Goal: Task Accomplishment & Management: Use online tool/utility

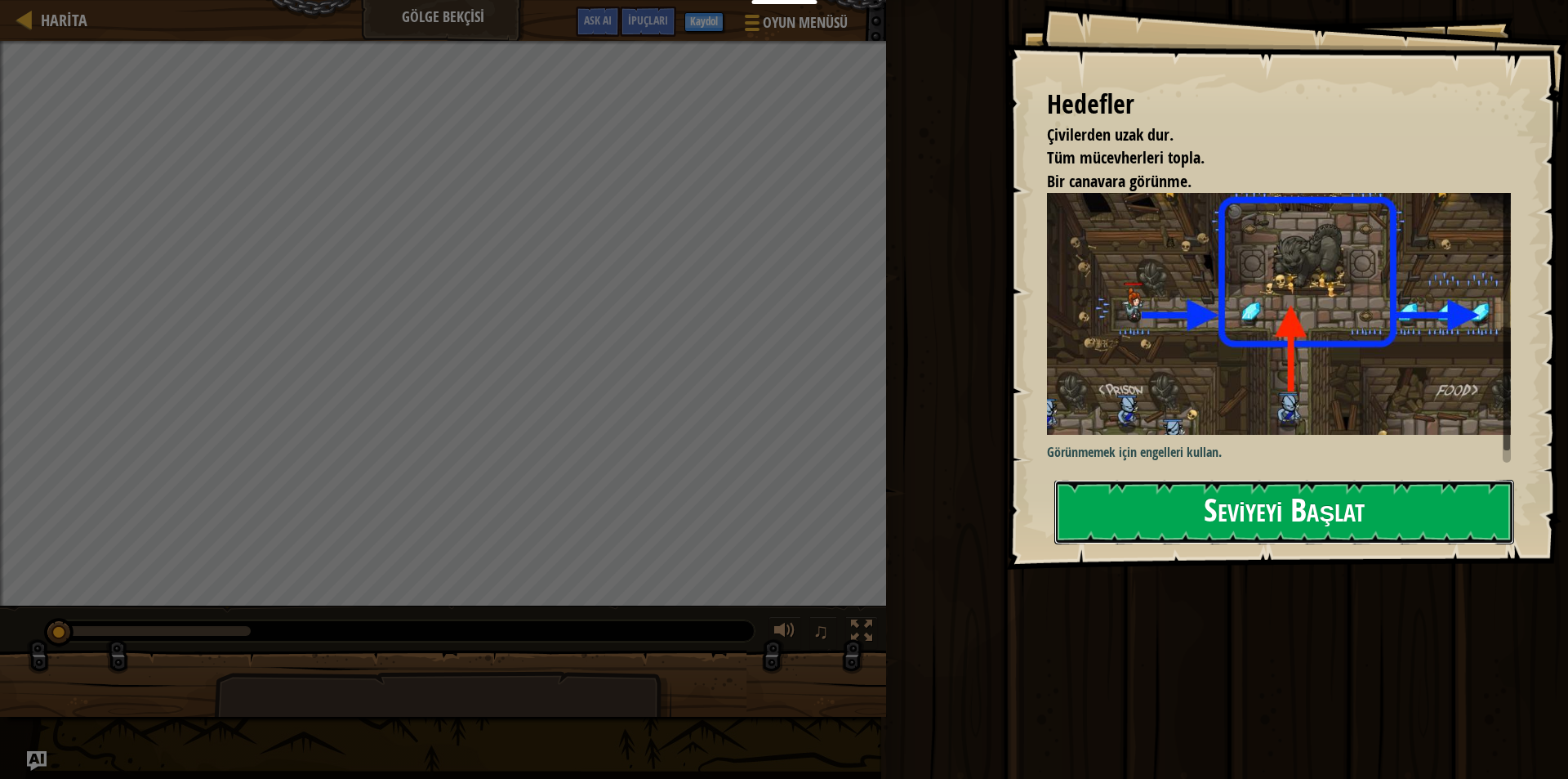
click at [1398, 498] on button "Seviyeyi Başlat" at bounding box center [1285, 512] width 460 height 65
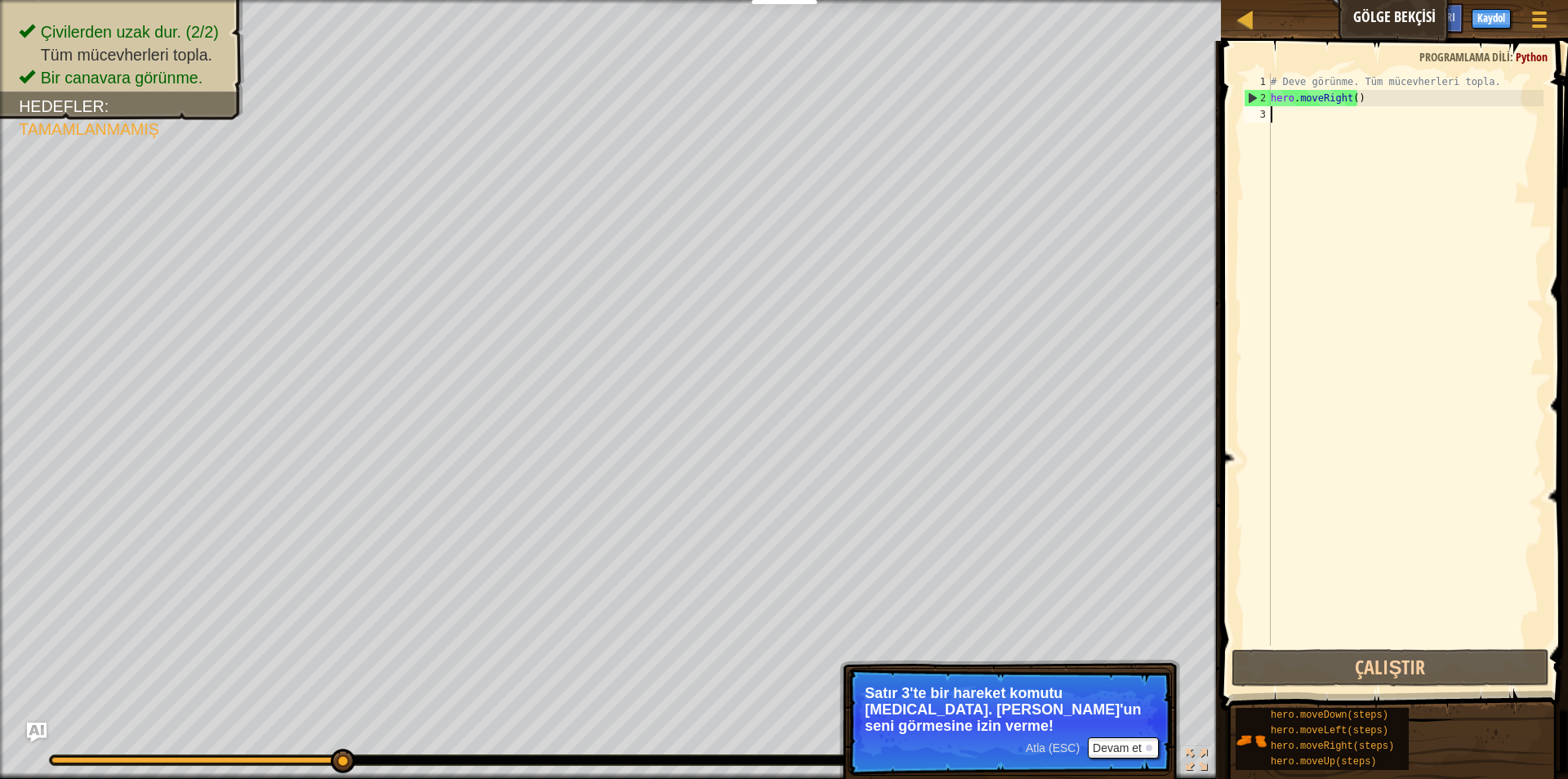
click at [1278, 111] on div "# Deve görünme. Tüm mücevherleri topla. hero . moveRight ( )" at bounding box center [1405, 376] width 276 height 605
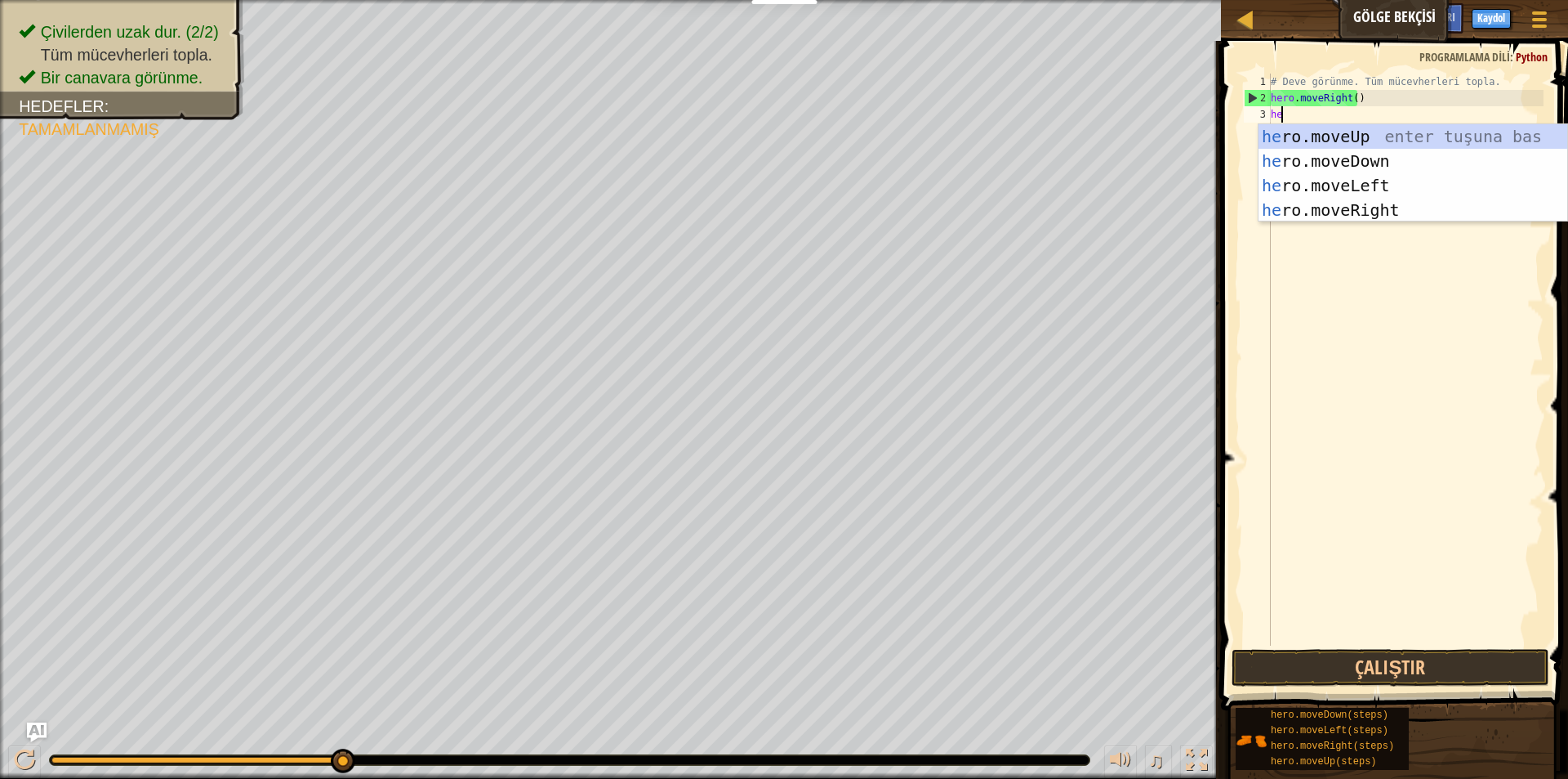
type textarea "her"
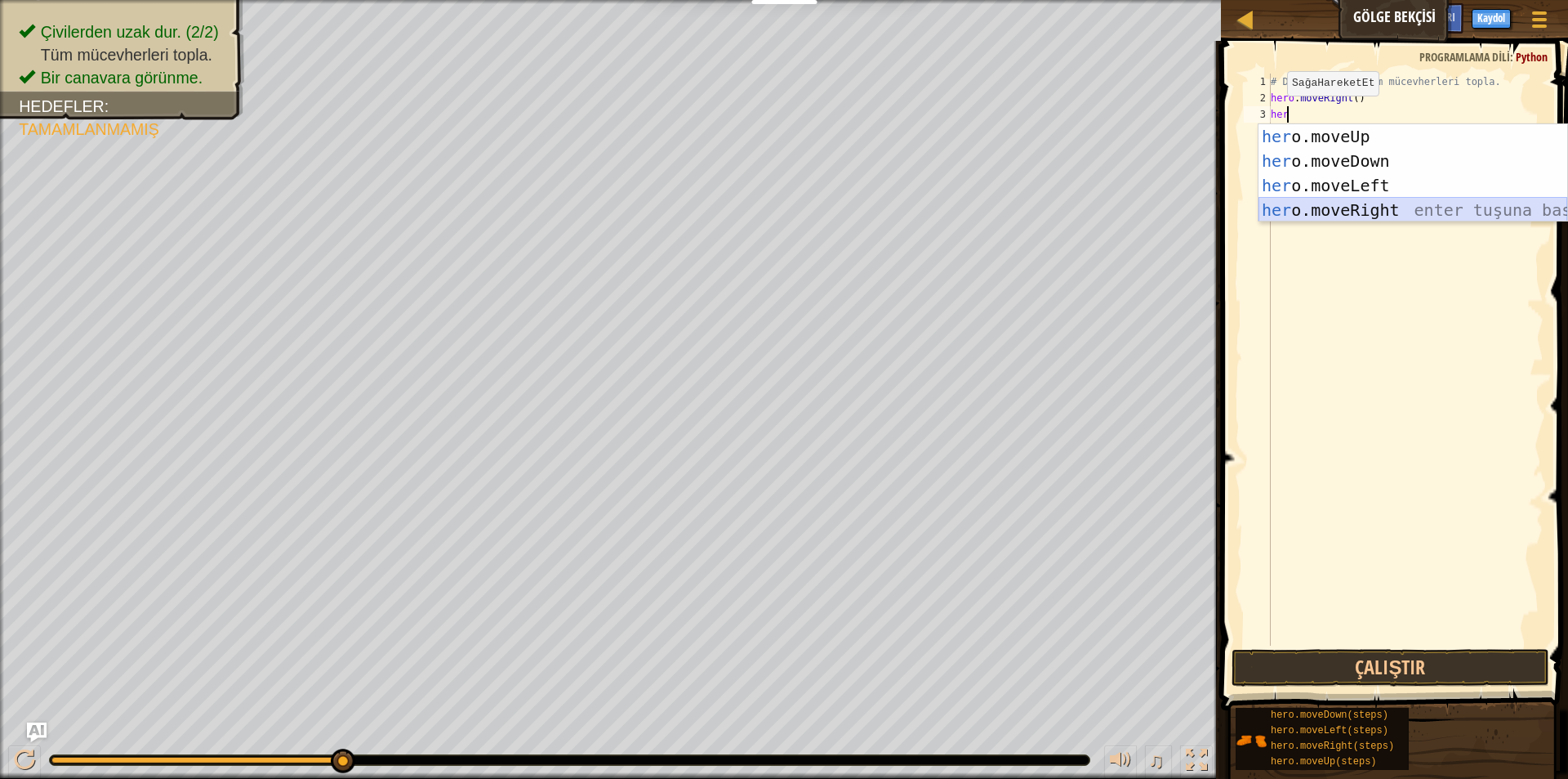
click at [1317, 202] on div "her o.moveUp enter tuşuna bas her o.moveDown enter tuşuna bas her o.moveLeft en…" at bounding box center [1412, 198] width 309 height 147
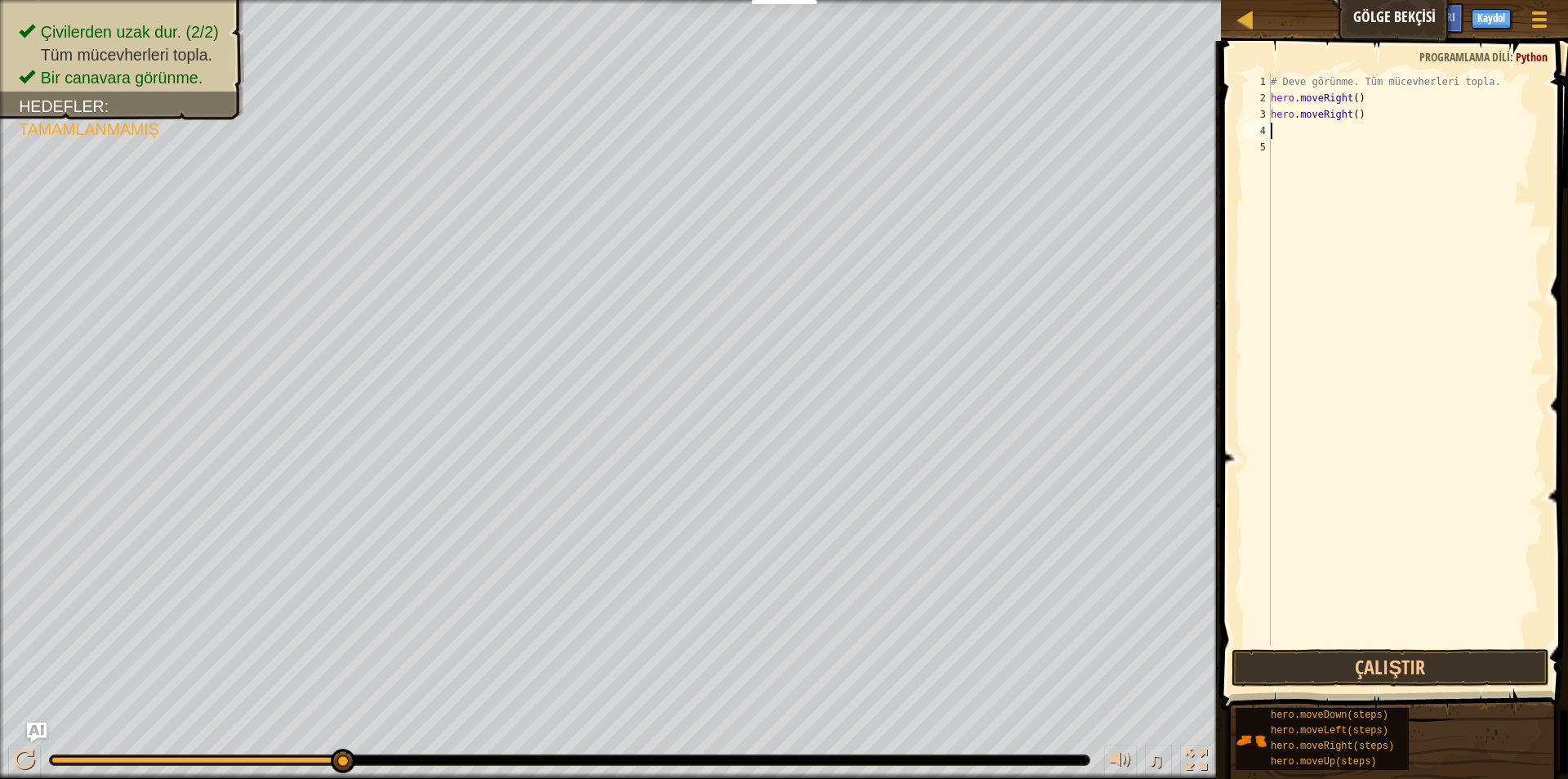
click at [1285, 134] on div "# Deve görünme. Tüm mücevherleri topla. hero . moveRight ( ) hero . moveRight (…" at bounding box center [1405, 376] width 276 height 605
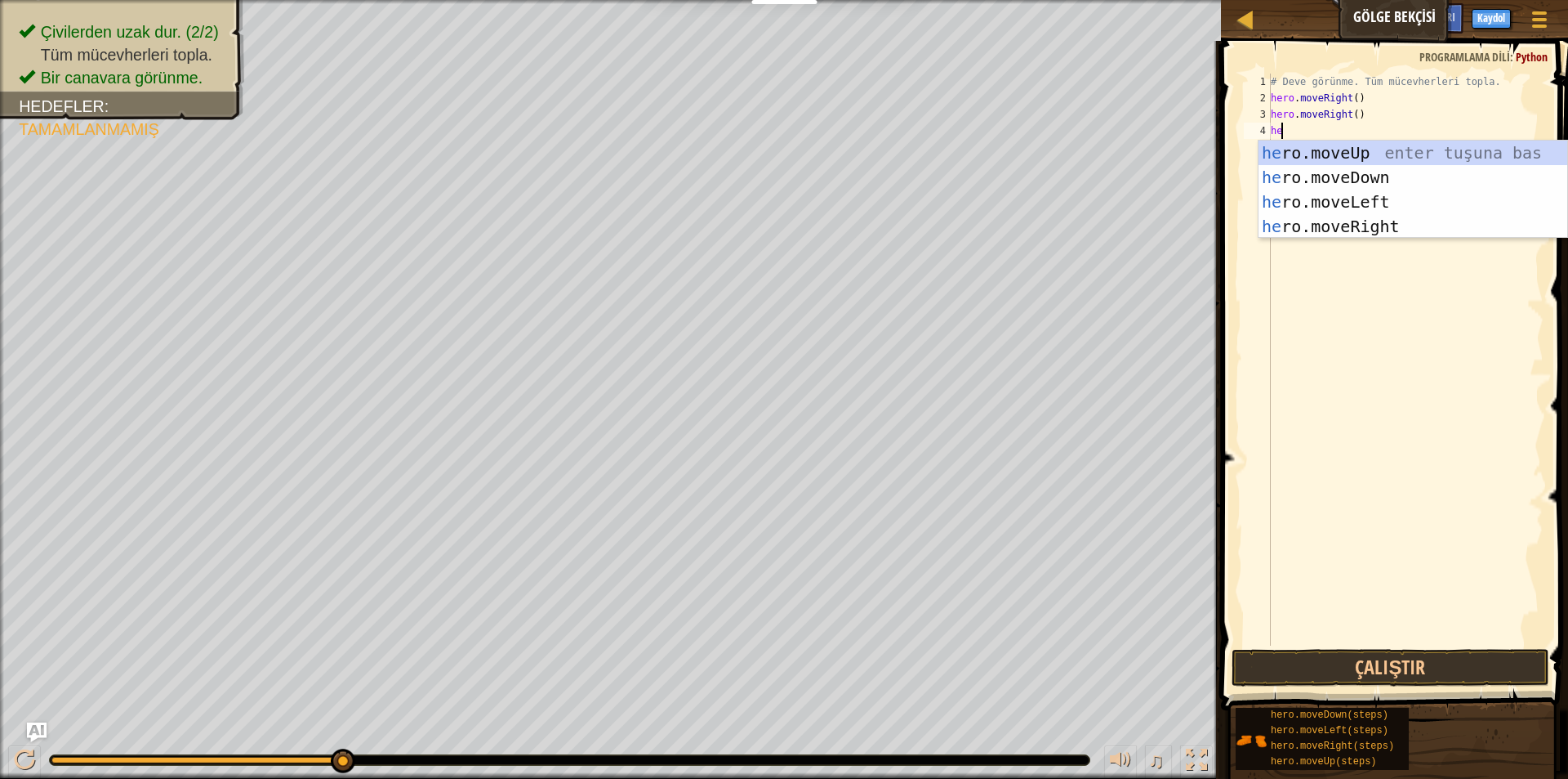
type textarea "her"
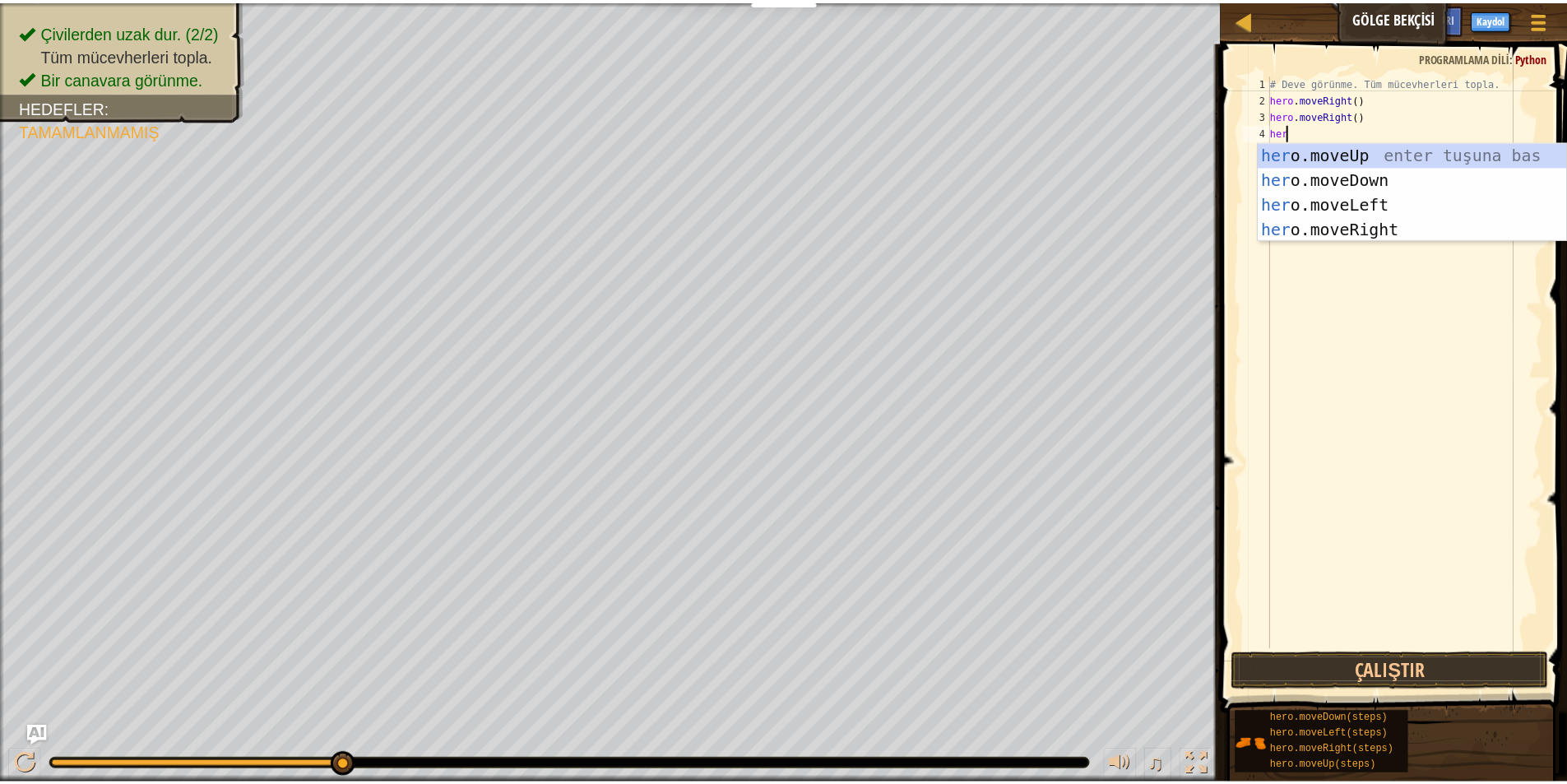
scroll to position [7, 1]
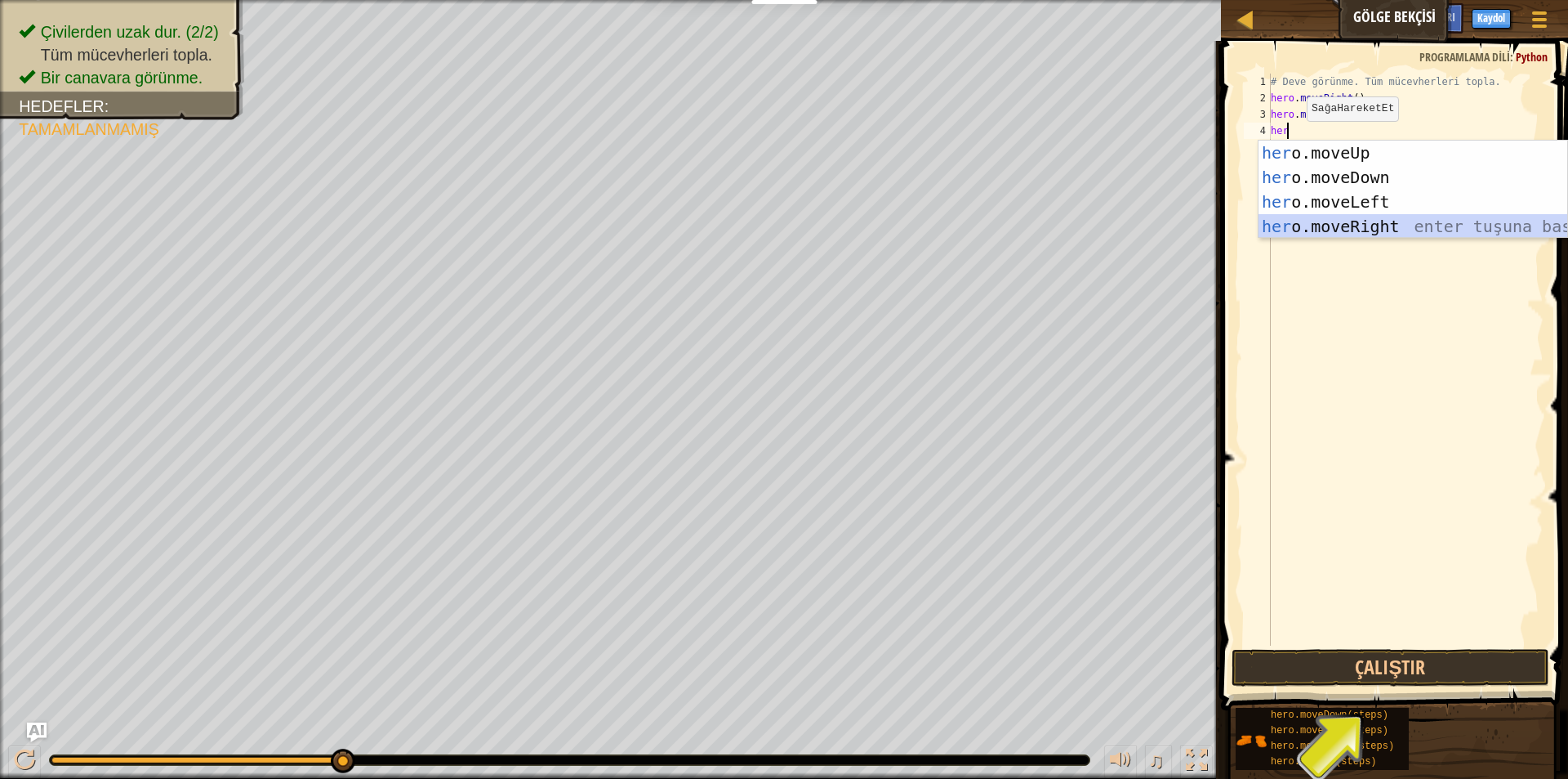
click at [1309, 223] on div "her o.moveUp enter tuşuna bas her o.moveDown enter tuşuna bas her o.moveLeft en…" at bounding box center [1412, 215] width 309 height 147
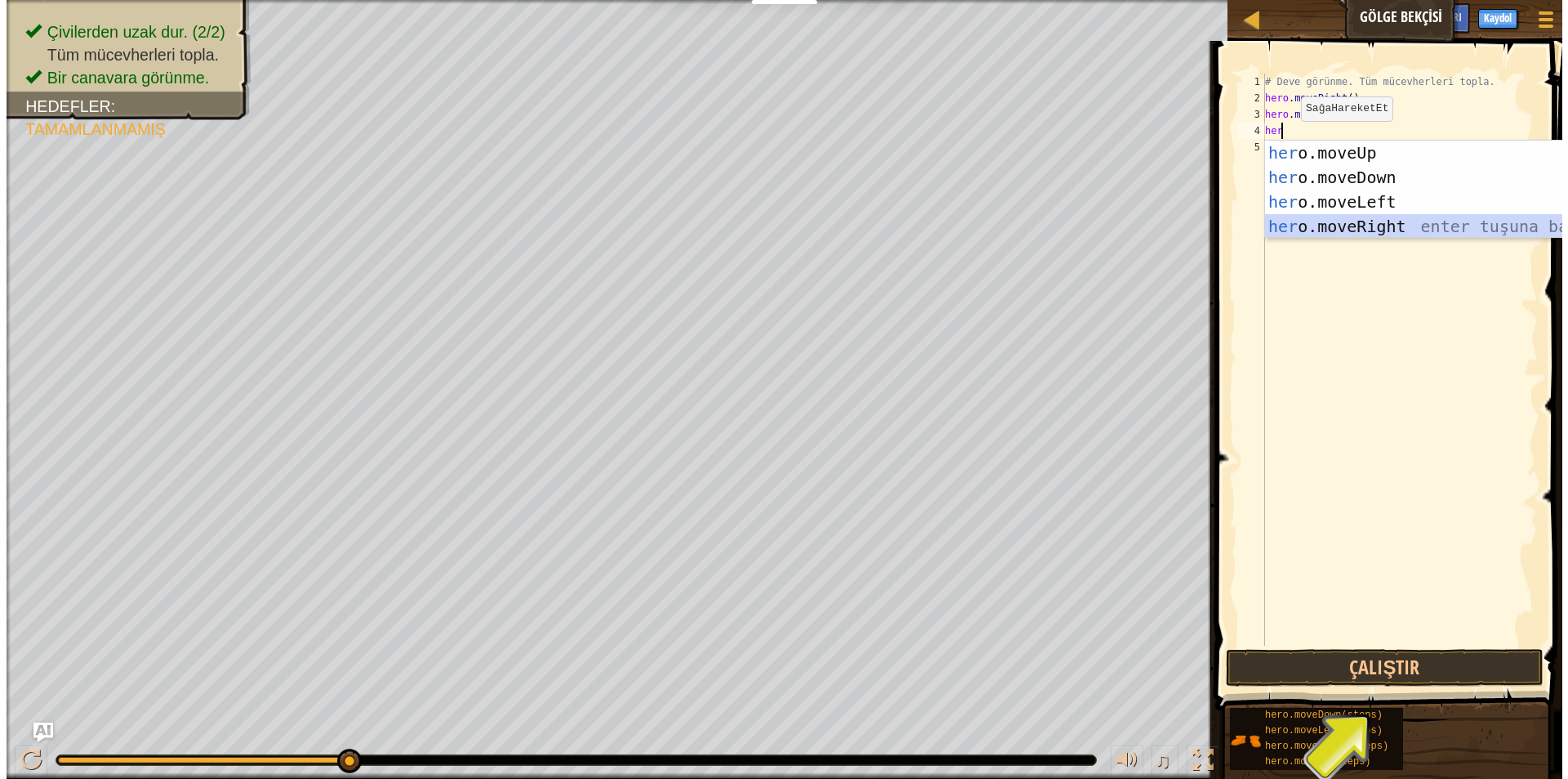
scroll to position [7, 0]
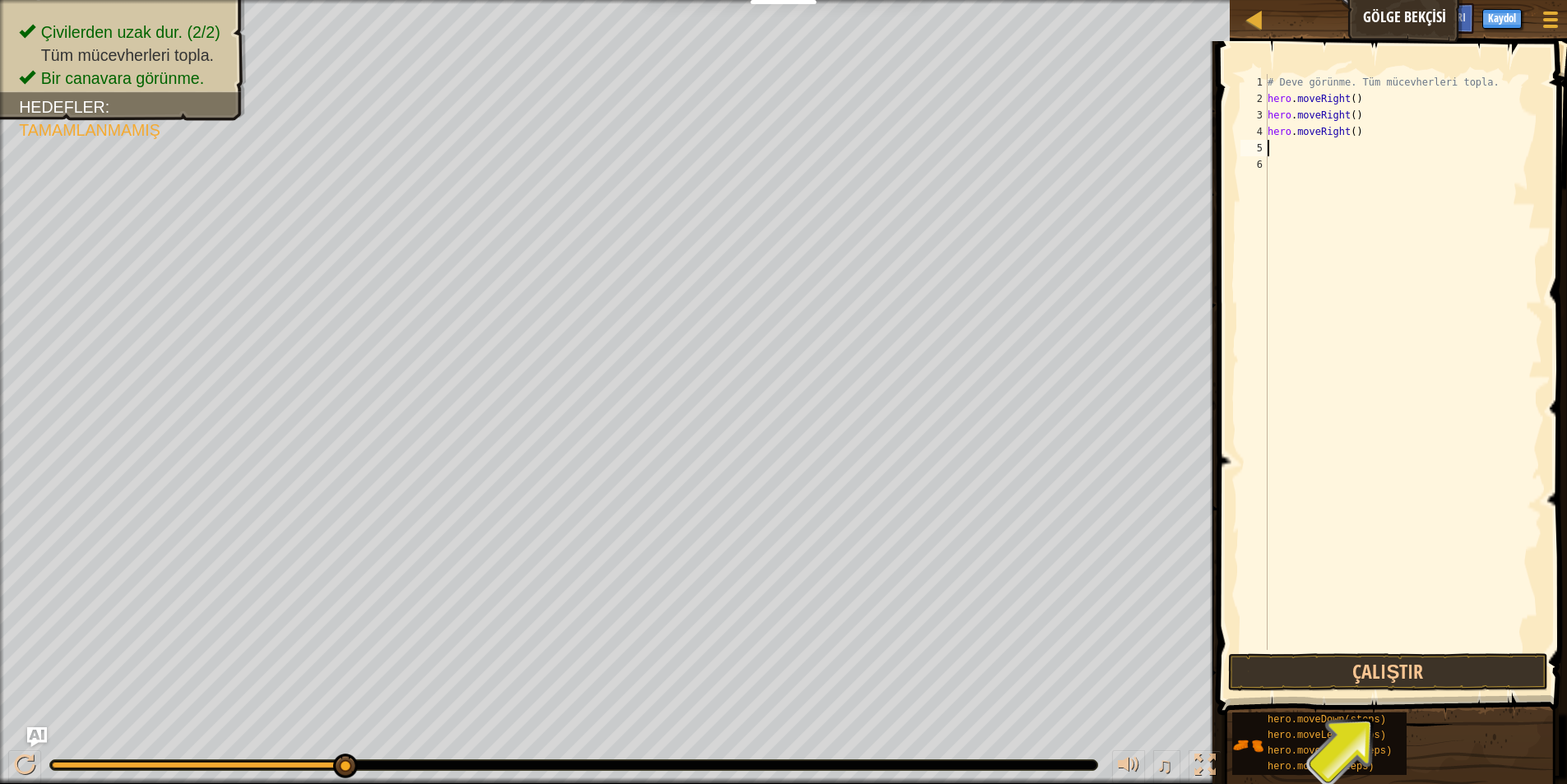
click at [1460, 633] on div "# Deve görünme. Tüm mücevherleri topla. hero . moveRight ( ) hero . moveRight (…" at bounding box center [1403, 378] width 278 height 608
click at [1475, 662] on button "Çalıştır" at bounding box center [1388, 672] width 320 height 38
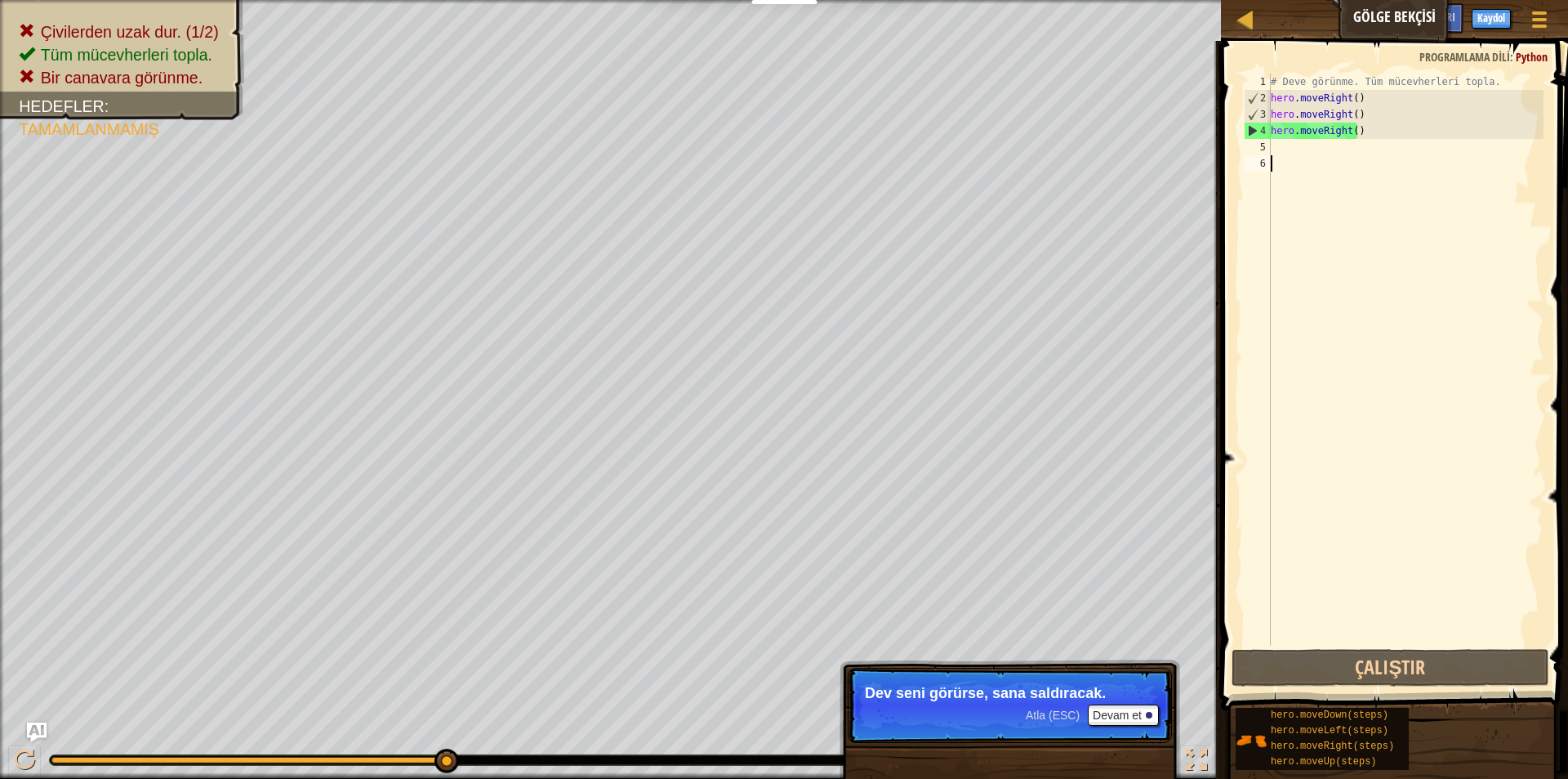
click at [1378, 127] on div "# Deve görünme. Tüm mücevherleri topla. hero . moveRight ( ) hero . moveRight (…" at bounding box center [1405, 376] width 276 height 605
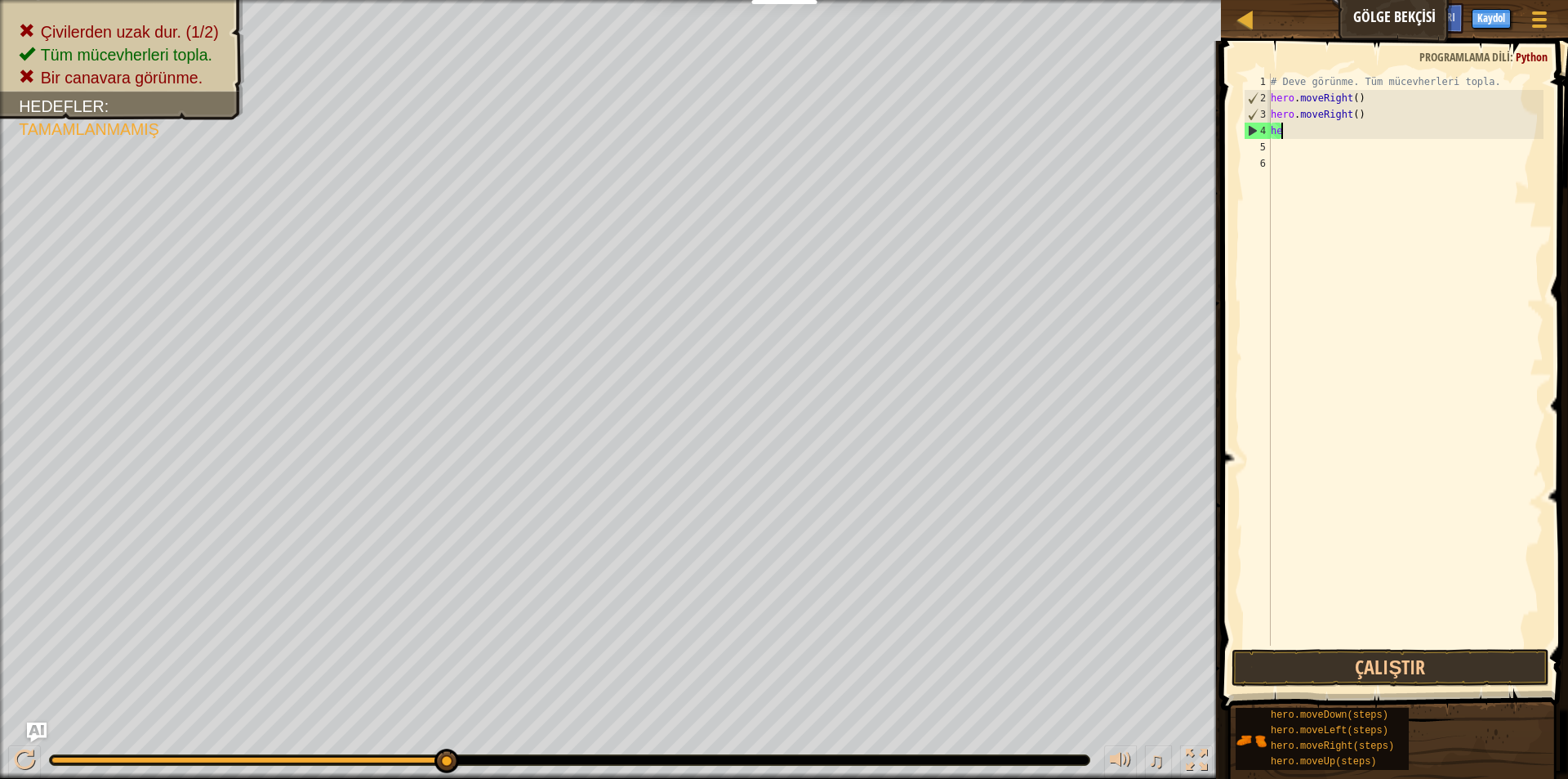
type textarea "h"
click at [1366, 115] on div "# Deve görünme. Tüm mücevherleri topla. hero . moveRight ( ) hero . moveRight (…" at bounding box center [1405, 376] width 276 height 605
type textarea "h"
type textarea "hero.moveRight"
click at [1314, 116] on div "# Deve görünme. Tüm mücevherleri topla. hero . moveRight" at bounding box center [1405, 376] width 276 height 605
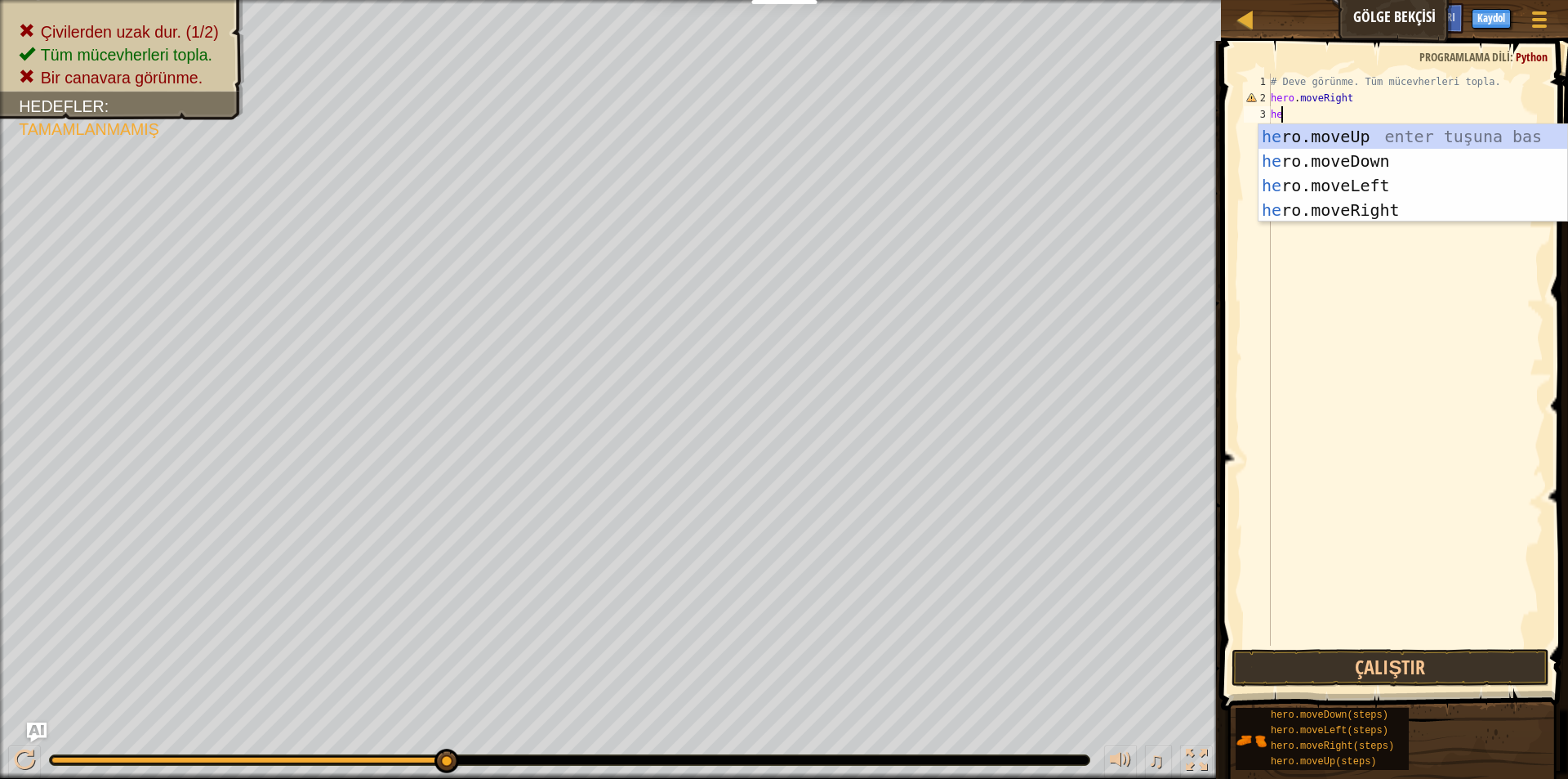
scroll to position [7, 1]
type textarea "hero"
click at [1343, 138] on div "hero .moveUp enter tuşuna bas hero .moveDown enter tuşuna bas hero .moveLeft en…" at bounding box center [1412, 198] width 309 height 147
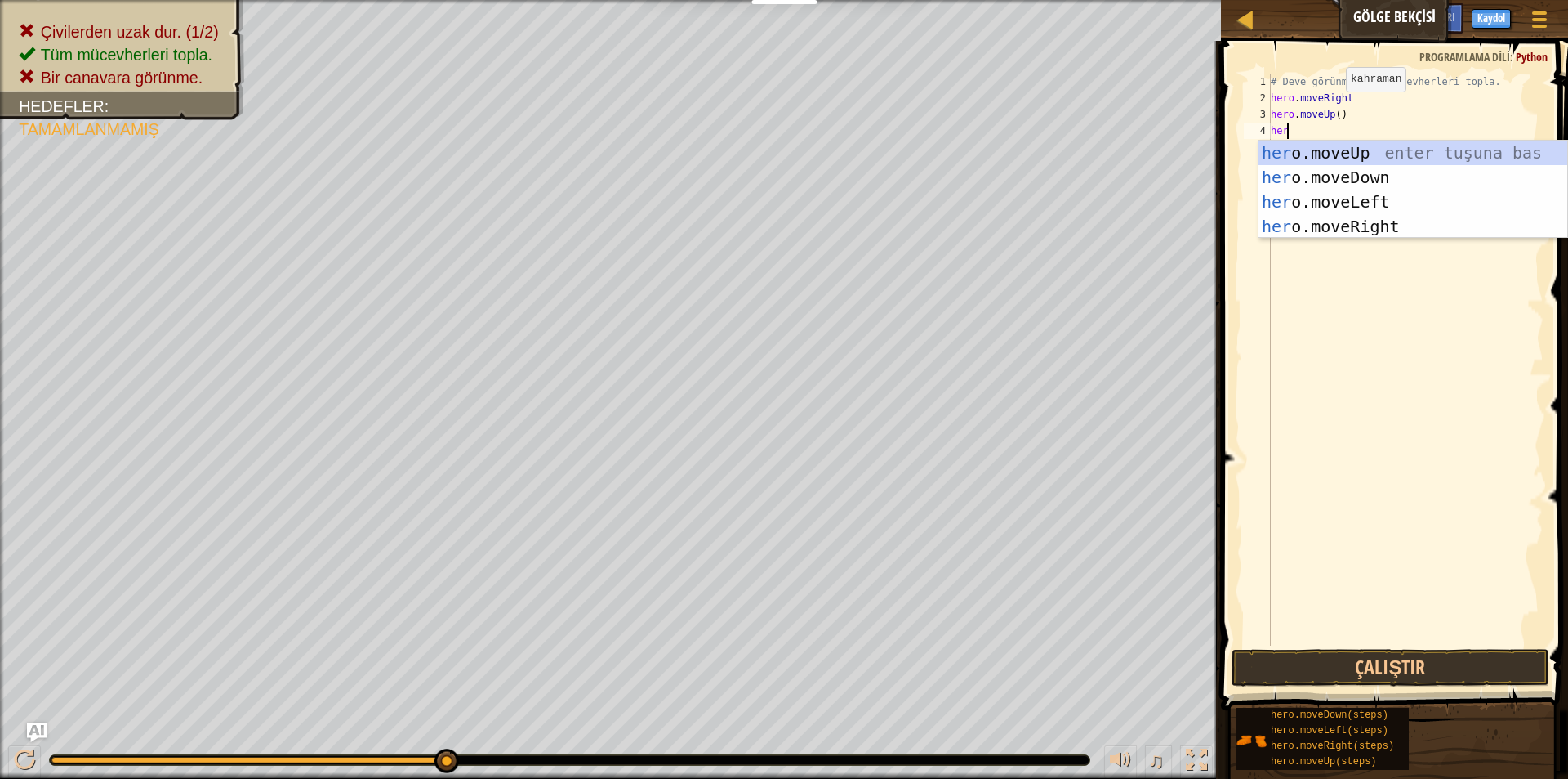
type textarea "hero"
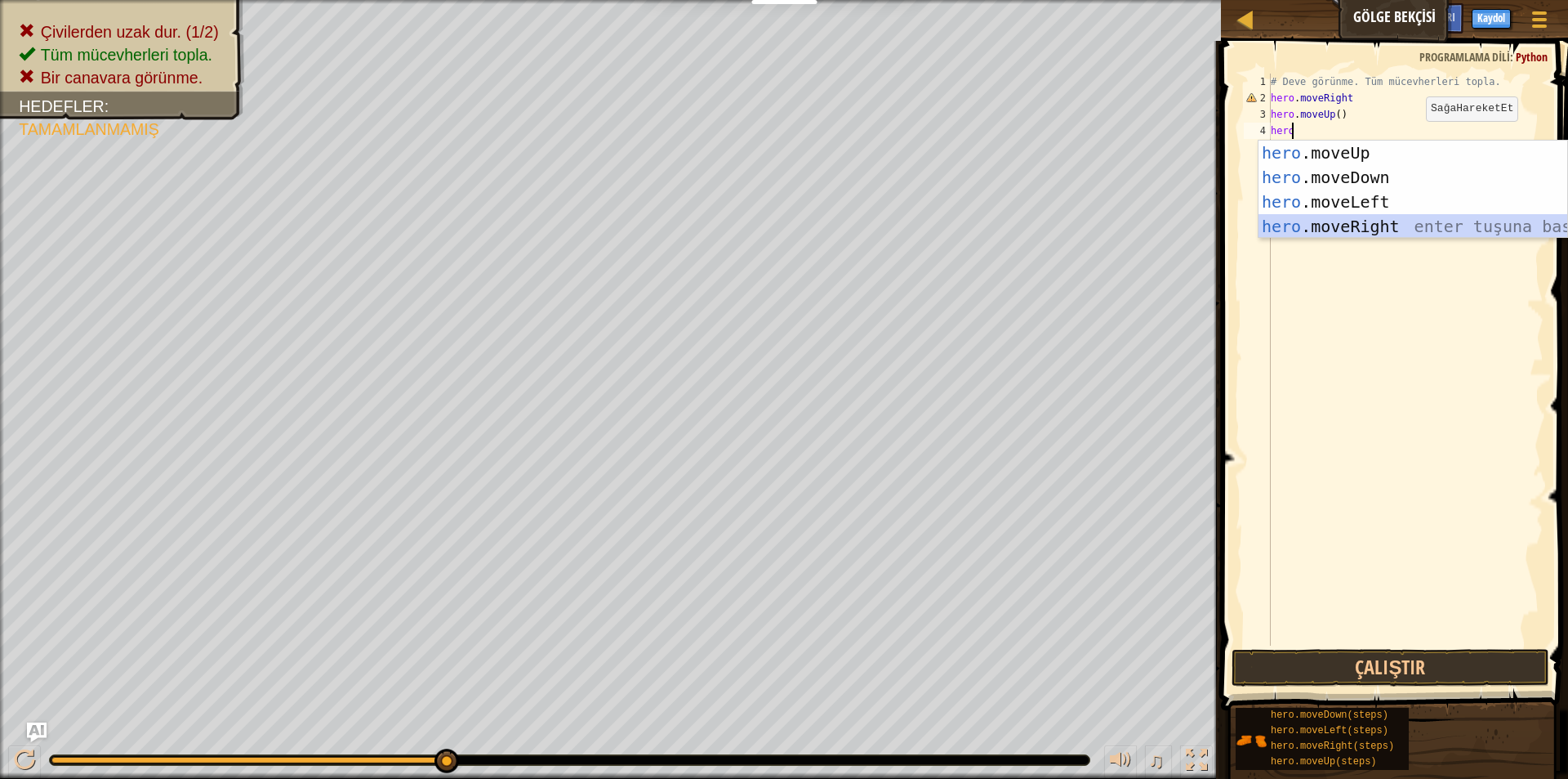
click at [1363, 229] on div "hero .moveUp enter tuşuna bas hero .moveDown enter tuşuna bas hero .moveLeft en…" at bounding box center [1412, 215] width 309 height 147
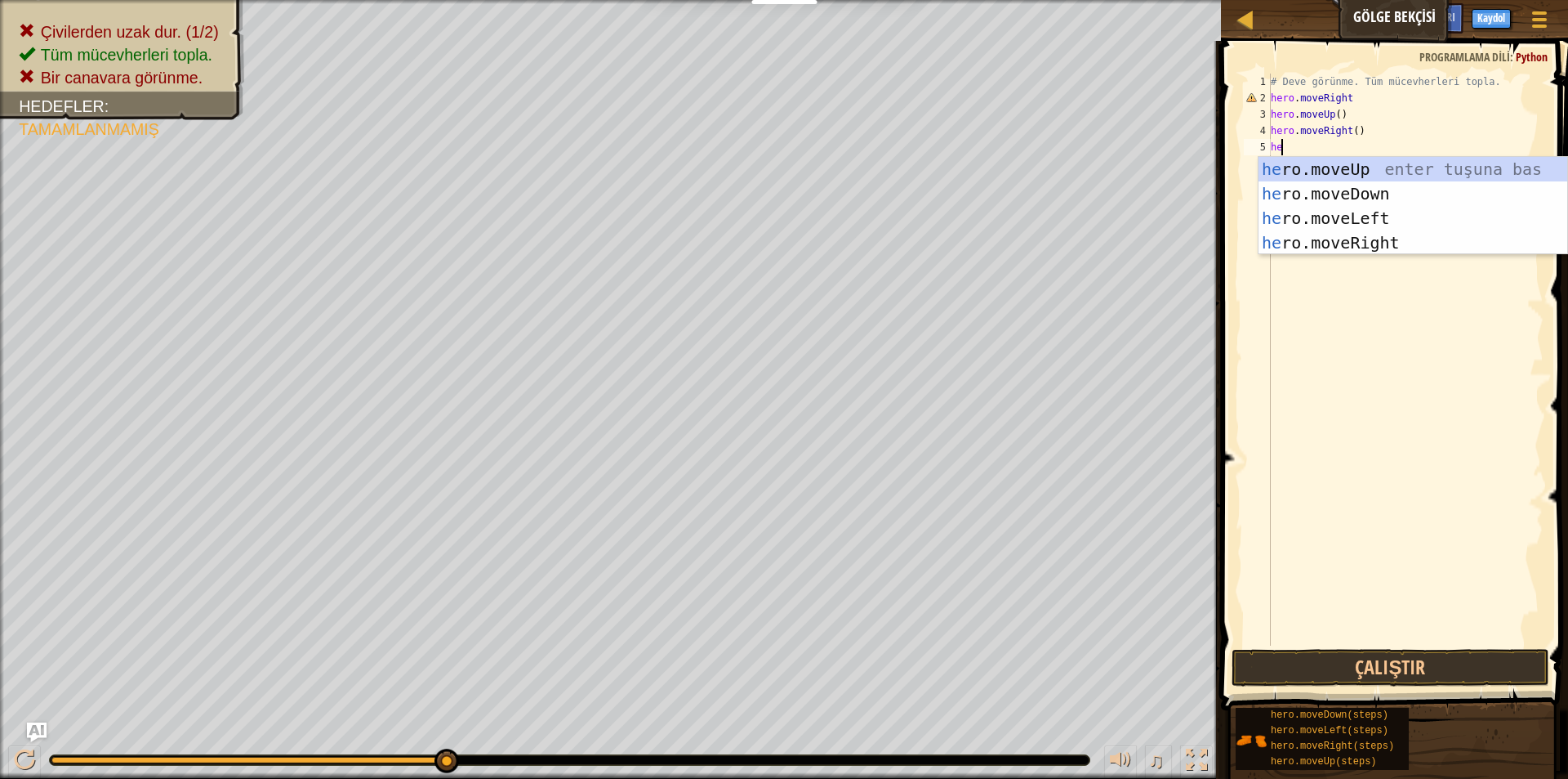
type textarea "her"
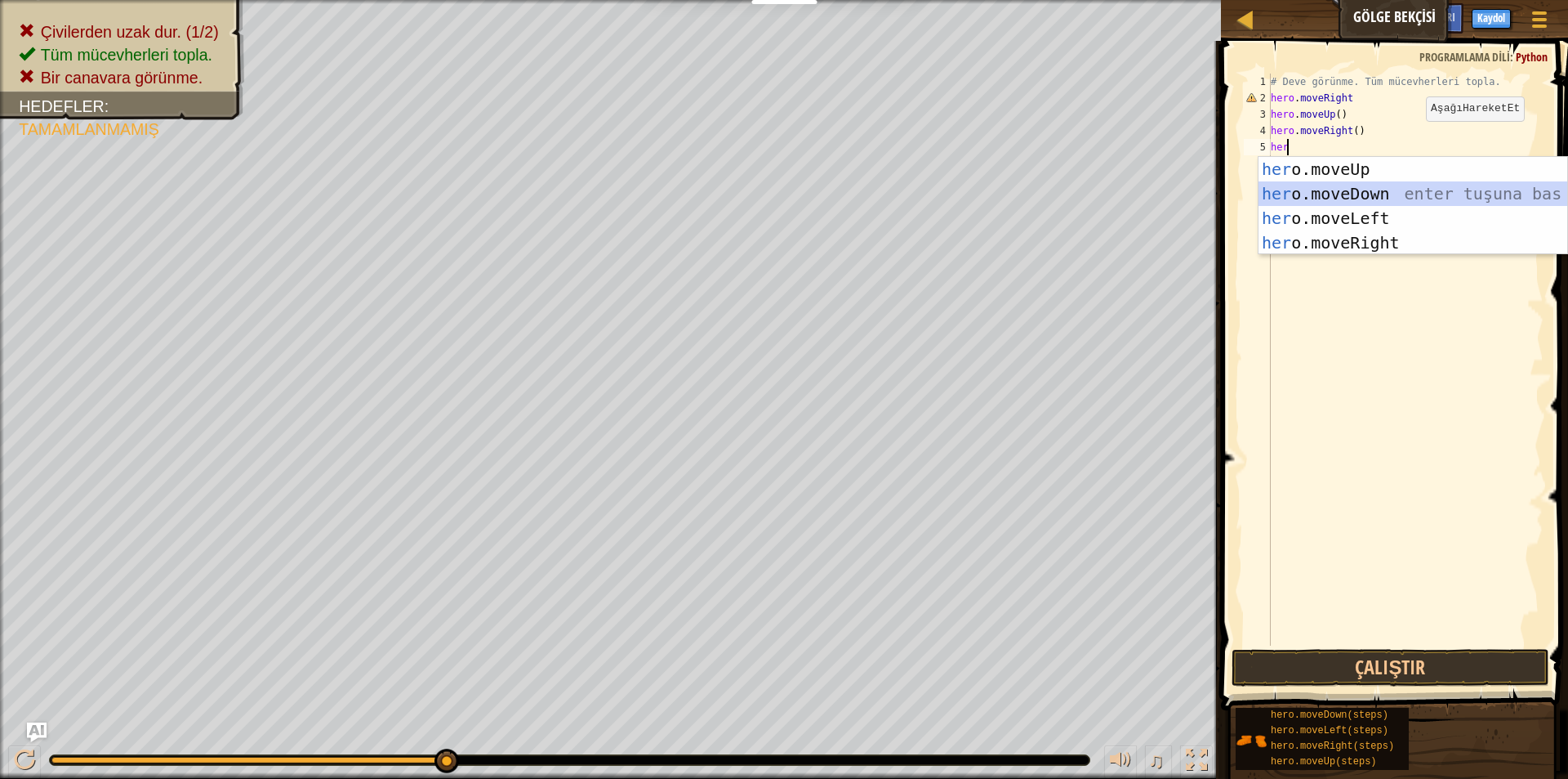
click at [1313, 190] on div "her o.moveUp enter tuşuna bas her o.moveDown enter tuşuna bas her o.moveLeft en…" at bounding box center [1412, 231] width 309 height 147
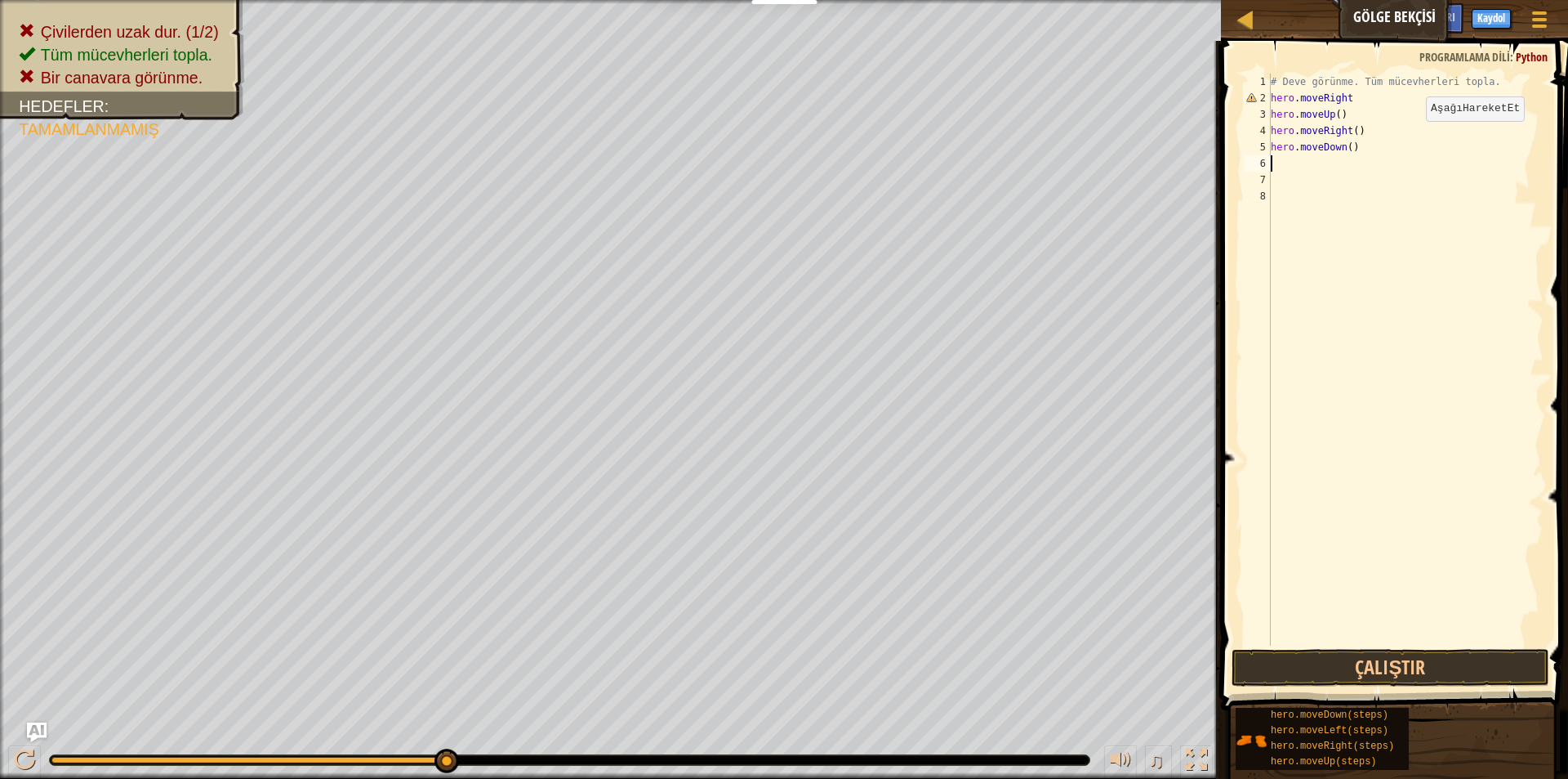
scroll to position [7, 0]
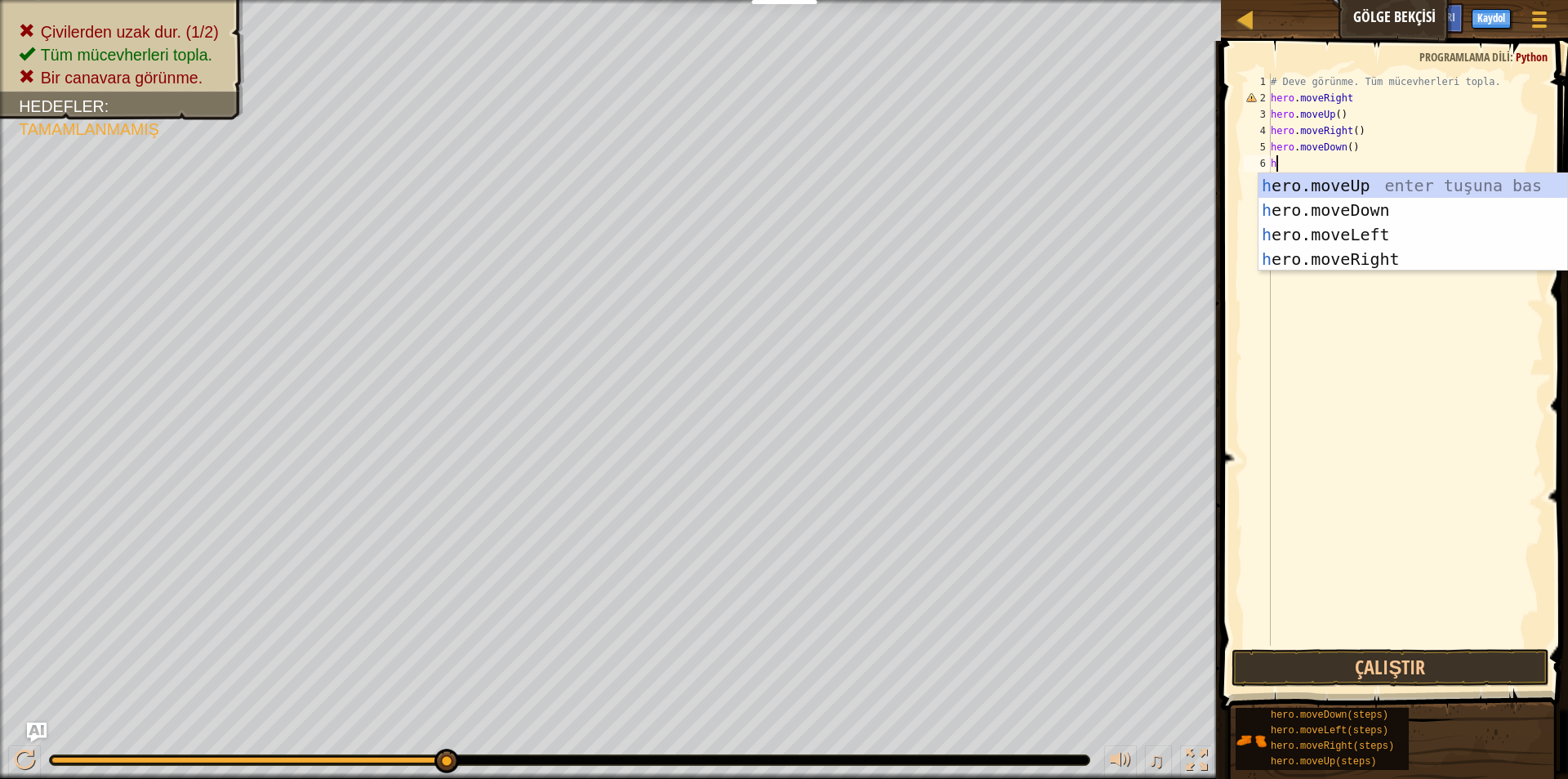
type textarea "he"
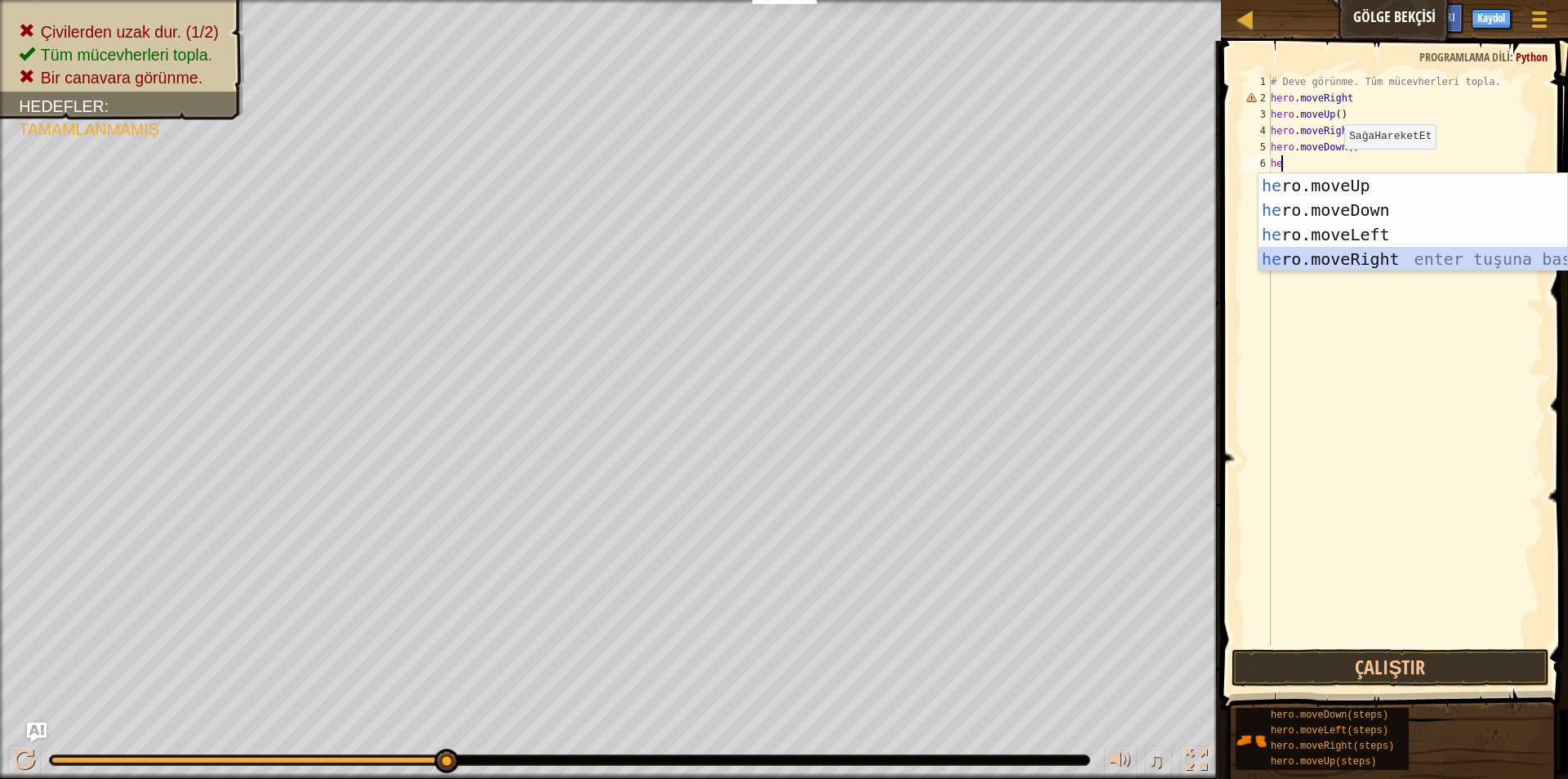
click at [1390, 258] on div "he ro.moveUp enter tuşuna bas he ro.moveDown enter tuşuna bas he ro.moveLeft en…" at bounding box center [1412, 247] width 309 height 147
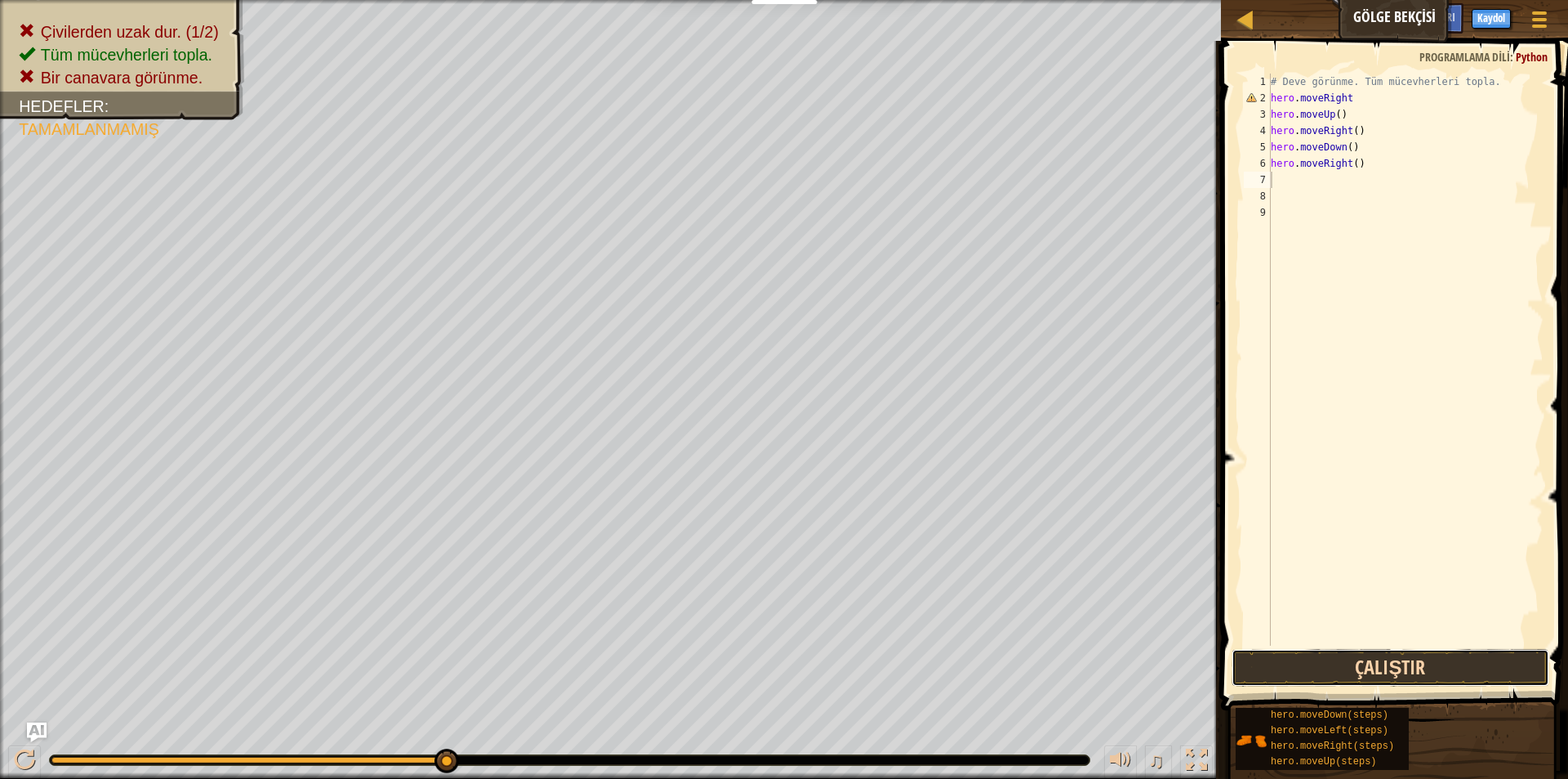
click at [1288, 677] on button "Çalıştır" at bounding box center [1390, 668] width 318 height 38
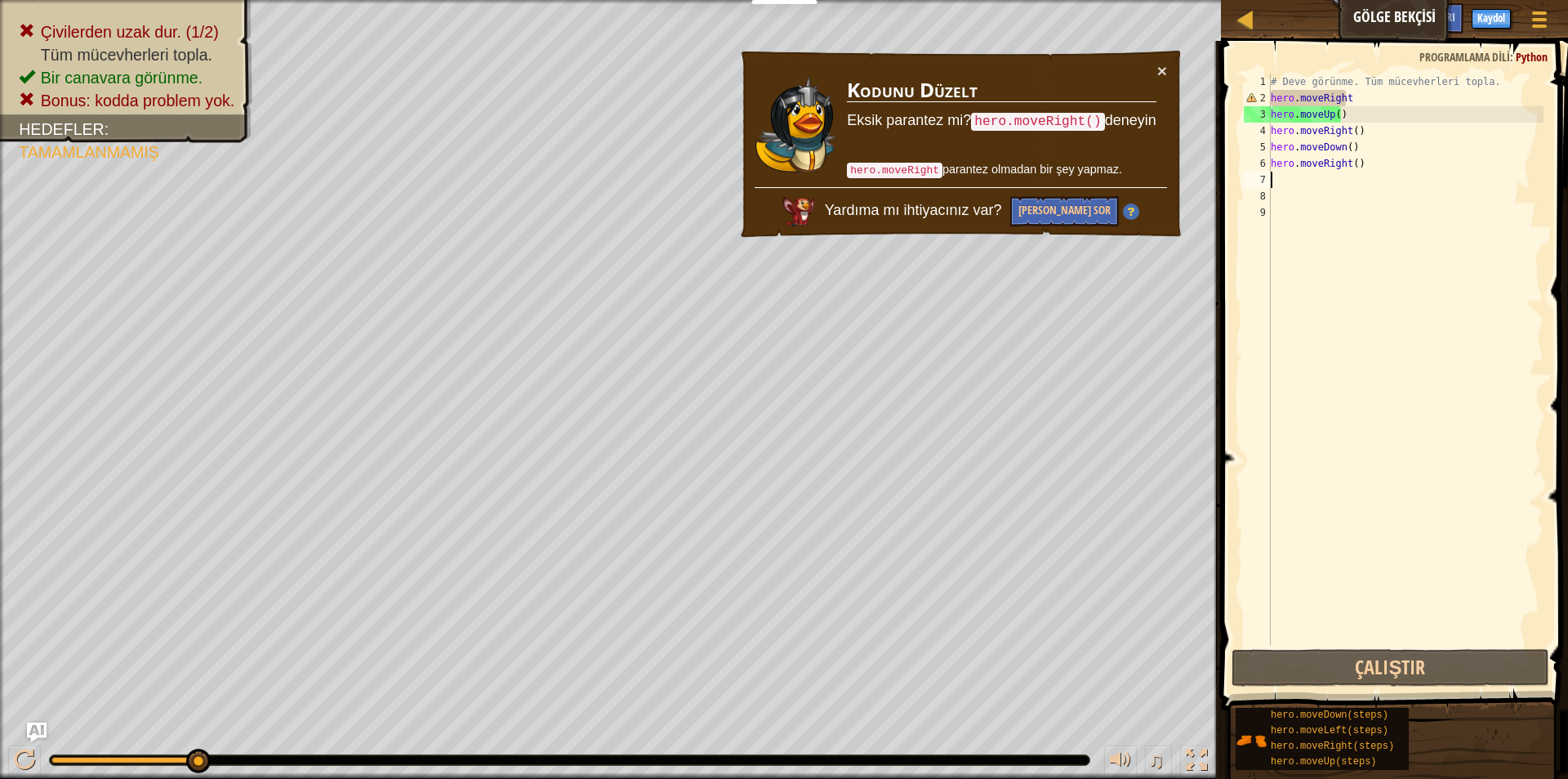
click at [1340, 99] on div "# Deve görünme. Tüm mücevherleri topla. hero . moveRight hero . moveUp ( ) hero…" at bounding box center [1405, 376] width 276 height 605
click at [1291, 664] on button "Çalıştır" at bounding box center [1390, 668] width 318 height 38
click at [1312, 665] on button "Çalıştır" at bounding box center [1390, 668] width 318 height 38
drag, startPoint x: 1365, startPoint y: 105, endPoint x: 1362, endPoint y: 95, distance: 10.4
click at [1362, 97] on div "# Deve görünme. Tüm mücevherleri topla. hero . moveRight hero . moveUp ( ) hero…" at bounding box center [1405, 376] width 276 height 605
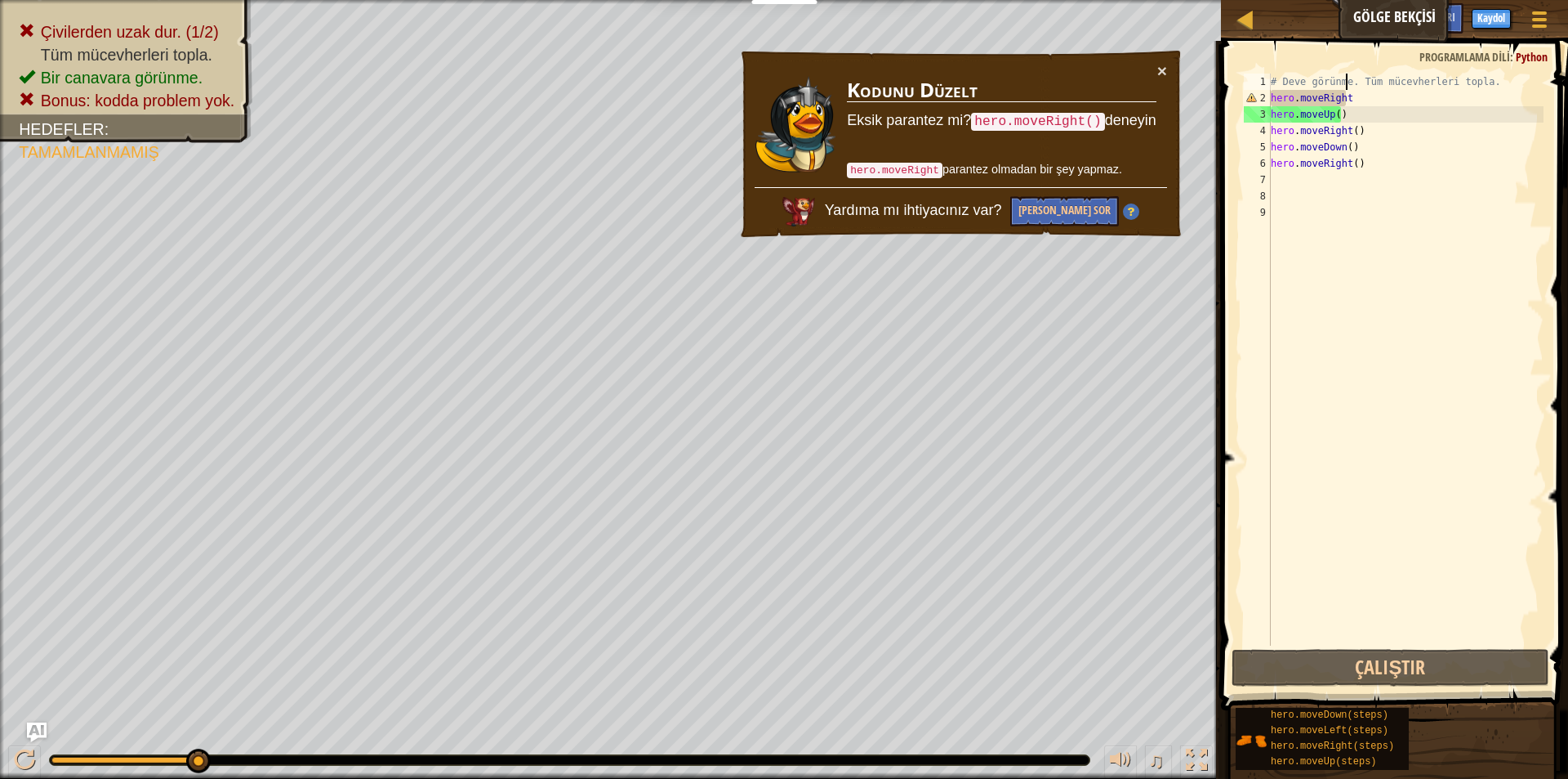
click at [1346, 79] on div "# Deve görünme. Tüm mücevherleri topla. hero . moveRight hero . moveUp ( ) hero…" at bounding box center [1405, 376] width 276 height 605
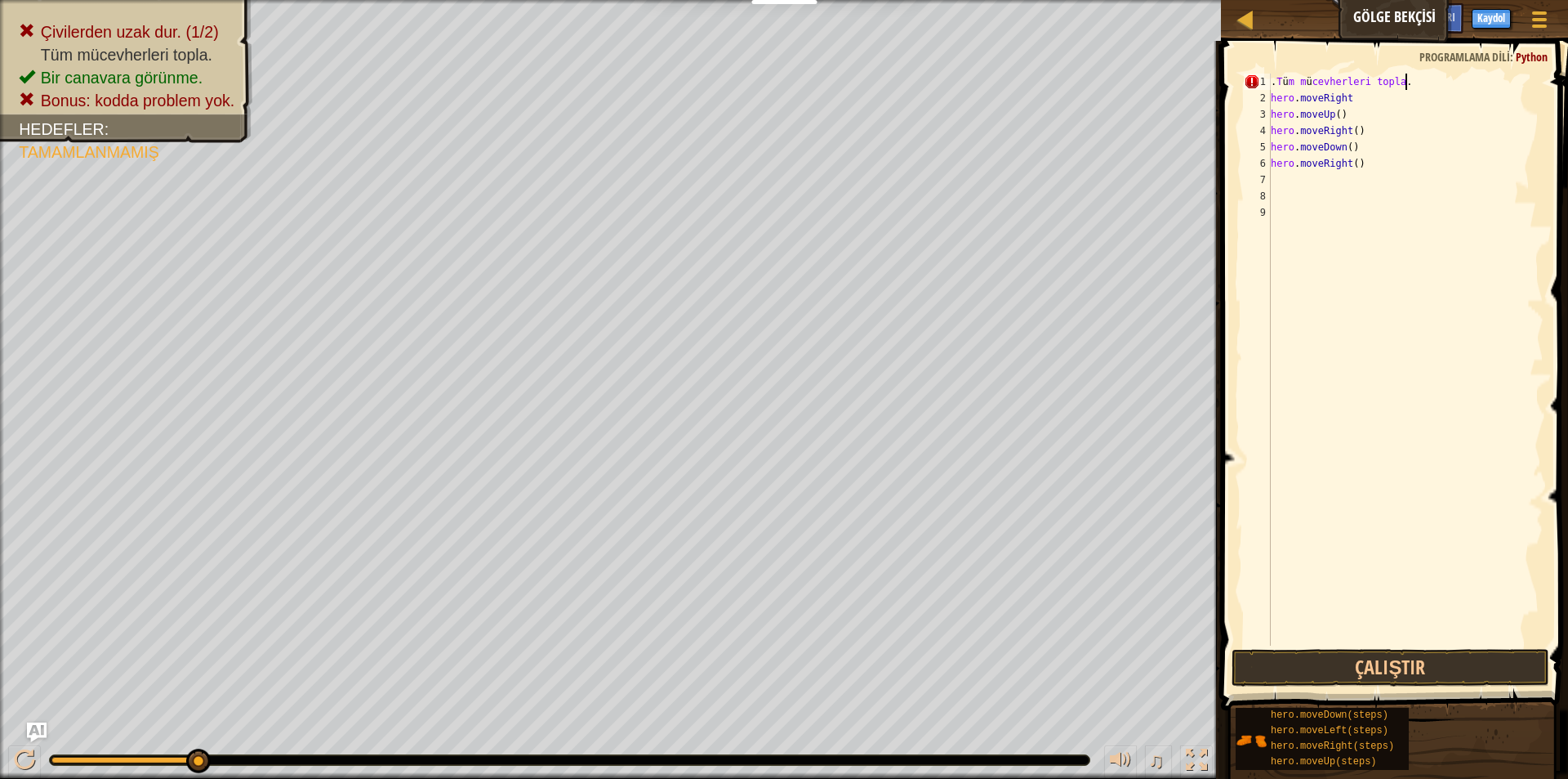
click at [1417, 84] on div ". T ü m m ü cevherleri topla . hero . moveRight hero . moveUp ( ) hero . moveRi…" at bounding box center [1405, 376] width 276 height 605
type textarea "."
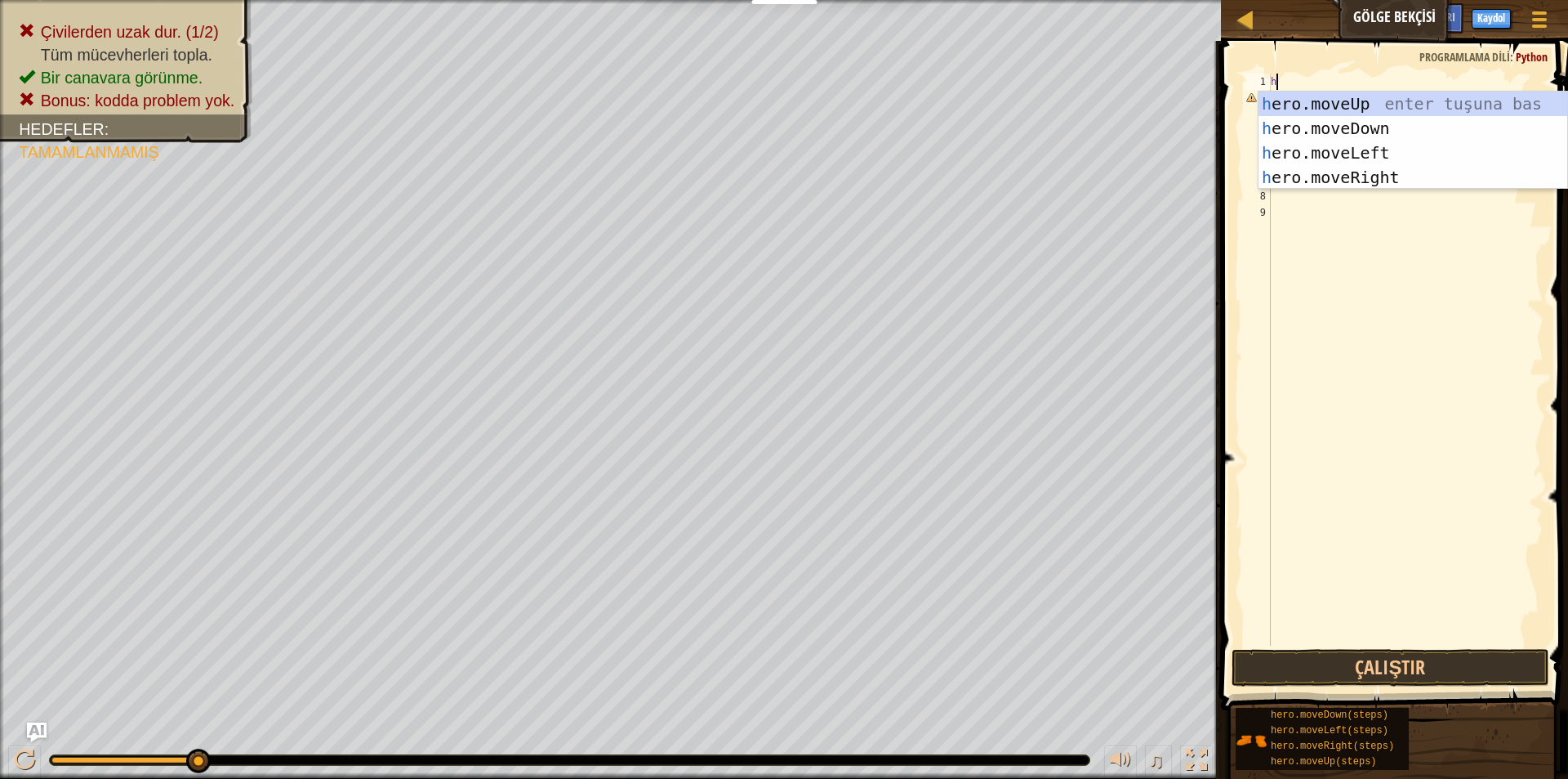
type textarea "he"
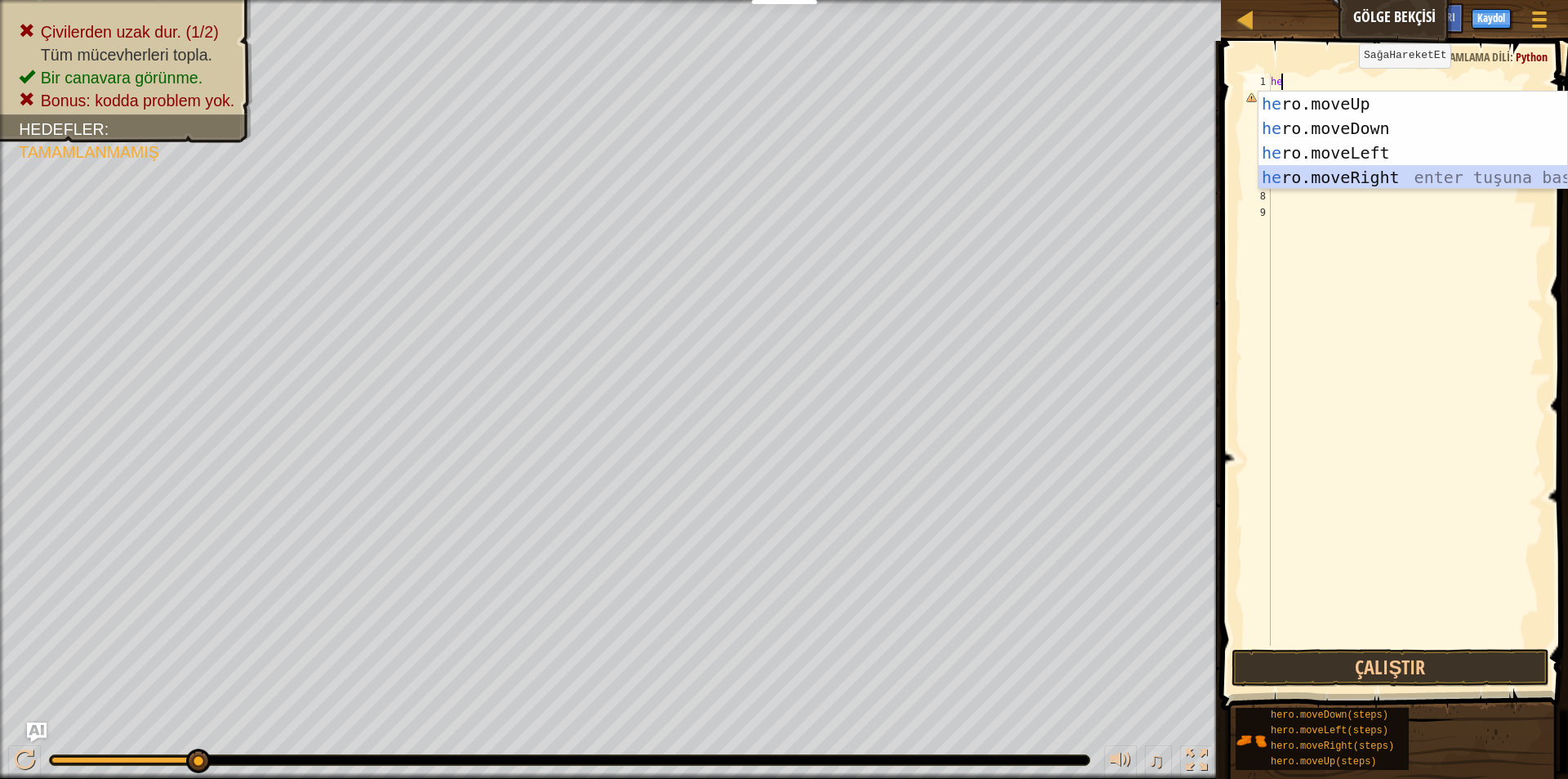
click at [1356, 172] on div "he ro.moveUp enter tuşuna bas he ro.moveDown enter tuşuna bas he ro.moveLeft en…" at bounding box center [1412, 165] width 309 height 147
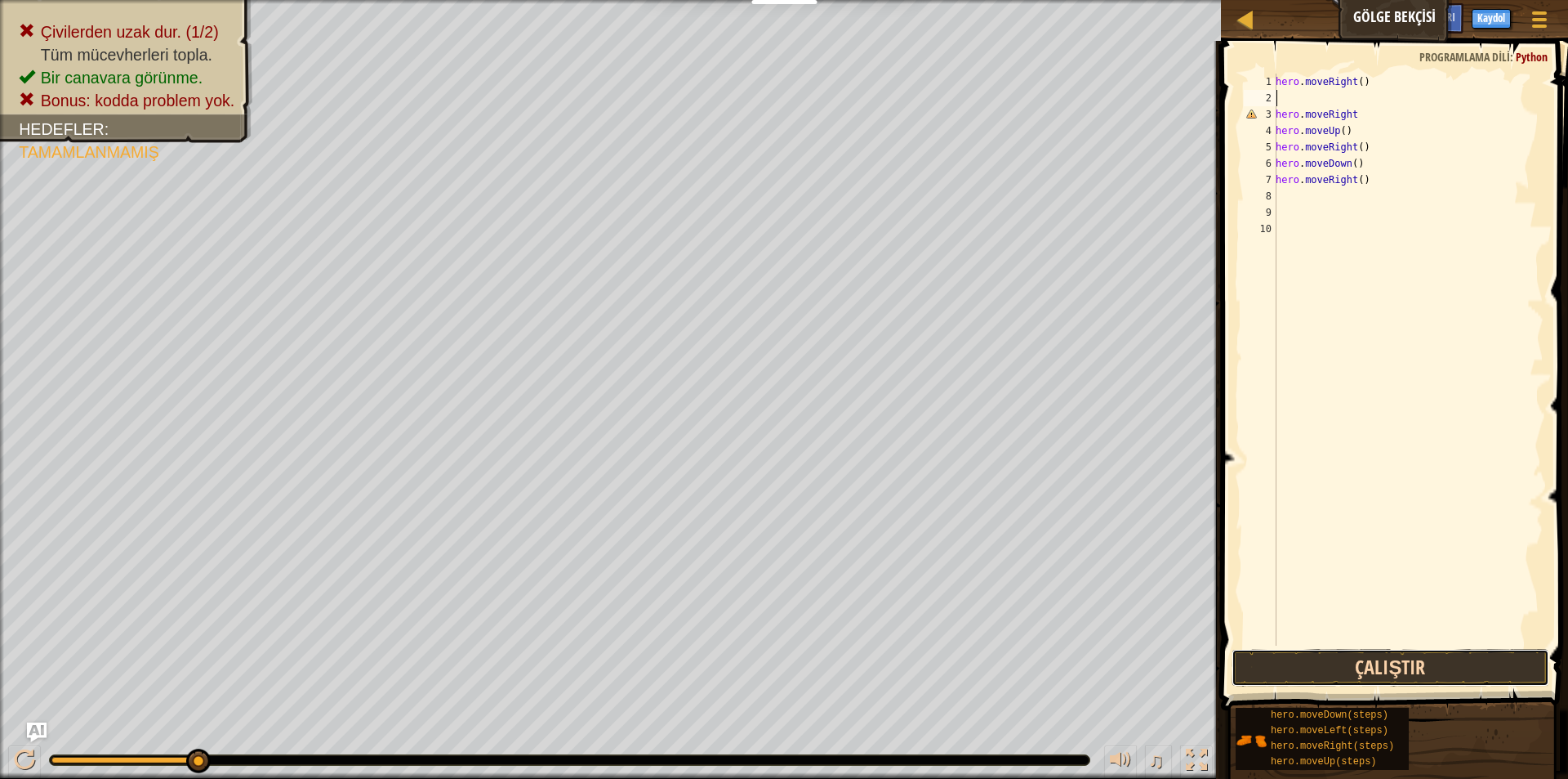
click at [1288, 653] on button "Çalıştır" at bounding box center [1390, 668] width 318 height 38
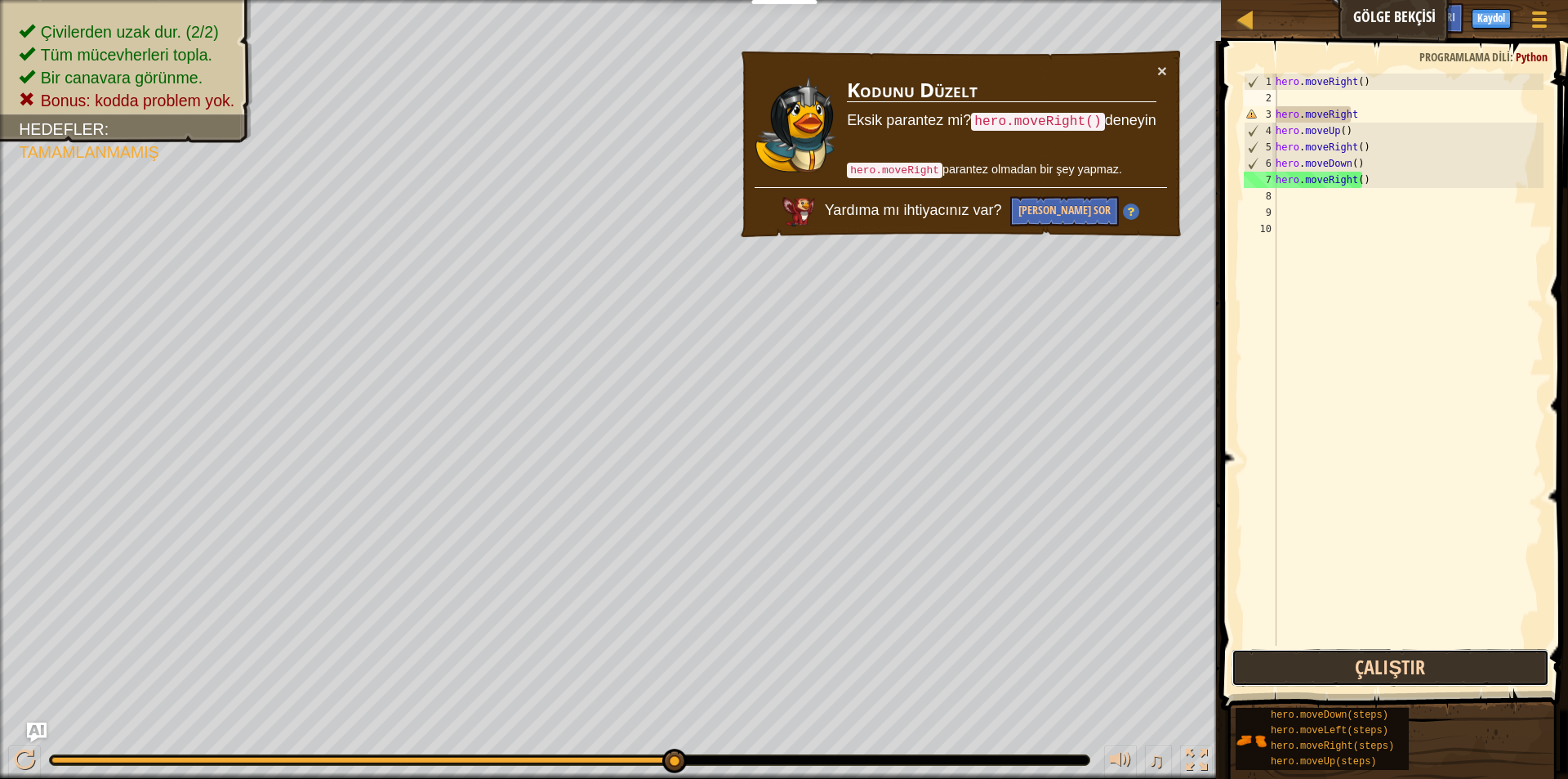
click at [1294, 664] on button "Çalıştır" at bounding box center [1390, 668] width 318 height 38
click at [1252, 659] on button "Çalıştır" at bounding box center [1390, 668] width 318 height 38
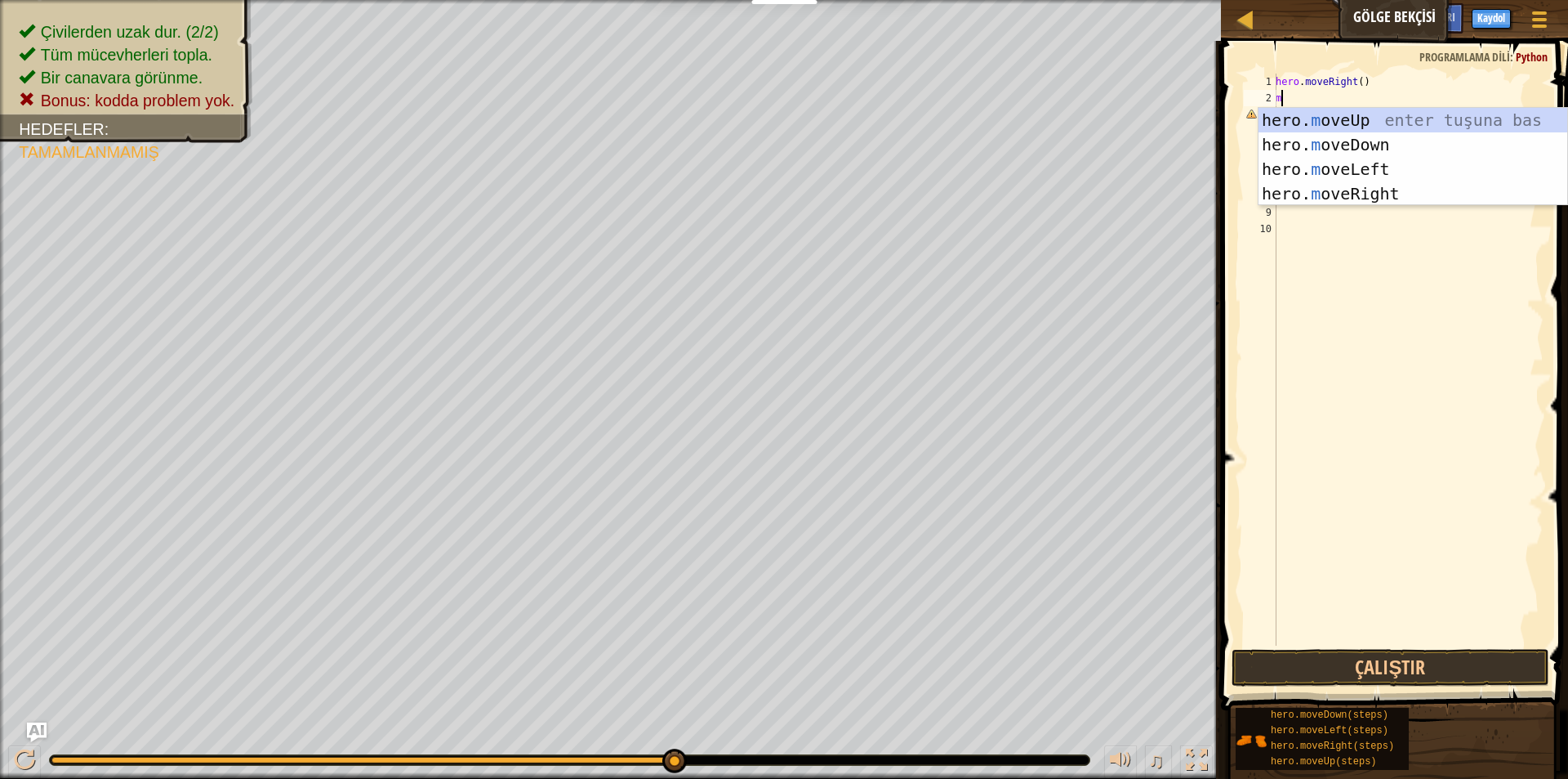
type textarea "mo"
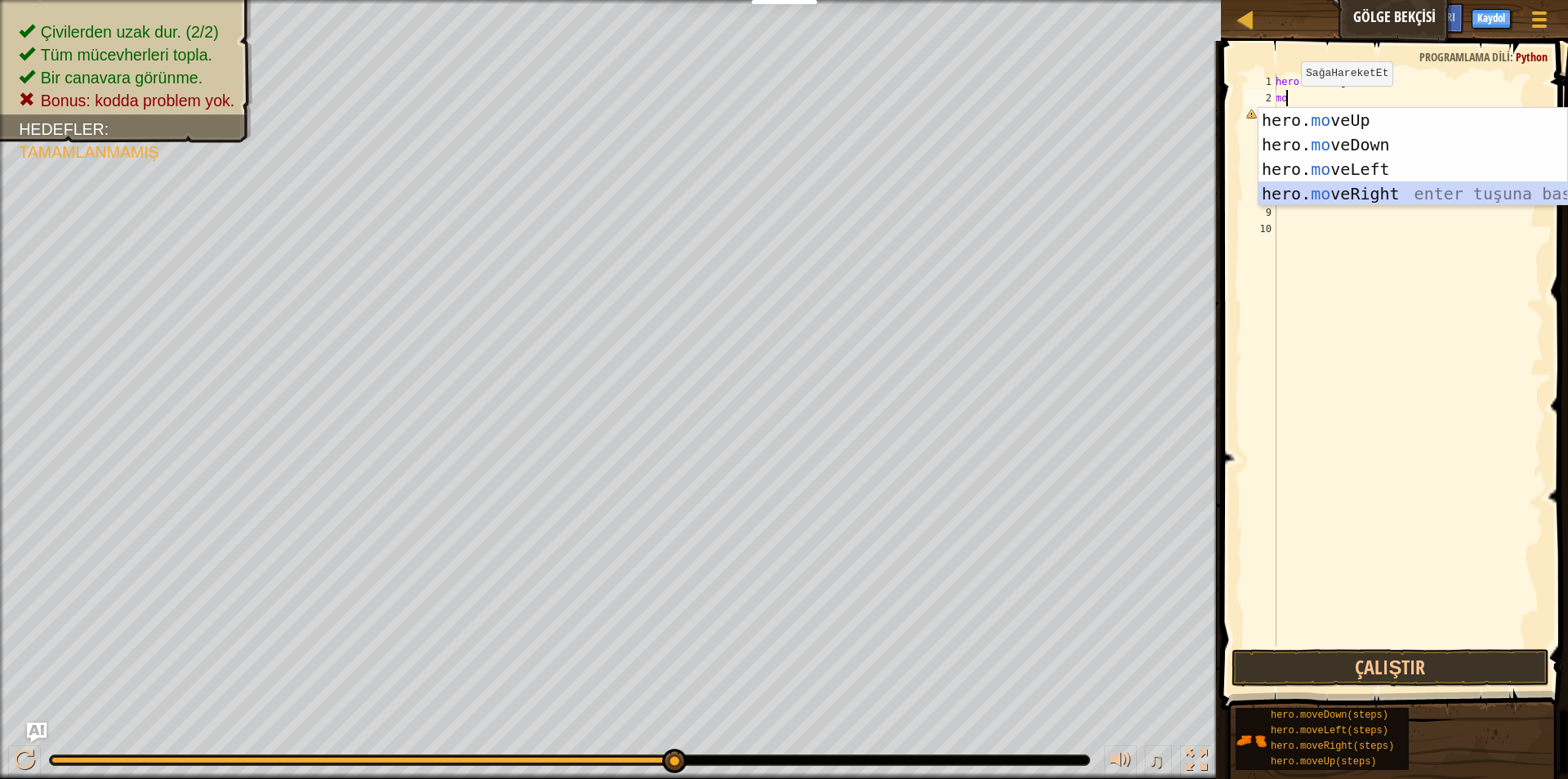
click at [1403, 185] on div "hero. mo veUp enter tuşuna bas hero. mo veDown enter tuşuna bas hero. mo veLeft…" at bounding box center [1412, 182] width 309 height 147
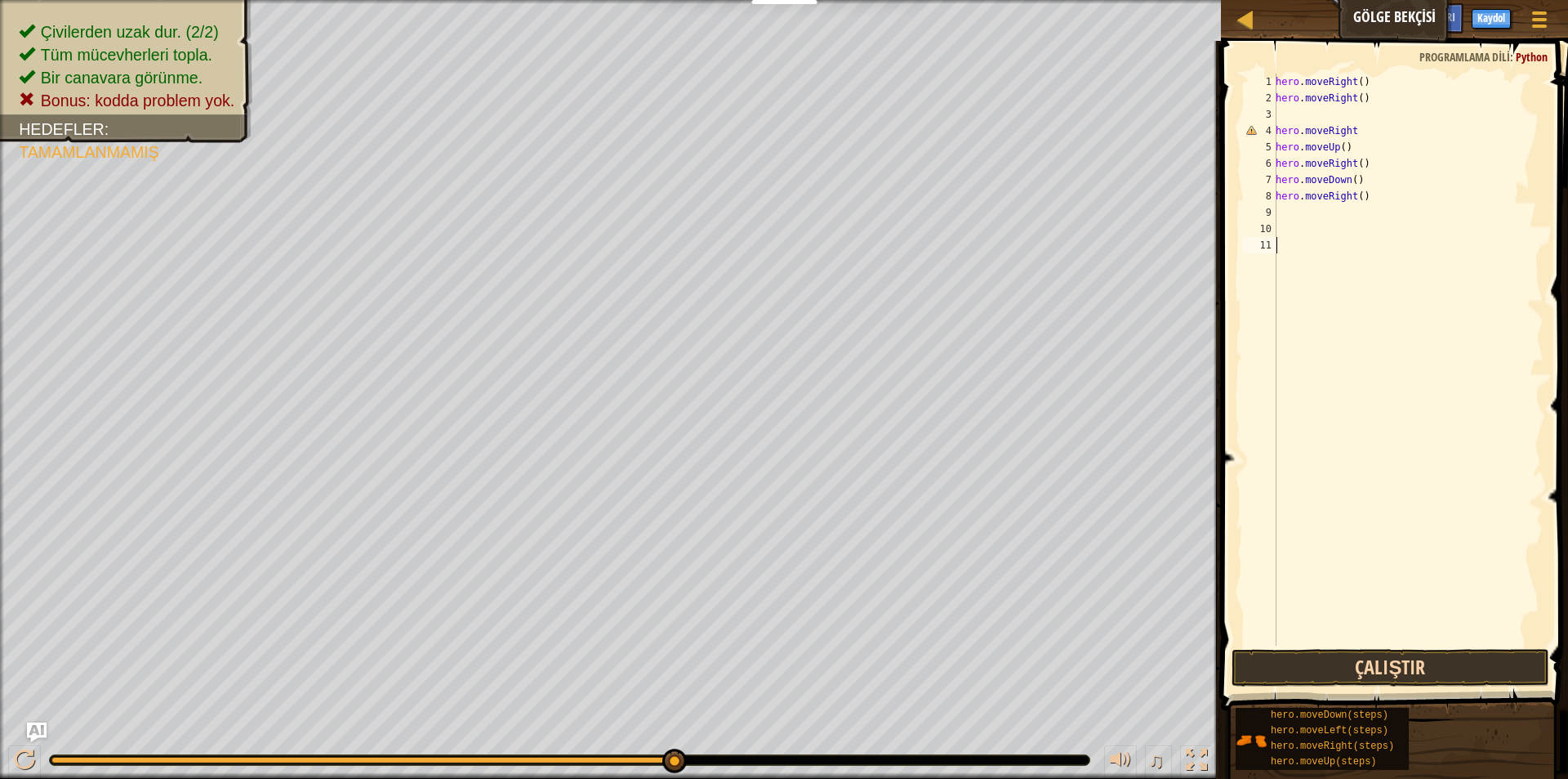
drag, startPoint x: 1403, startPoint y: 645, endPoint x: 1405, endPoint y: 666, distance: 21.1
click at [1405, 666] on div "1 2 3 4 5 6 7 8 9 10 11 hero . moveRight ( ) hero . moveRight ( ) hero . moveRi…" at bounding box center [1392, 408] width 352 height 718
click at [1405, 666] on button "Çalıştır" at bounding box center [1390, 668] width 318 height 38
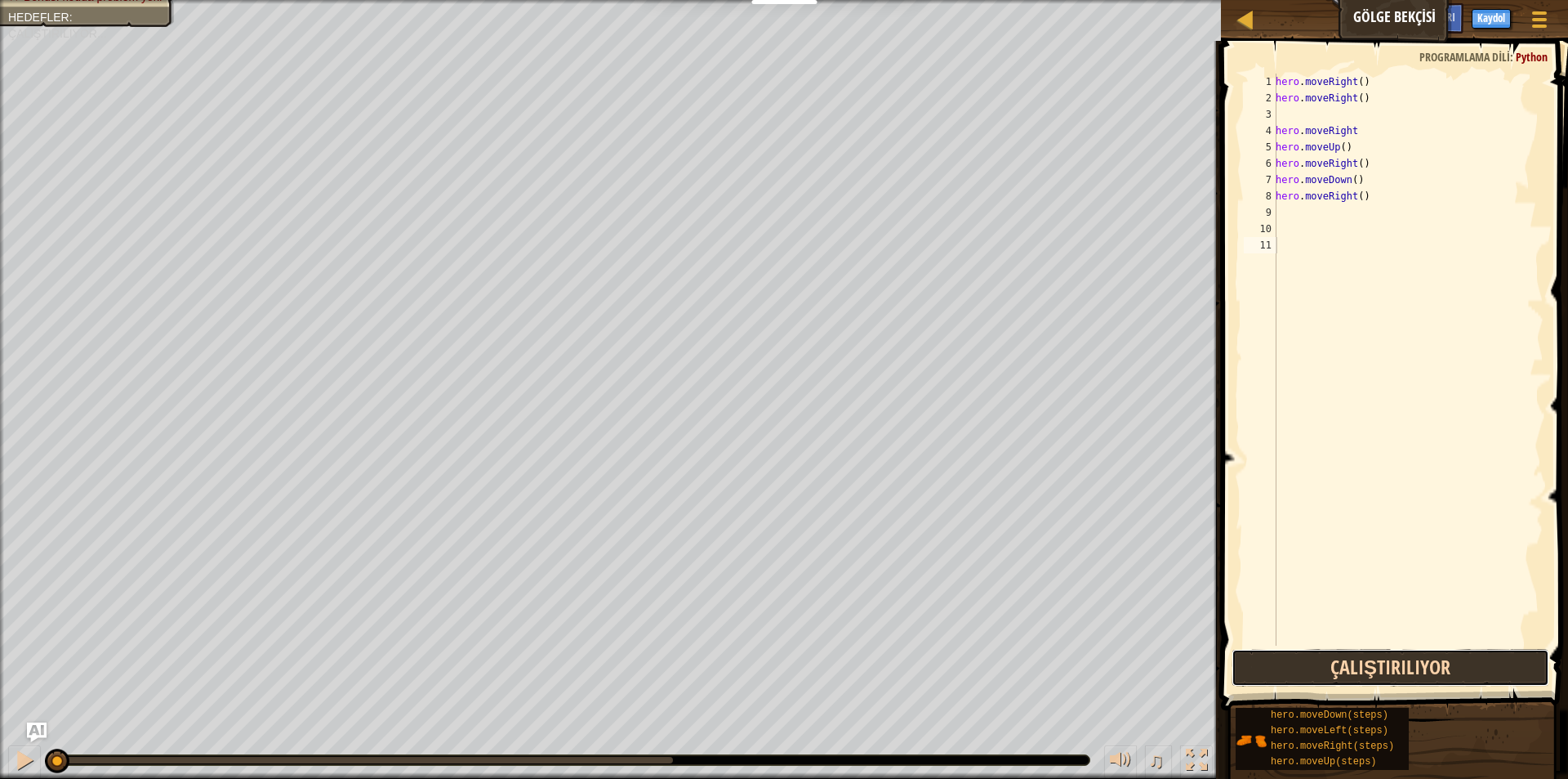
click at [1405, 666] on button "Çalıştırılıyor" at bounding box center [1390, 668] width 318 height 38
click at [1405, 666] on button "Çalıştır" at bounding box center [1390, 668] width 318 height 38
click at [1405, 666] on button "Çalıştırılıyor" at bounding box center [1390, 668] width 318 height 38
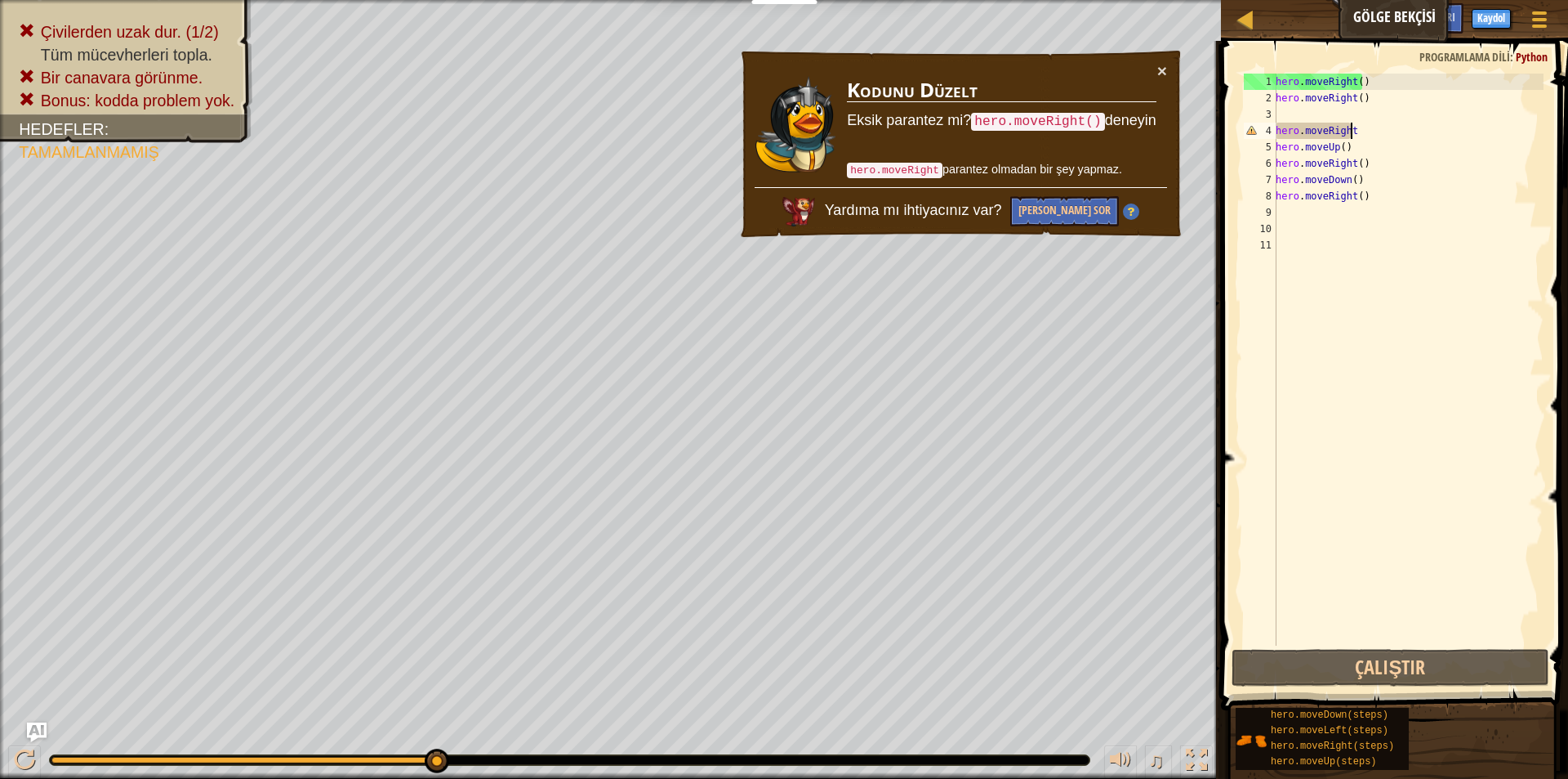
click at [1373, 128] on div "hero . moveRight ( ) hero . moveRight ( ) hero . moveRight hero . moveUp ( ) he…" at bounding box center [1408, 376] width 271 height 605
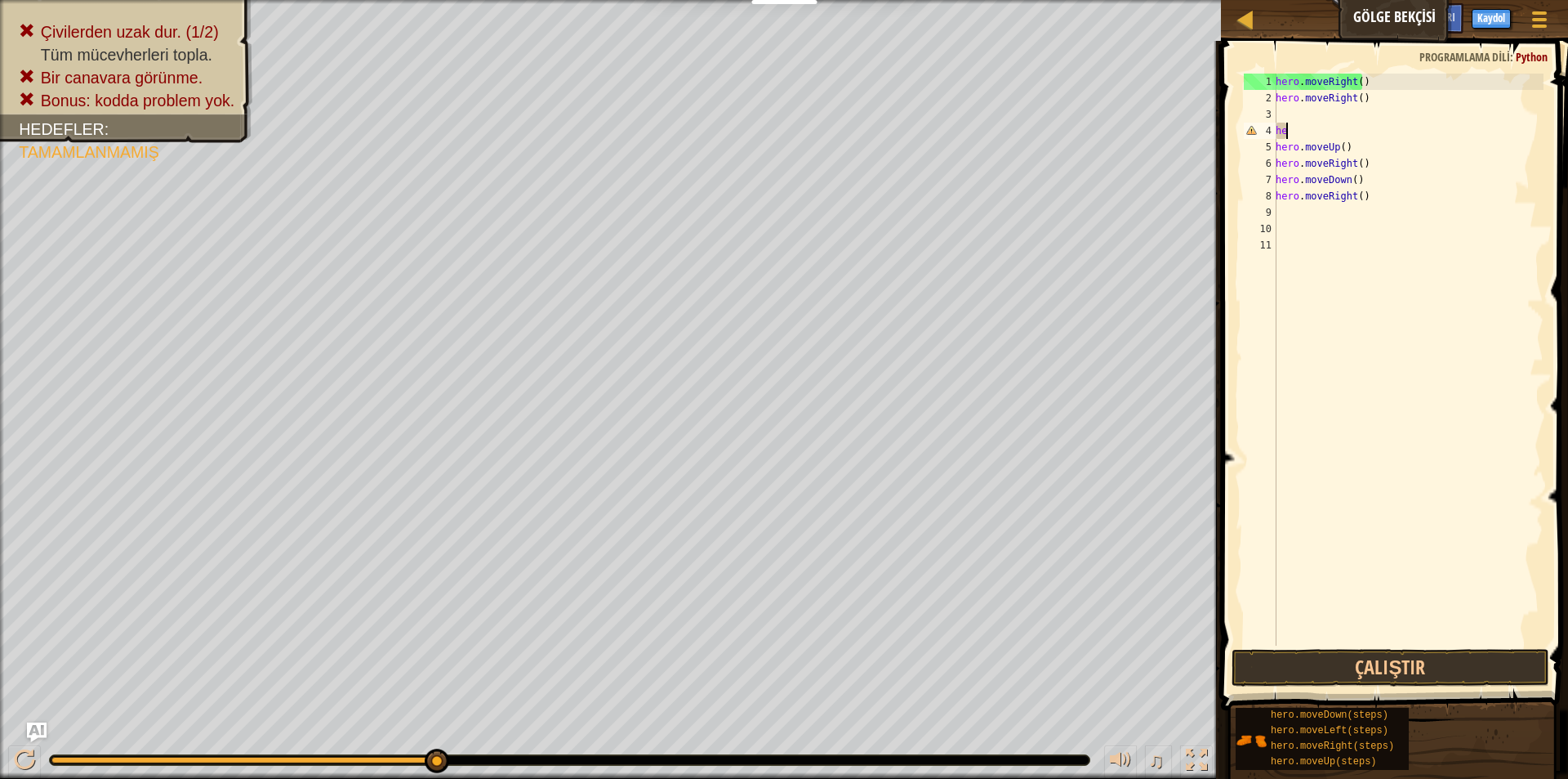
type textarea "h"
click at [1364, 665] on button "Çalıştır" at bounding box center [1390, 668] width 318 height 38
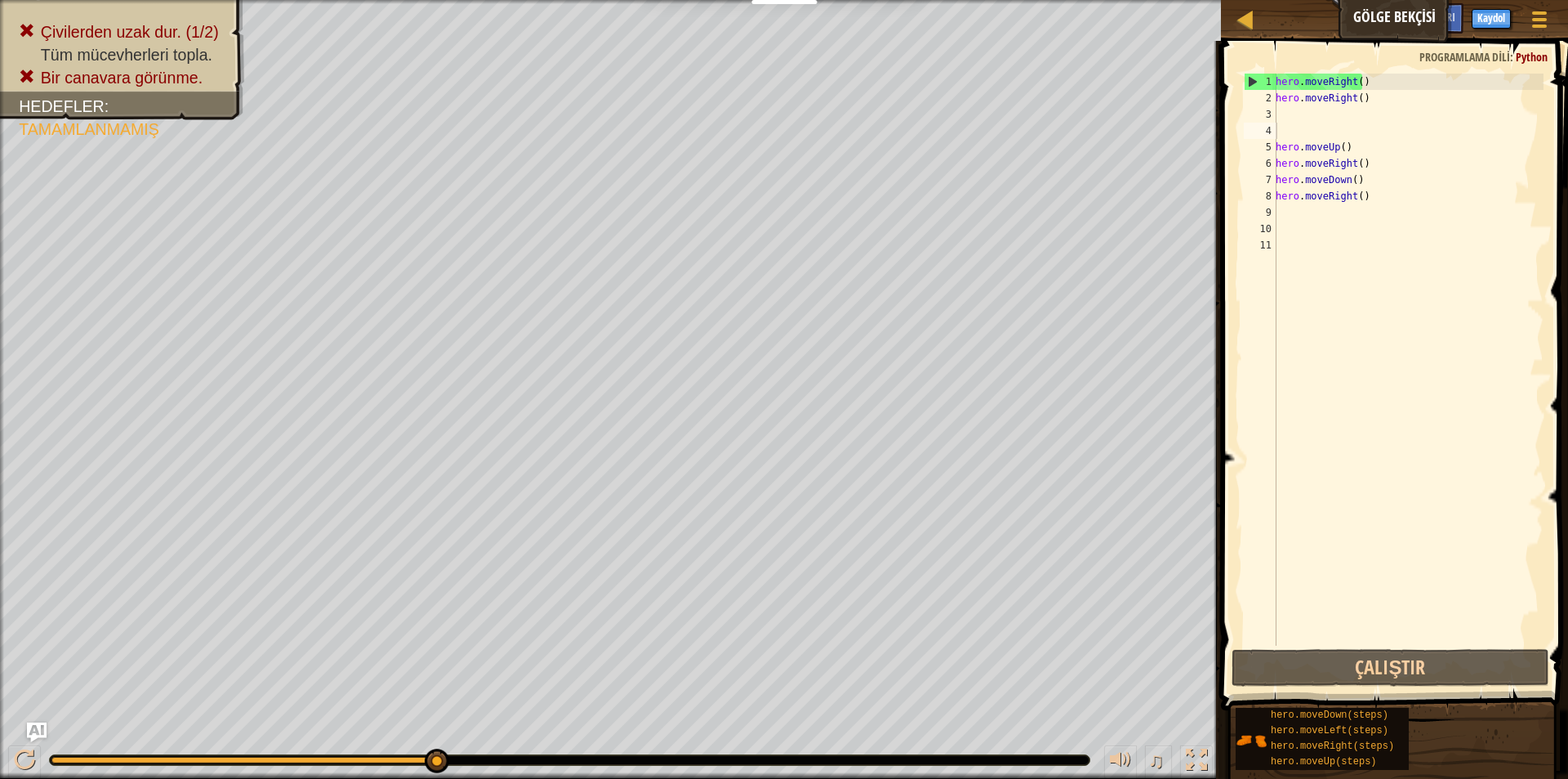
click at [1380, 74] on div "1 2 3 4 5 6 7 8 9 10 11 hero . moveRight ( ) hero . moveRight ( ) hero . moveUp…" at bounding box center [1392, 408] width 352 height 718
click at [1378, 93] on div "hero . moveRight ( ) hero . moveRight ( ) hero . moveUp ( ) hero . moveRight ( …" at bounding box center [1408, 376] width 271 height 605
click at [1378, 84] on div "hero . moveRight ( ) hero . moveRight ( ) hero . moveUp ( ) hero . moveRight ( …" at bounding box center [1408, 376] width 271 height 605
type textarea "h"
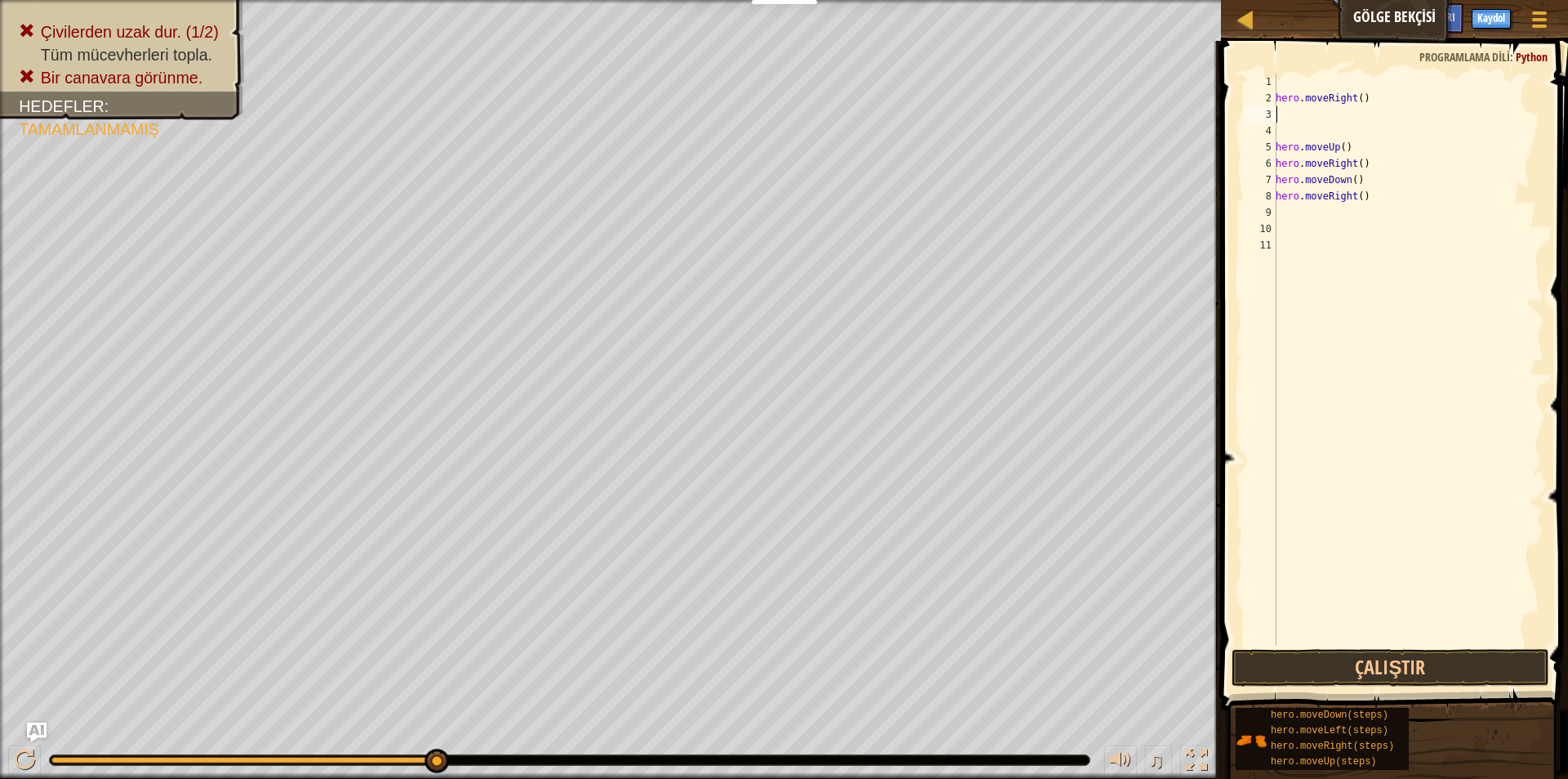
click at [1281, 113] on div "hero . moveRight ( ) hero . moveUp ( ) hero . moveRight ( ) hero . moveDown ( )…" at bounding box center [1408, 376] width 271 height 605
type textarea "h"
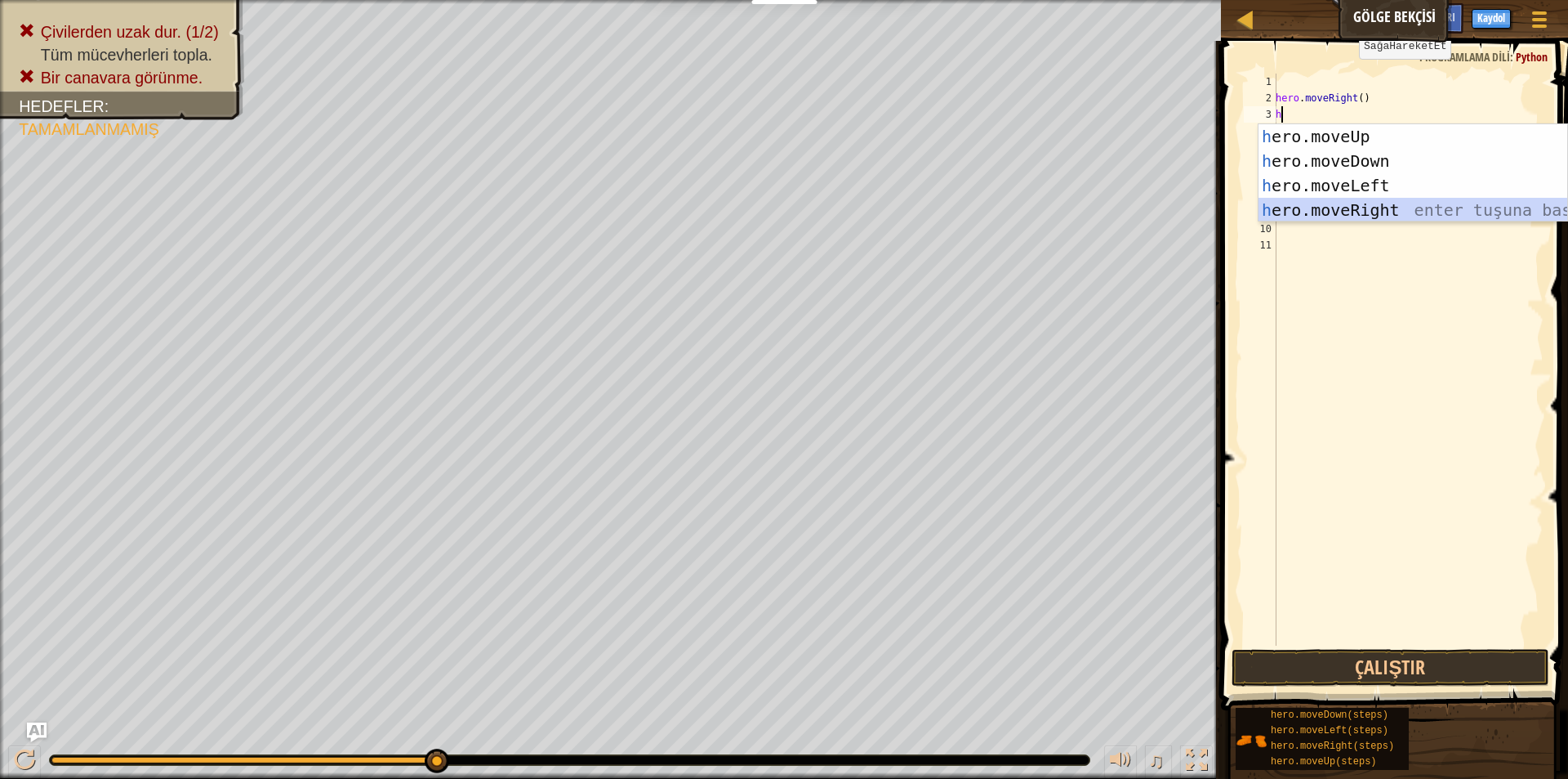
click at [1317, 201] on div "h ero.moveUp enter tuşuna bas h ero.moveDown enter tuşuna bas h ero.moveLeft en…" at bounding box center [1412, 198] width 309 height 147
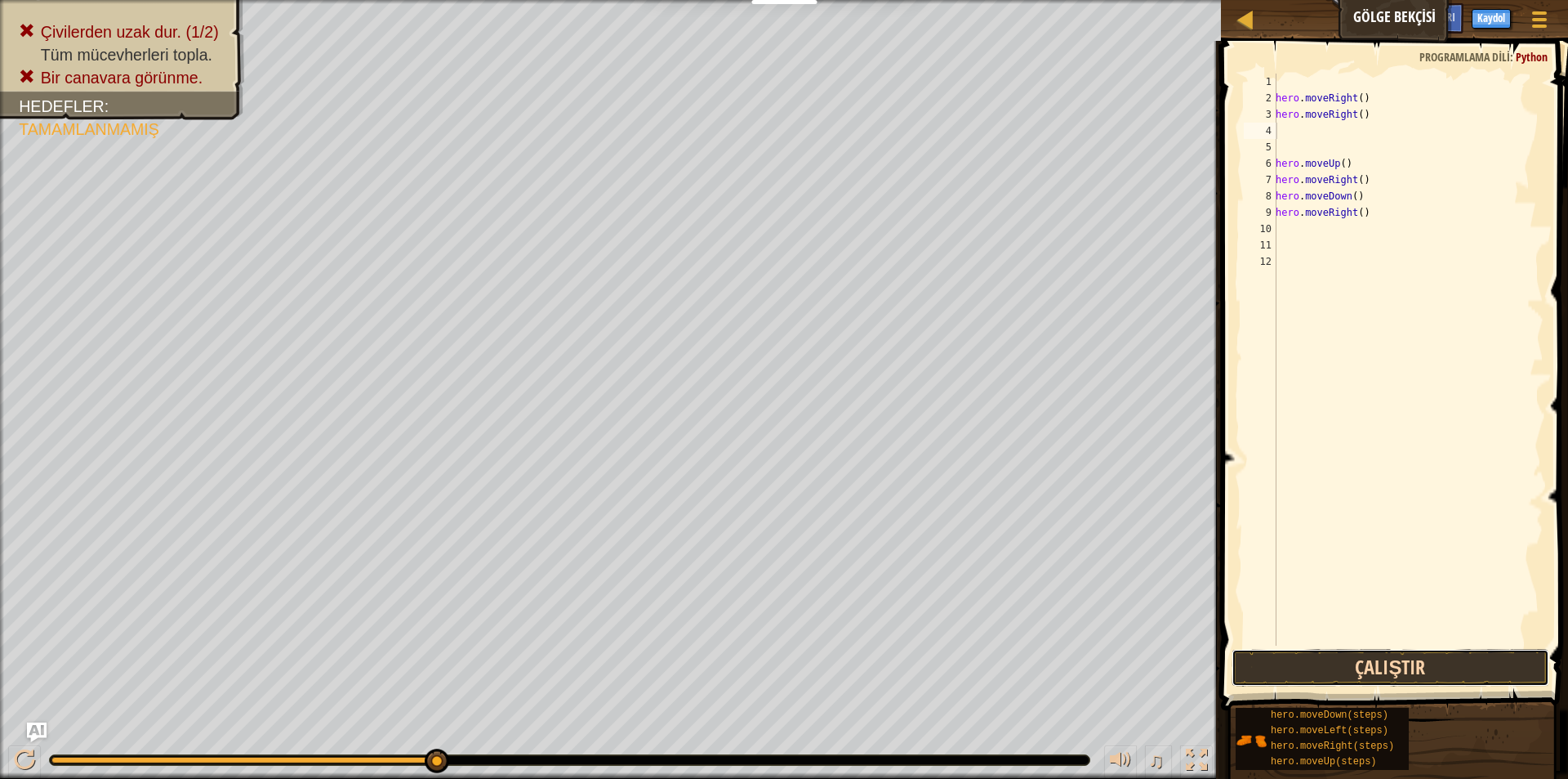
click at [1364, 651] on button "Çalıştır" at bounding box center [1390, 668] width 318 height 38
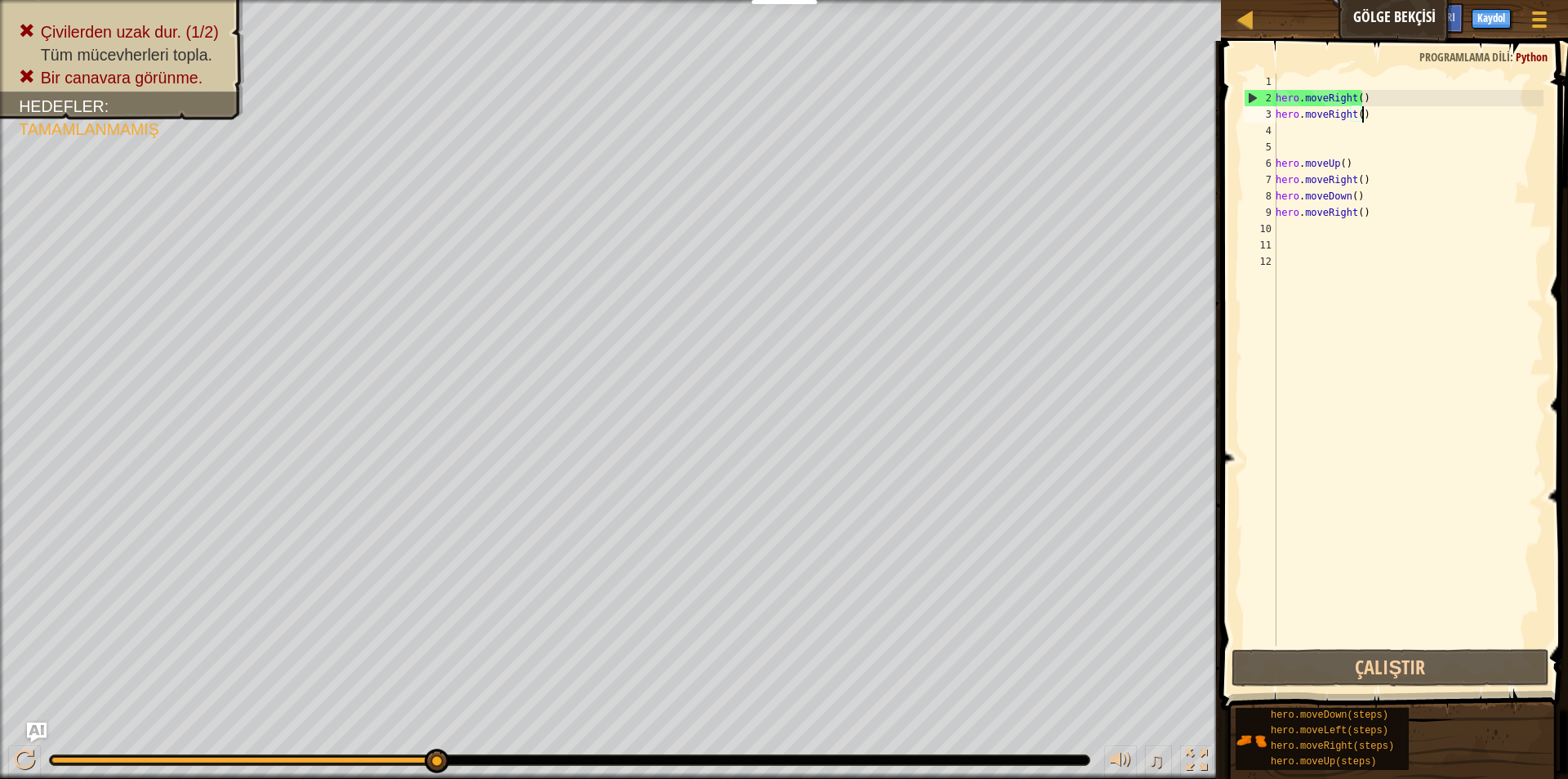
click at [1405, 112] on div "hero . moveRight ( ) hero . moveRight ( ) hero . moveUp ( ) hero . moveRight ( …" at bounding box center [1408, 376] width 271 height 605
type textarea "h"
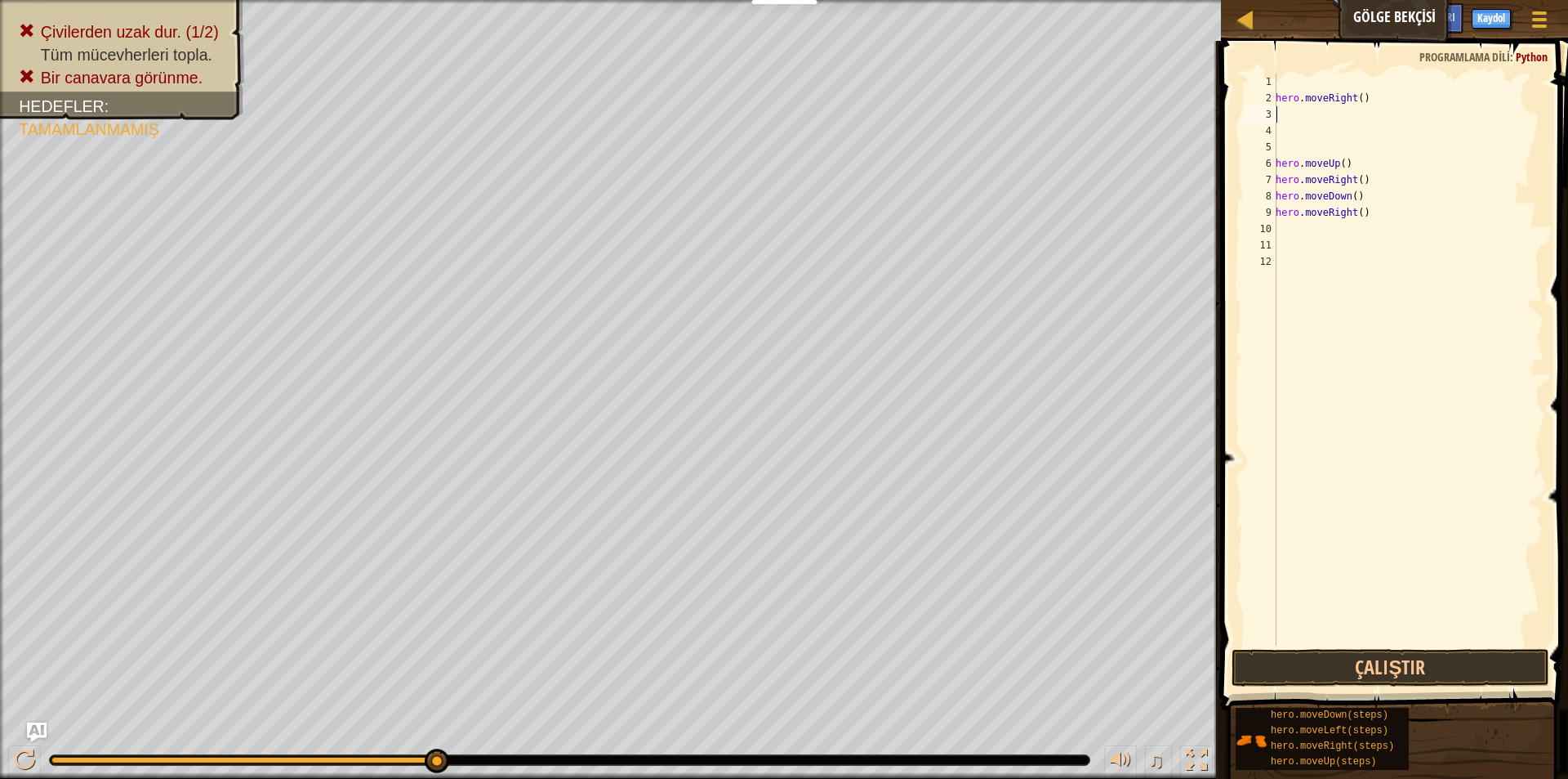
click at [1373, 100] on div "hero . moveRight ( ) hero . moveUp ( ) hero . moveRight ( ) hero . moveDown ( )…" at bounding box center [1408, 376] width 271 height 605
type textarea "h"
click at [1449, 661] on button "Çalıştır" at bounding box center [1390, 668] width 318 height 38
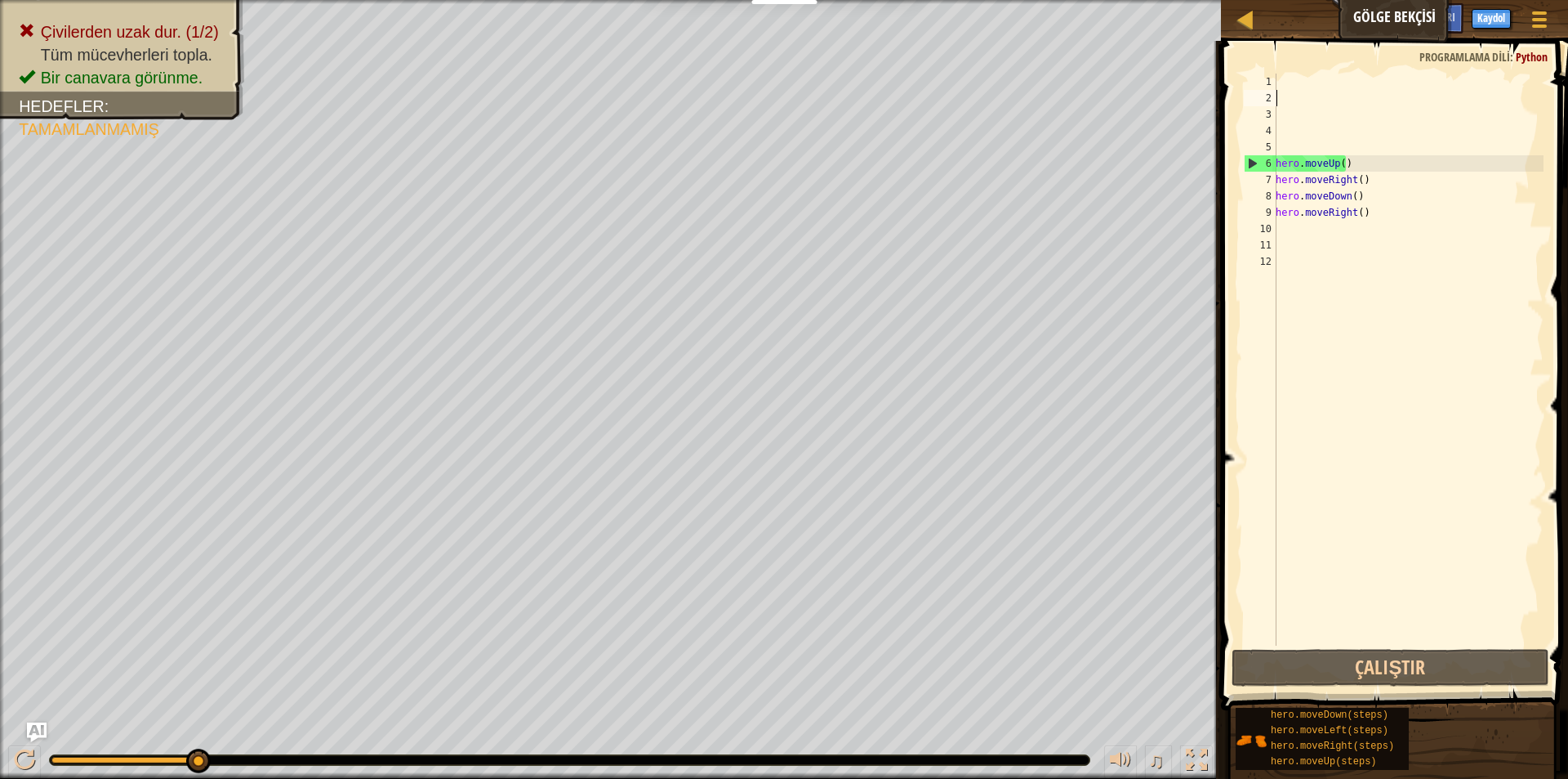
click at [1281, 147] on div "hero . moveUp ( ) hero . moveRight ( ) hero . moveDown ( ) hero . moveRight ( )" at bounding box center [1408, 376] width 271 height 605
type textarea "h"
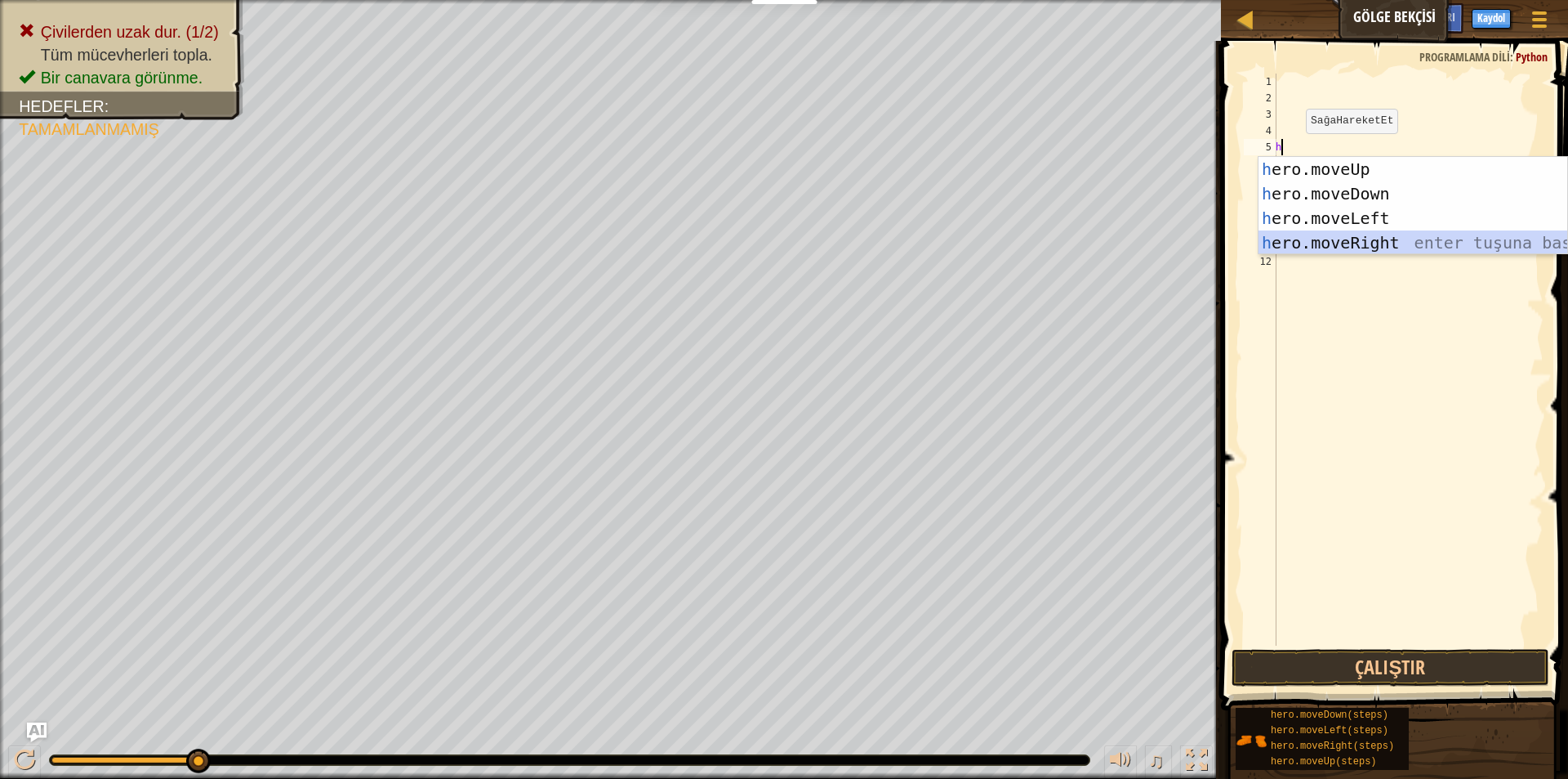
click at [1312, 242] on div "h ero.moveUp enter tuşuna bas h ero.moveDown enter tuşuna bas h ero.moveLeft en…" at bounding box center [1412, 231] width 309 height 147
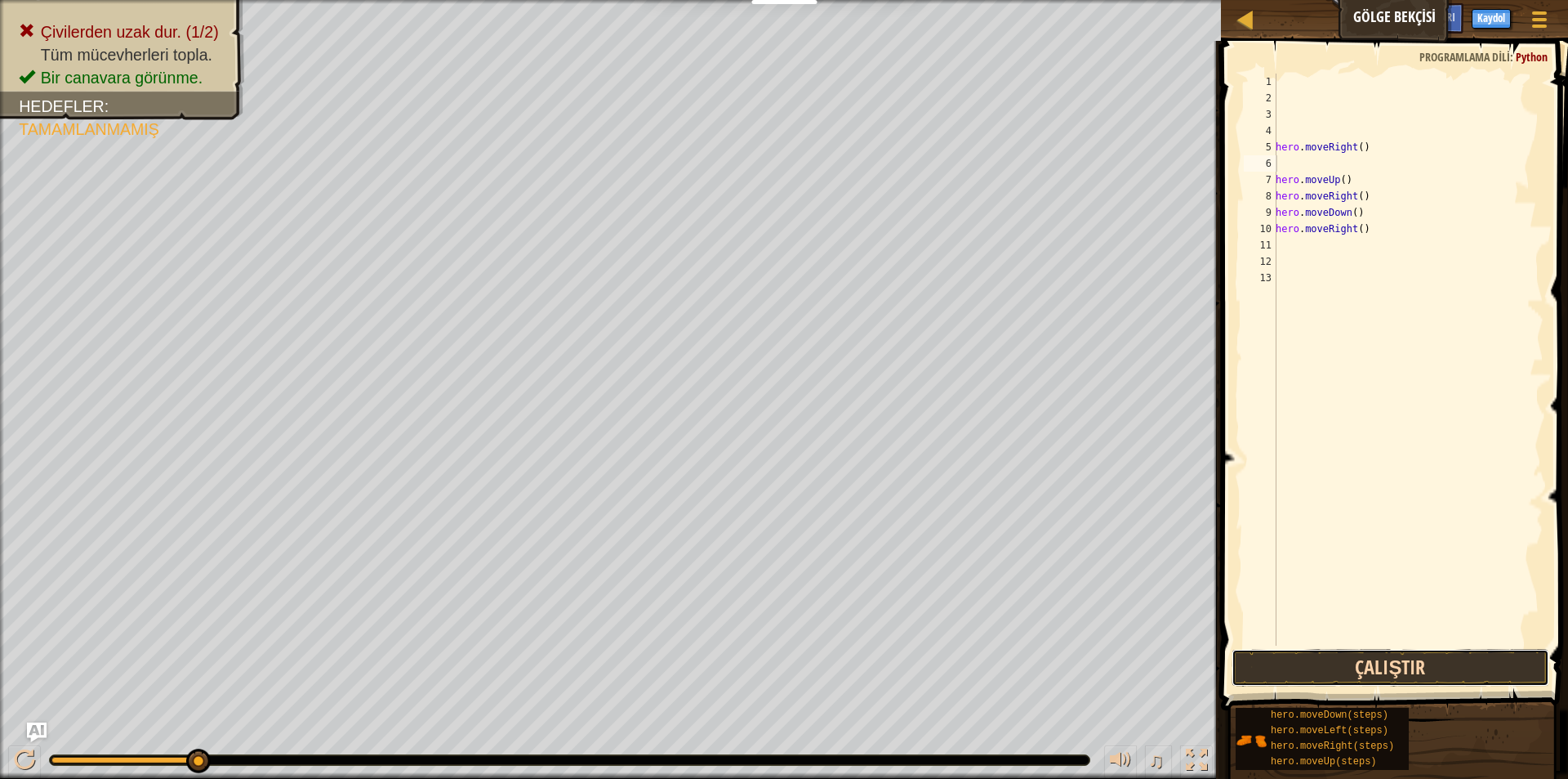
click at [1439, 664] on button "Çalıştır" at bounding box center [1390, 668] width 318 height 38
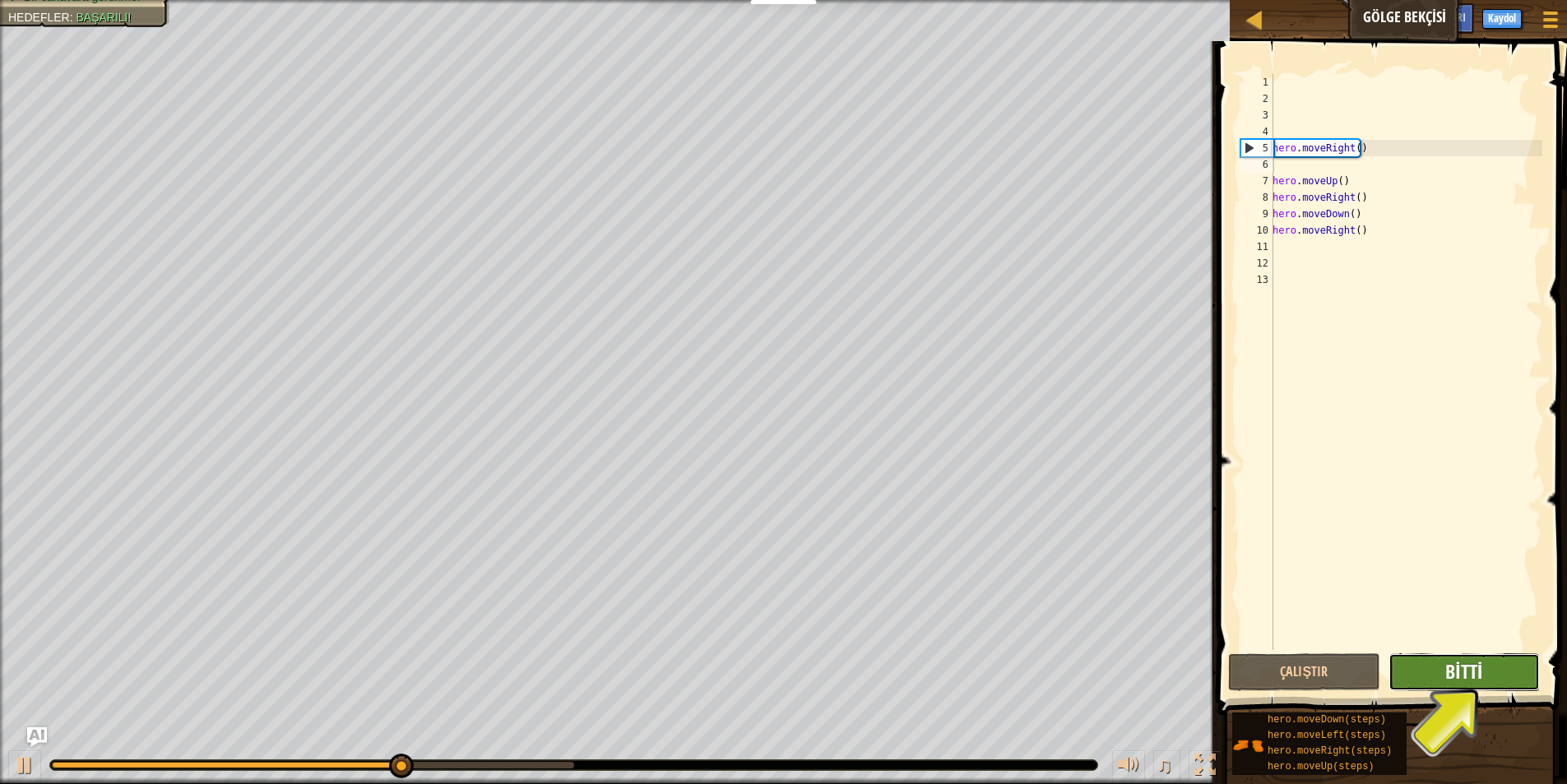
click at [1473, 667] on span "Bitti" at bounding box center [1464, 671] width 37 height 26
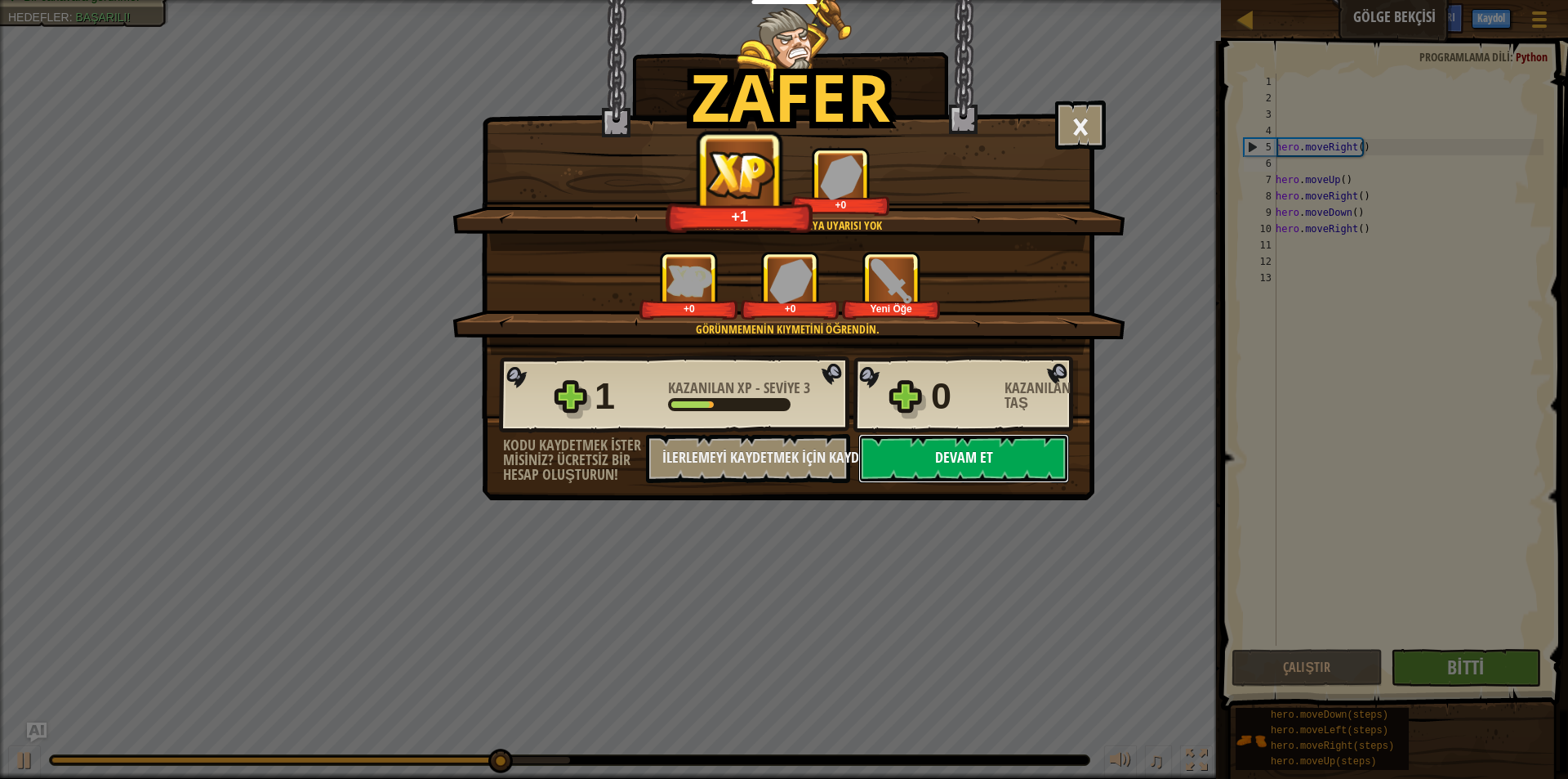
click at [1003, 480] on button "Devam et" at bounding box center [963, 459] width 210 height 49
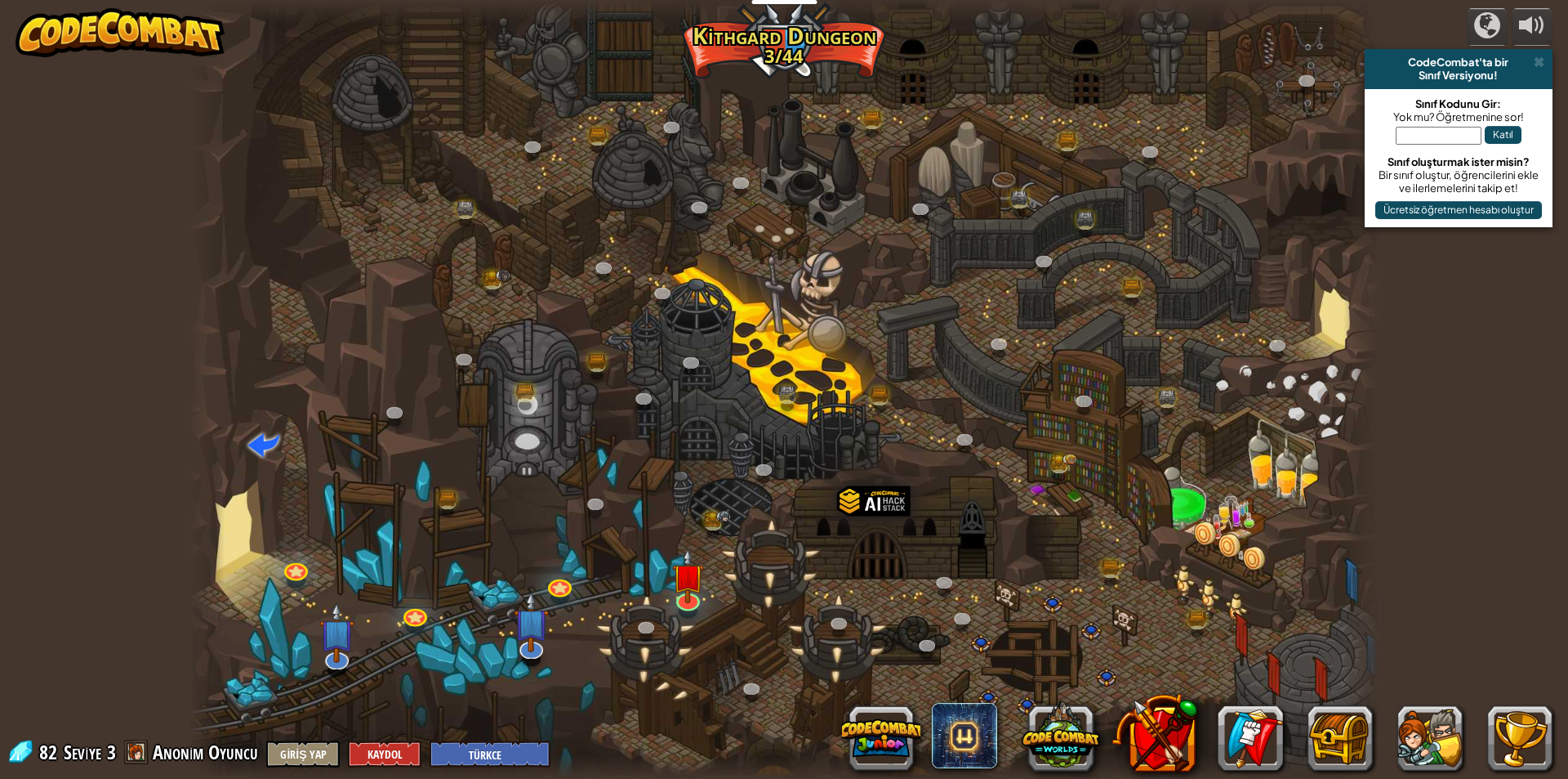
select select "tr"
click at [679, 591] on img at bounding box center [688, 562] width 32 height 74
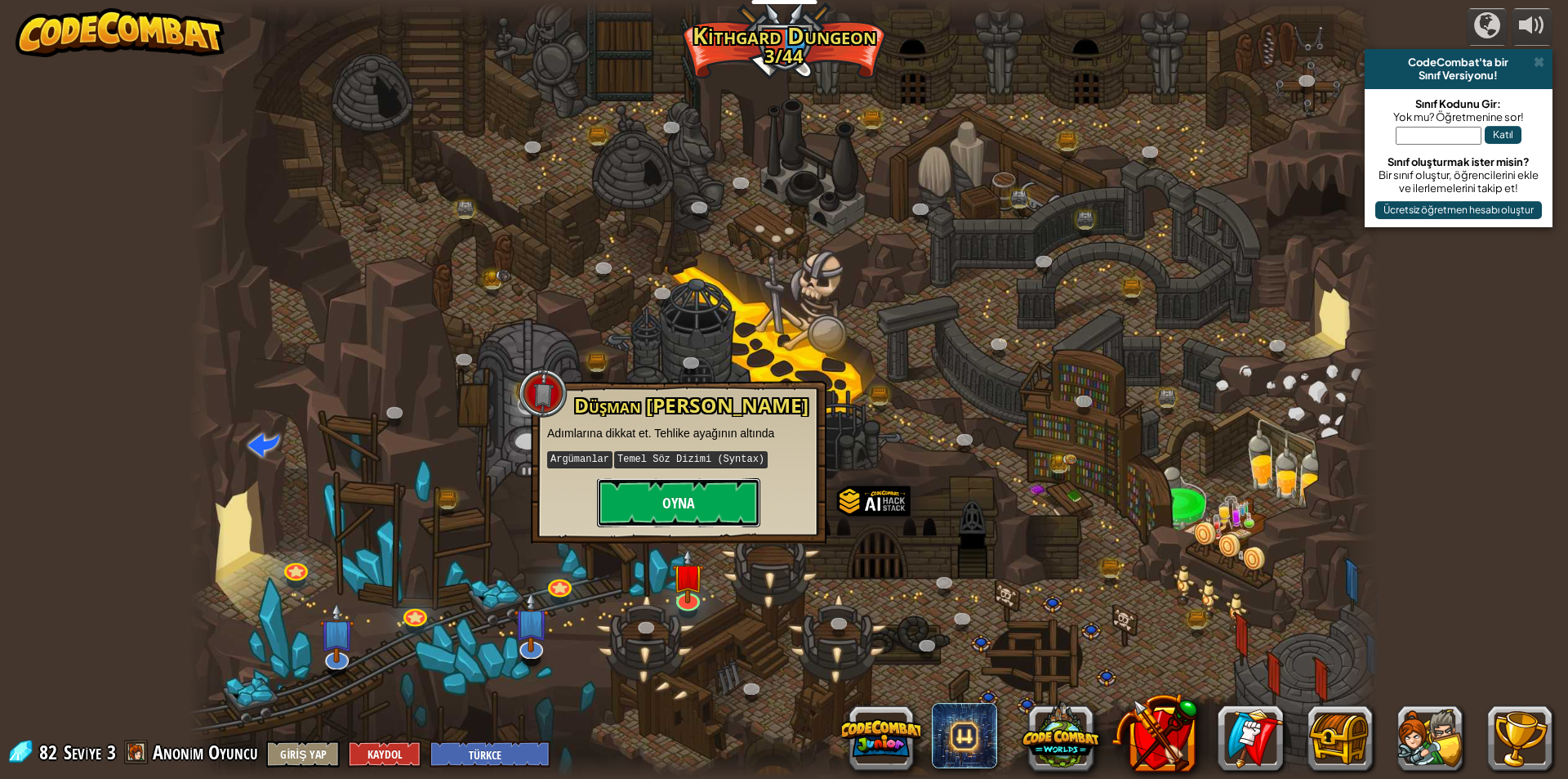
click at [645, 517] on button "Oyna" at bounding box center [679, 503] width 164 height 49
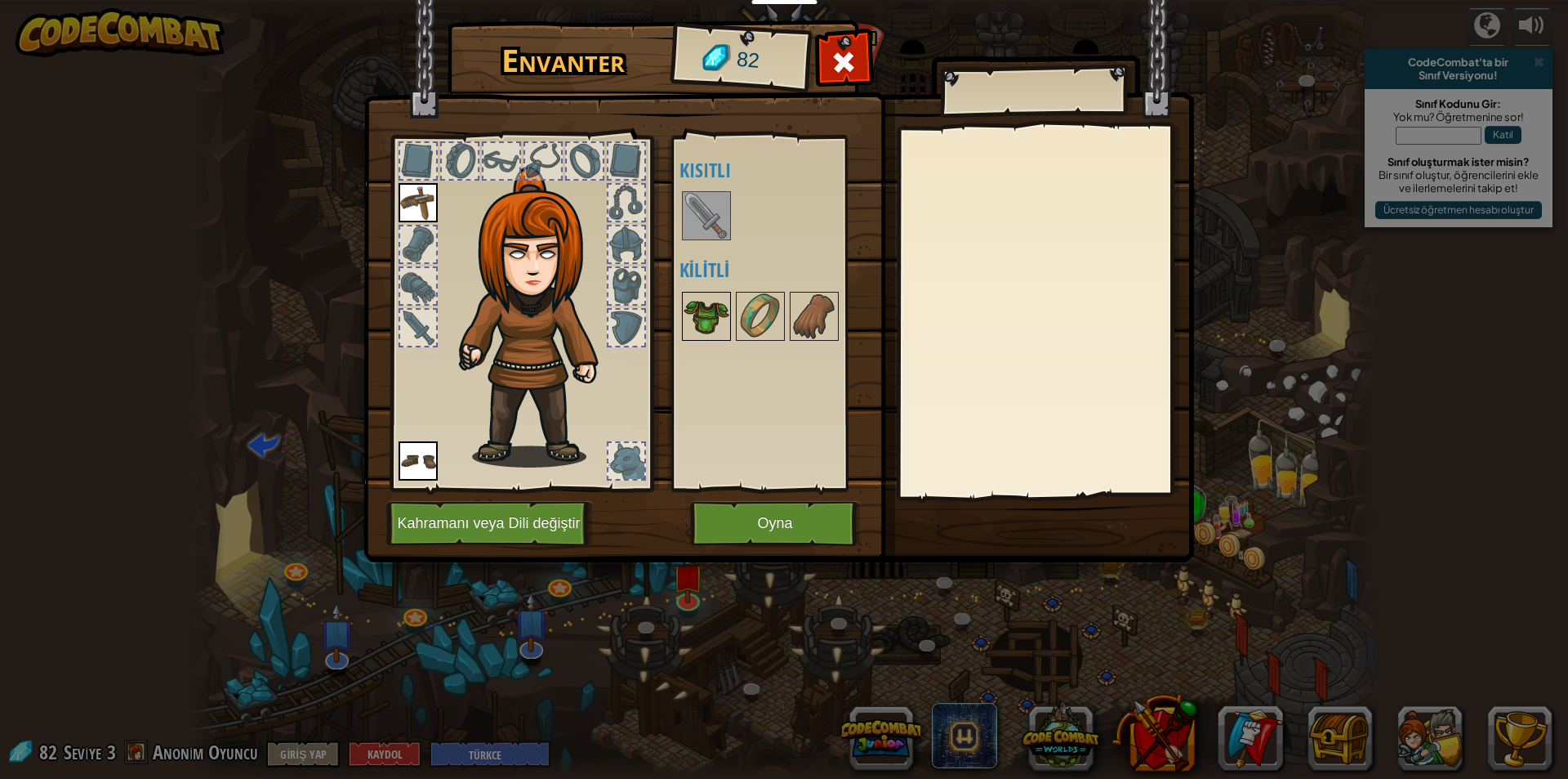
click at [728, 297] on img at bounding box center [707, 316] width 46 height 46
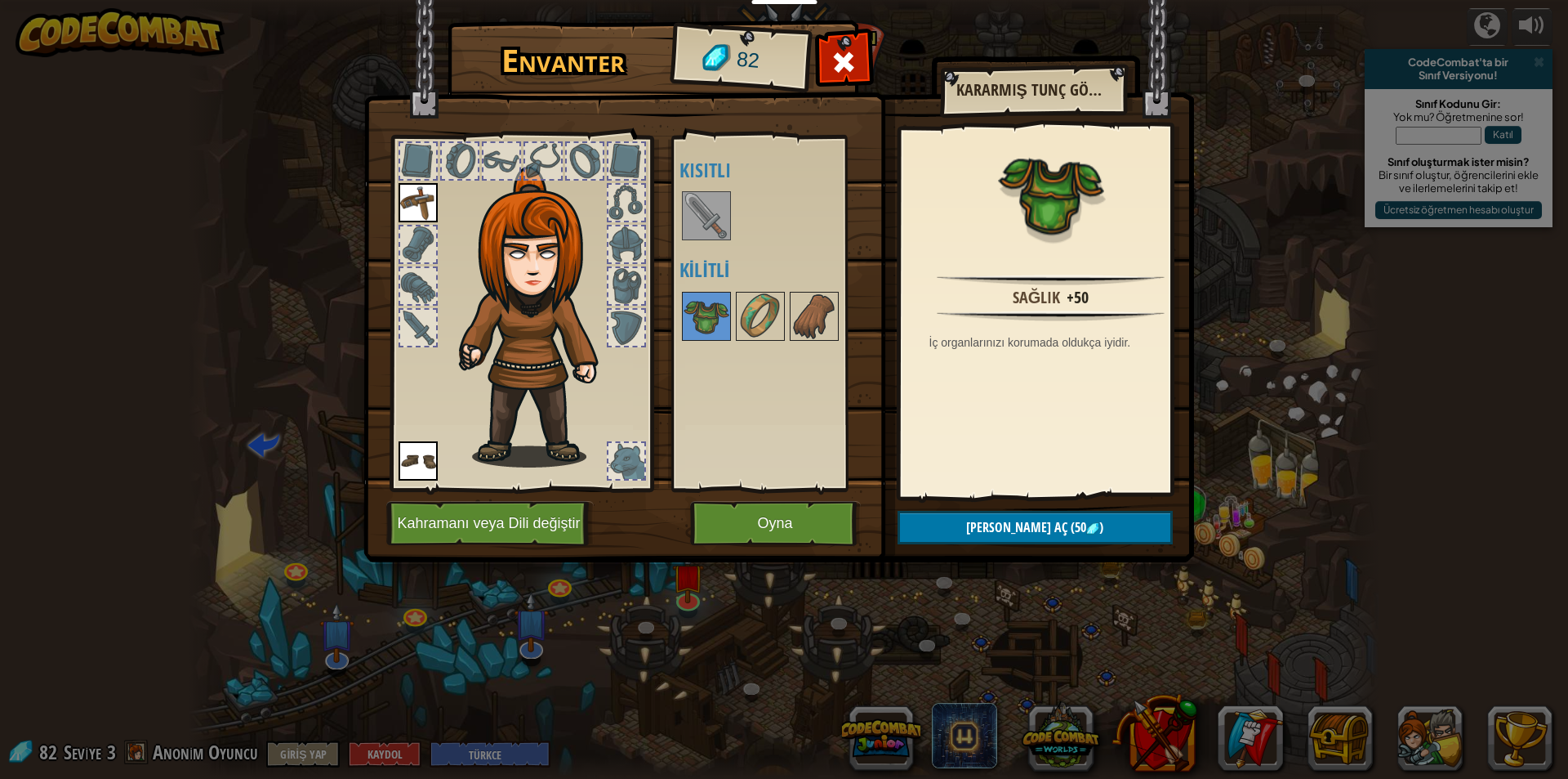
click at [691, 221] on img at bounding box center [707, 215] width 46 height 46
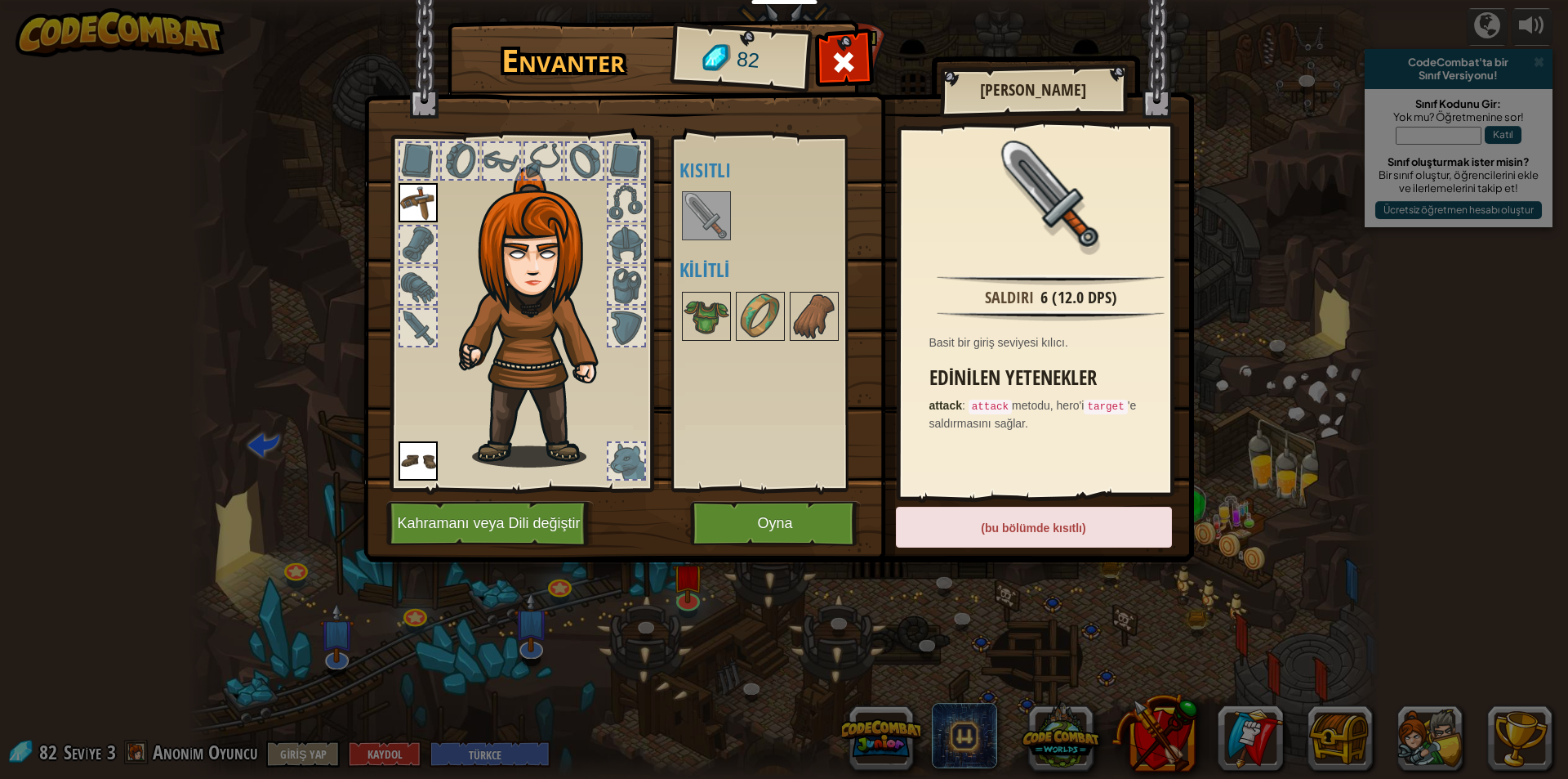
click at [698, 204] on img at bounding box center [707, 215] width 46 height 46
click at [694, 303] on img at bounding box center [707, 316] width 46 height 46
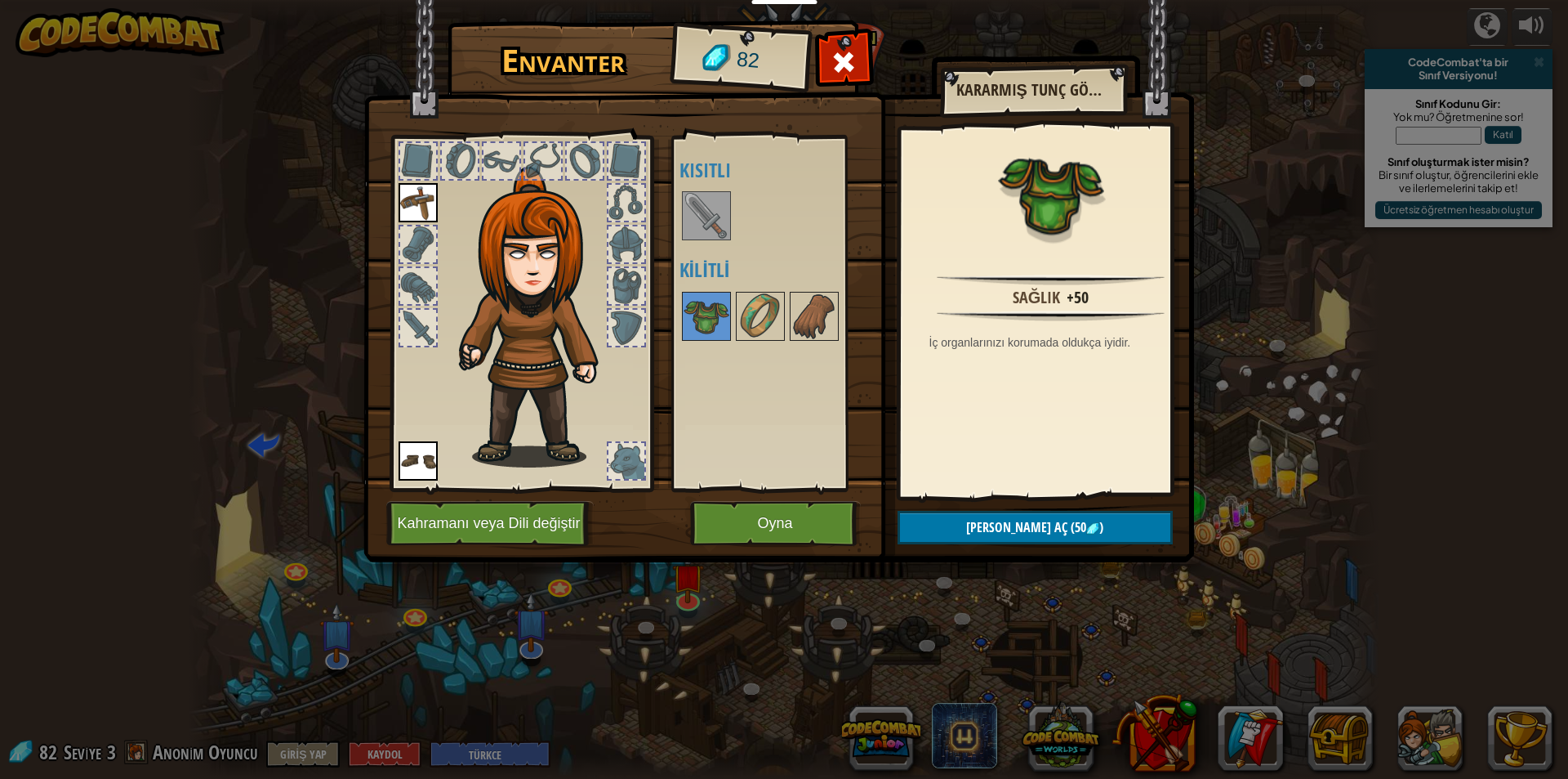
click at [560, 156] on div at bounding box center [543, 161] width 36 height 36
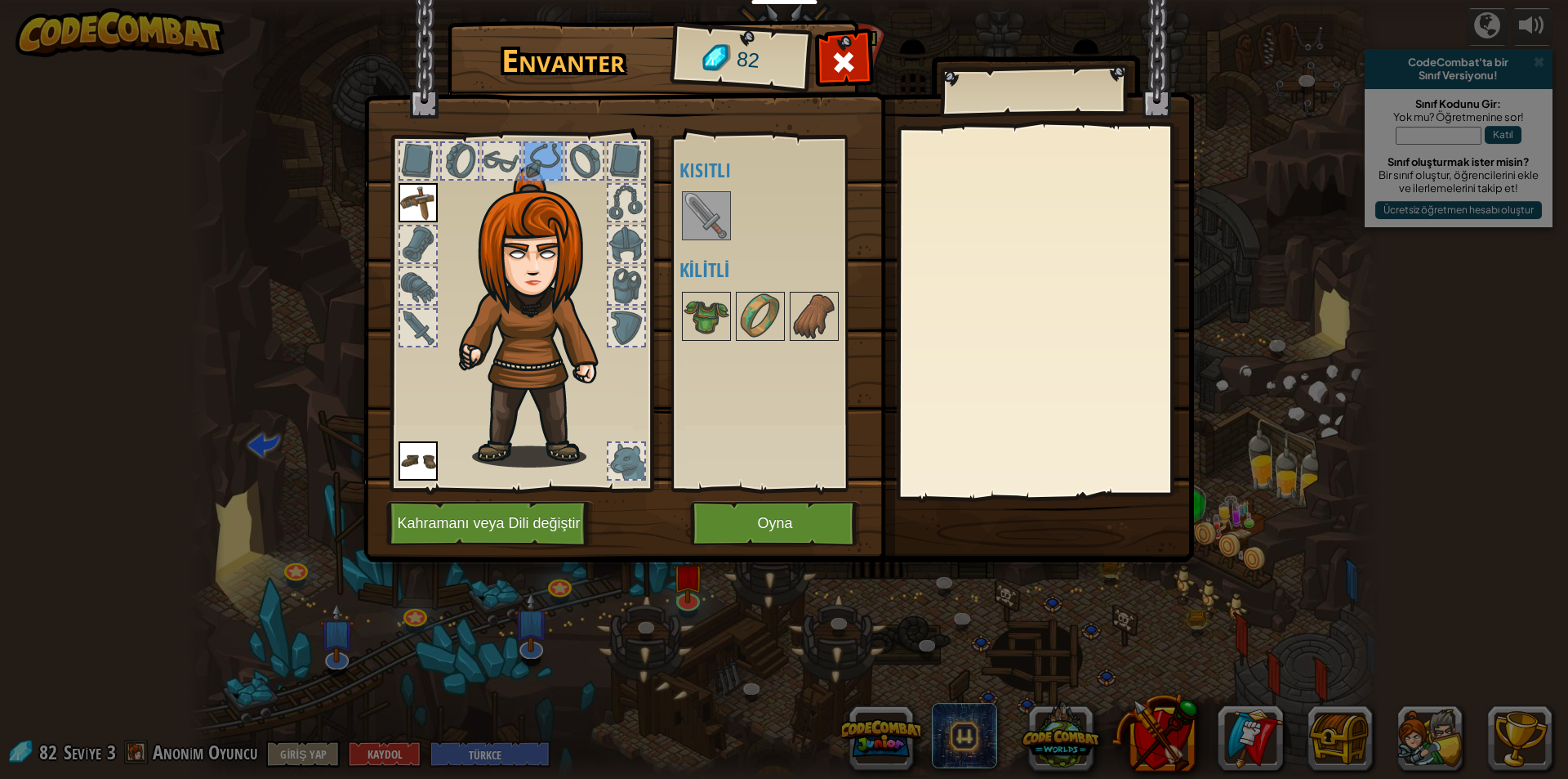
click at [413, 205] on img at bounding box center [418, 202] width 39 height 39
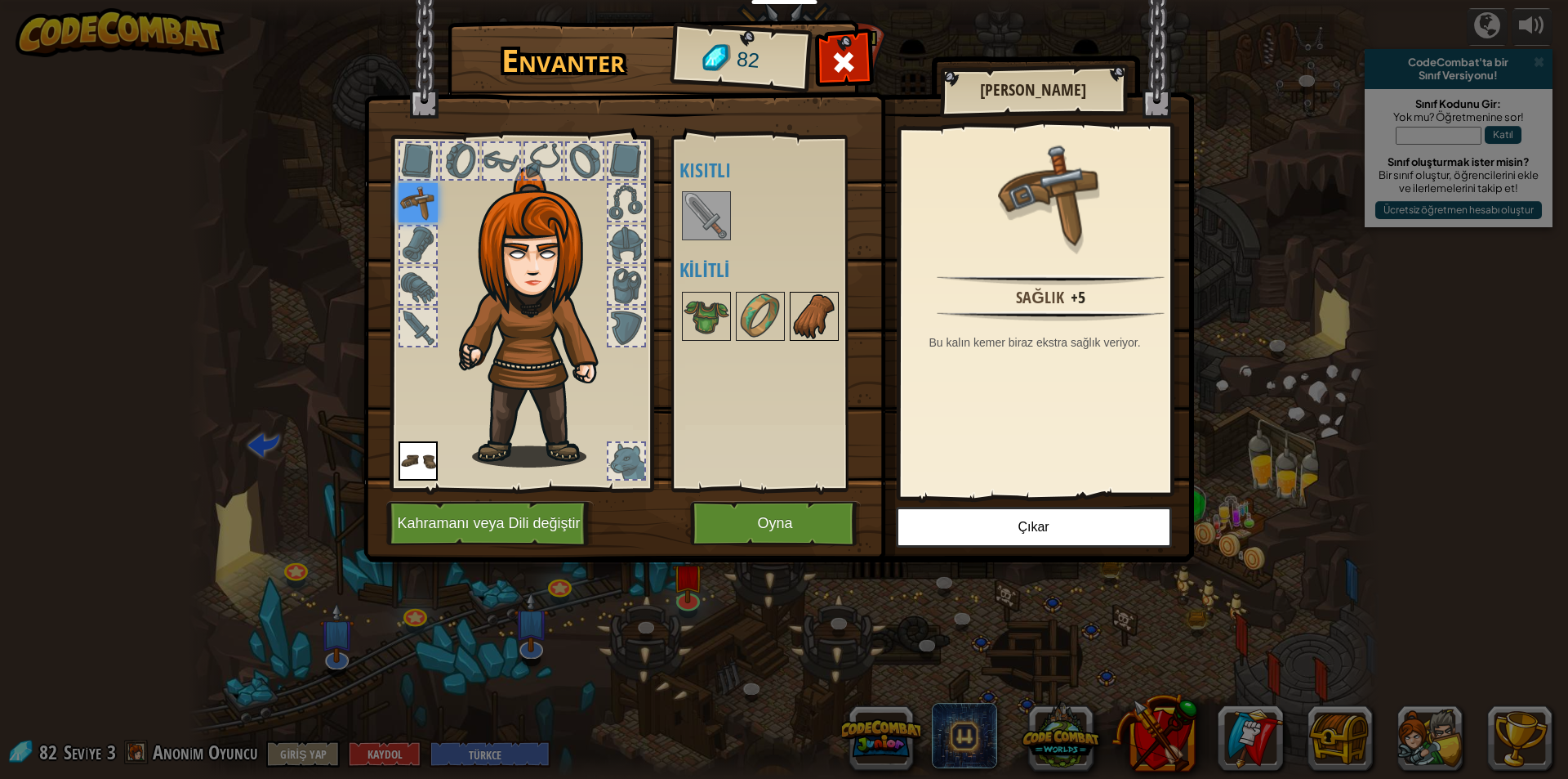
click at [809, 313] on img at bounding box center [815, 316] width 46 height 46
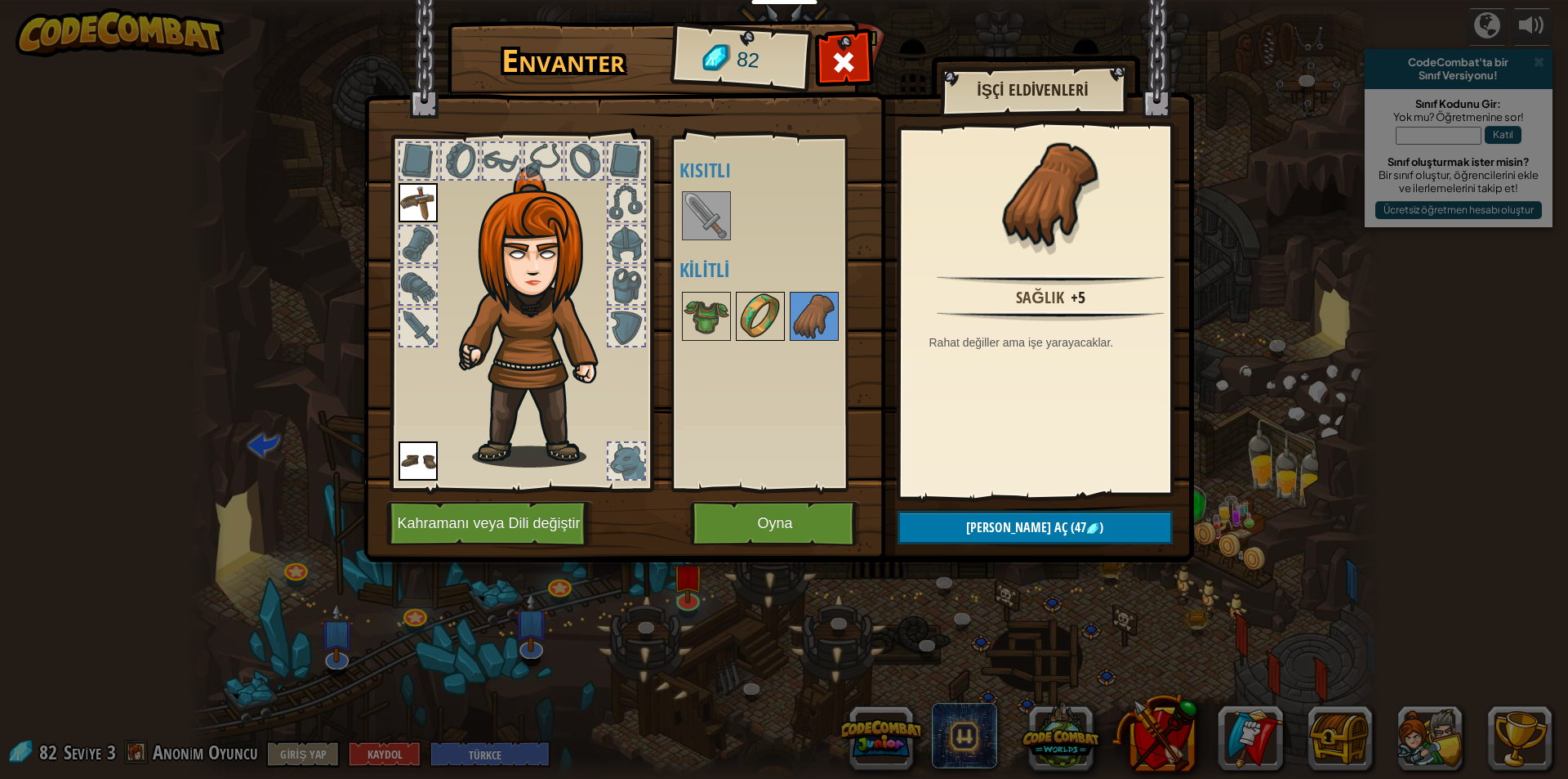
click at [753, 305] on img at bounding box center [761, 316] width 46 height 46
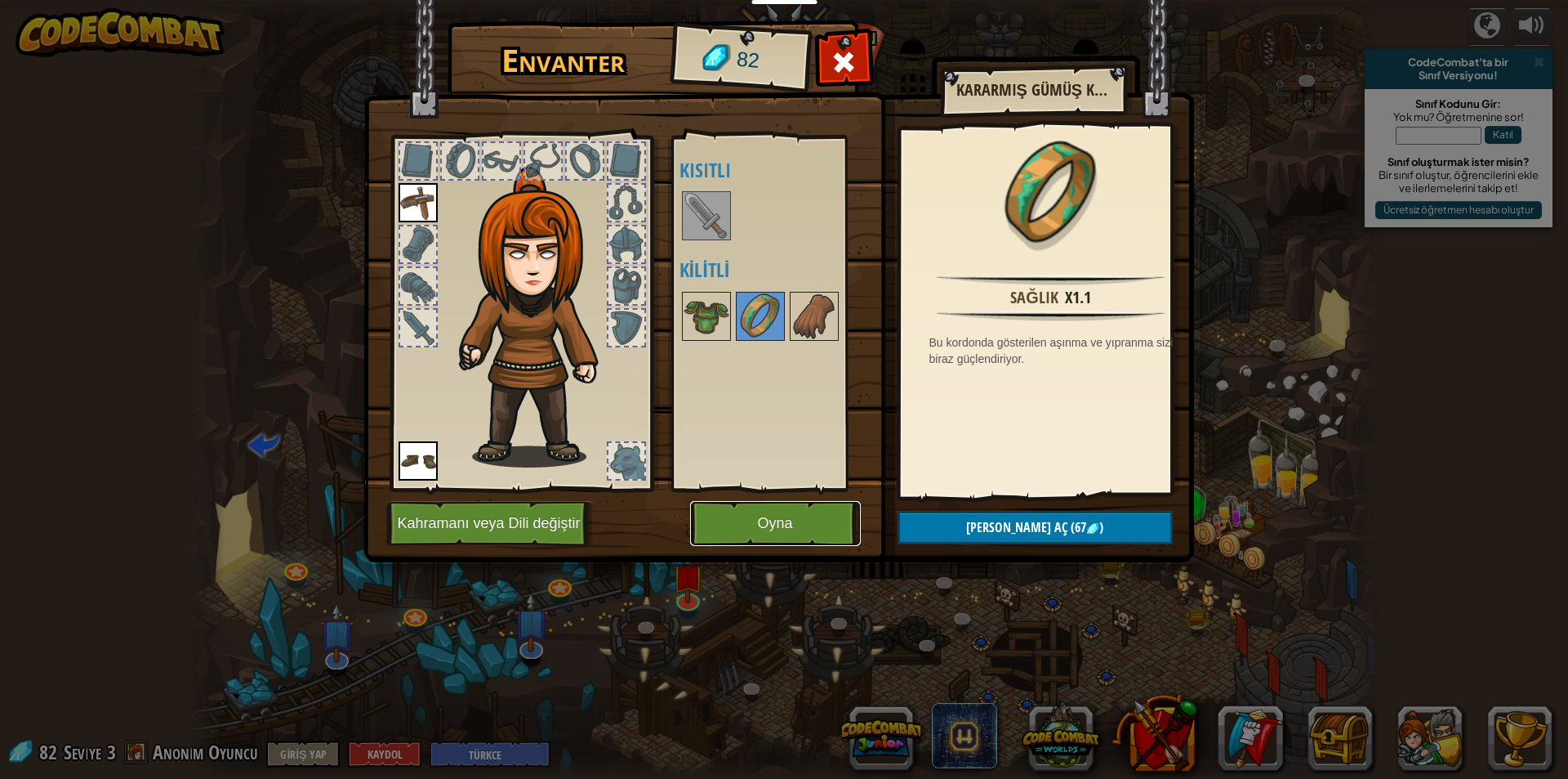
click at [806, 537] on button "Oyna" at bounding box center [775, 523] width 170 height 45
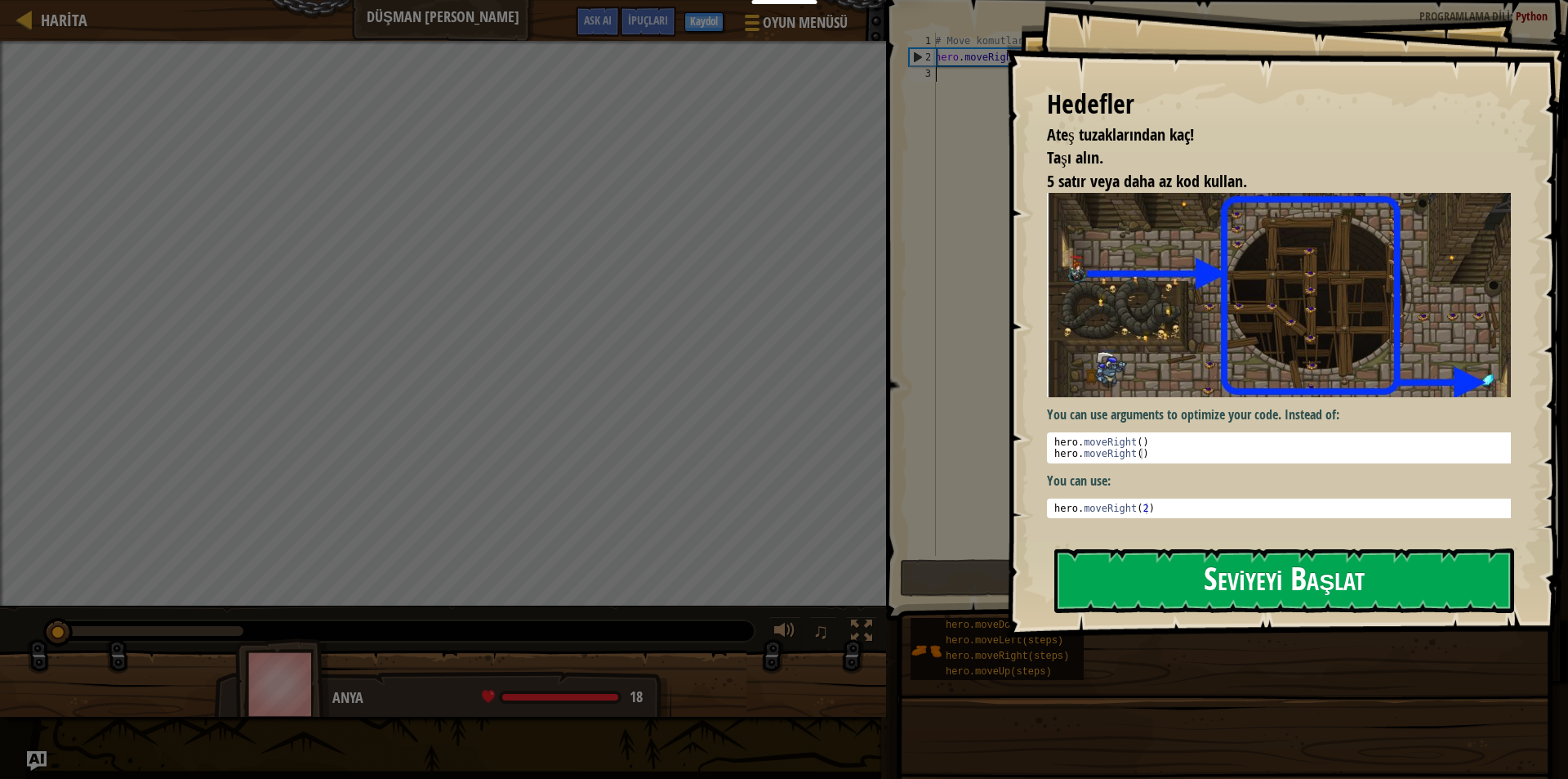
click at [1213, 591] on button "Seviyeyi Başlat" at bounding box center [1285, 580] width 460 height 65
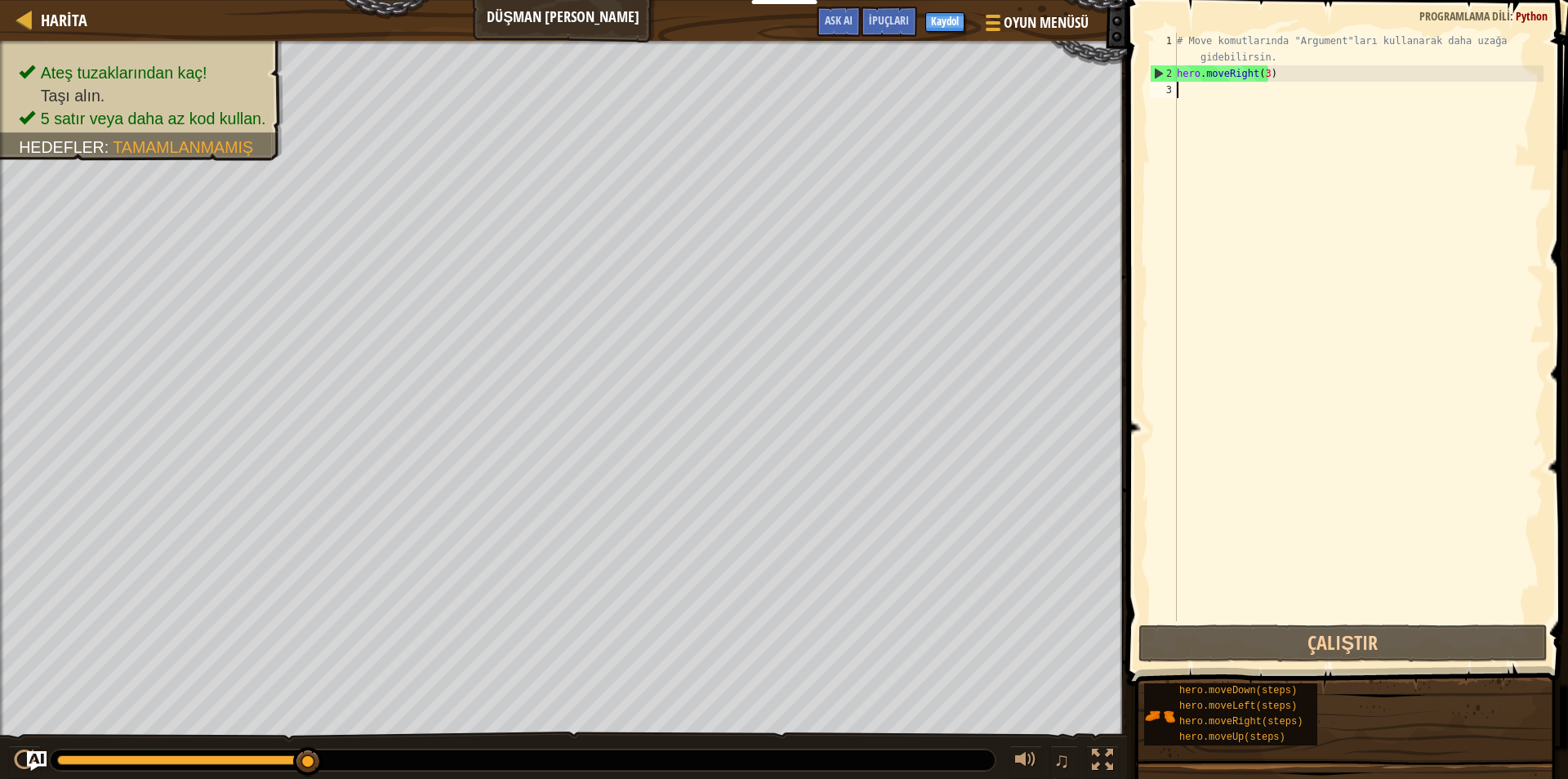
click at [1178, 95] on div "# Move komutlarında "Argument"ları kullanarak daha uzağa gidebilirsin. hero . m…" at bounding box center [1359, 351] width 370 height 637
type textarea "h"
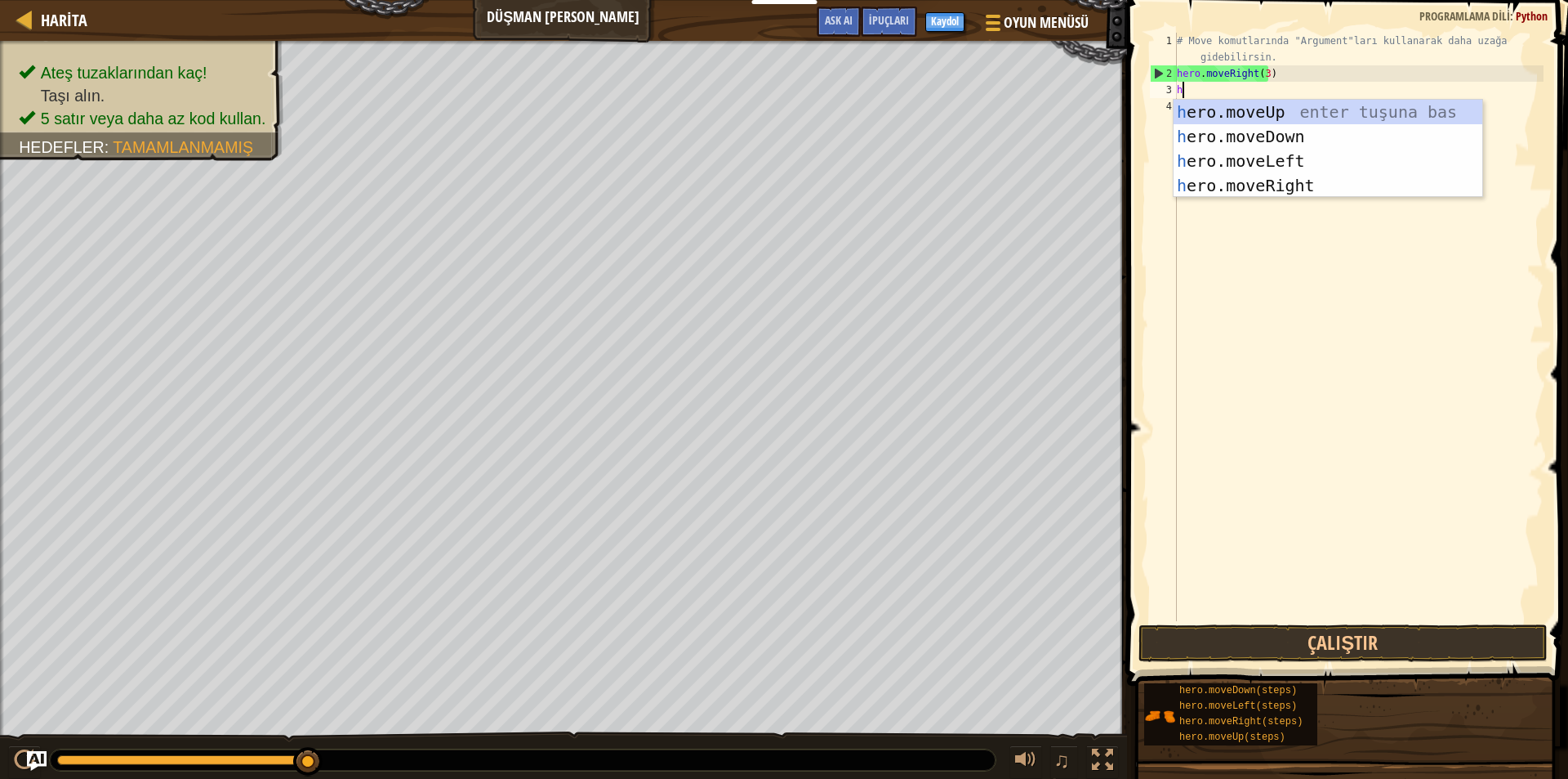
scroll to position [7, 0]
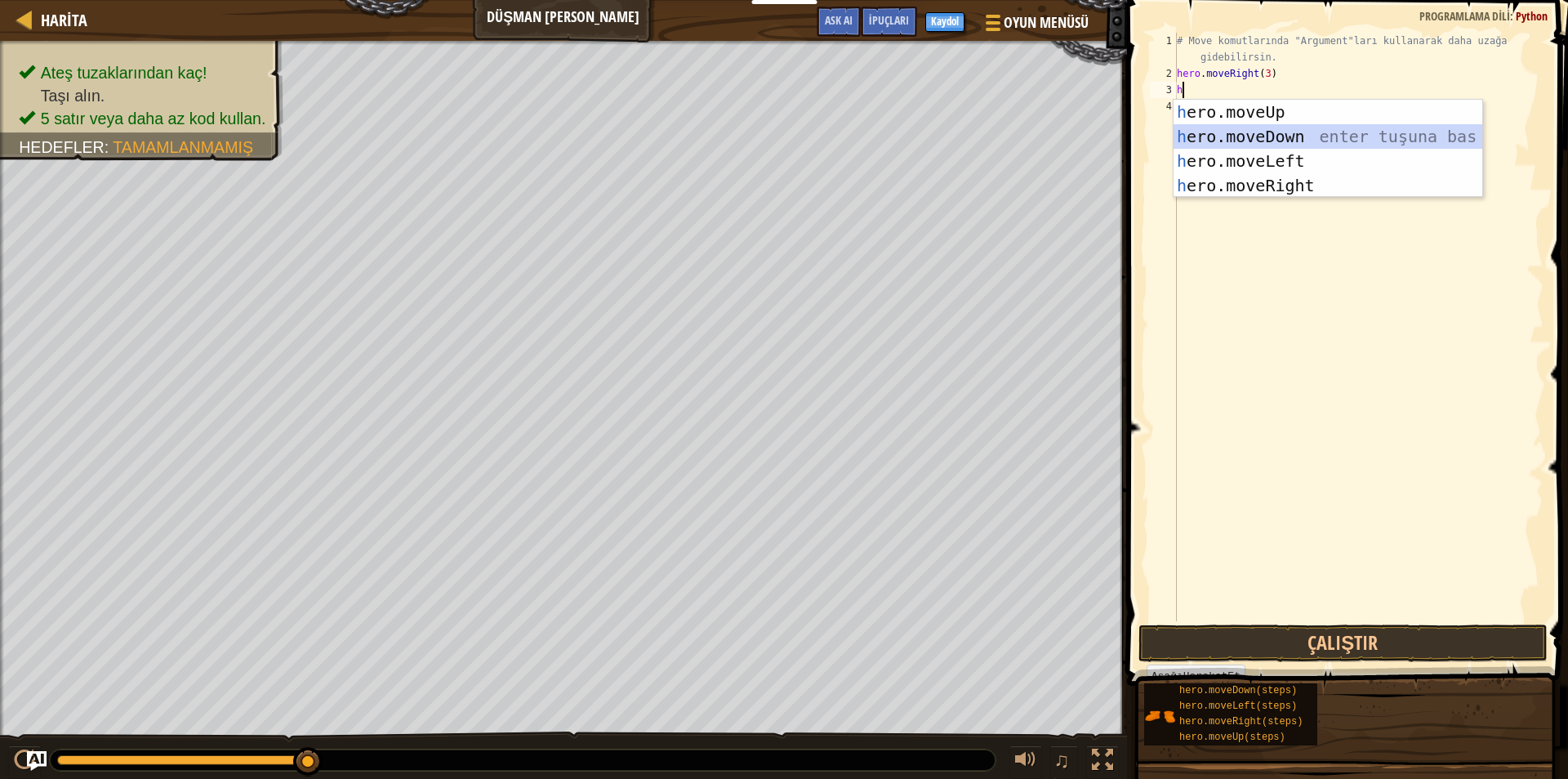
click at [1243, 133] on div "h ero.moveUp enter tuşuna bas h ero.moveDown enter tuşuna bas h ero.moveLeft en…" at bounding box center [1328, 174] width 309 height 147
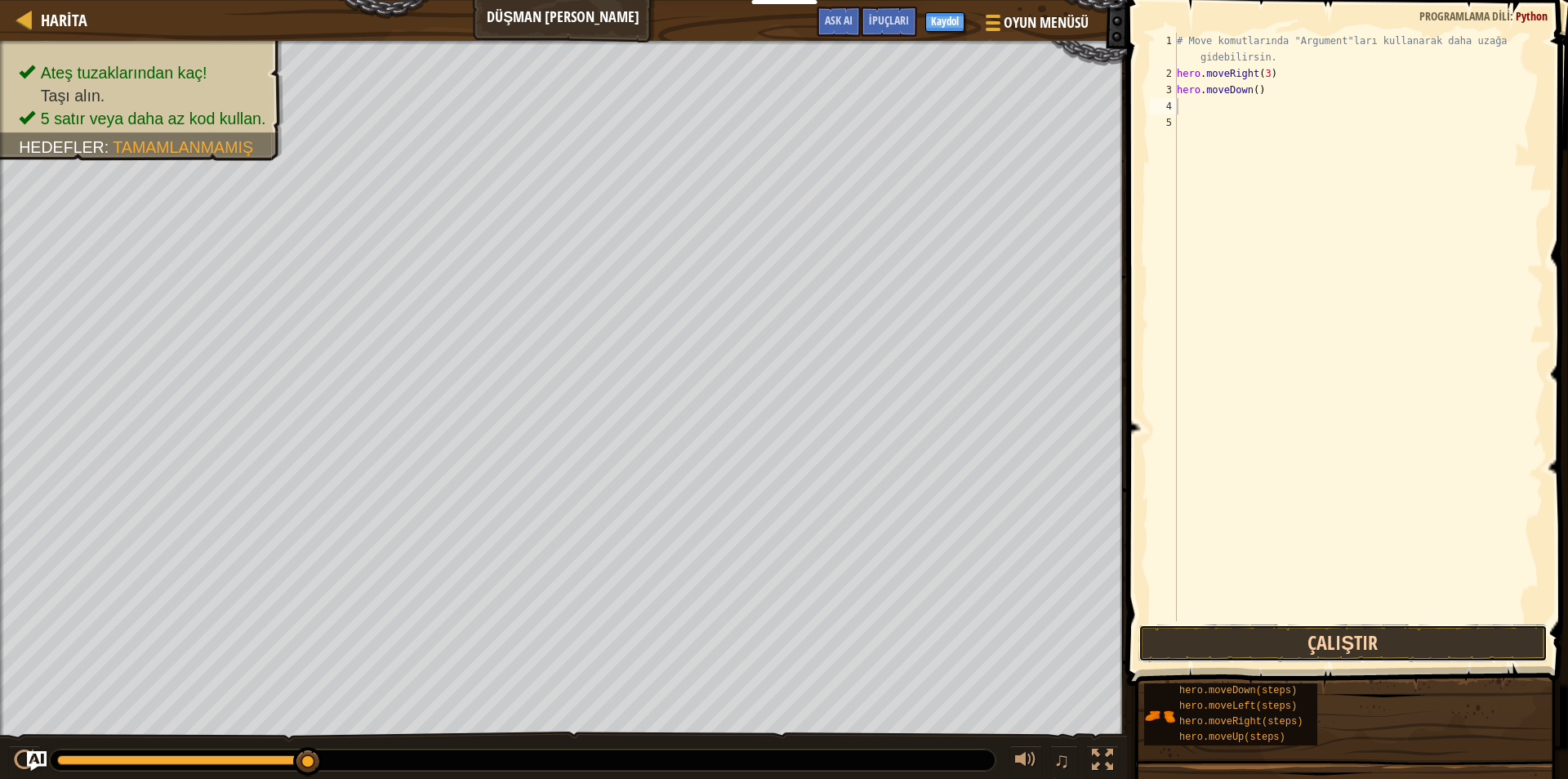
click at [1386, 633] on button "Çalıştır" at bounding box center [1344, 643] width 409 height 38
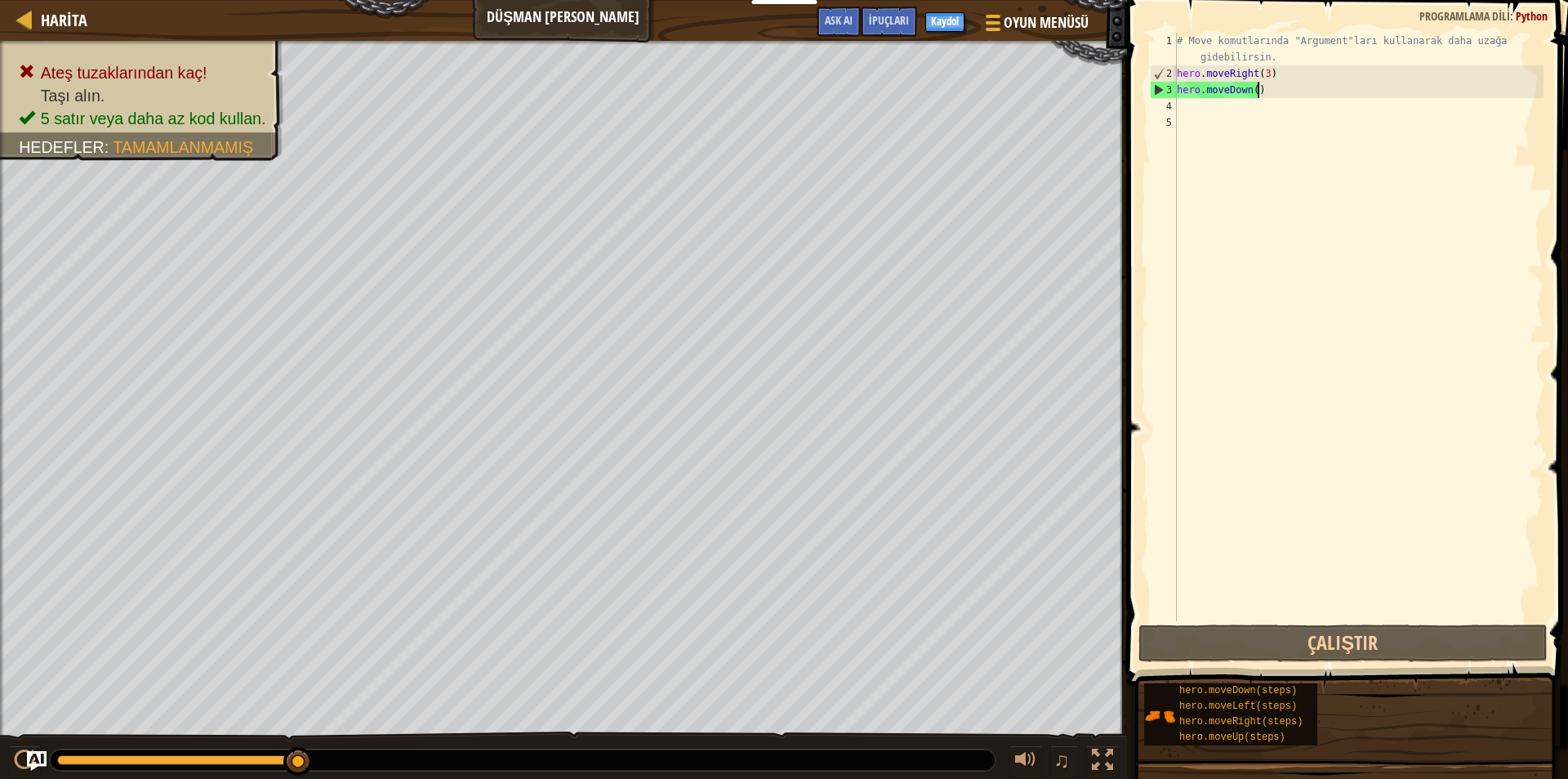
click at [1314, 90] on div "# Move komutlarında "Argument"ları kullanarak daha uzağa gidebilirsin. hero . m…" at bounding box center [1359, 351] width 370 height 637
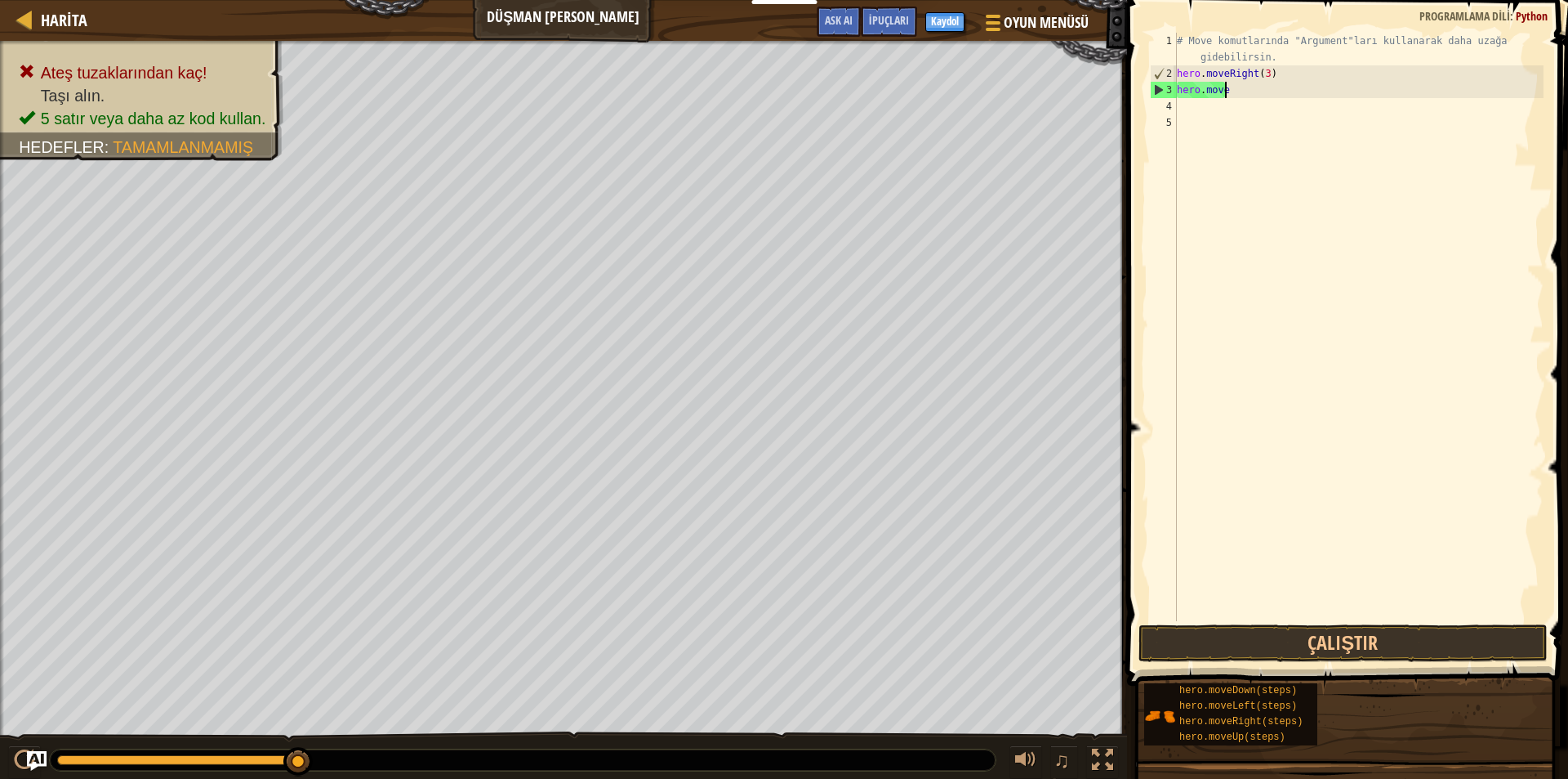
type textarea "h"
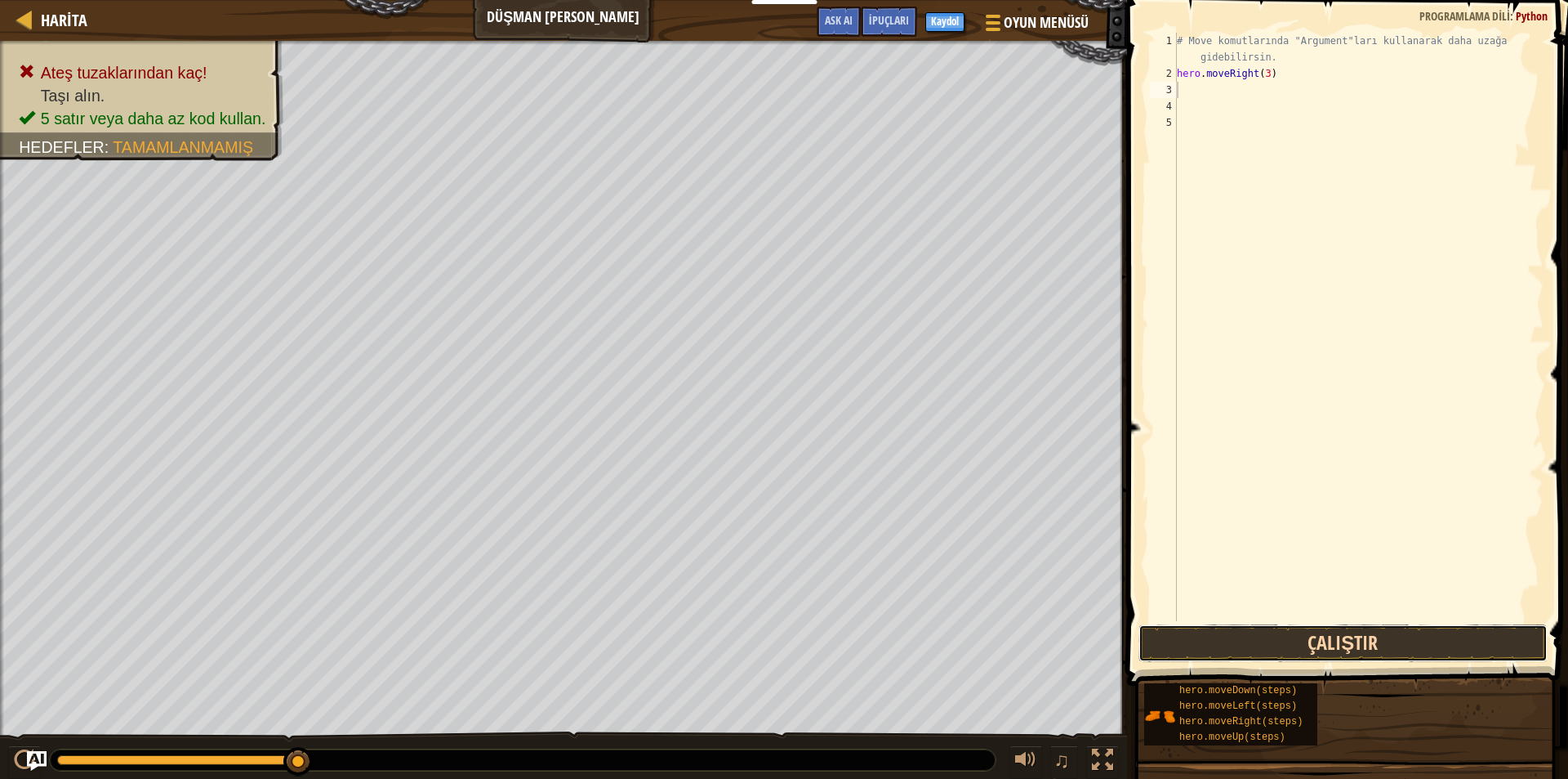
click at [1164, 645] on button "Çalıştır" at bounding box center [1344, 643] width 409 height 38
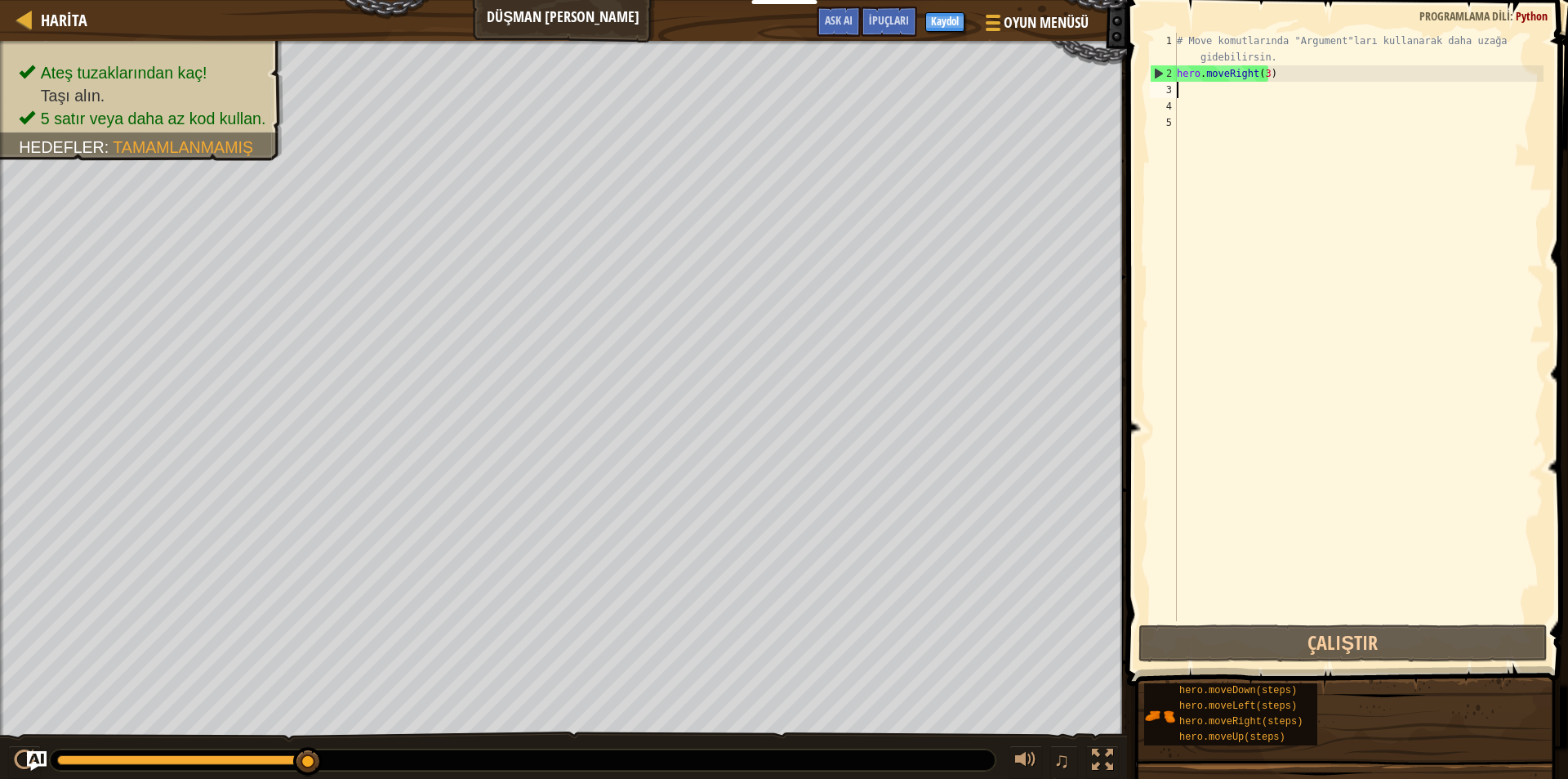
type textarea "h"
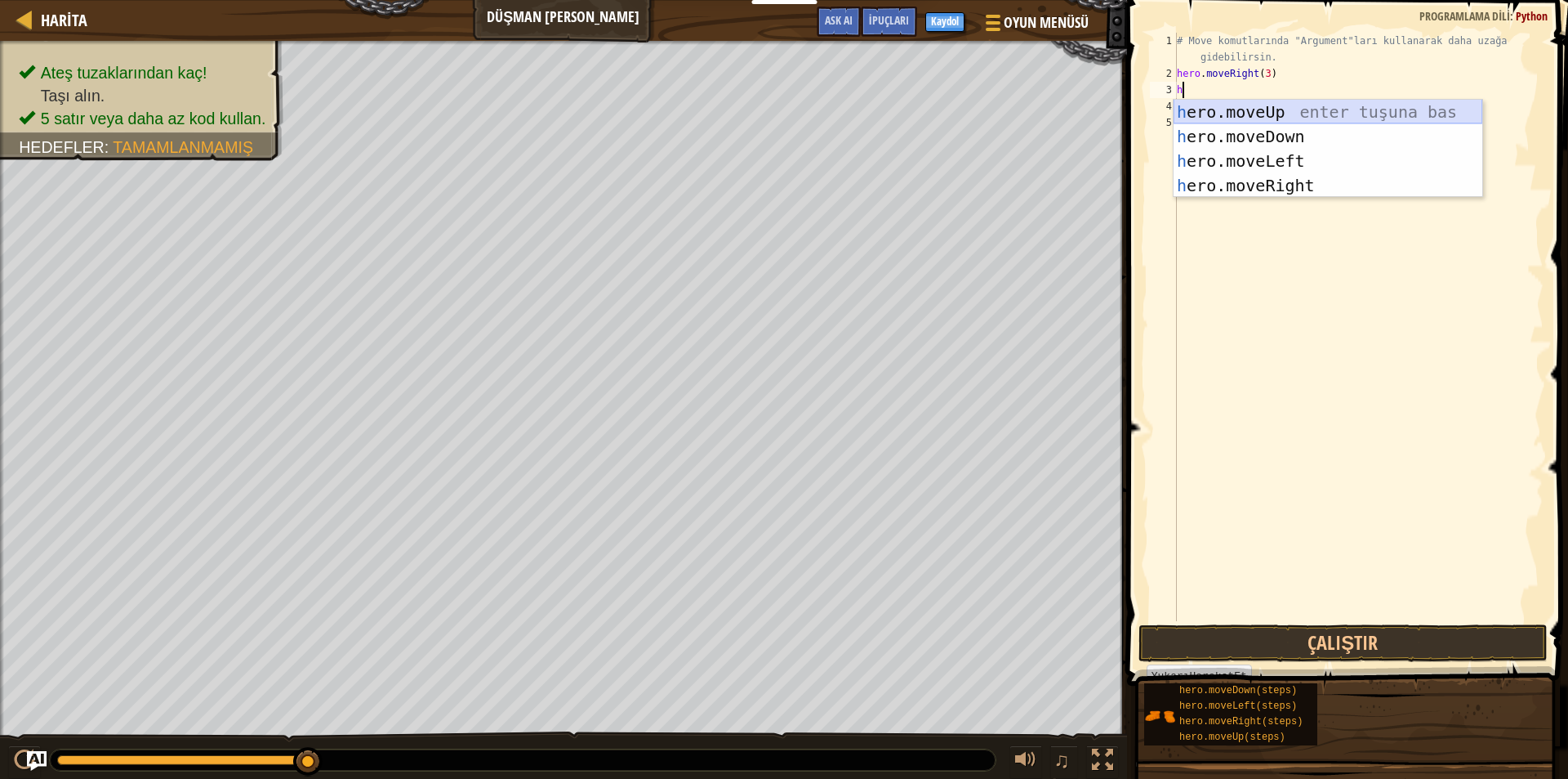
click at [1224, 107] on div "h ero.moveUp enter tuşuna bas h ero.moveDown enter tuşuna bas h ero.moveLeft en…" at bounding box center [1328, 174] width 309 height 147
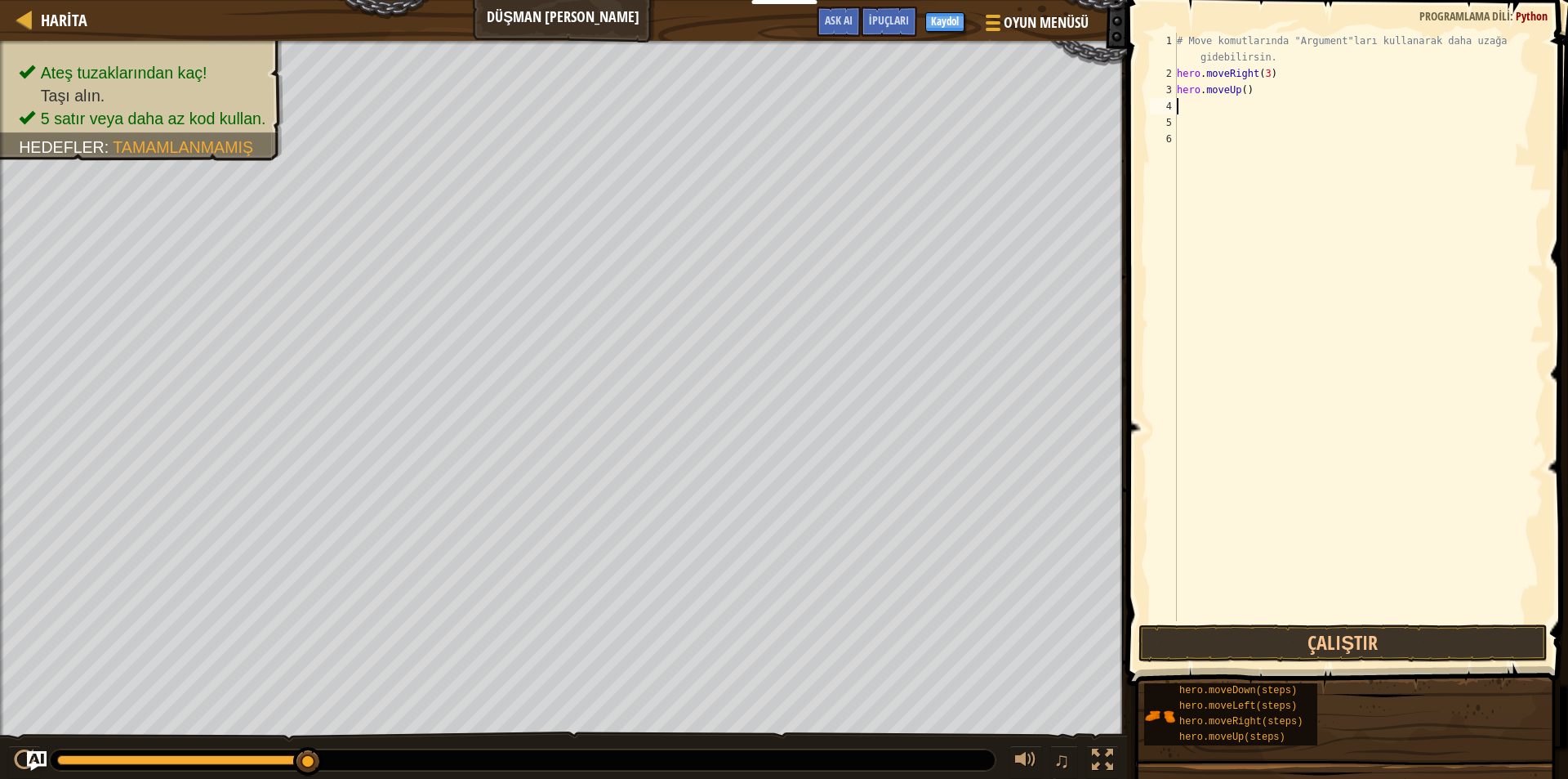
type textarea "h"
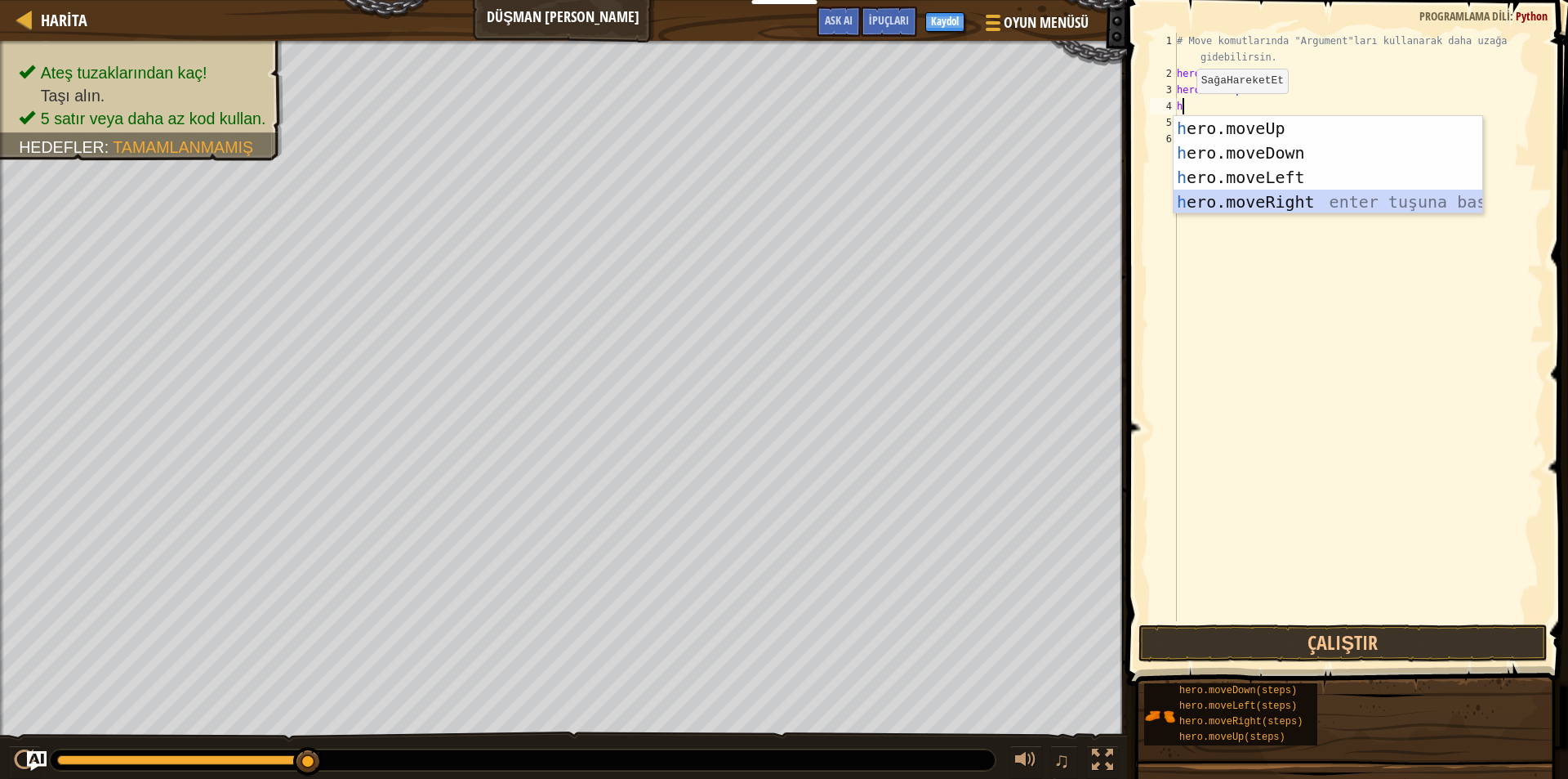
click at [1304, 196] on div "h ero.moveUp enter tuşuna bas h ero.moveDown enter tuşuna bas h ero.moveLeft en…" at bounding box center [1328, 190] width 309 height 147
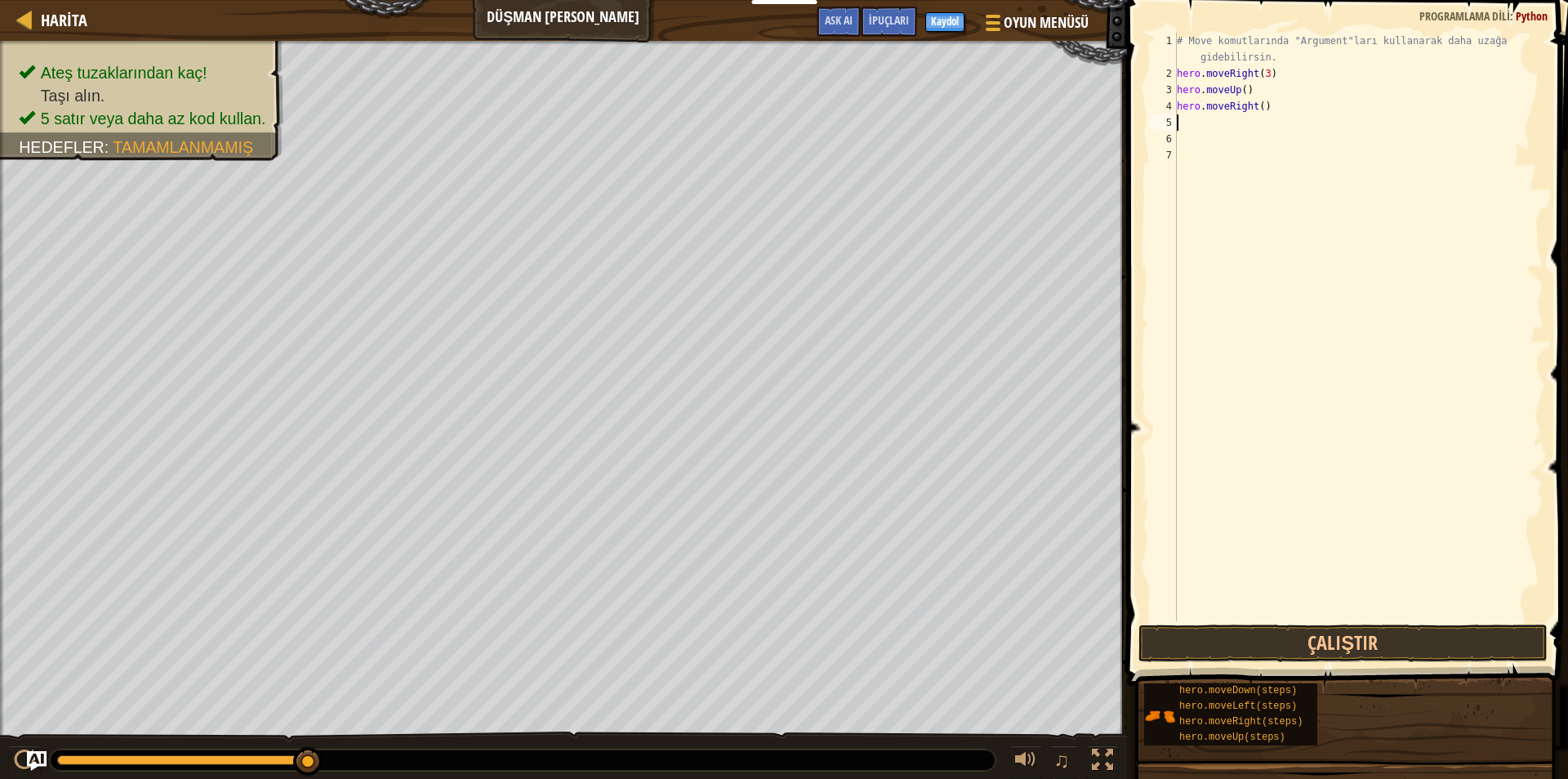
type textarea "h"
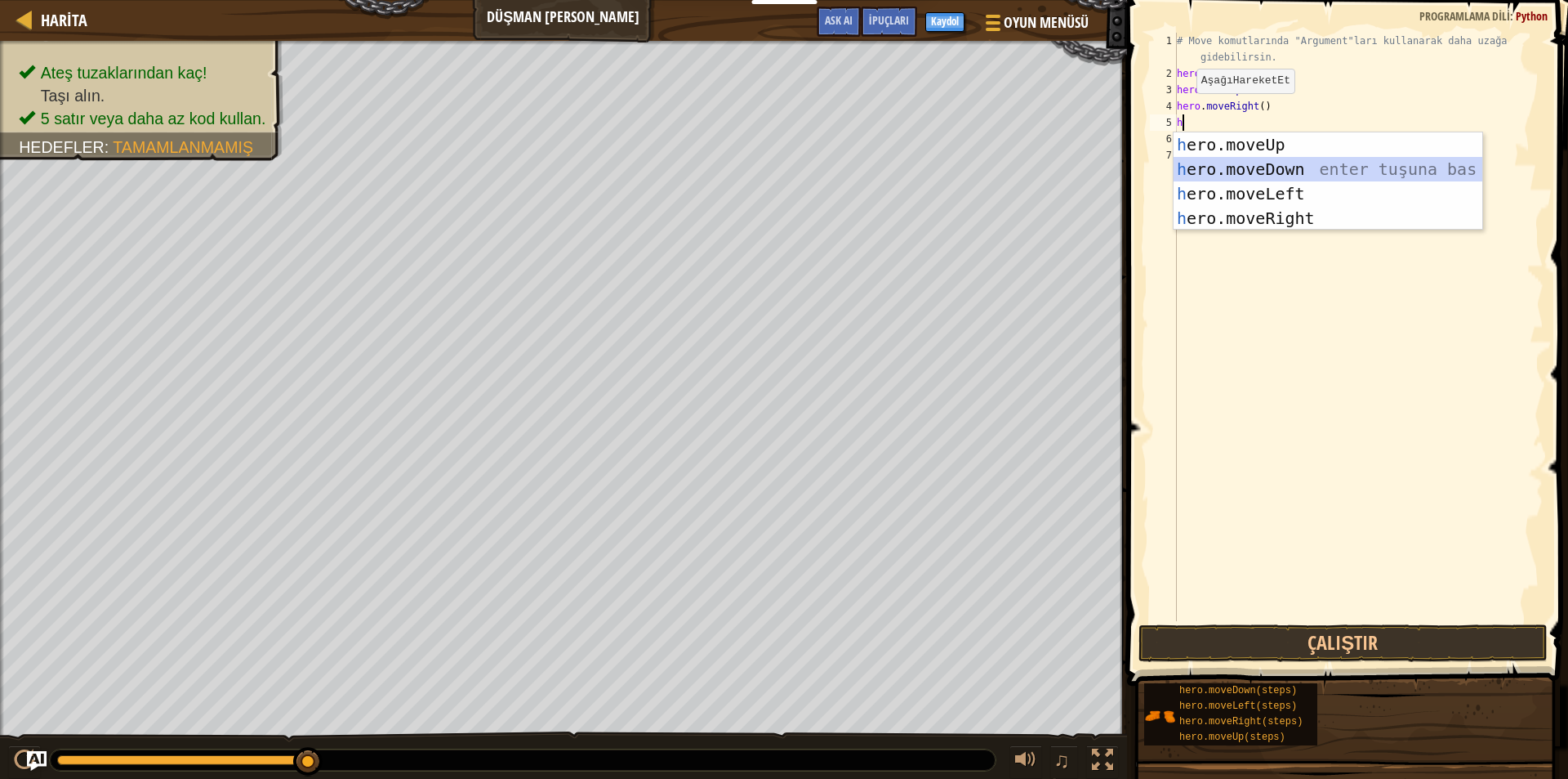
click at [1220, 166] on div "h ero.moveUp enter tuşuna bas h ero.moveDown enter tuşuna bas h ero.moveLeft en…" at bounding box center [1328, 206] width 309 height 147
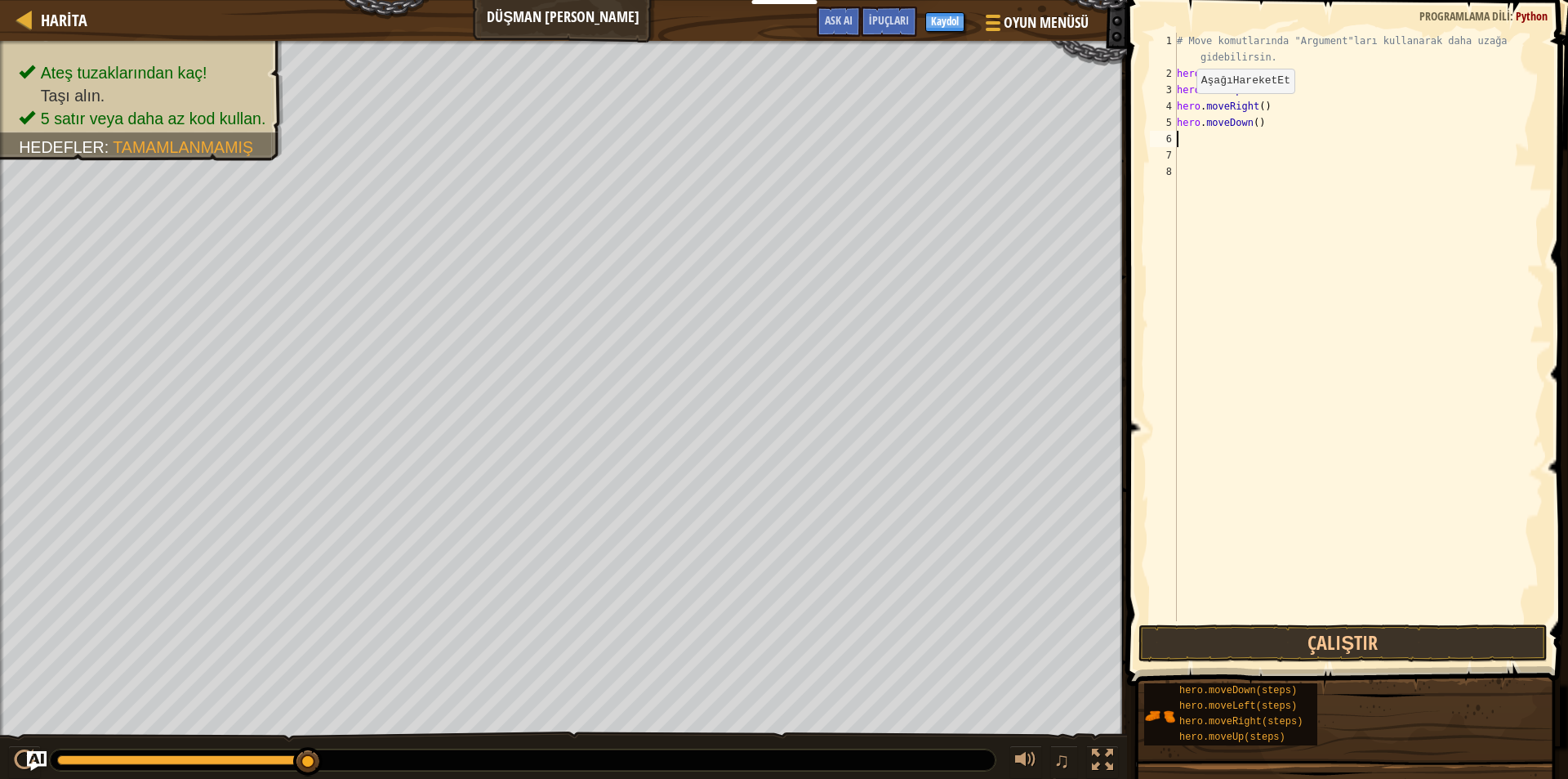
type textarea "h"
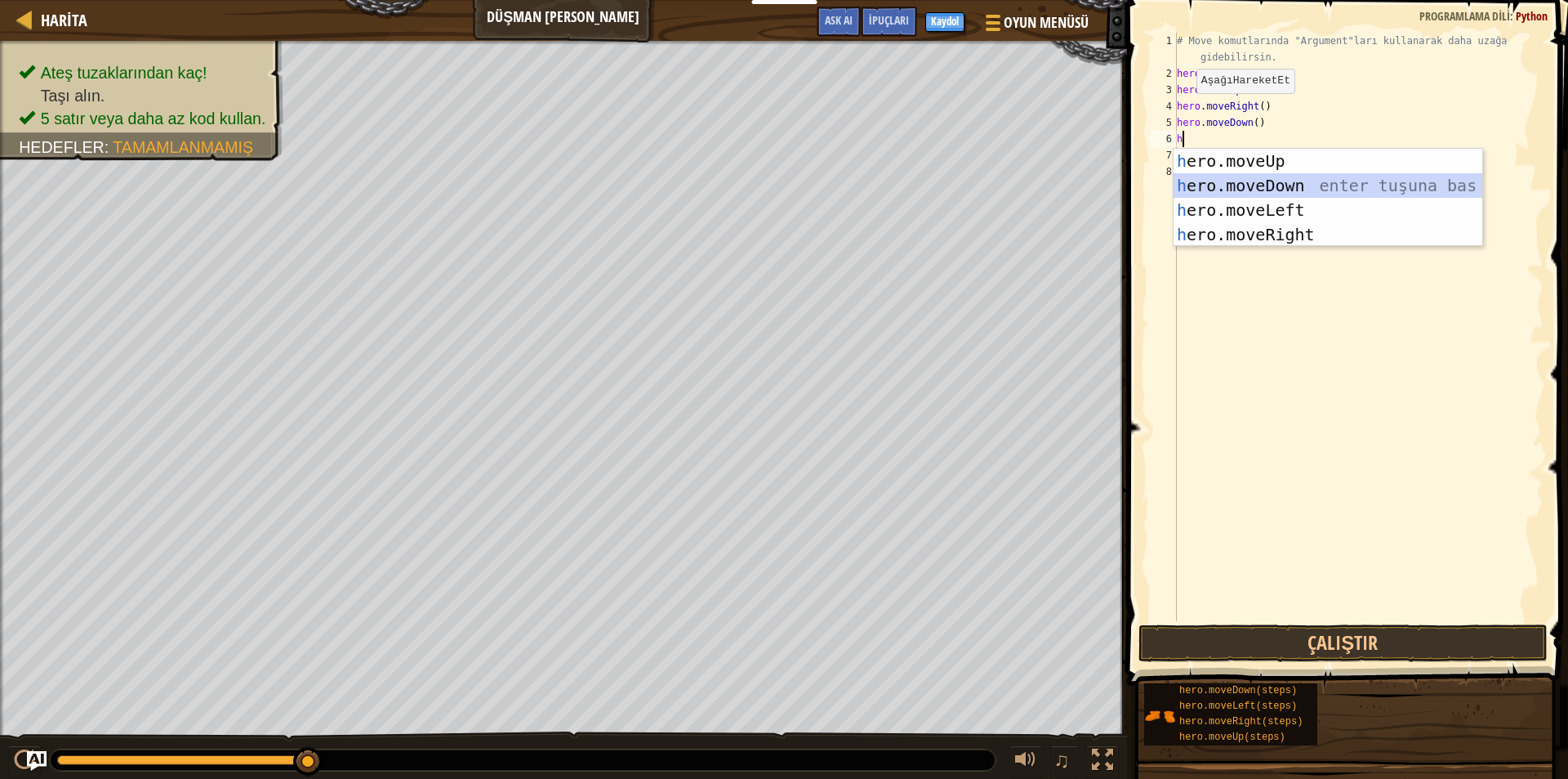
click at [1191, 180] on div "h ero.moveUp enter tuşuna bas h ero.moveDown enter tuşuna bas h ero.moveLeft en…" at bounding box center [1328, 223] width 309 height 147
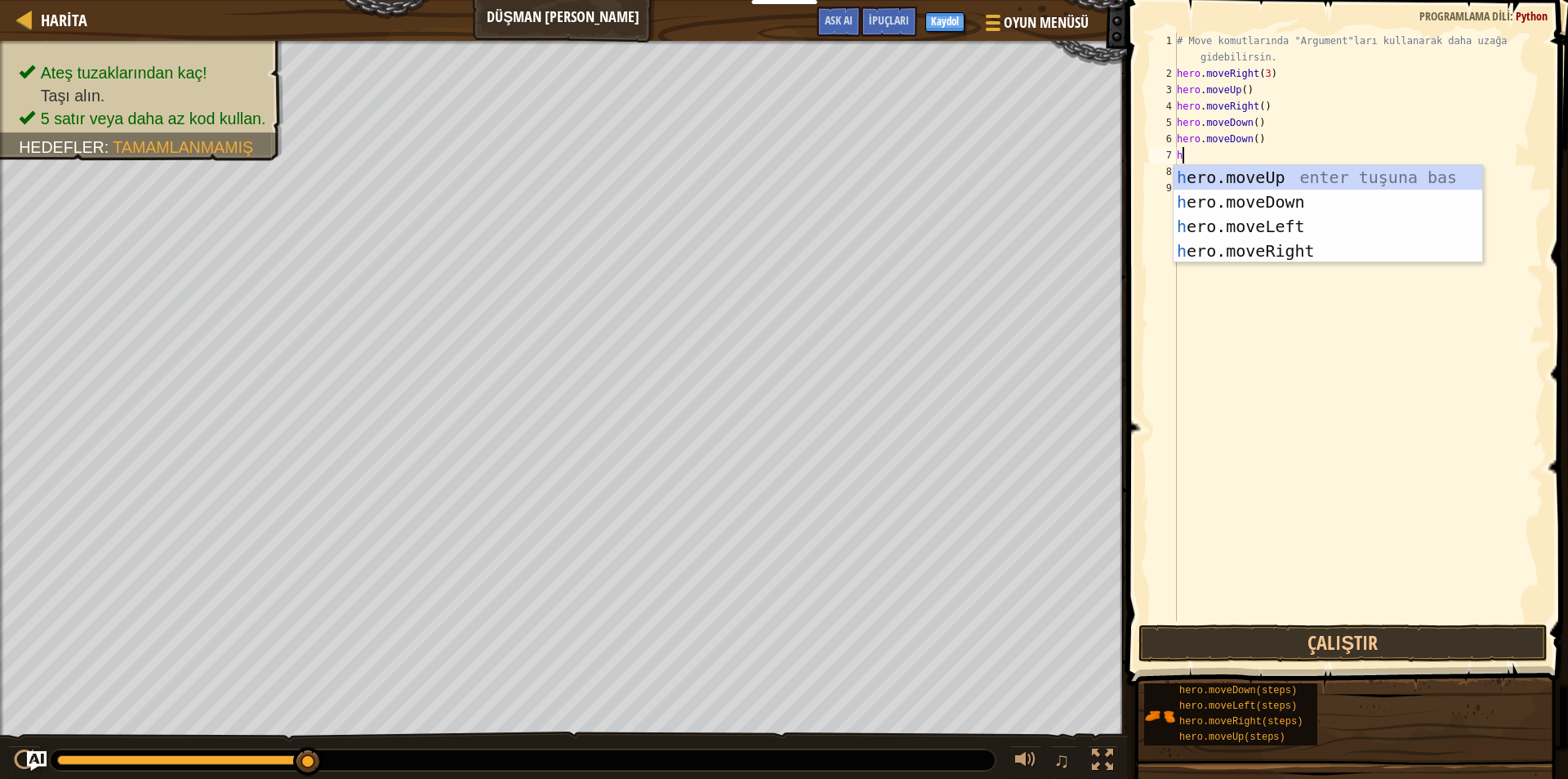
type textarea "h"
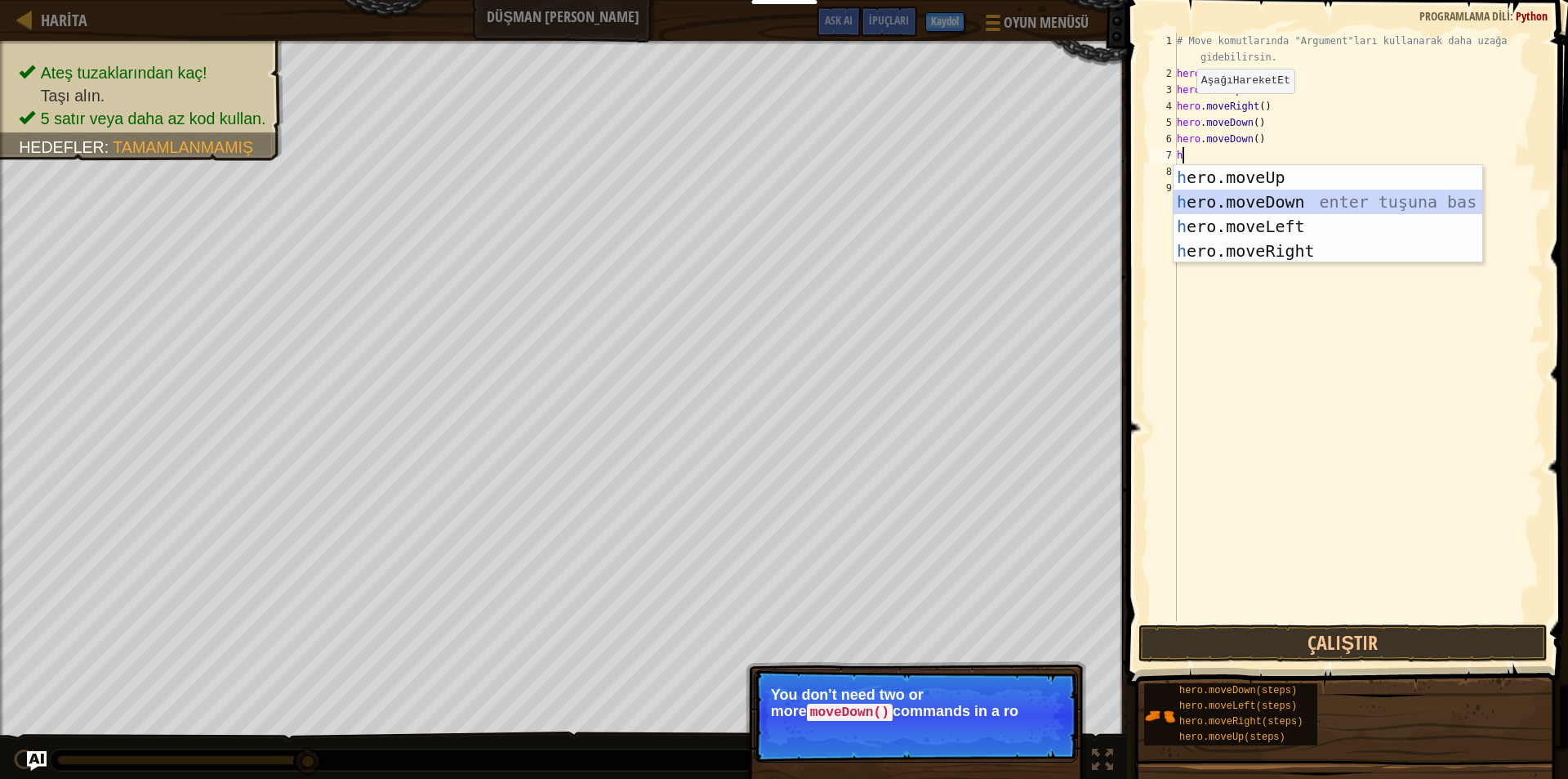
click at [1186, 196] on div "h ero.moveUp enter tuşuna bas h ero.moveDown enter tuşuna bas h ero.moveLeft en…" at bounding box center [1328, 239] width 309 height 147
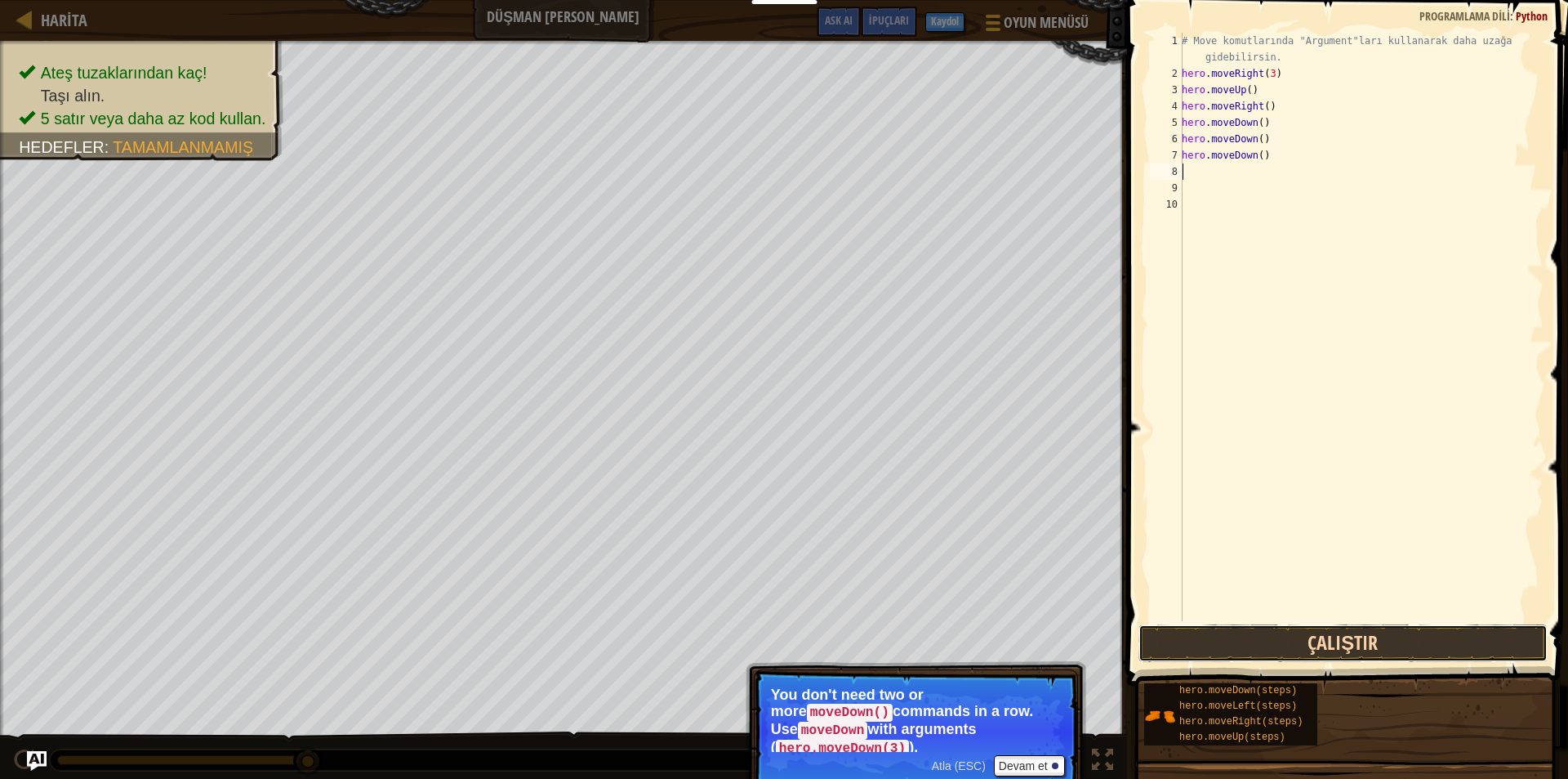
click at [1229, 637] on button "Çalıştır" at bounding box center [1344, 643] width 409 height 38
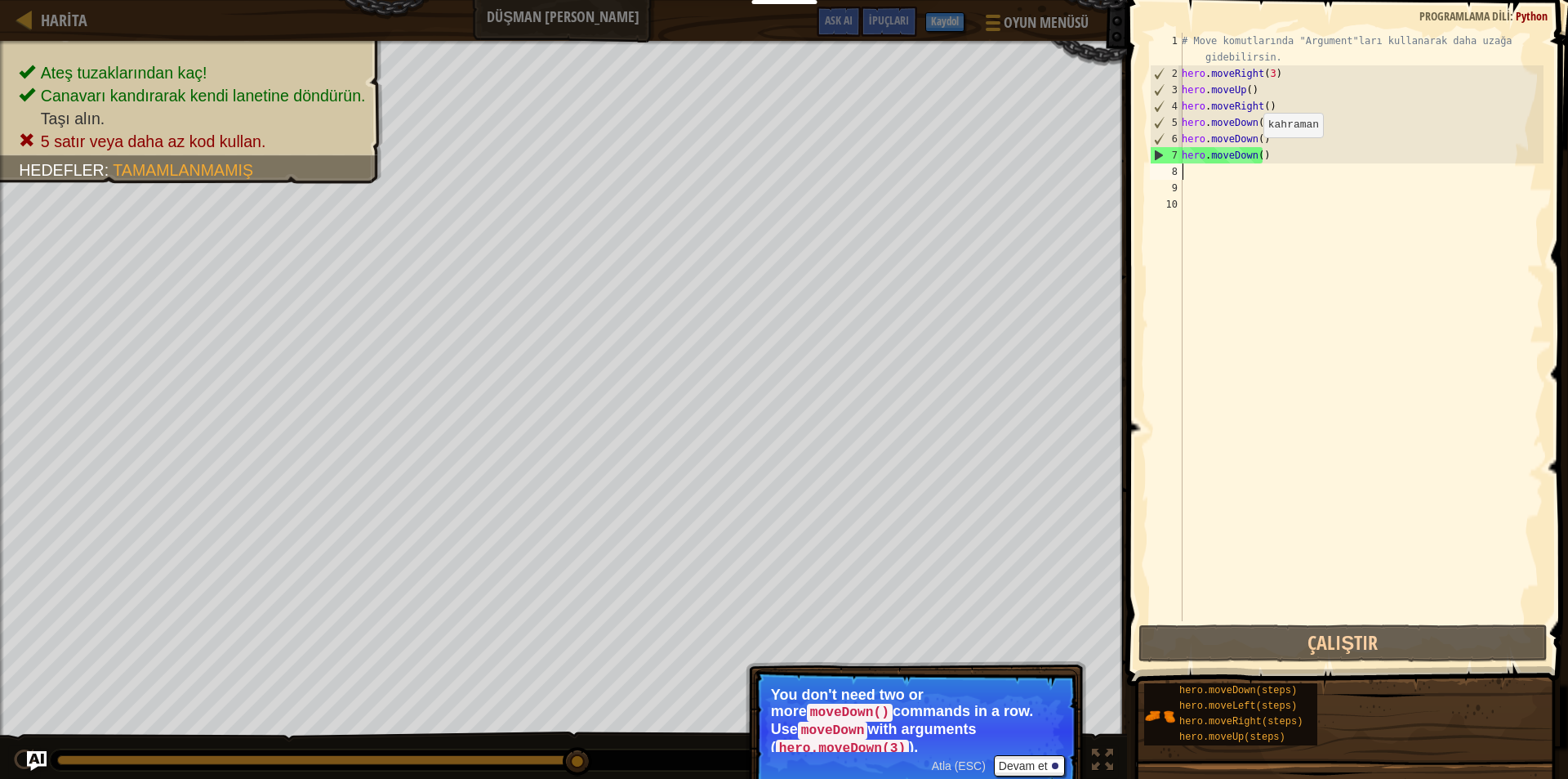
click at [1254, 154] on div "# Move komutlarında "Argument"ları kullanarak daha uzağa gidebilirsin. hero . m…" at bounding box center [1362, 351] width 365 height 637
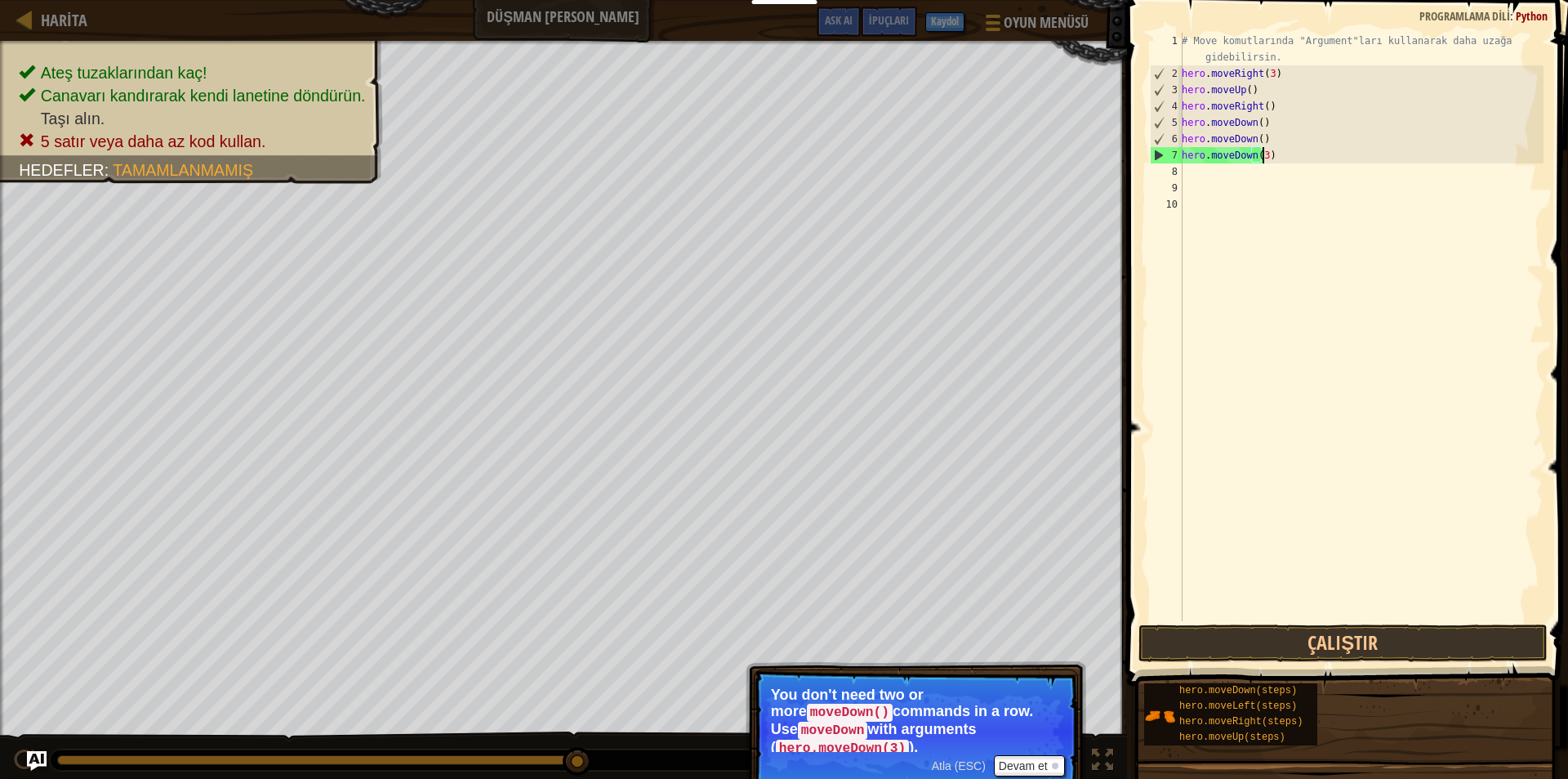
scroll to position [7, 6]
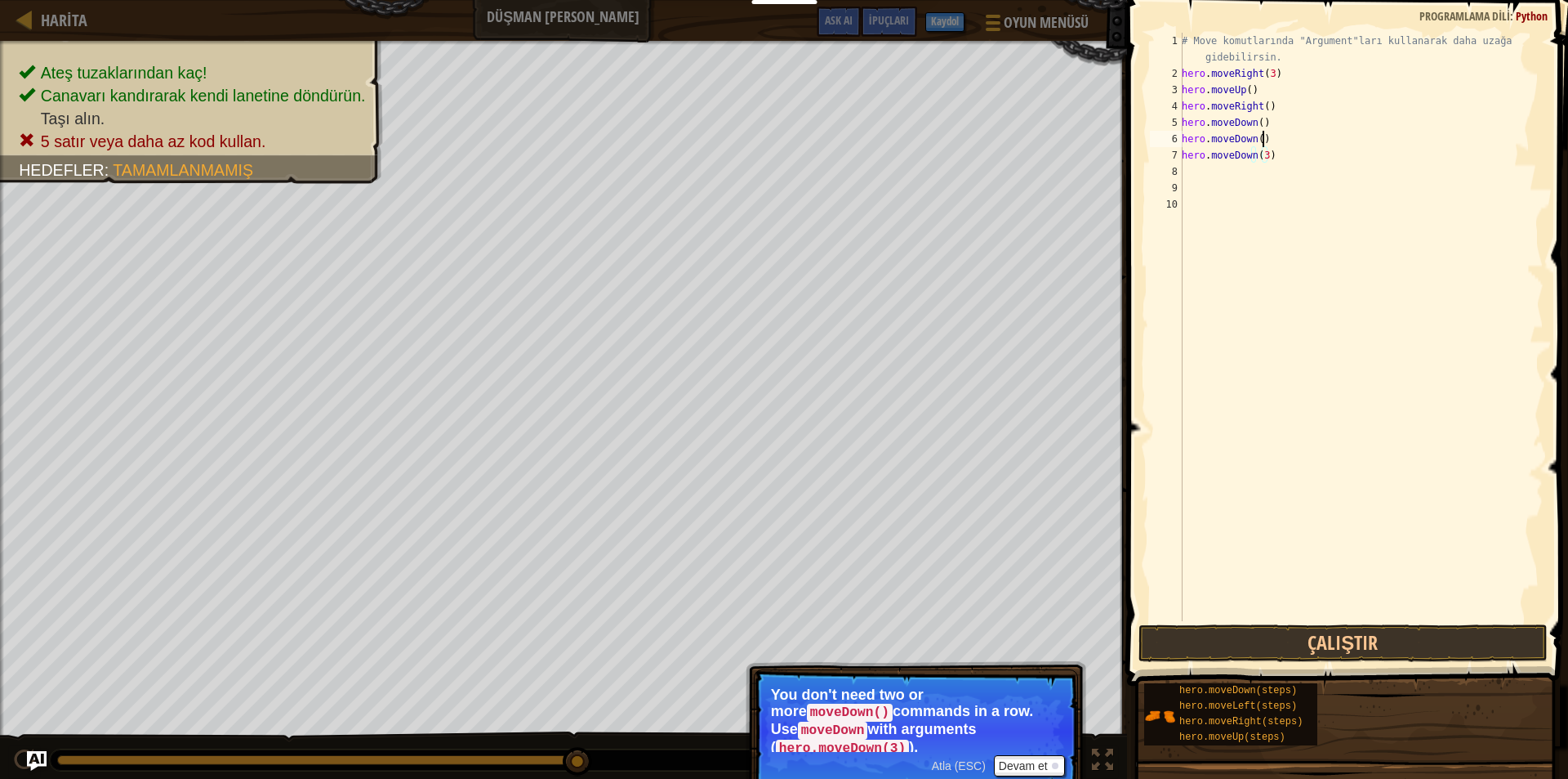
click at [1276, 132] on div "# Move komutlarında "Argument"ları kullanarak daha uzağa gidebilirsin. hero . m…" at bounding box center [1362, 351] width 365 height 637
type textarea "h"
click at [1267, 123] on div "# Move komutlarında "Argument"ları kullanarak daha uzağa gidebilirsin. hero . m…" at bounding box center [1362, 351] width 365 height 637
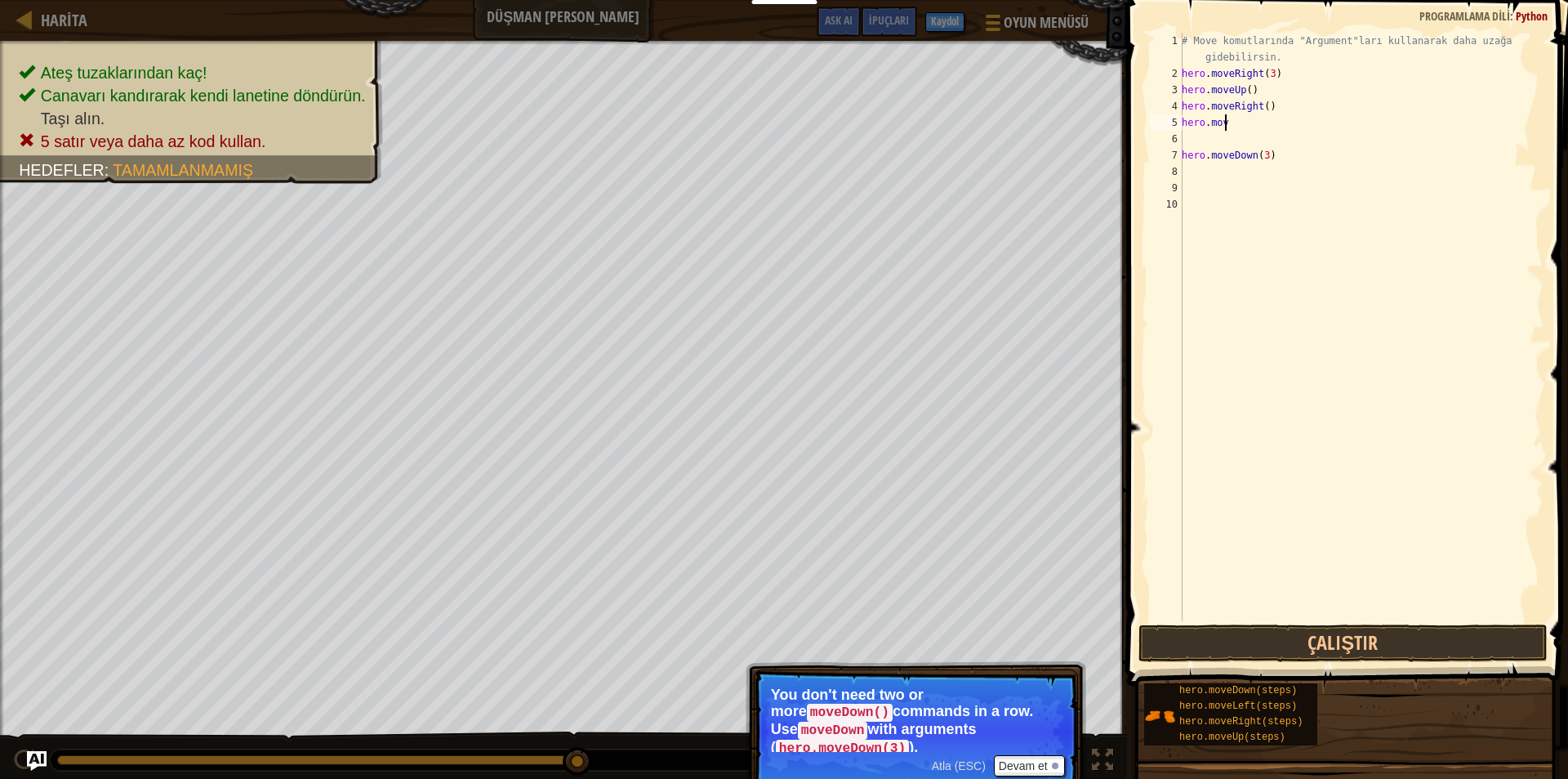
type textarea "h"
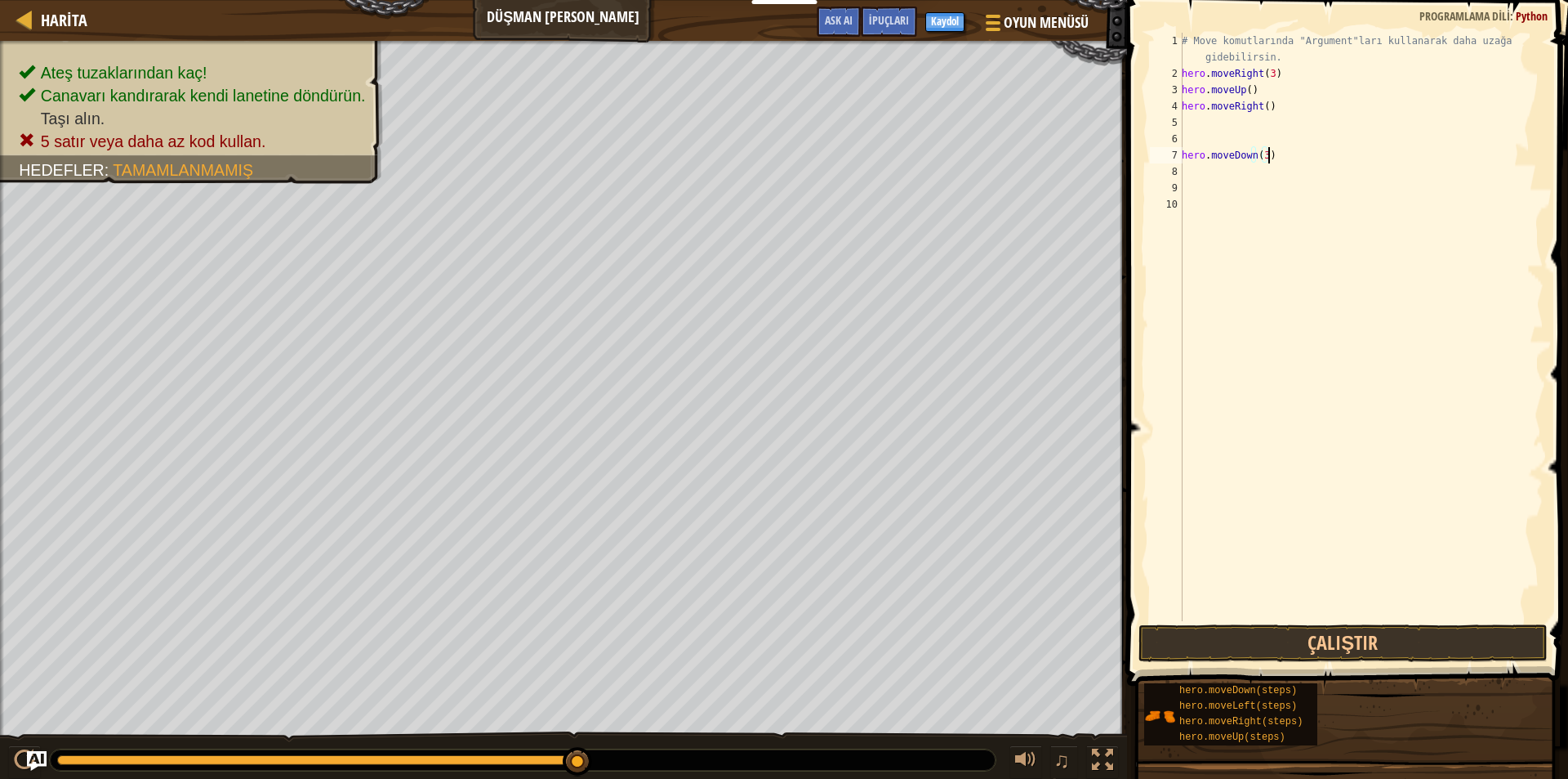
click at [1272, 157] on div "# Move komutlarında "Argument"ları kullanarak daha uzağa gidebilirsin. hero . m…" at bounding box center [1362, 351] width 365 height 637
type textarea "h"
click at [1204, 125] on div "# Move komutlarında "Argument"ları kullanarak daha uzağa gidebilirsin. hero . m…" at bounding box center [1362, 351] width 365 height 637
type textarea "h"
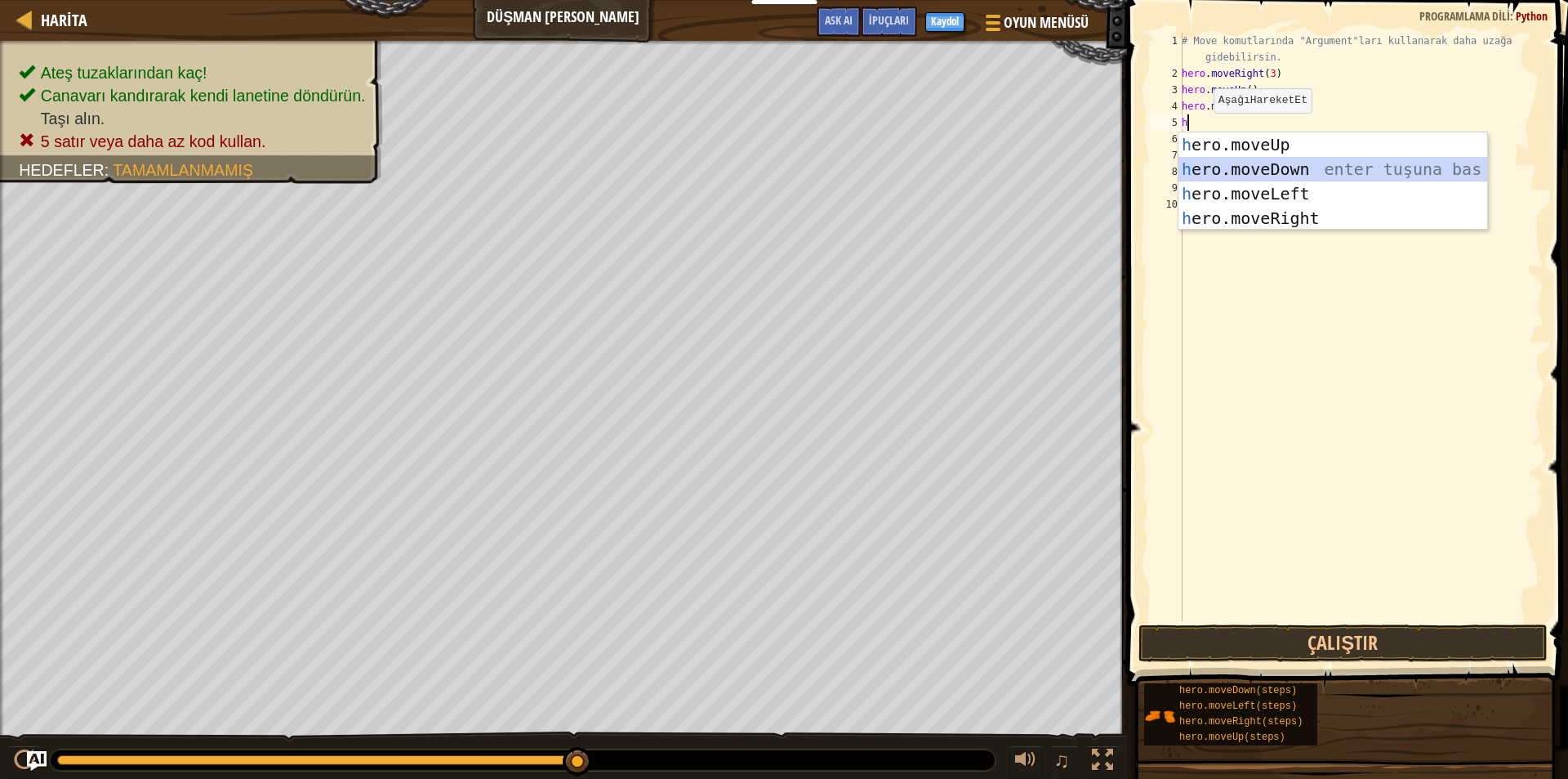
click at [1224, 167] on div "h ero.moveUp enter tuşuna bas h ero.moveDown enter tuşuna bas h ero.moveLeft en…" at bounding box center [1333, 206] width 309 height 147
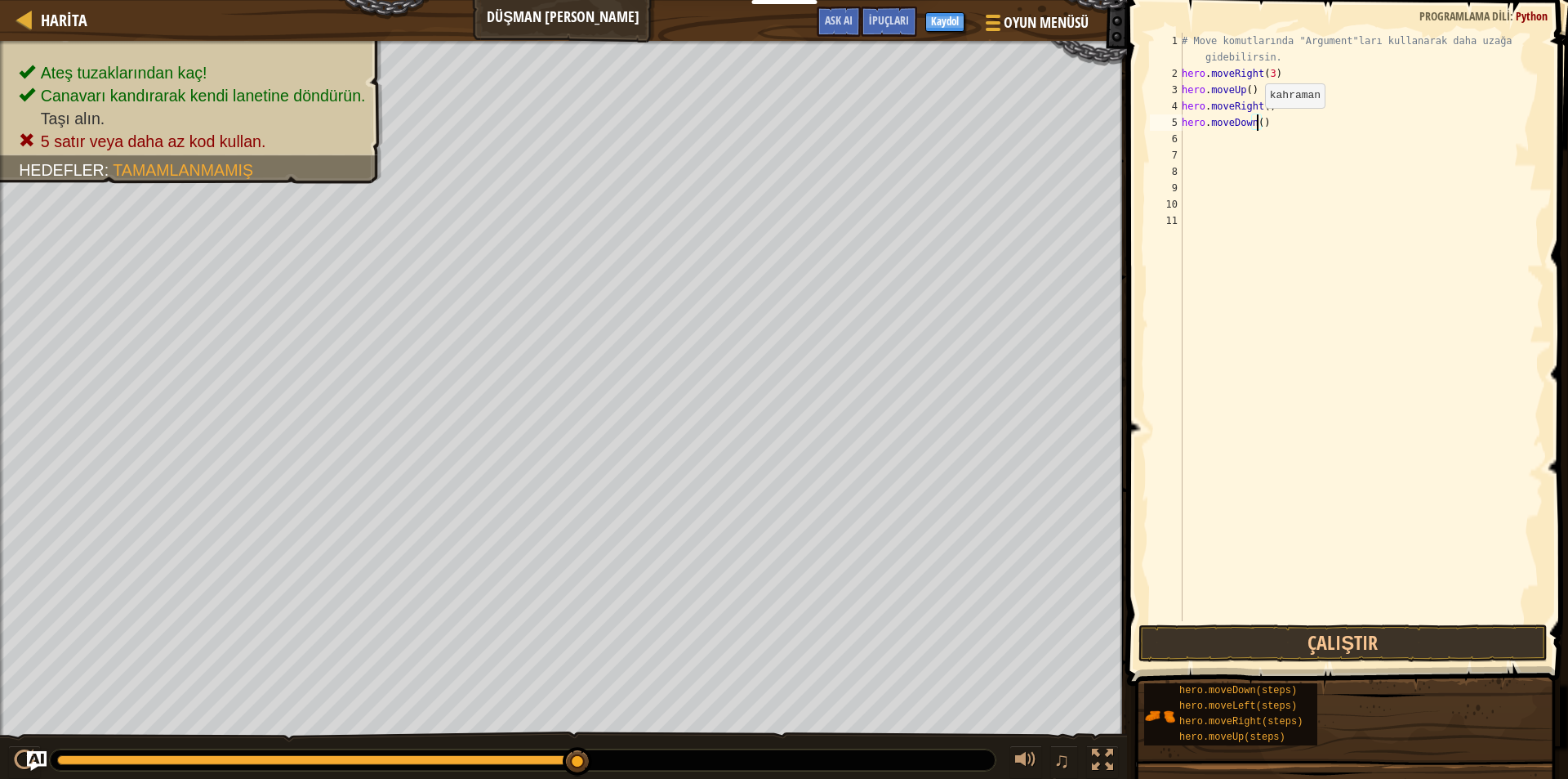
click at [1256, 125] on div "# Move komutlarında "Argument"ları kullanarak daha uzağa gidebilirsin. hero . m…" at bounding box center [1362, 351] width 365 height 637
click at [1179, 130] on div "5" at bounding box center [1167, 123] width 33 height 16
type textarea "hero.moveDown(3)"
click at [1186, 145] on div "# Move komutlarında "Argument"ları kullanarak daha uzağa gidebilirsin. hero . m…" at bounding box center [1362, 351] width 365 height 637
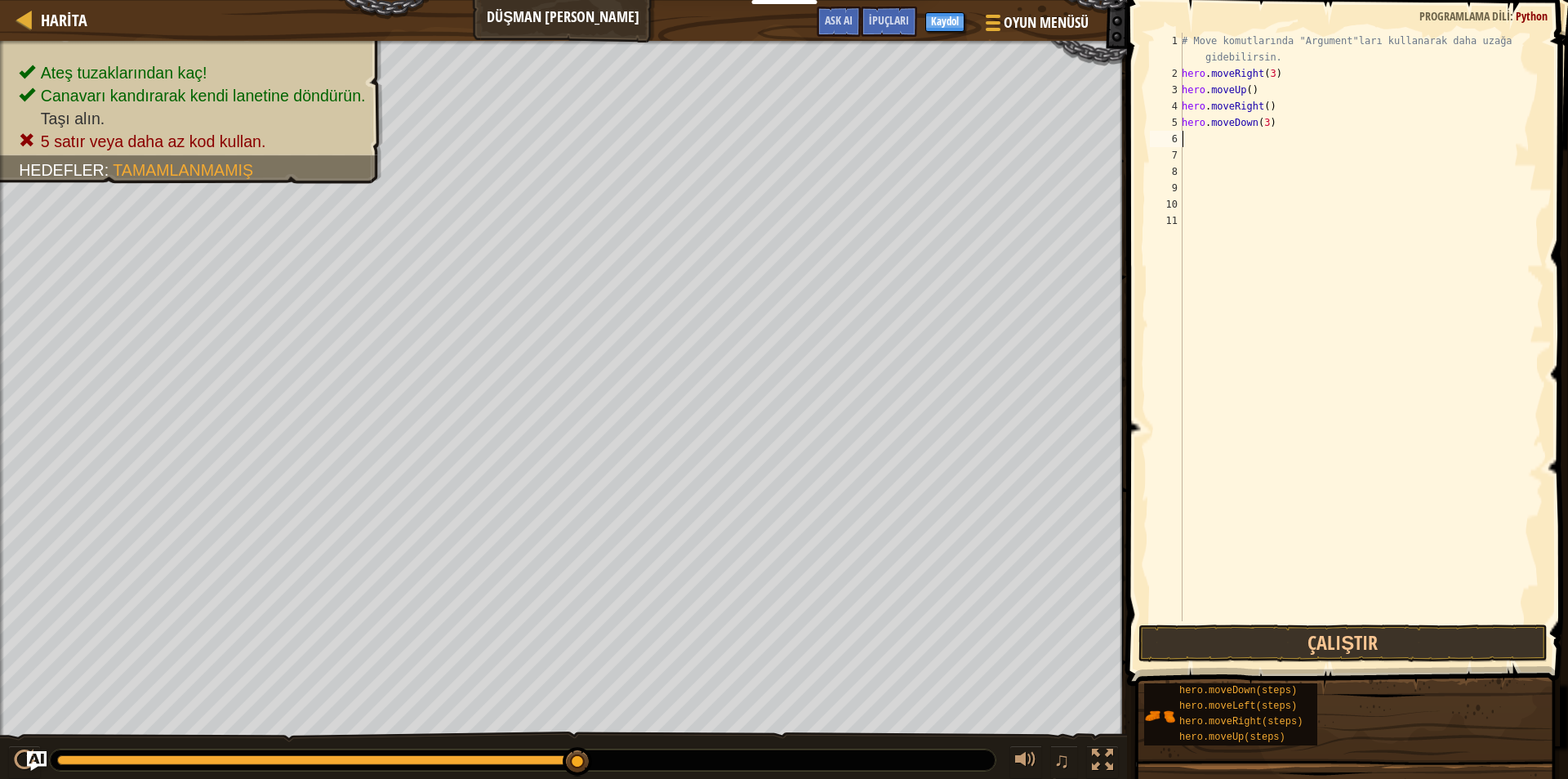
scroll to position [7, 0]
type textarea "h"
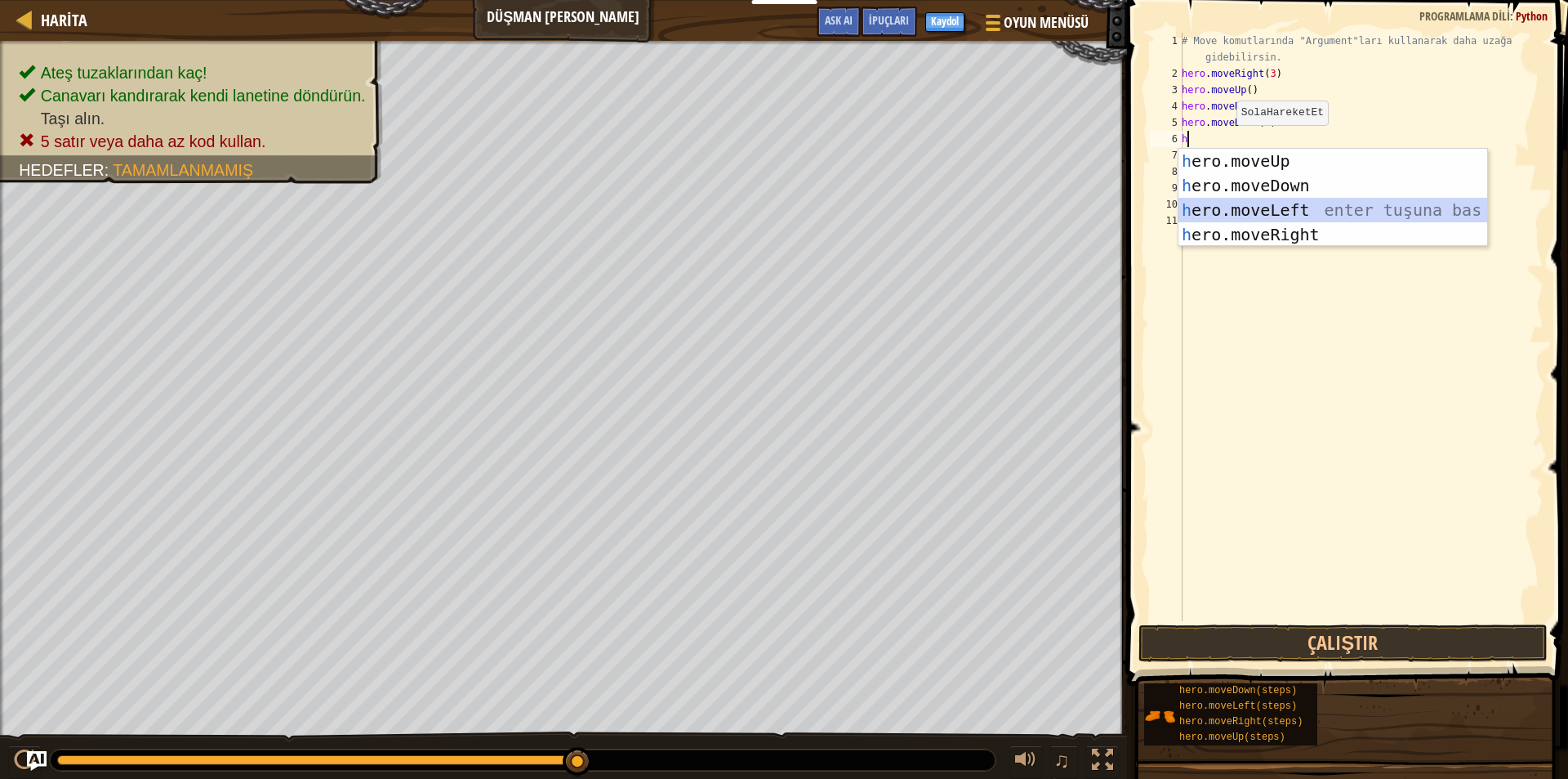
click at [1244, 210] on div "h ero.moveUp enter tuşuna bas h ero.moveDown enter tuşuna bas h ero.moveLeft en…" at bounding box center [1333, 223] width 309 height 147
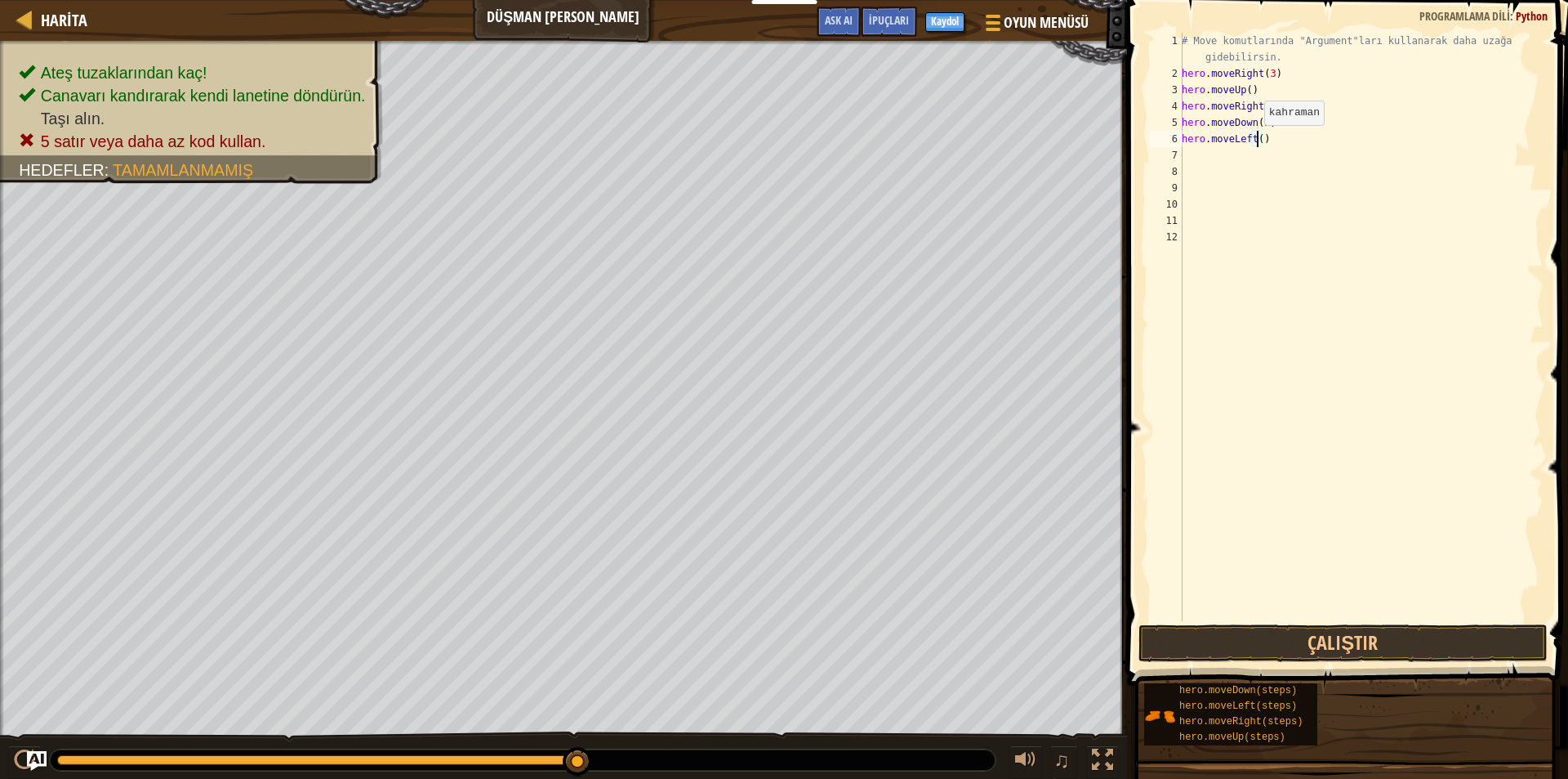
click at [1255, 142] on div "# Move komutlarında "Argument"ları kullanarak daha uzağa gidebilirsin. hero . m…" at bounding box center [1362, 351] width 365 height 637
click at [1329, 629] on button "Çalıştır" at bounding box center [1344, 643] width 409 height 38
click at [1324, 641] on button "Çalıştır" at bounding box center [1344, 643] width 409 height 38
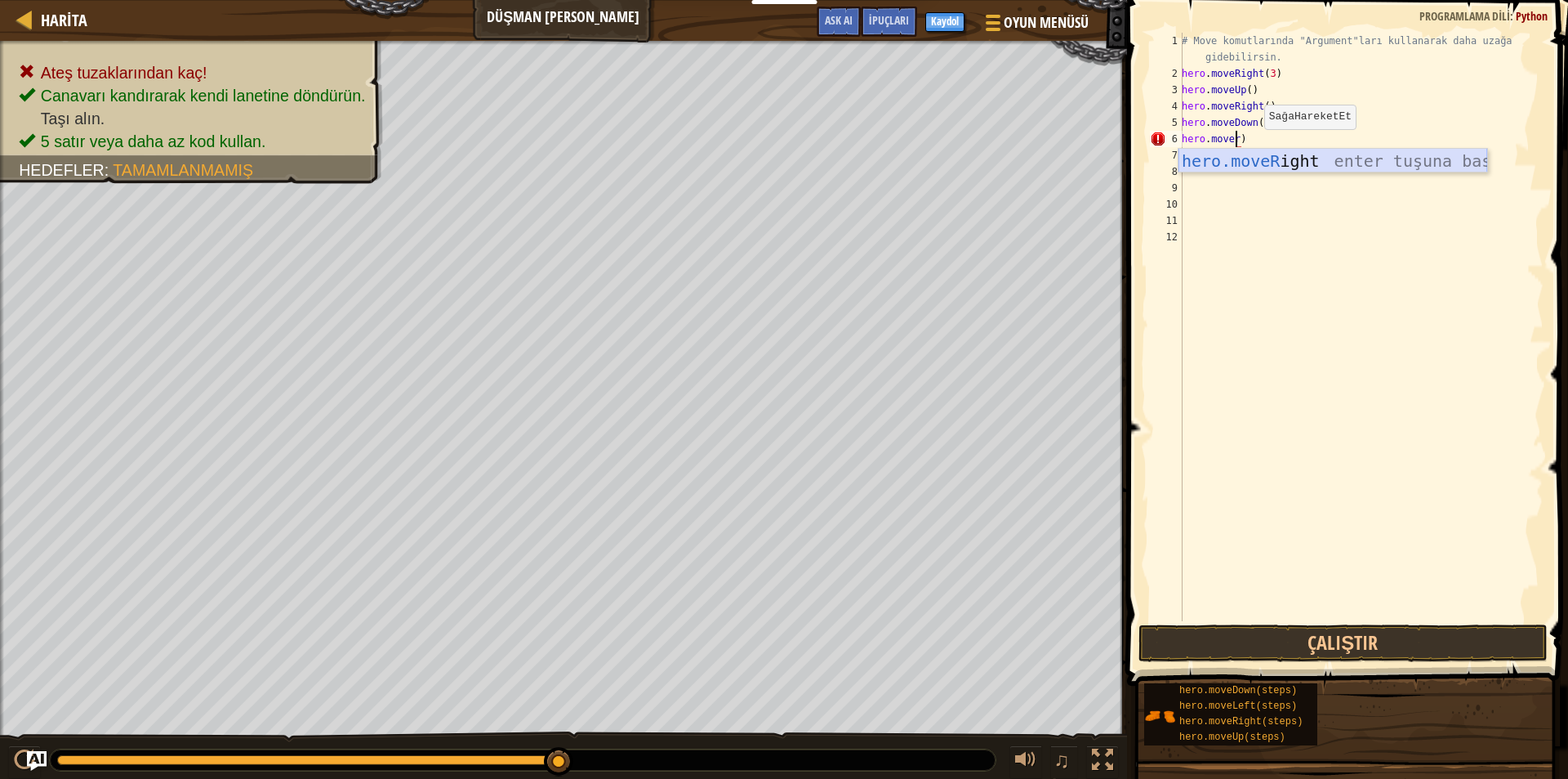
click at [1220, 160] on div "hero.moveR ight enter tuşuna bas" at bounding box center [1333, 186] width 309 height 74
type textarea "hero.moveRight(2)"
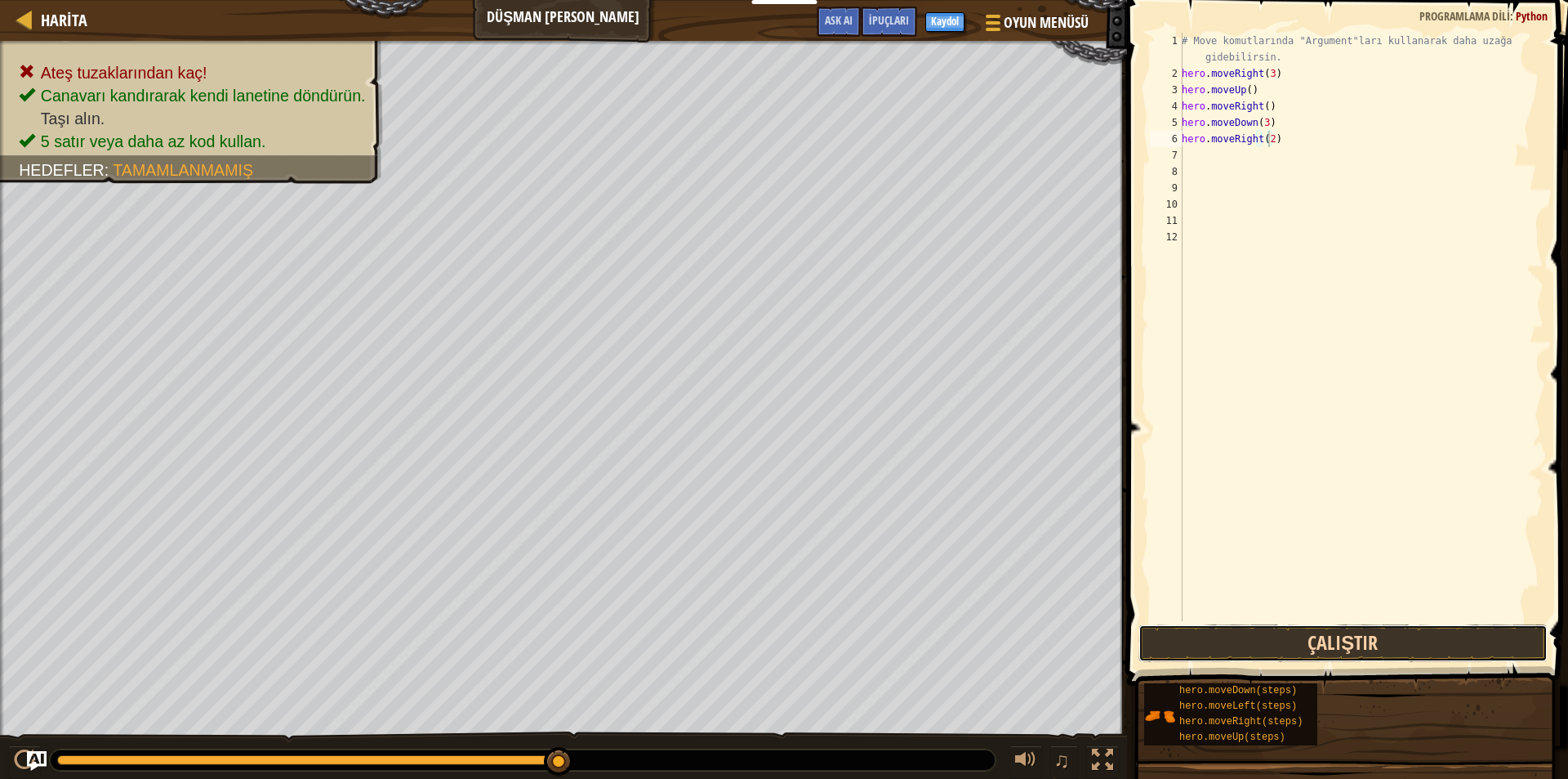
click at [1207, 636] on button "Çalıştır" at bounding box center [1344, 643] width 409 height 38
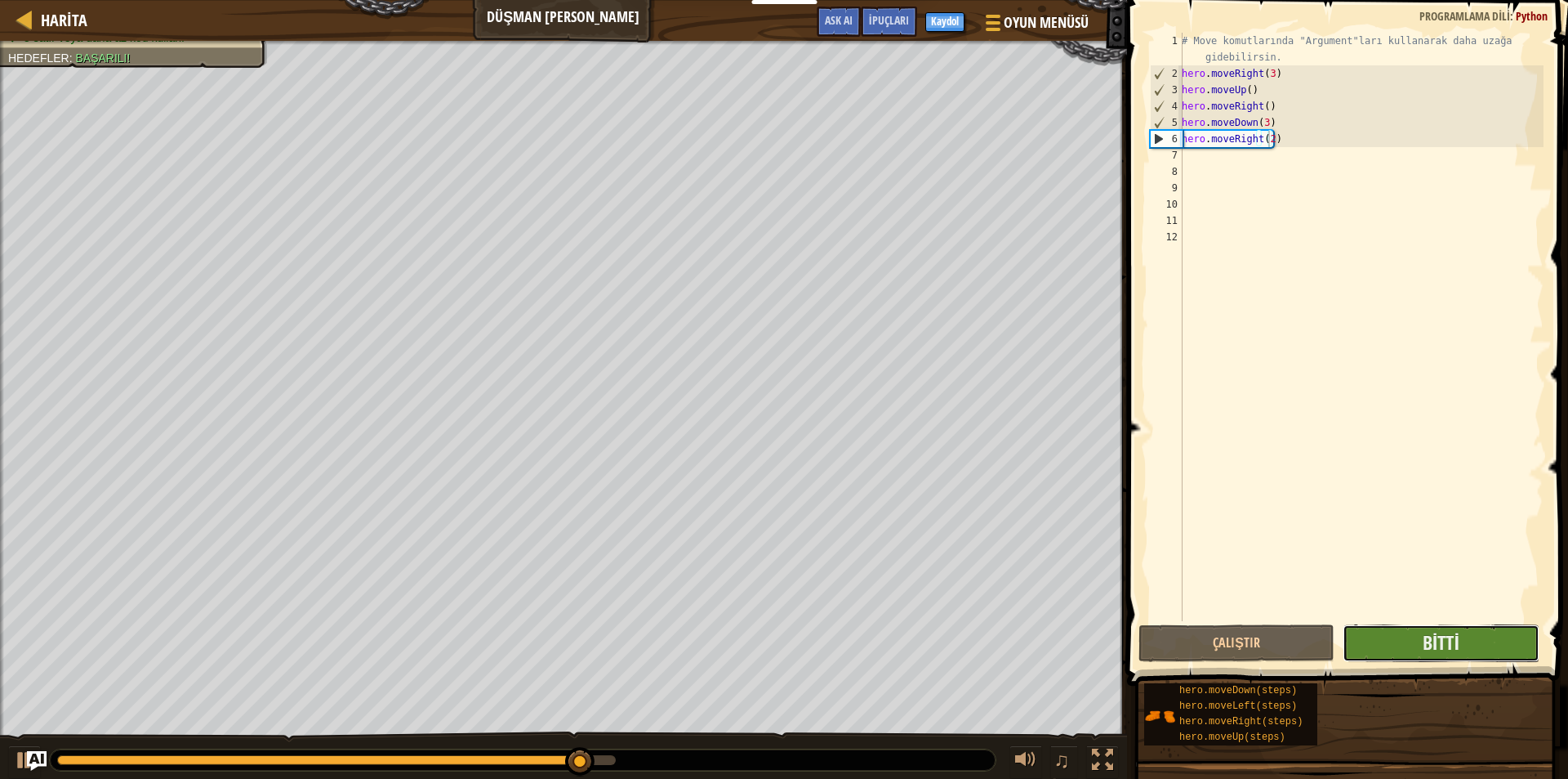
click at [1421, 636] on button "Bitti" at bounding box center [1440, 643] width 196 height 38
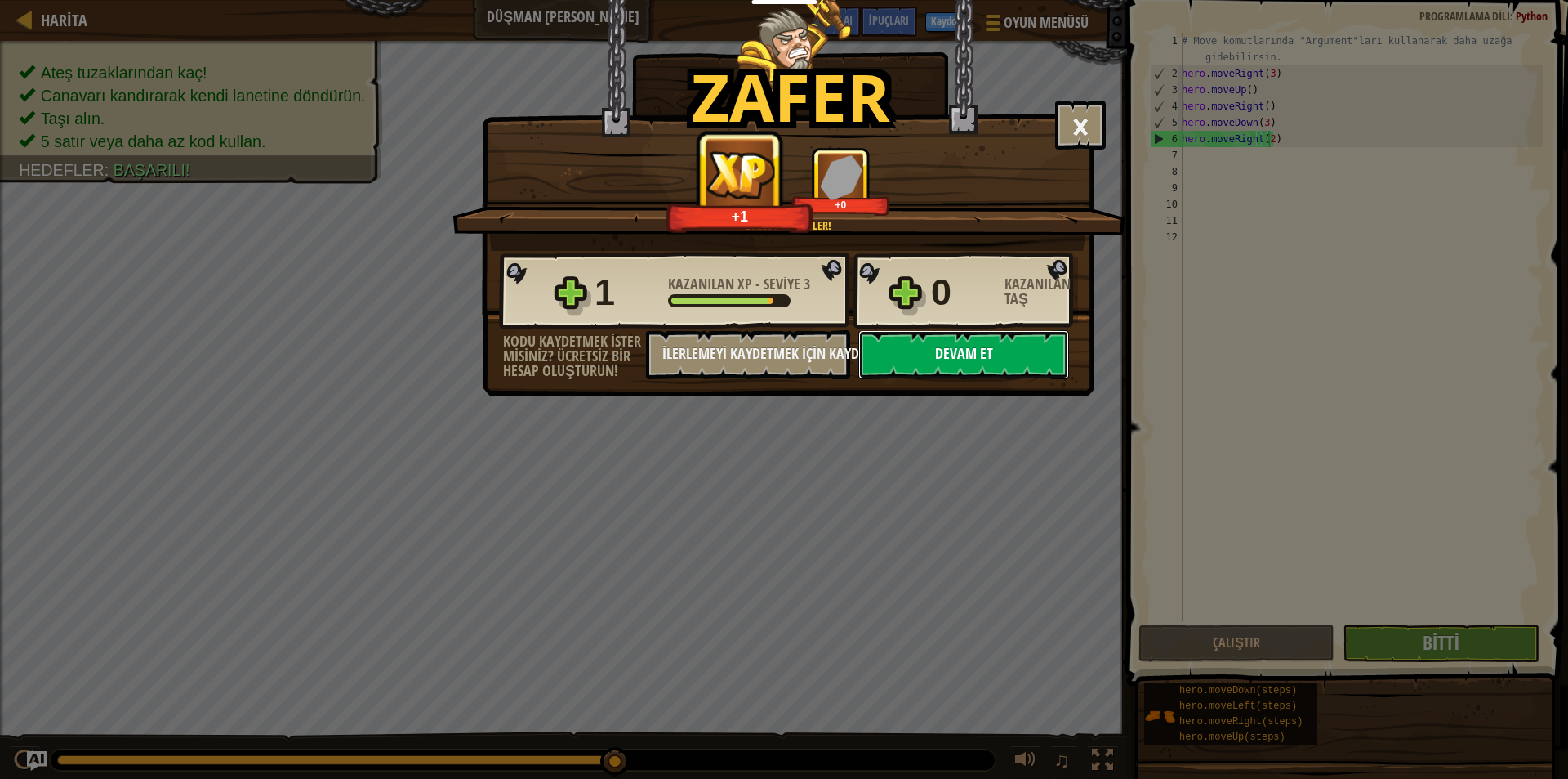
click at [879, 343] on button "Devam et" at bounding box center [963, 355] width 210 height 49
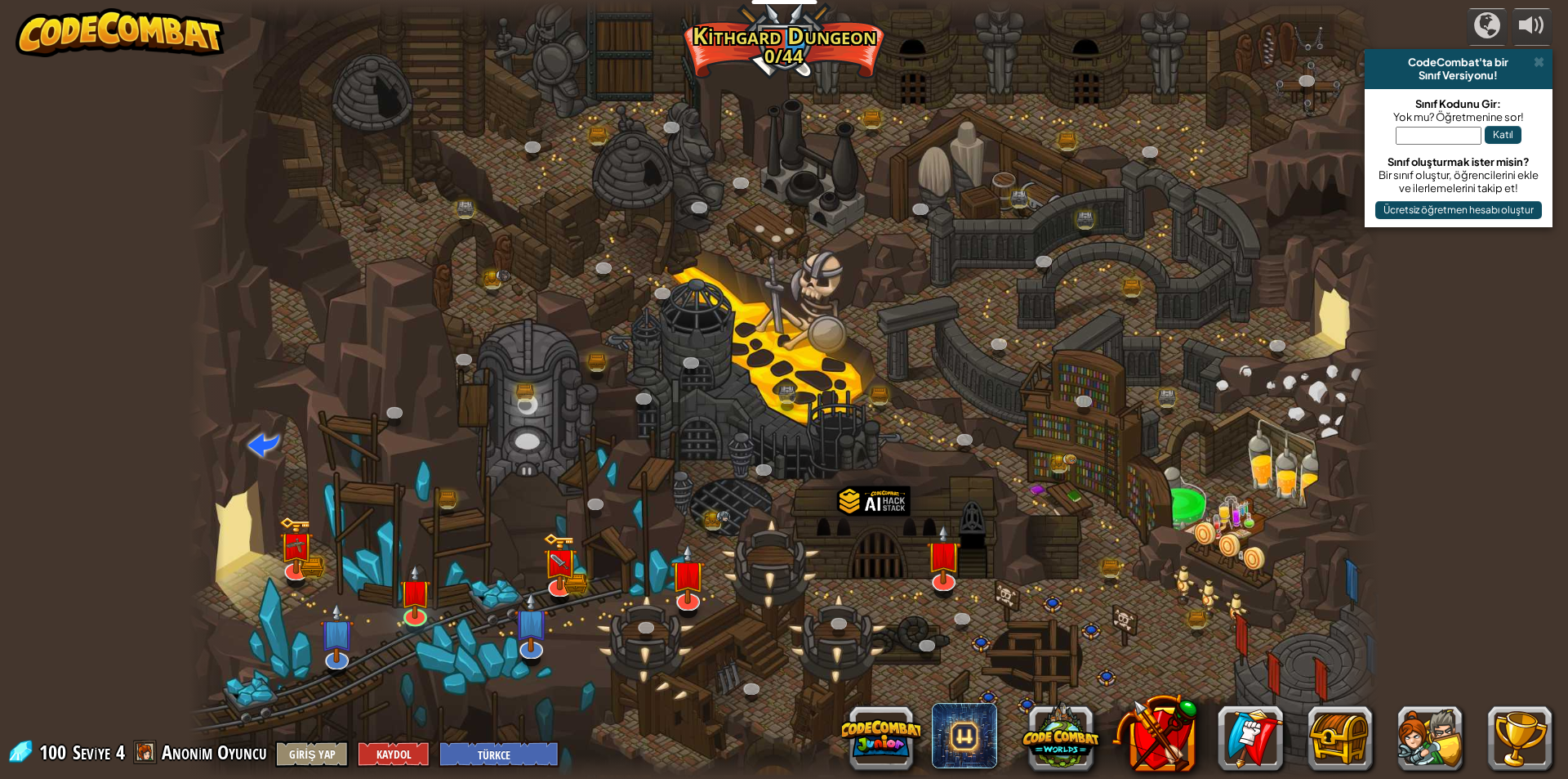
select select "tr"
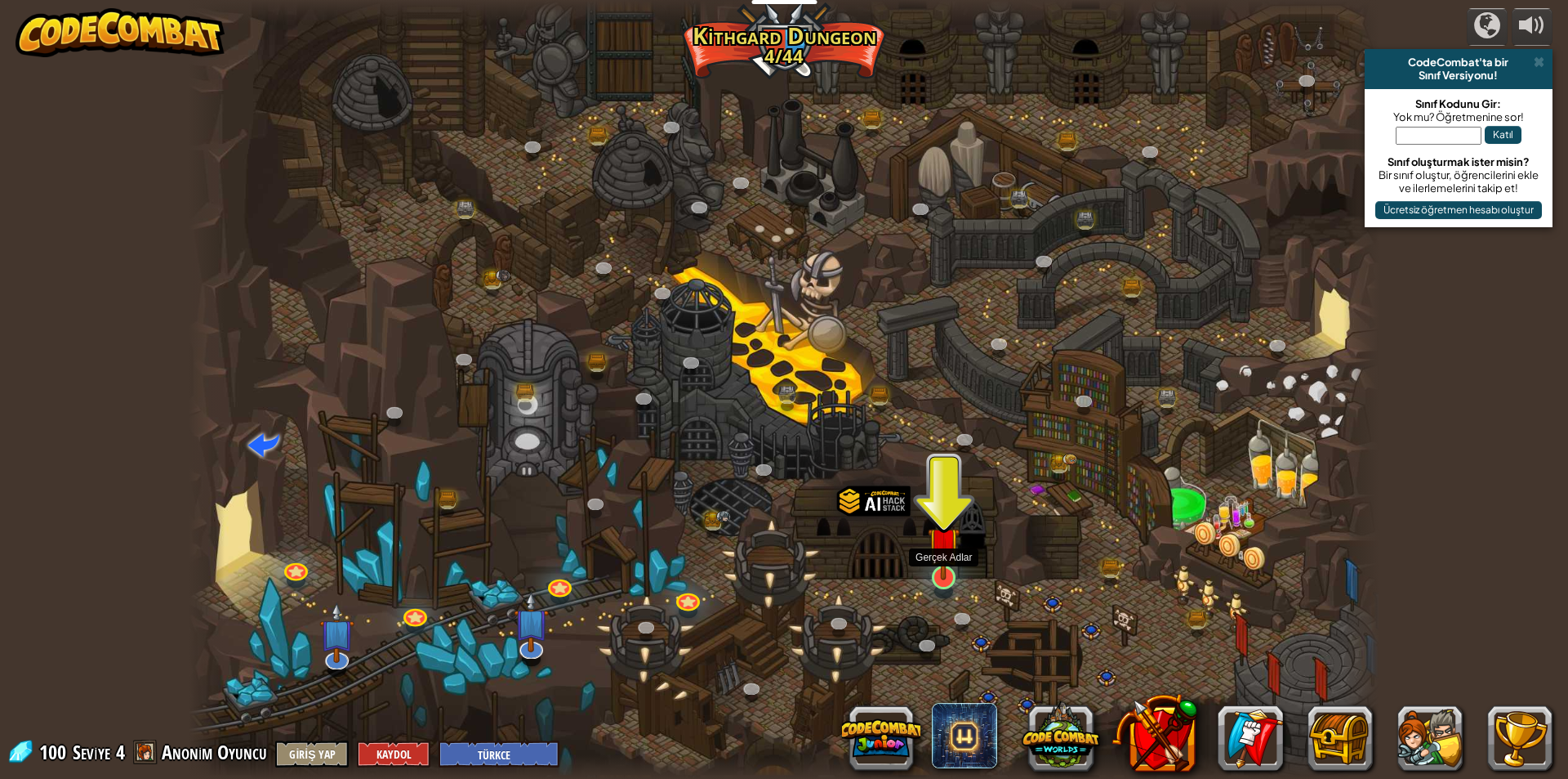
click at [929, 578] on img at bounding box center [943, 543] width 32 height 74
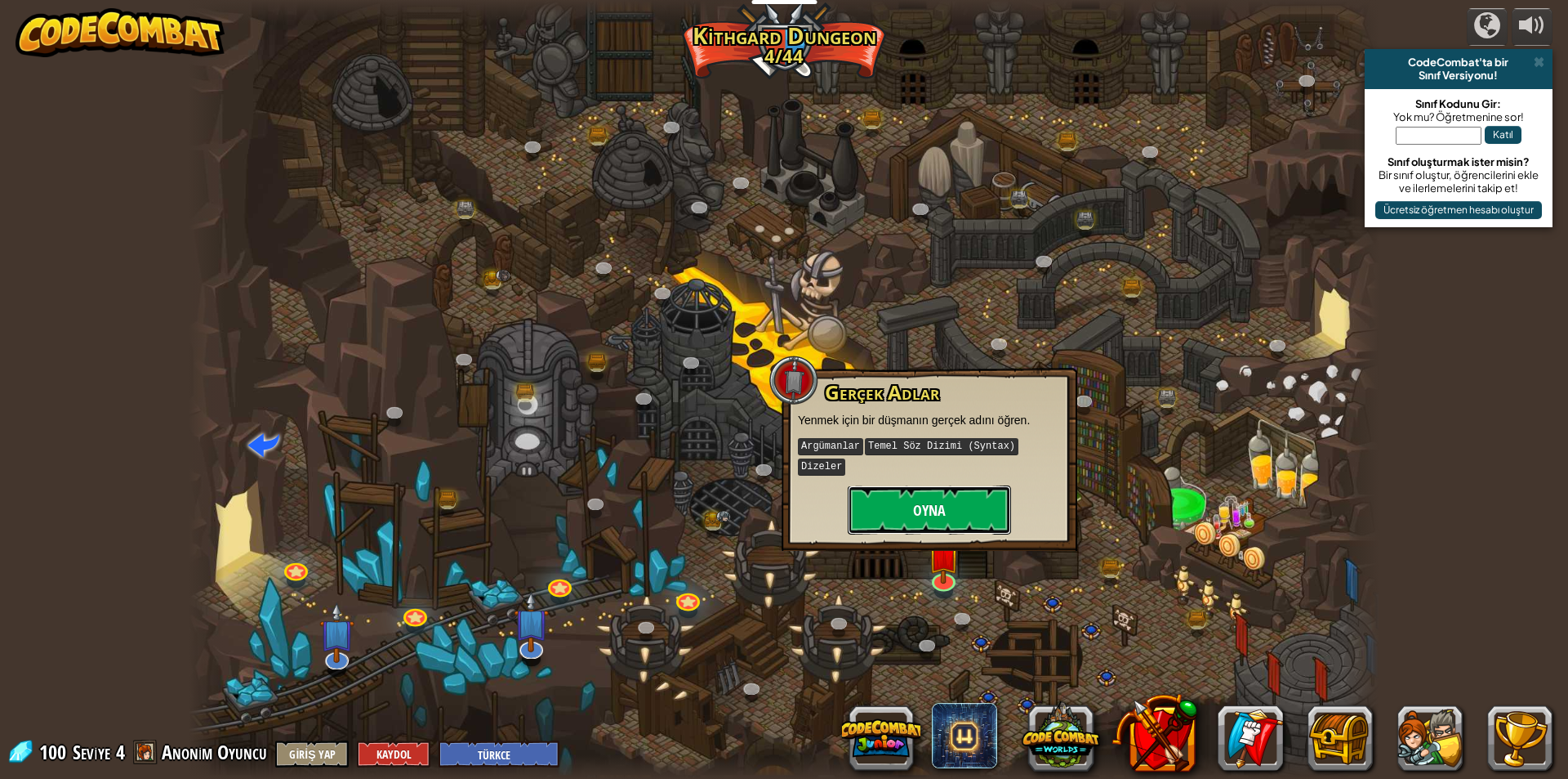
click at [909, 493] on button "Oyna" at bounding box center [930, 510] width 164 height 49
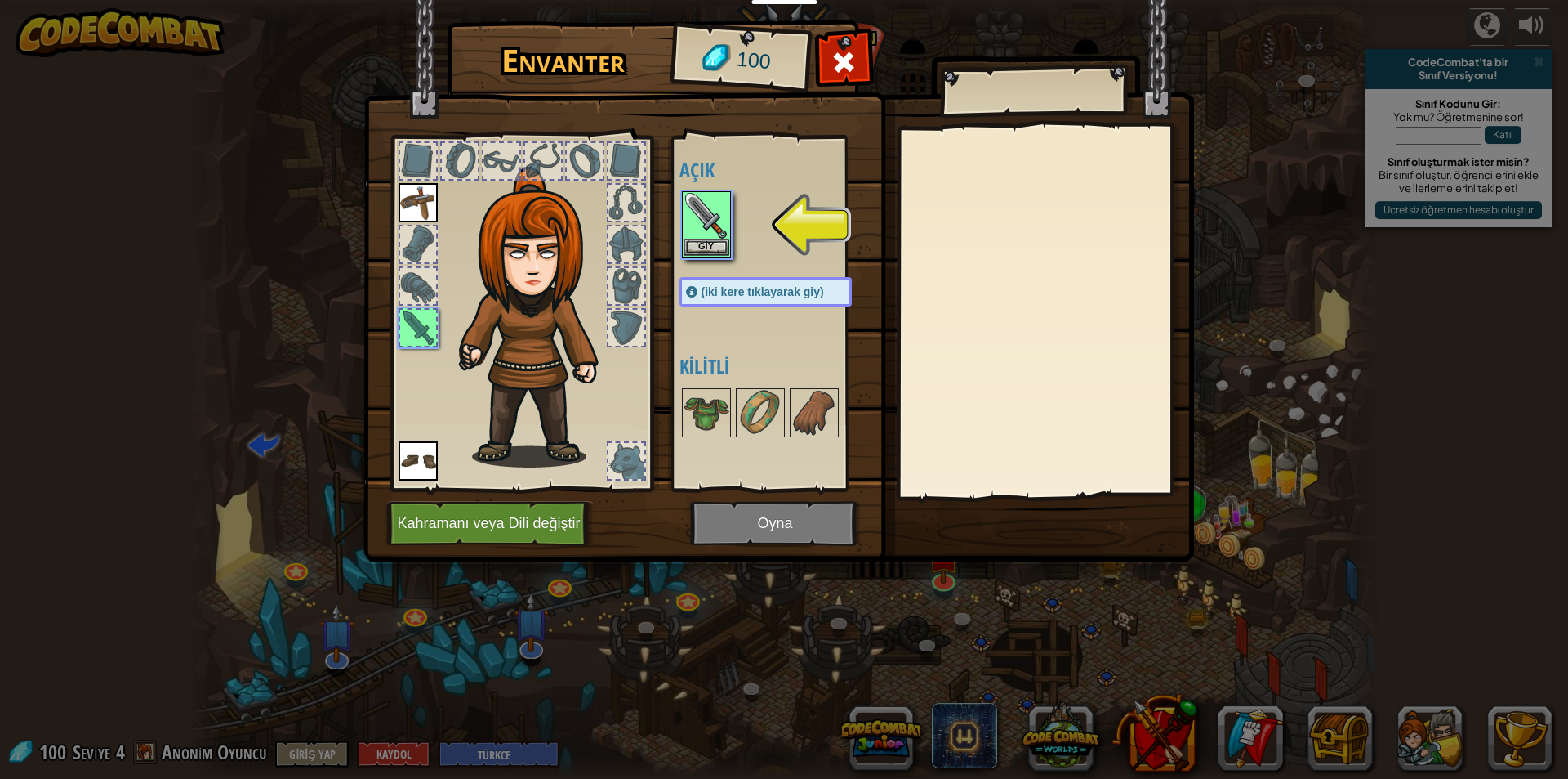
click at [720, 236] on img at bounding box center [707, 215] width 46 height 46
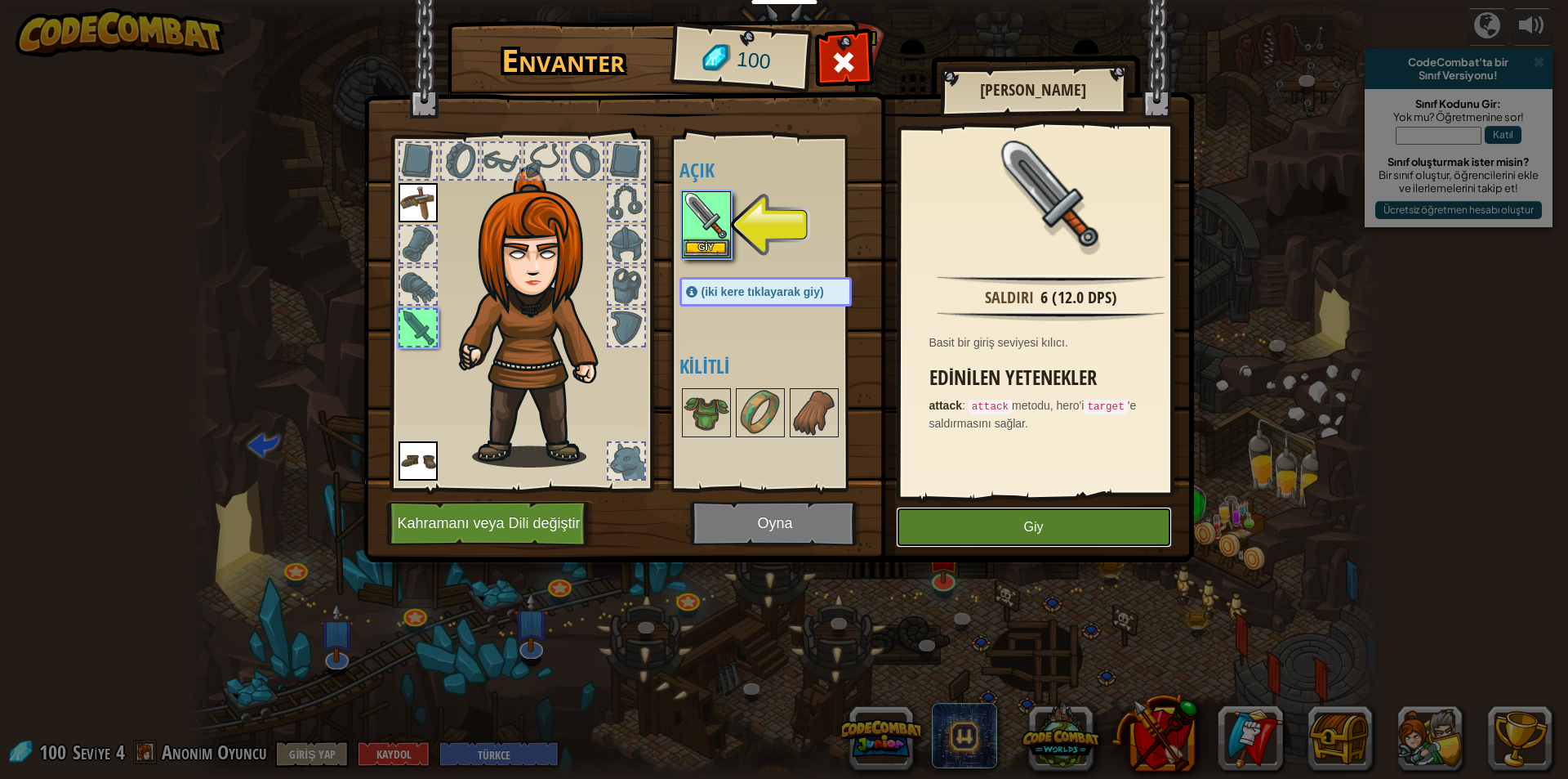
click at [987, 528] on button "Giy" at bounding box center [1033, 528] width 276 height 41
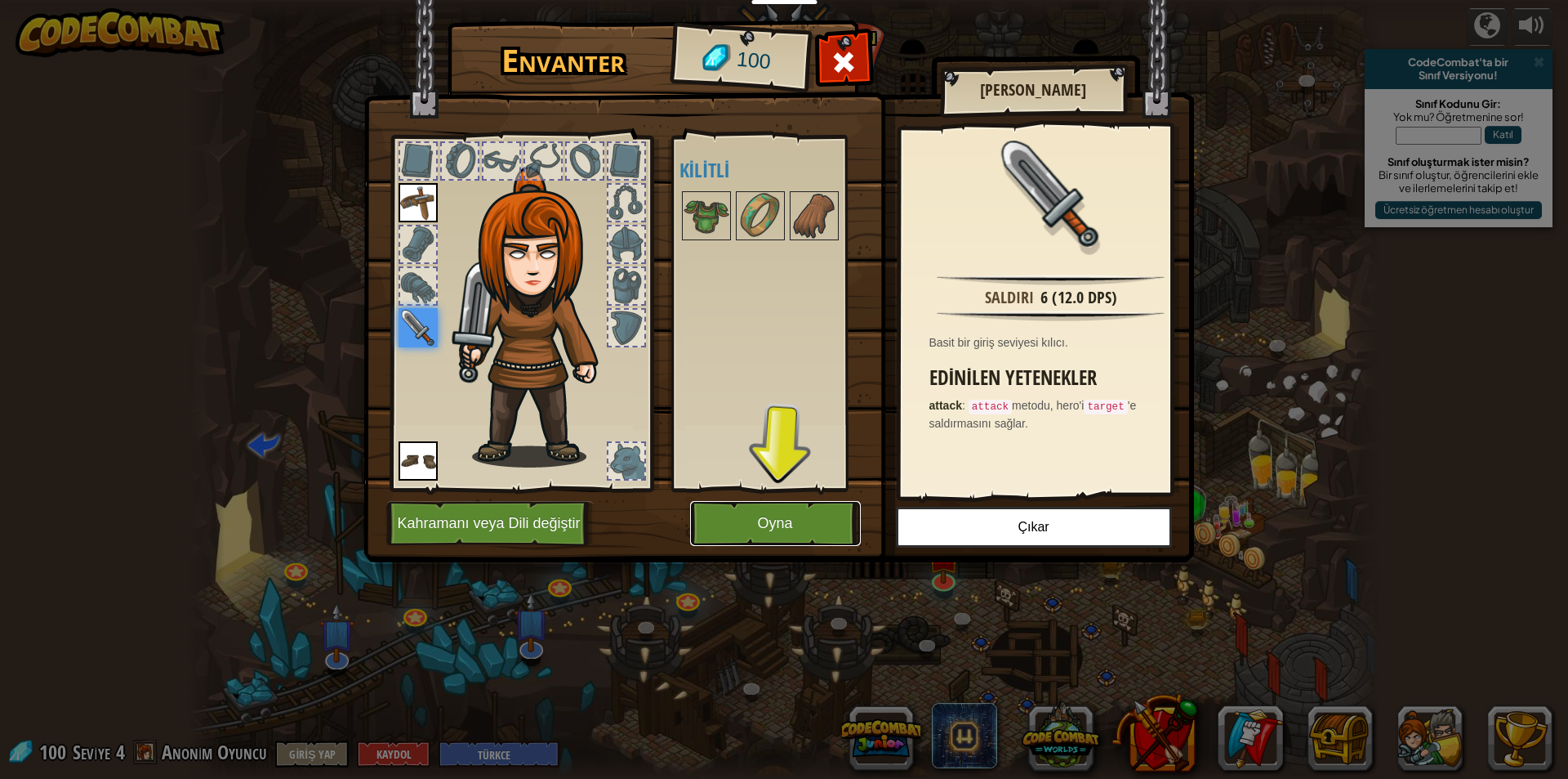
click at [794, 538] on button "Oyna" at bounding box center [775, 523] width 170 height 45
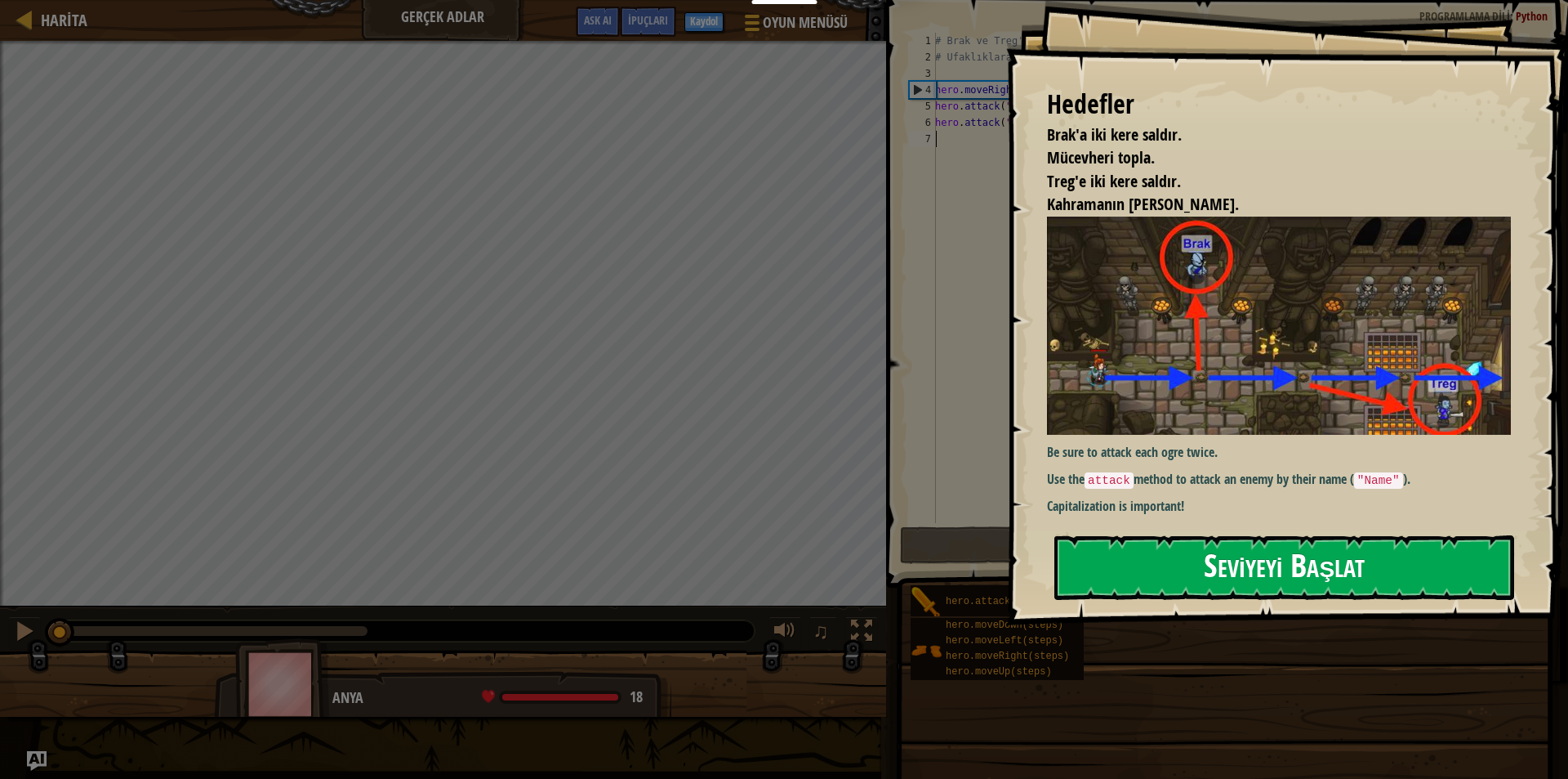
click at [1106, 554] on button "Seviyeyi Başlat" at bounding box center [1285, 567] width 460 height 65
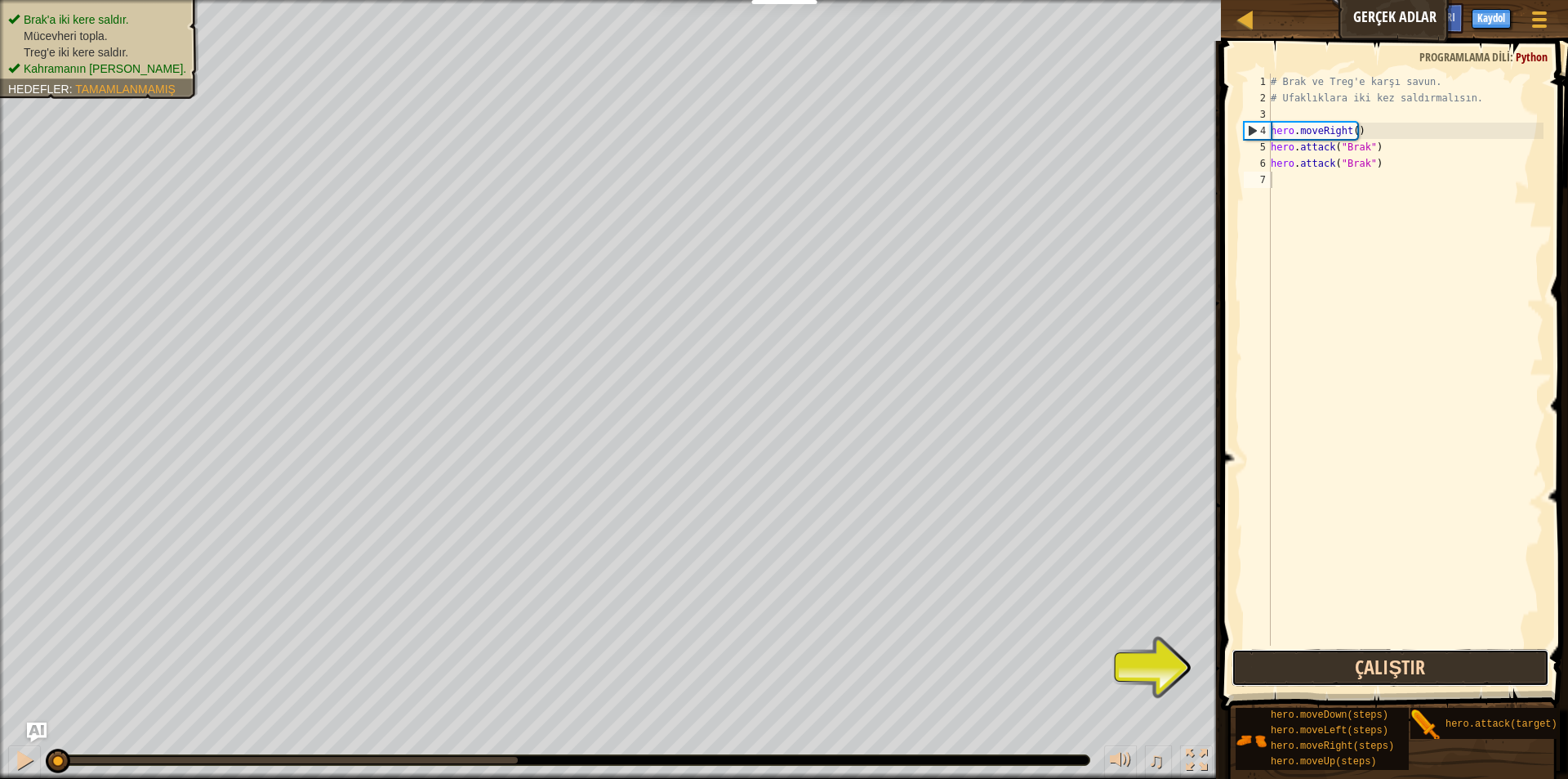
click at [1271, 661] on button "Çalıştır" at bounding box center [1390, 668] width 318 height 38
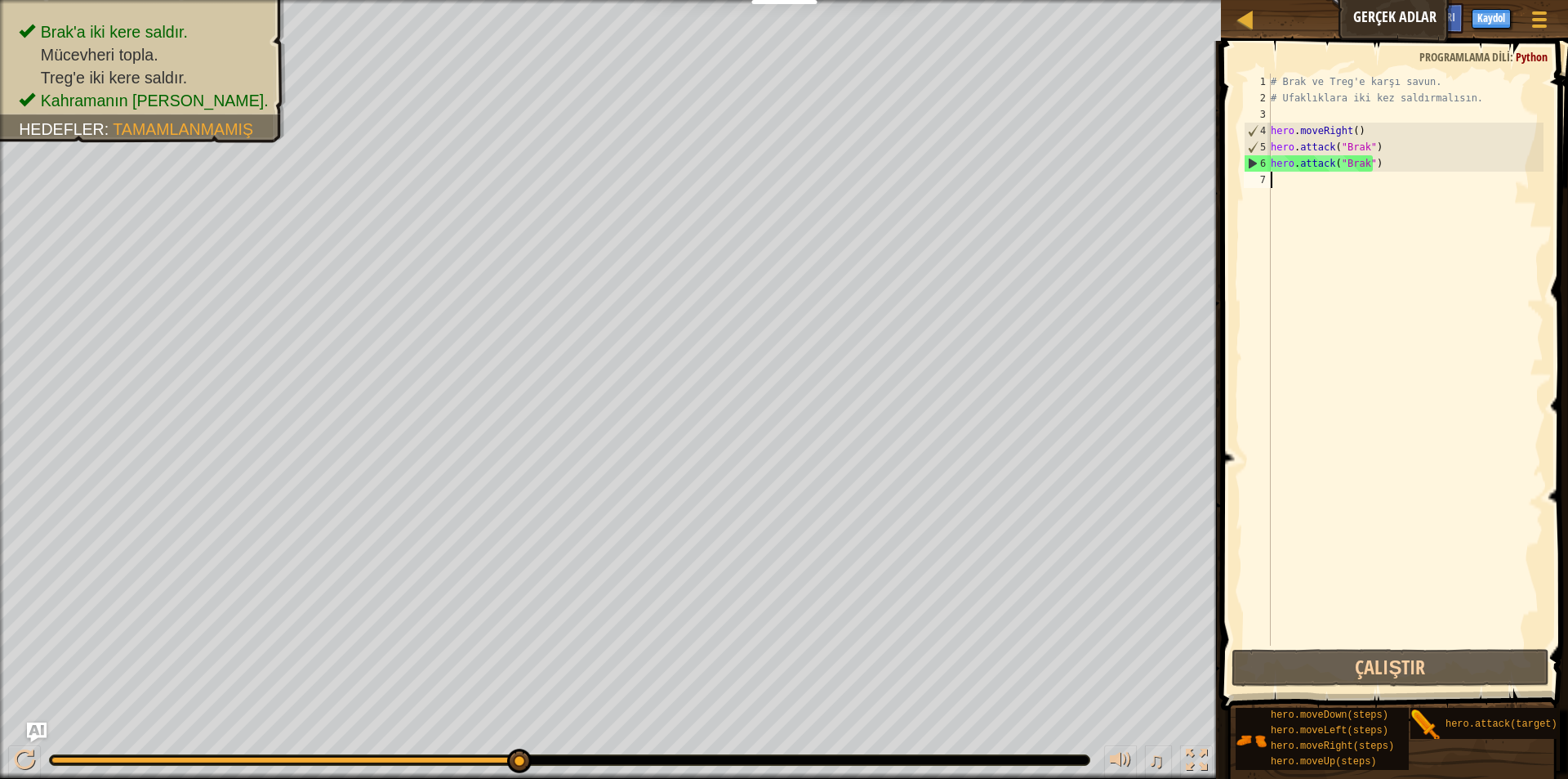
click at [1286, 174] on div "# Brak ve Treg'e karşı savun. # Ufaklıklara iki kez saldırmalısın. hero . moveR…" at bounding box center [1405, 376] width 276 height 605
type textarea "h"
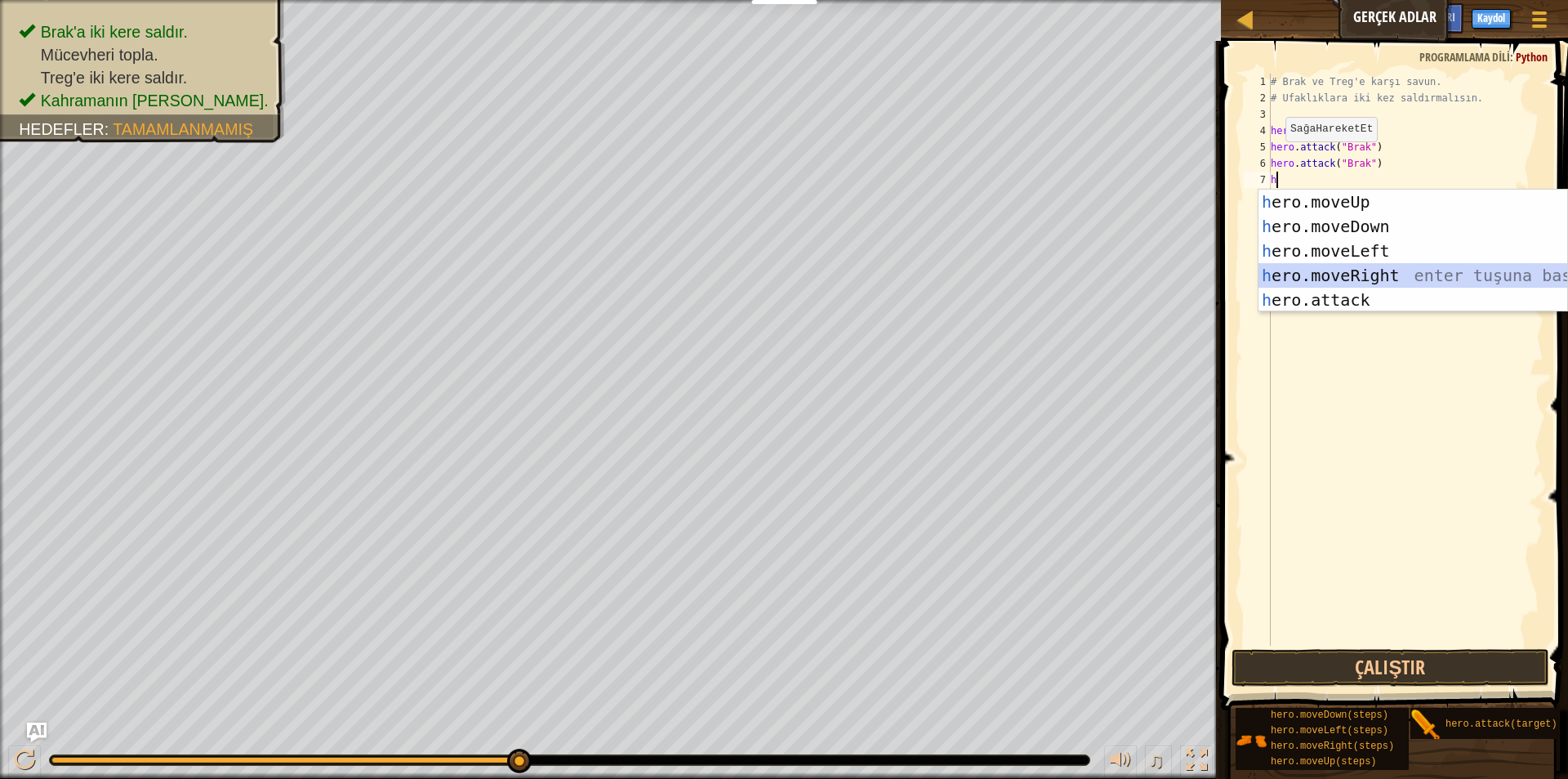
click at [1277, 274] on div "h ero.moveUp enter tuşuna bas h ero.moveDown enter tuşuna bas h ero.moveLeft en…" at bounding box center [1412, 274] width 309 height 171
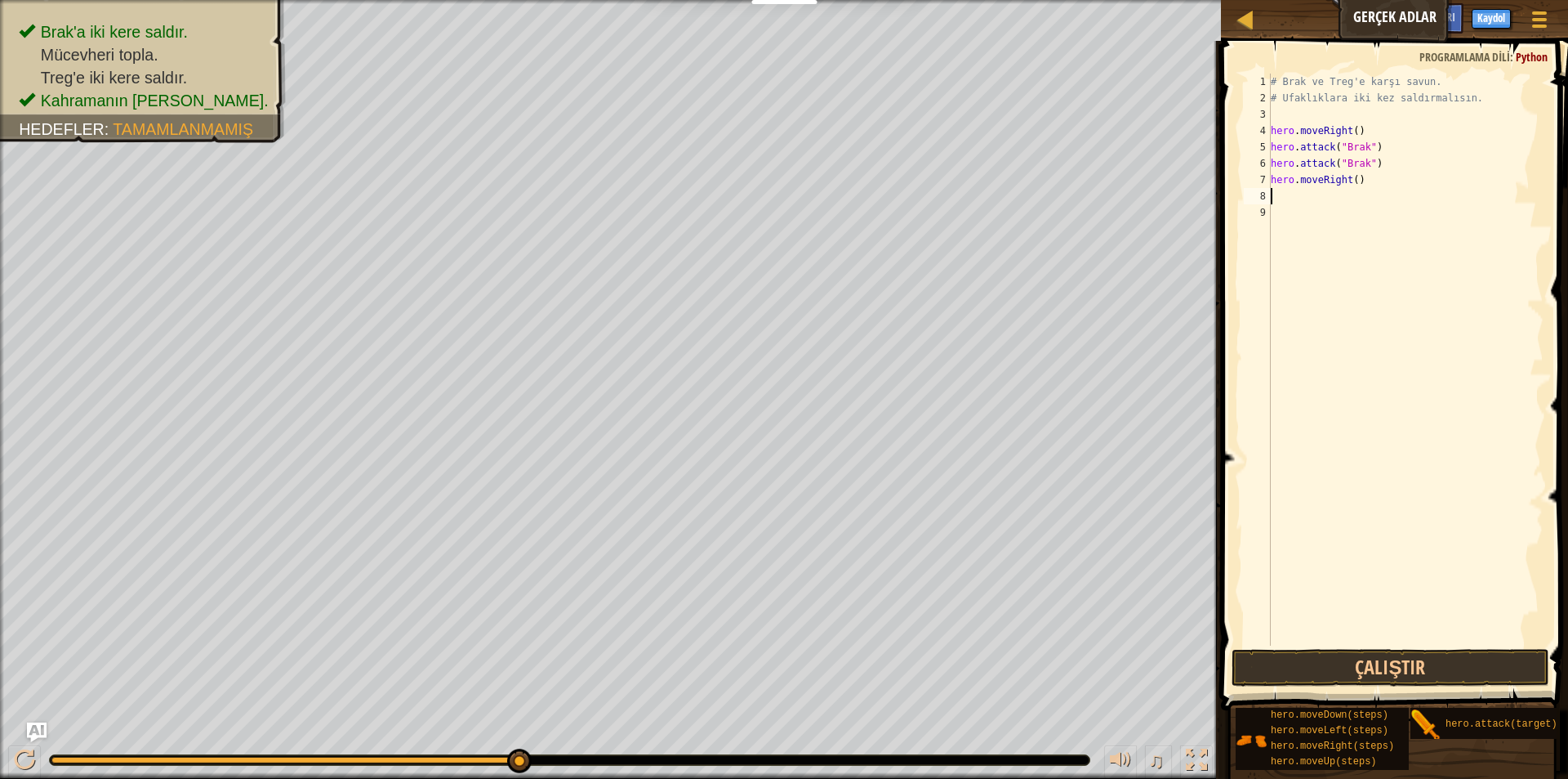
click at [1279, 198] on div "# Brak ve Treg'e karşı savun. # Ufaklıklara iki kez saldırmalısın. hero . moveR…" at bounding box center [1405, 376] width 276 height 605
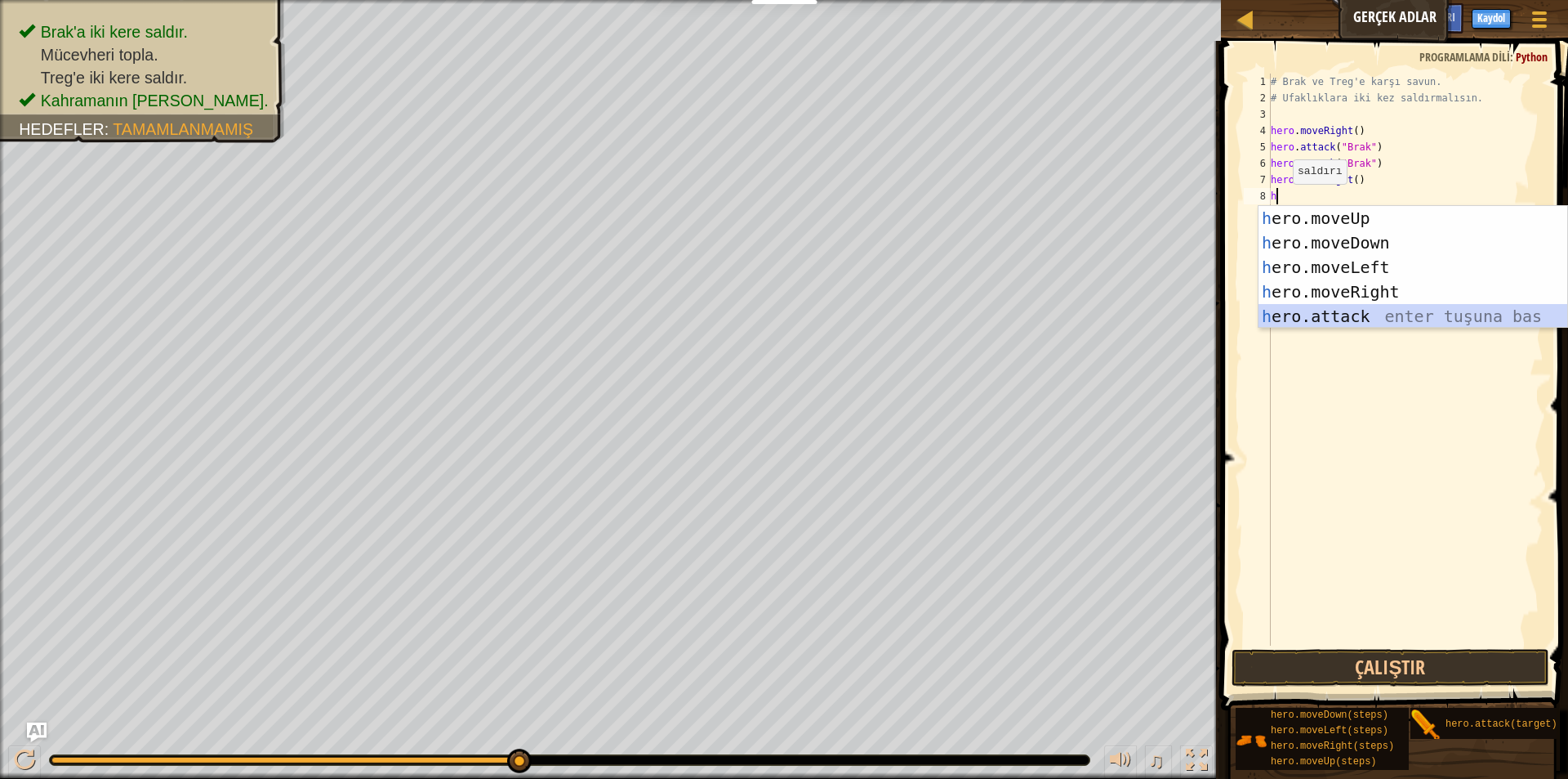
click at [1317, 324] on div "h ero.moveUp enter tuşuna bas h ero.moveDown enter tuşuna bas h ero.moveLeft en…" at bounding box center [1412, 291] width 309 height 171
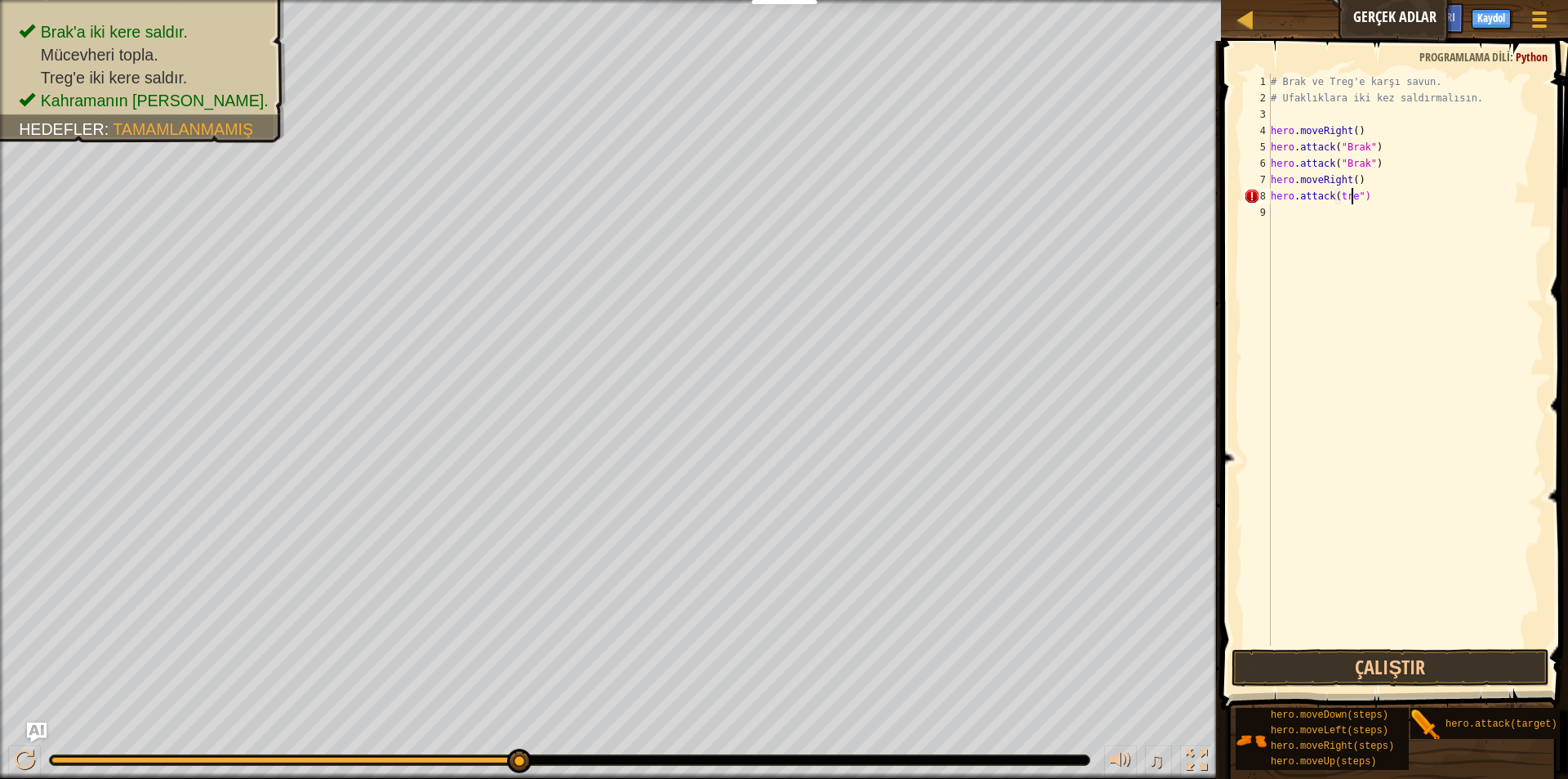
scroll to position [7, 7]
click at [1379, 673] on button "Çalıştır" at bounding box center [1390, 668] width 318 height 38
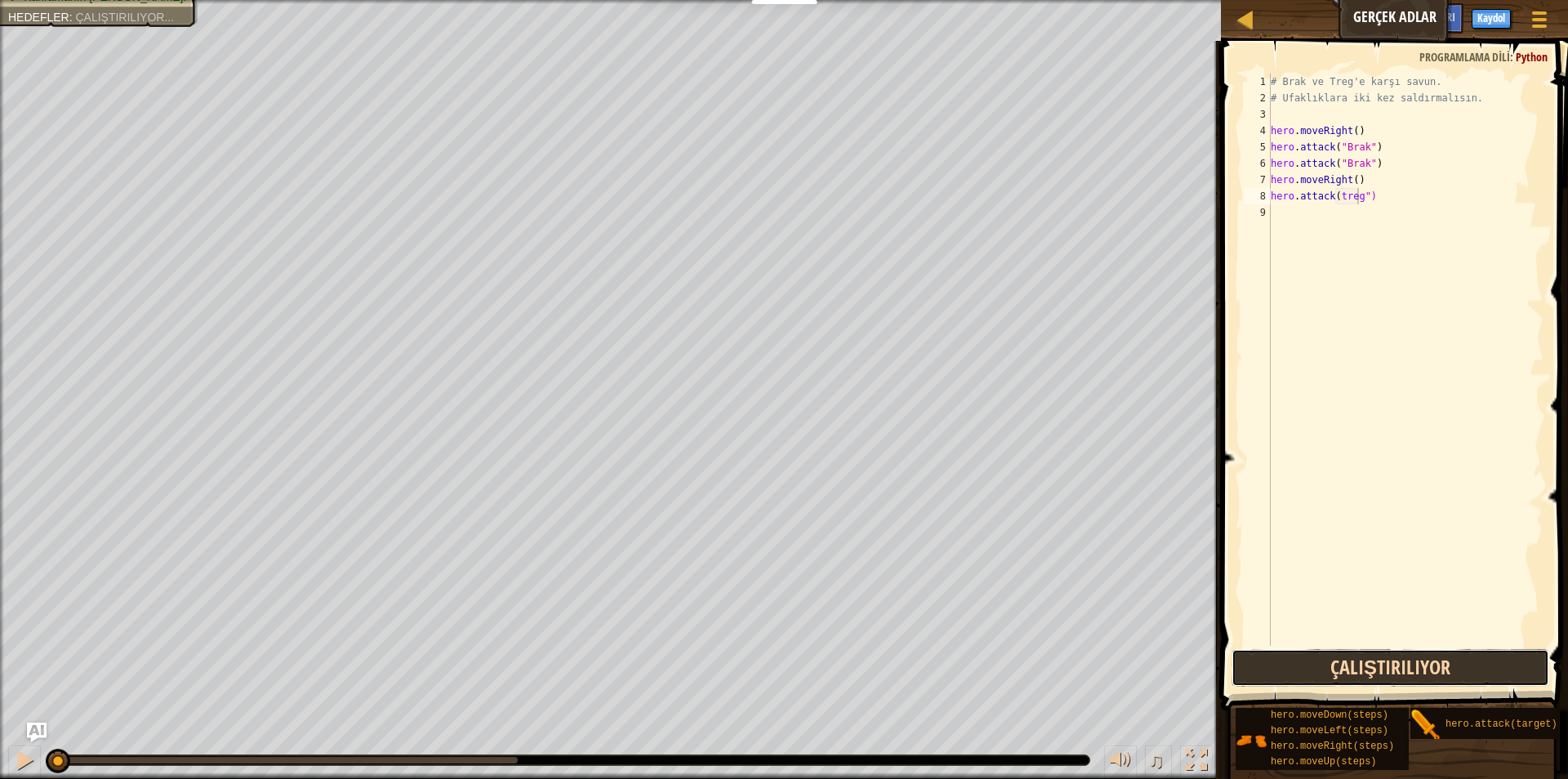
click at [1379, 673] on button "Çalıştırılıyor" at bounding box center [1390, 668] width 318 height 38
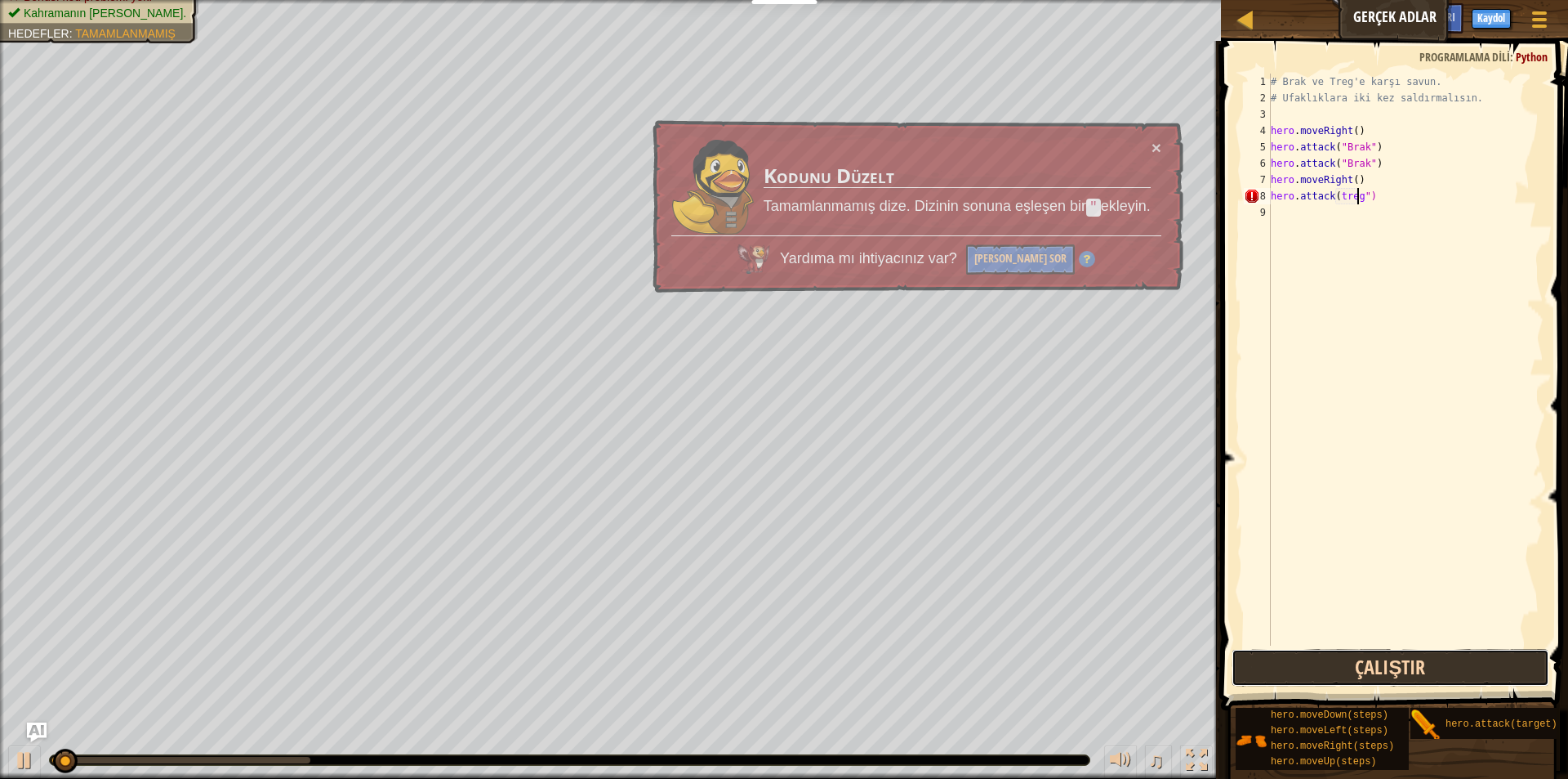
click at [1379, 673] on button "Çalıştır" at bounding box center [1390, 668] width 318 height 38
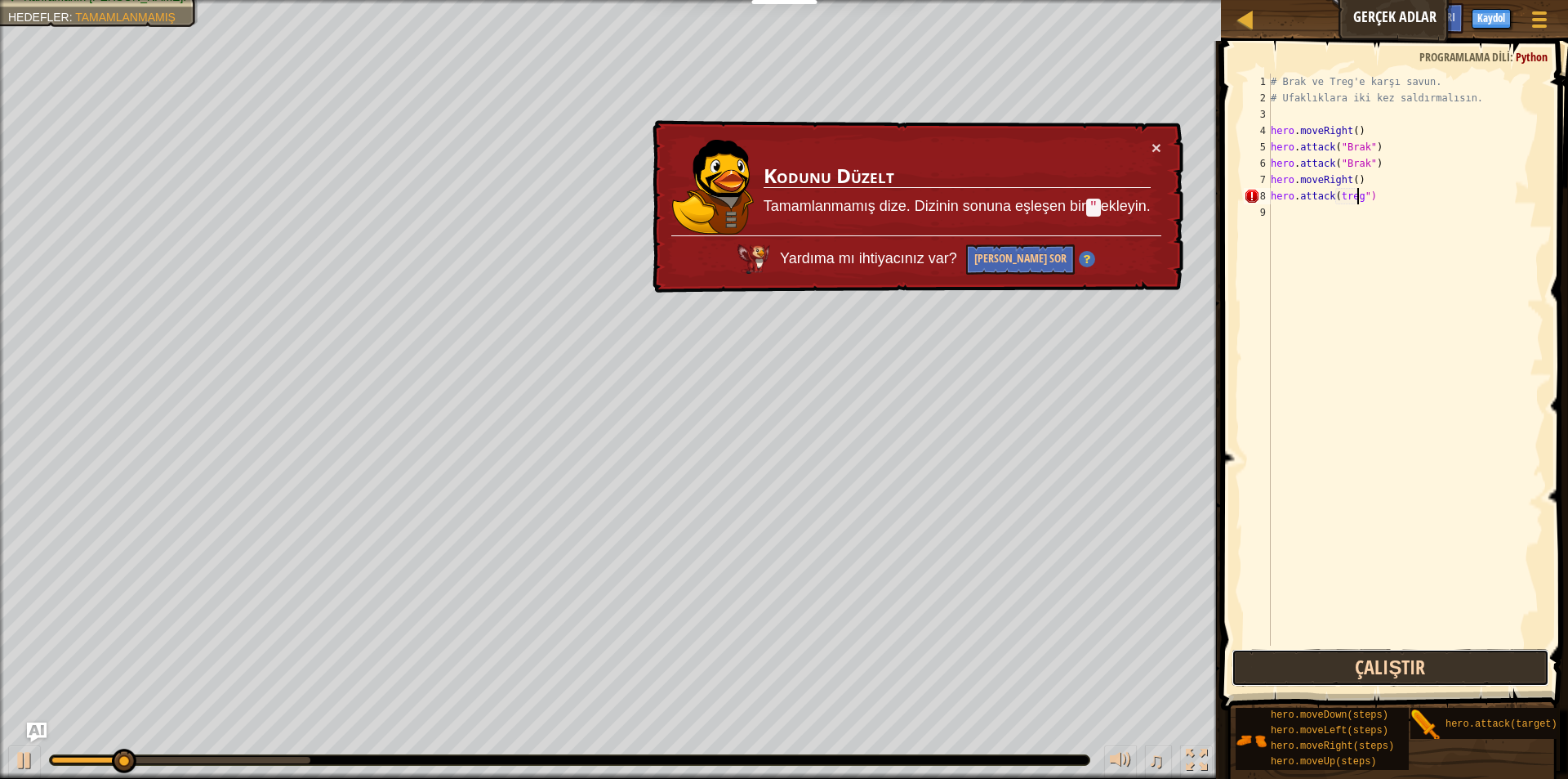
click at [1317, 676] on button "Çalıştır" at bounding box center [1390, 668] width 318 height 38
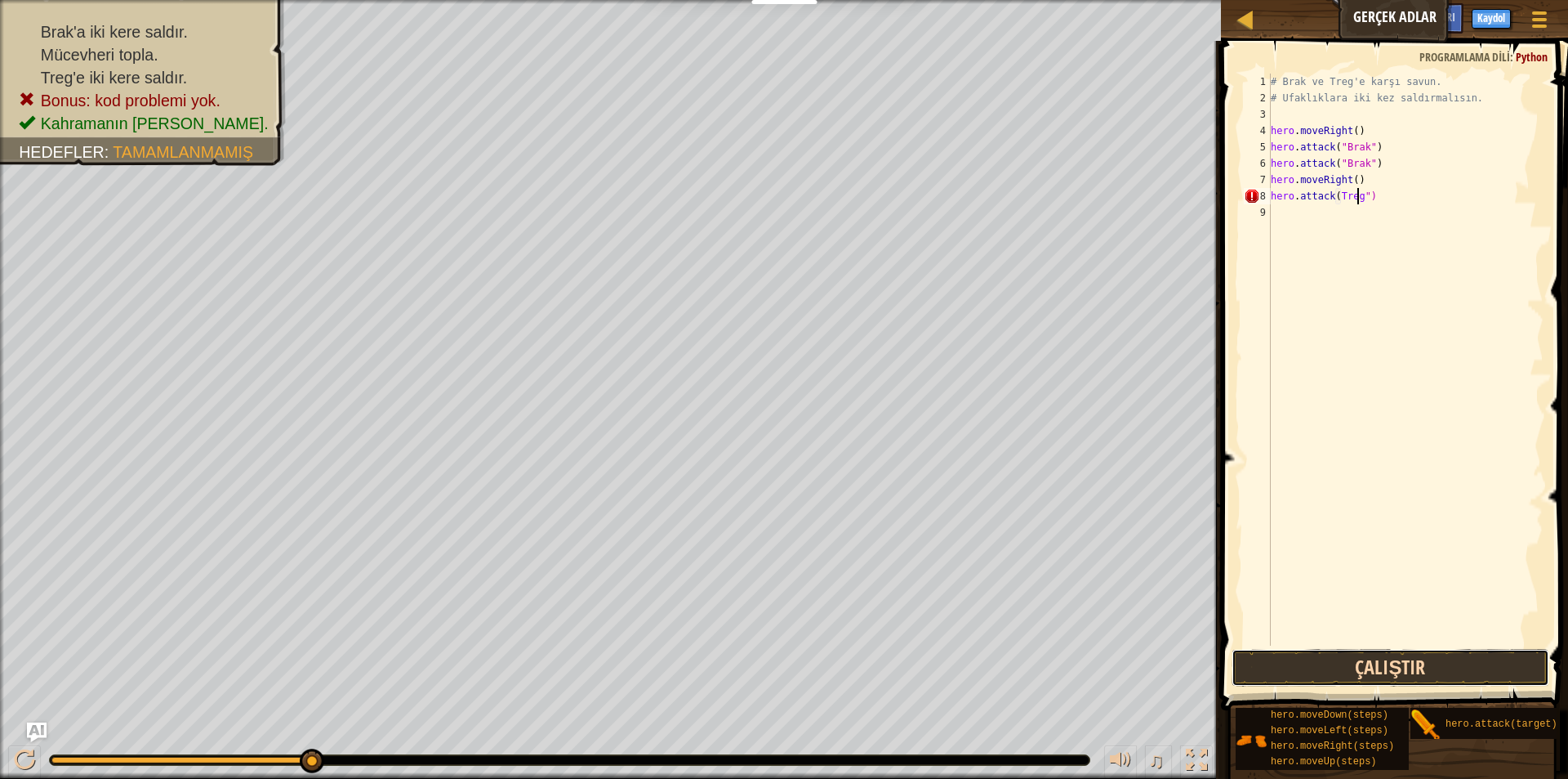
click at [1395, 659] on button "Çalıştır" at bounding box center [1390, 668] width 318 height 38
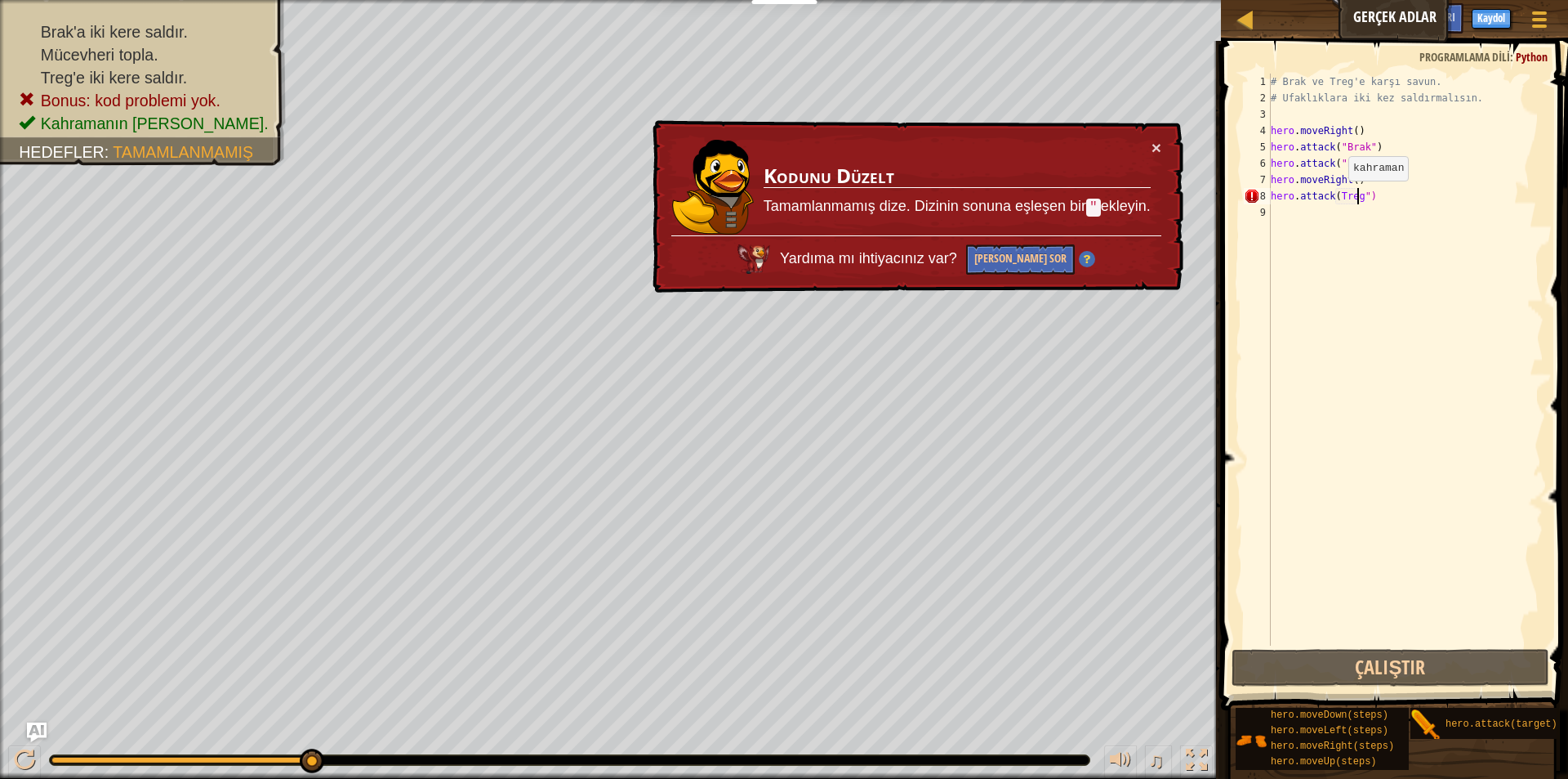
click at [1335, 197] on div "# Brak ve Treg'e karşı savun. # Ufaklıklara iki kez saldırmalısın. hero . moveR…" at bounding box center [1405, 376] width 276 height 605
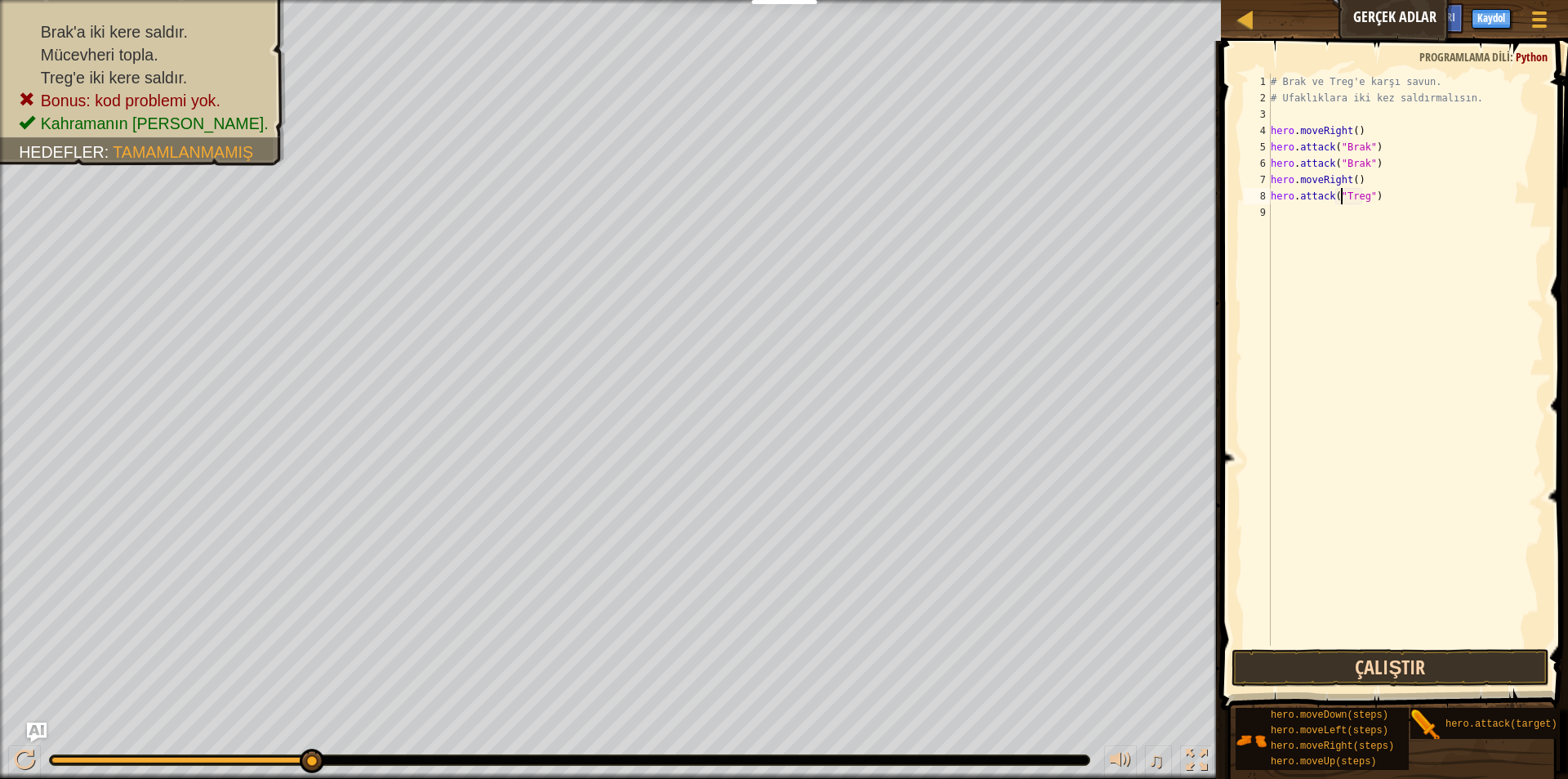
type textarea "hero.attack("Treg")"
click at [1313, 665] on button "Çalıştır" at bounding box center [1390, 668] width 318 height 38
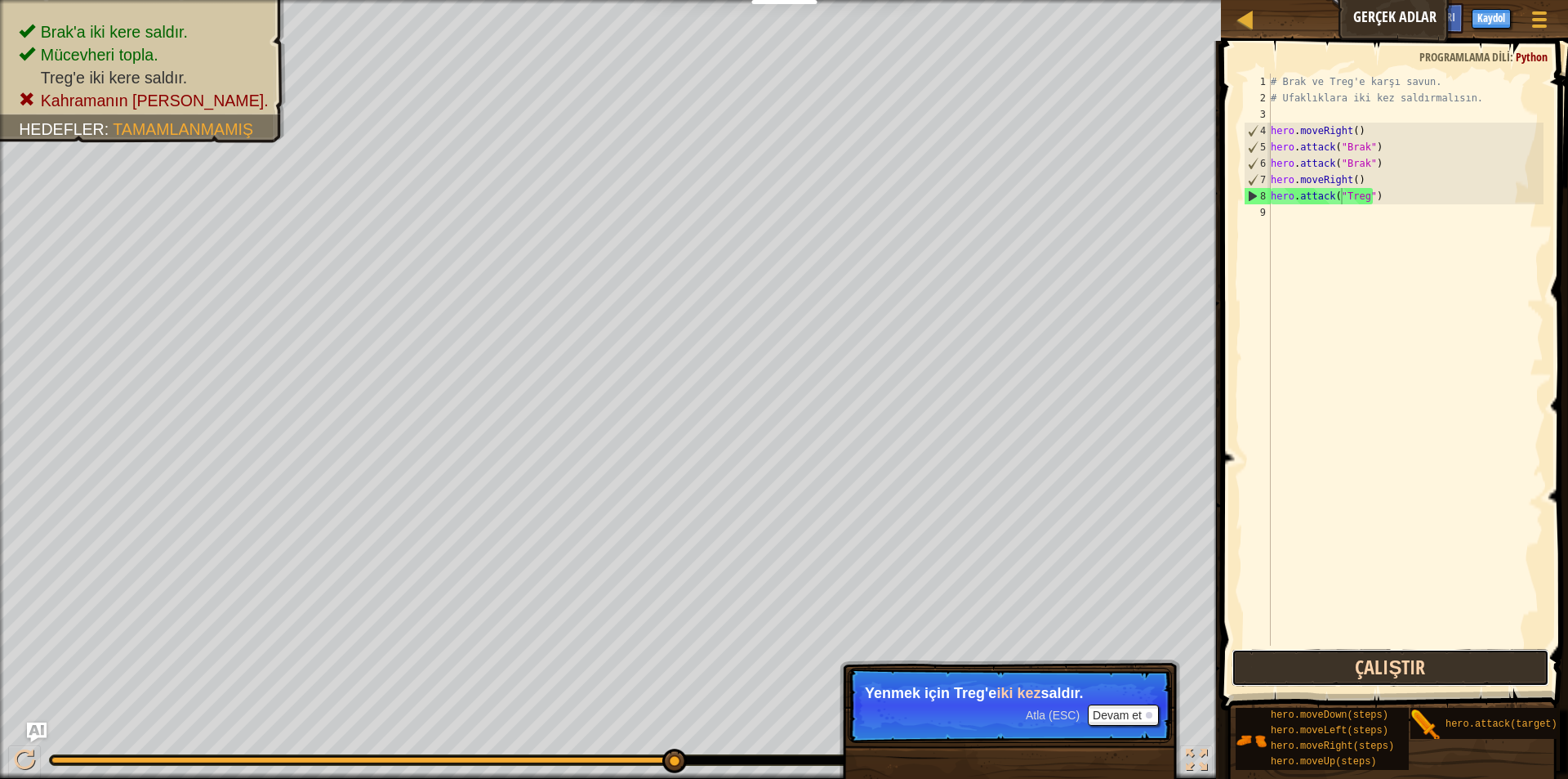
click at [1335, 667] on button "Çalıştır" at bounding box center [1390, 668] width 318 height 38
click at [1276, 215] on div "# Brak ve Treg'e karşı savun. # Ufaklıklara iki kez saldırmalısın. hero . moveR…" at bounding box center [1405, 376] width 276 height 605
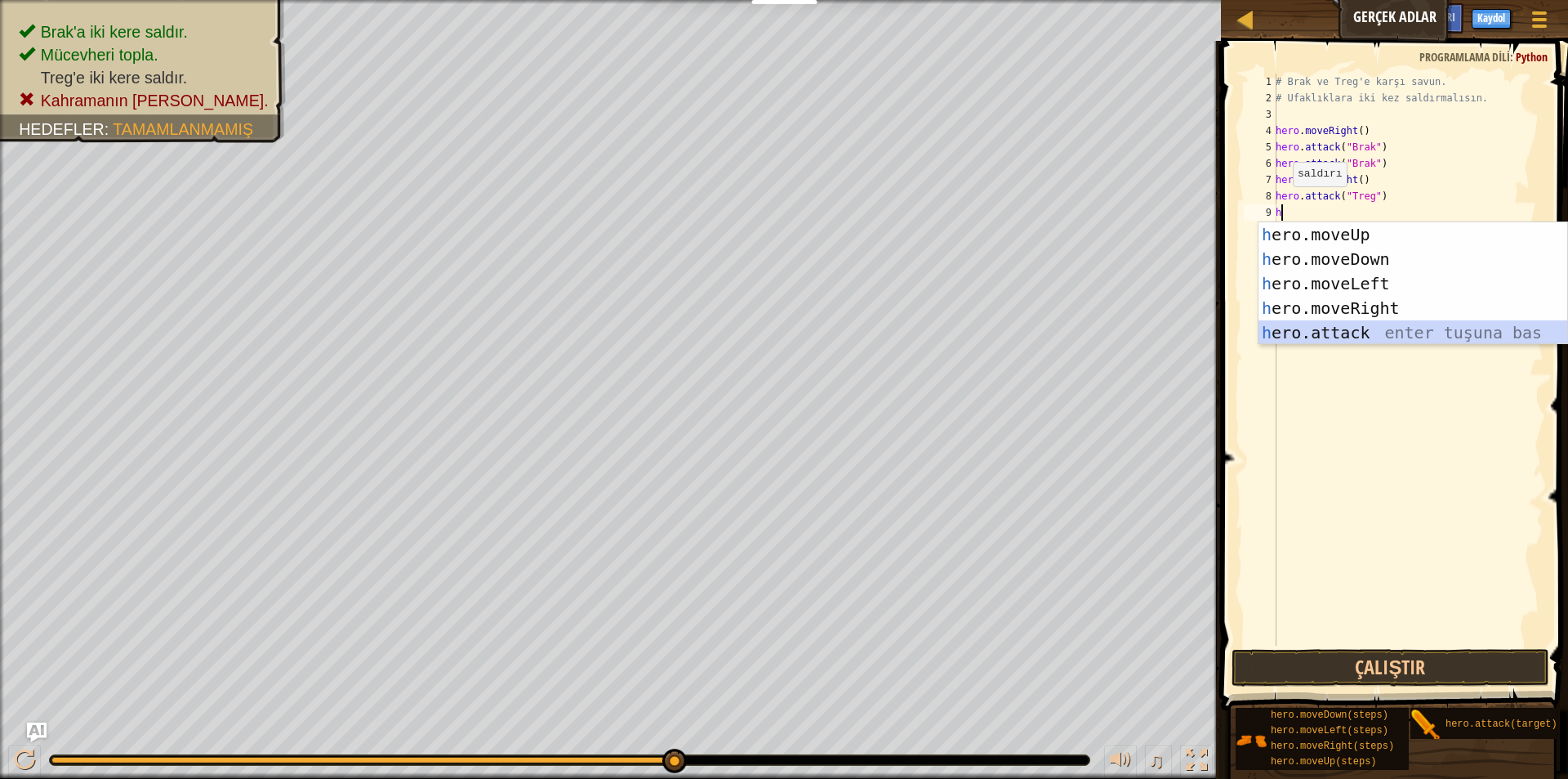
click at [1284, 335] on div "h ero.moveUp enter tuşuna bas h ero.moveDown enter tuşuna bas h ero.moveLeft en…" at bounding box center [1412, 307] width 309 height 171
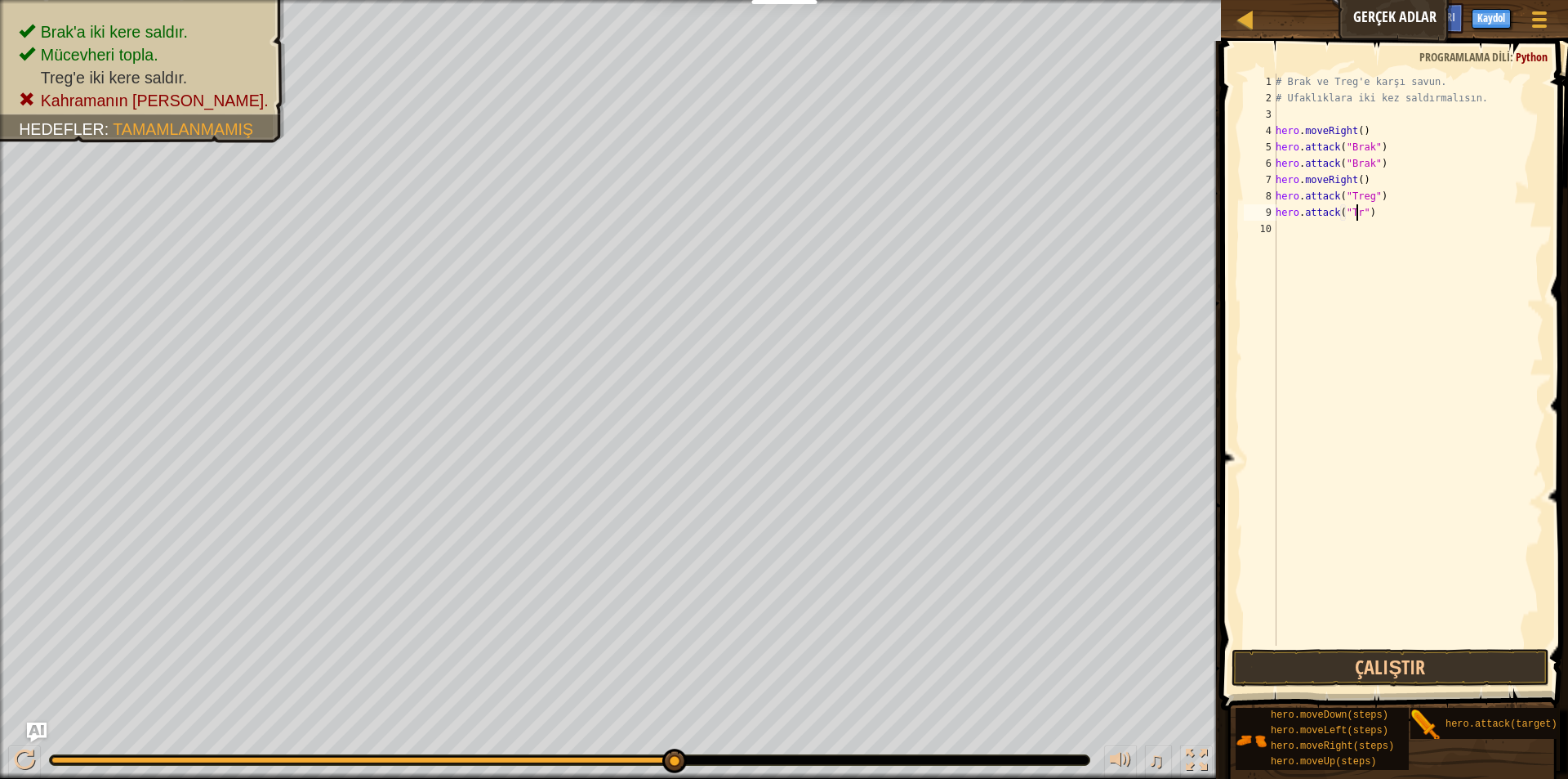
scroll to position [7, 7]
type textarea "hero.attack("Treg")"
click at [1285, 655] on button "Çalıştır" at bounding box center [1390, 668] width 318 height 38
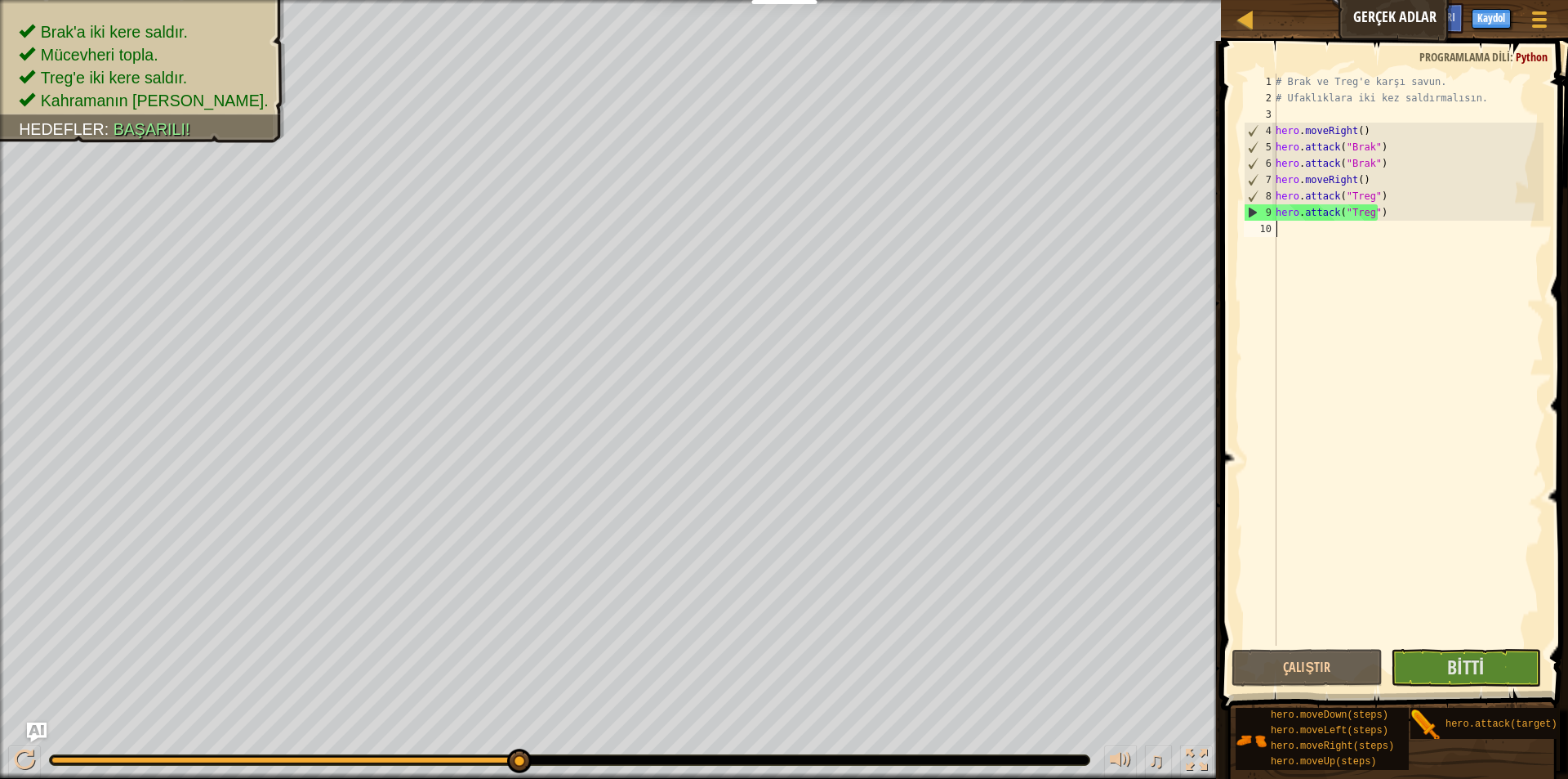
click at [1286, 239] on div "# Brak ve Treg'e karşı savun. # Ufaklıklara iki kez saldırmalısın. hero . moveR…" at bounding box center [1408, 376] width 271 height 605
type textarea "h"
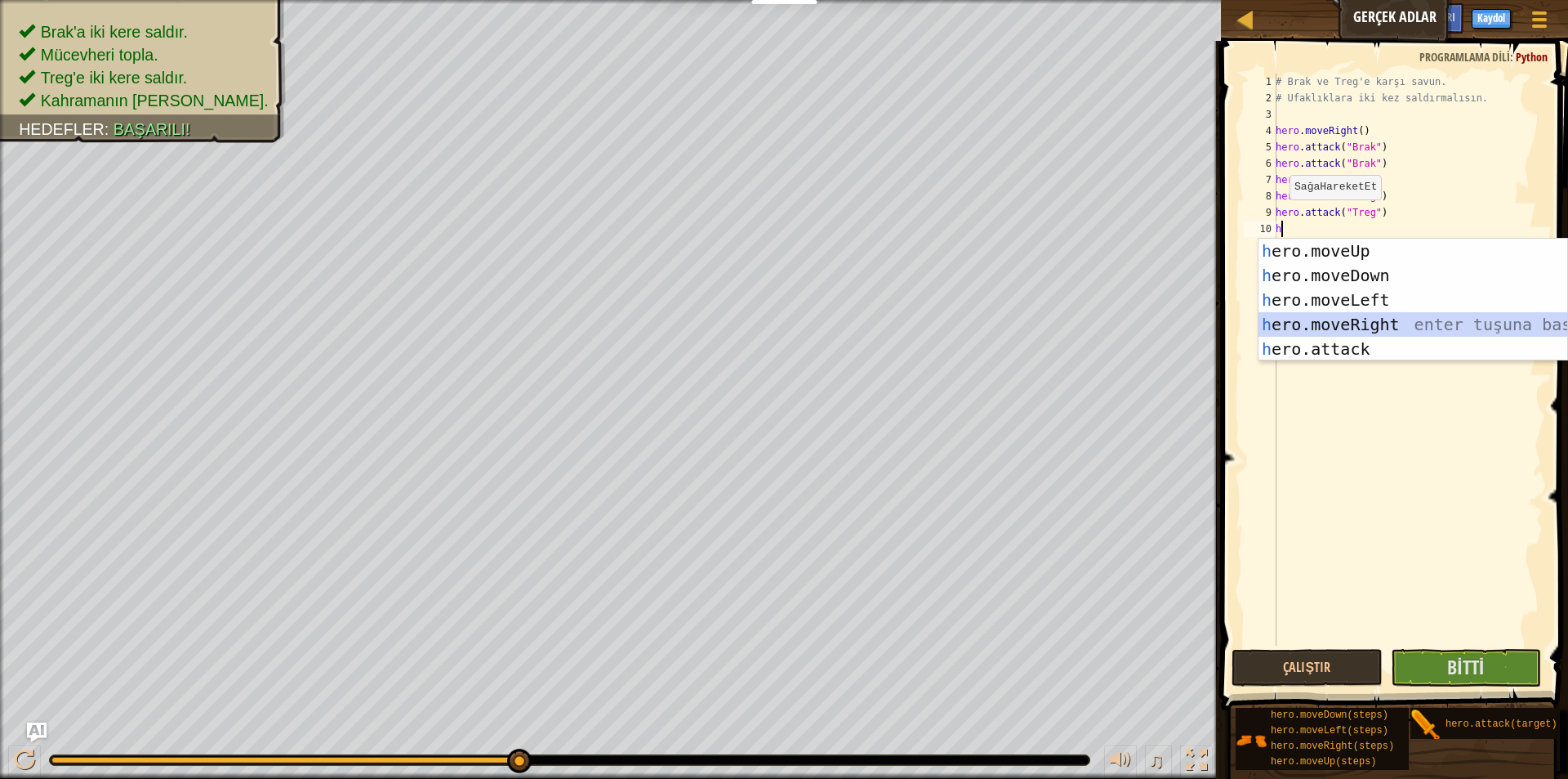
click at [1305, 314] on div "h ero.moveUp enter tuşuna bas h ero.moveDown enter tuşuna bas h ero.moveLeft en…" at bounding box center [1412, 324] width 309 height 171
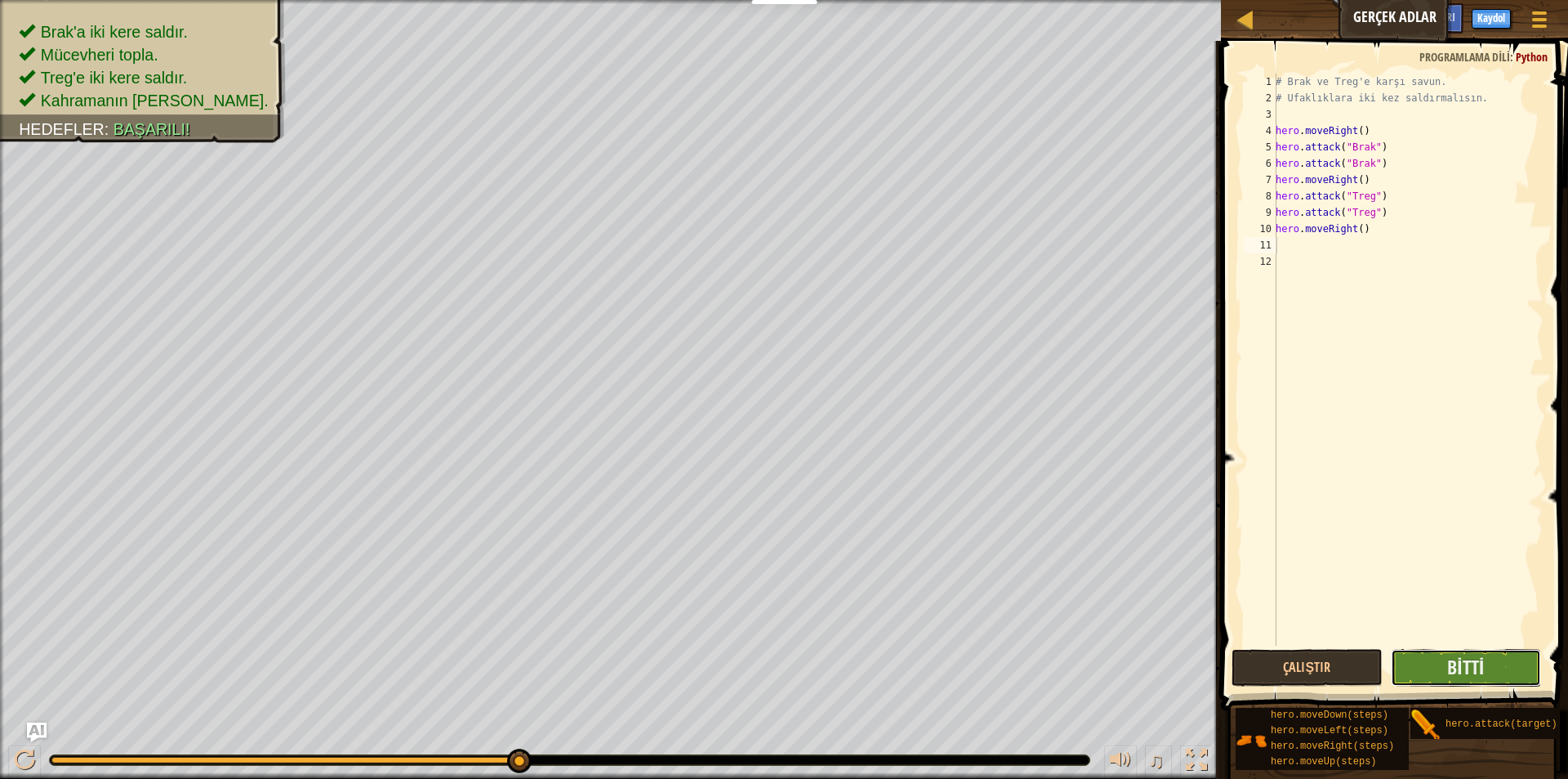
click at [1475, 685] on button "Bitti" at bounding box center [1466, 668] width 151 height 38
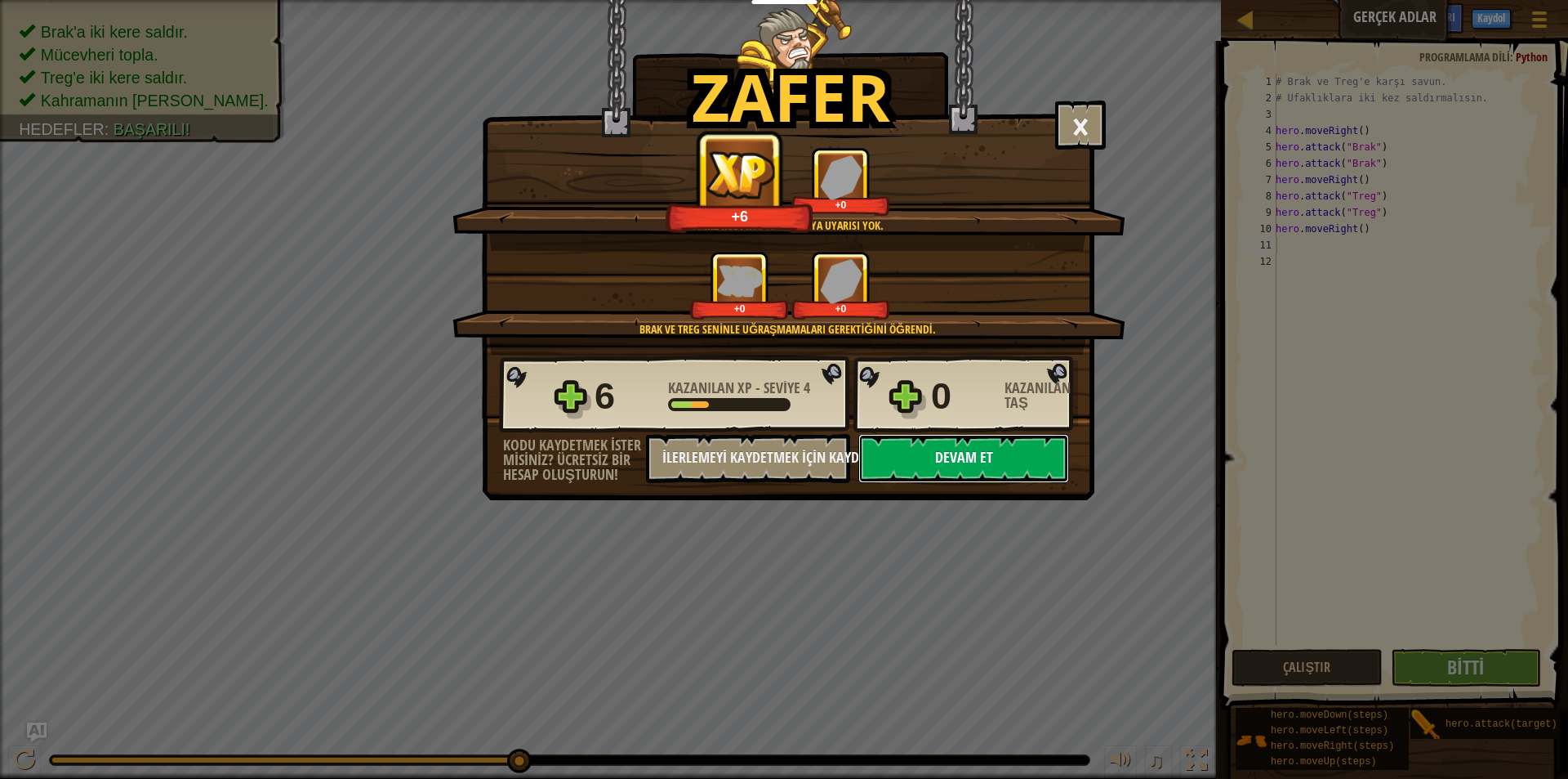
click at [937, 458] on button "Devam et" at bounding box center [963, 459] width 210 height 49
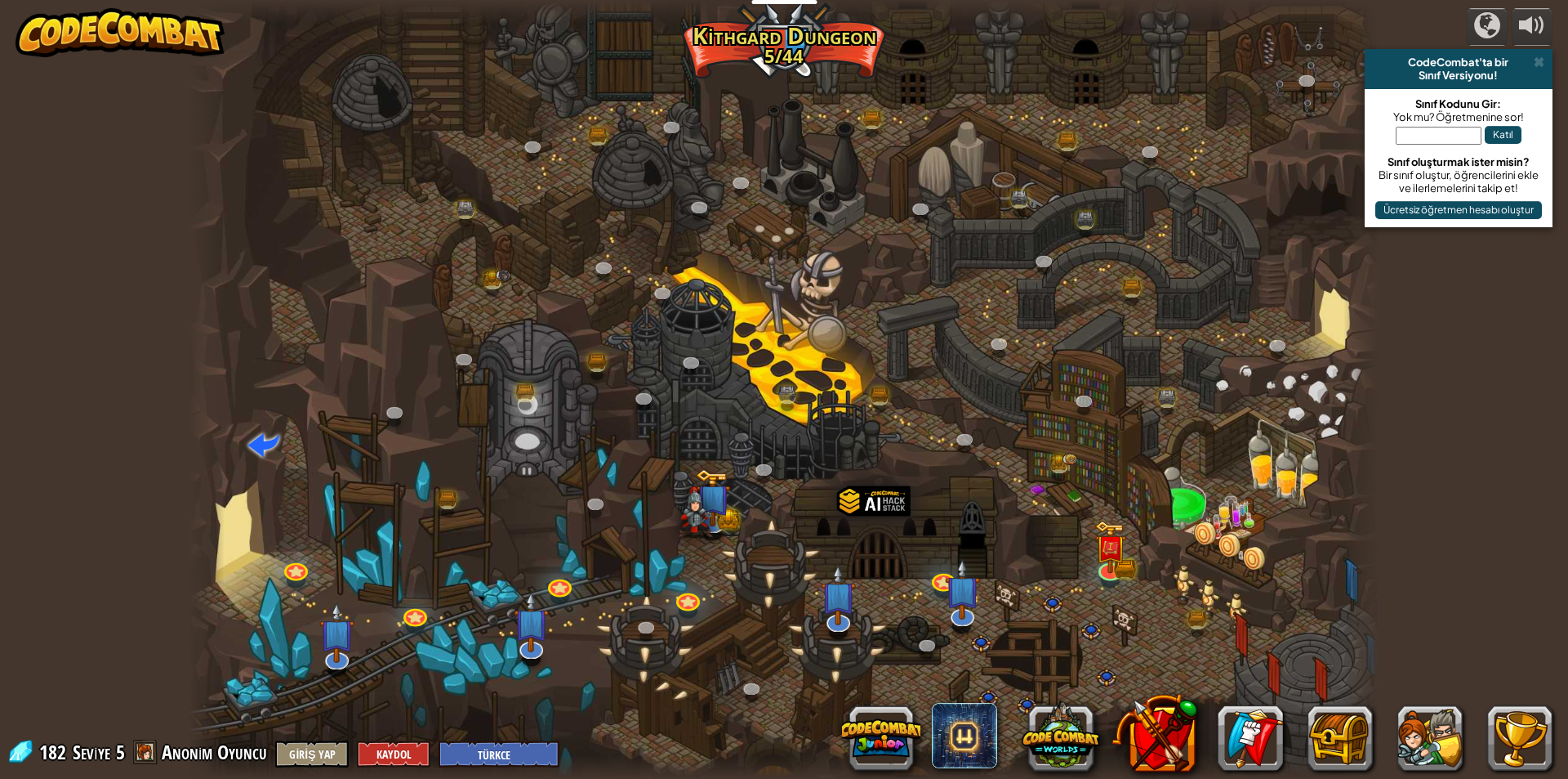
select select "tr"
click at [1105, 544] on img at bounding box center [1110, 534] width 19 height 19
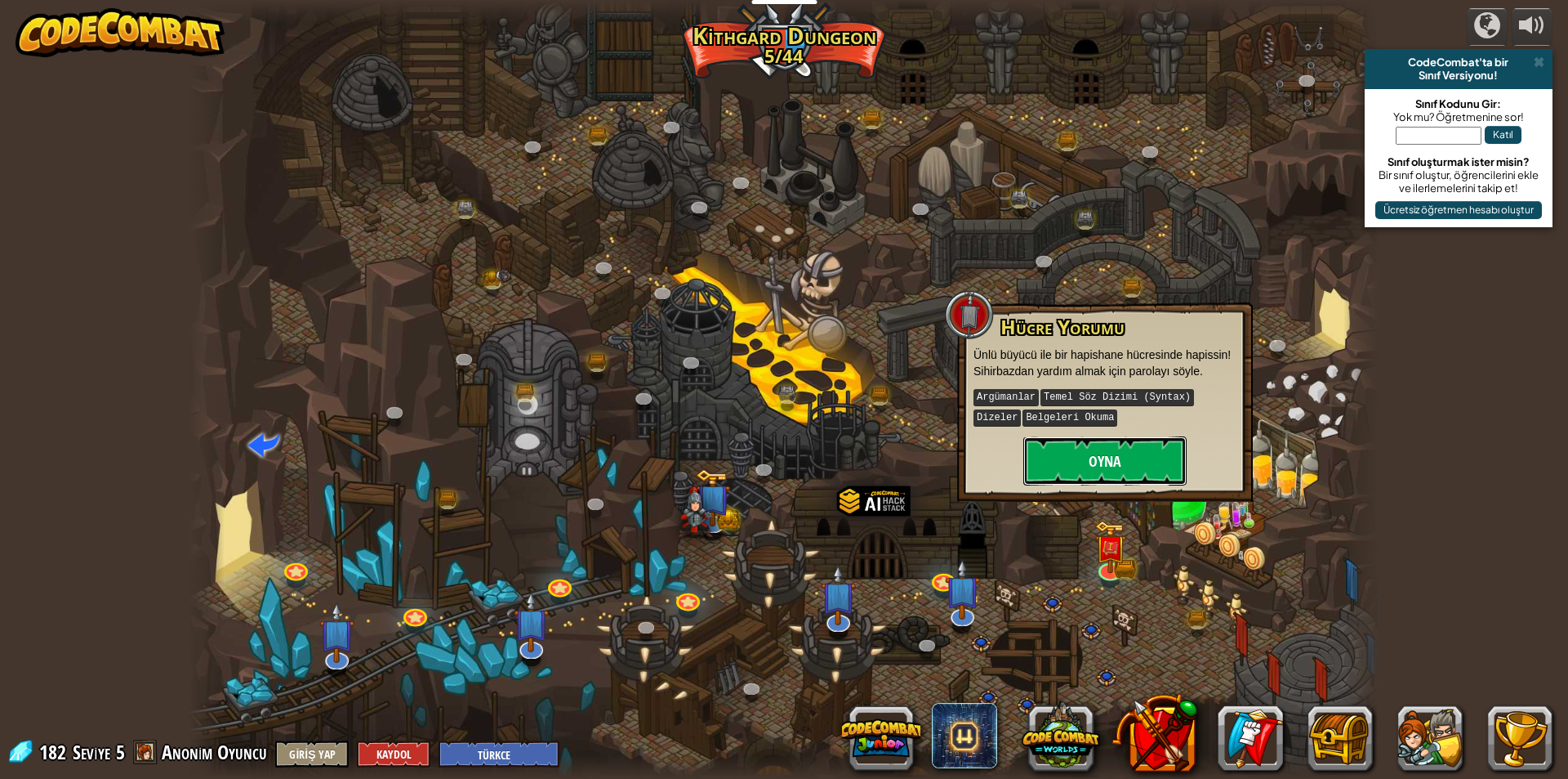
click at [1065, 461] on button "Oyna" at bounding box center [1105, 461] width 164 height 49
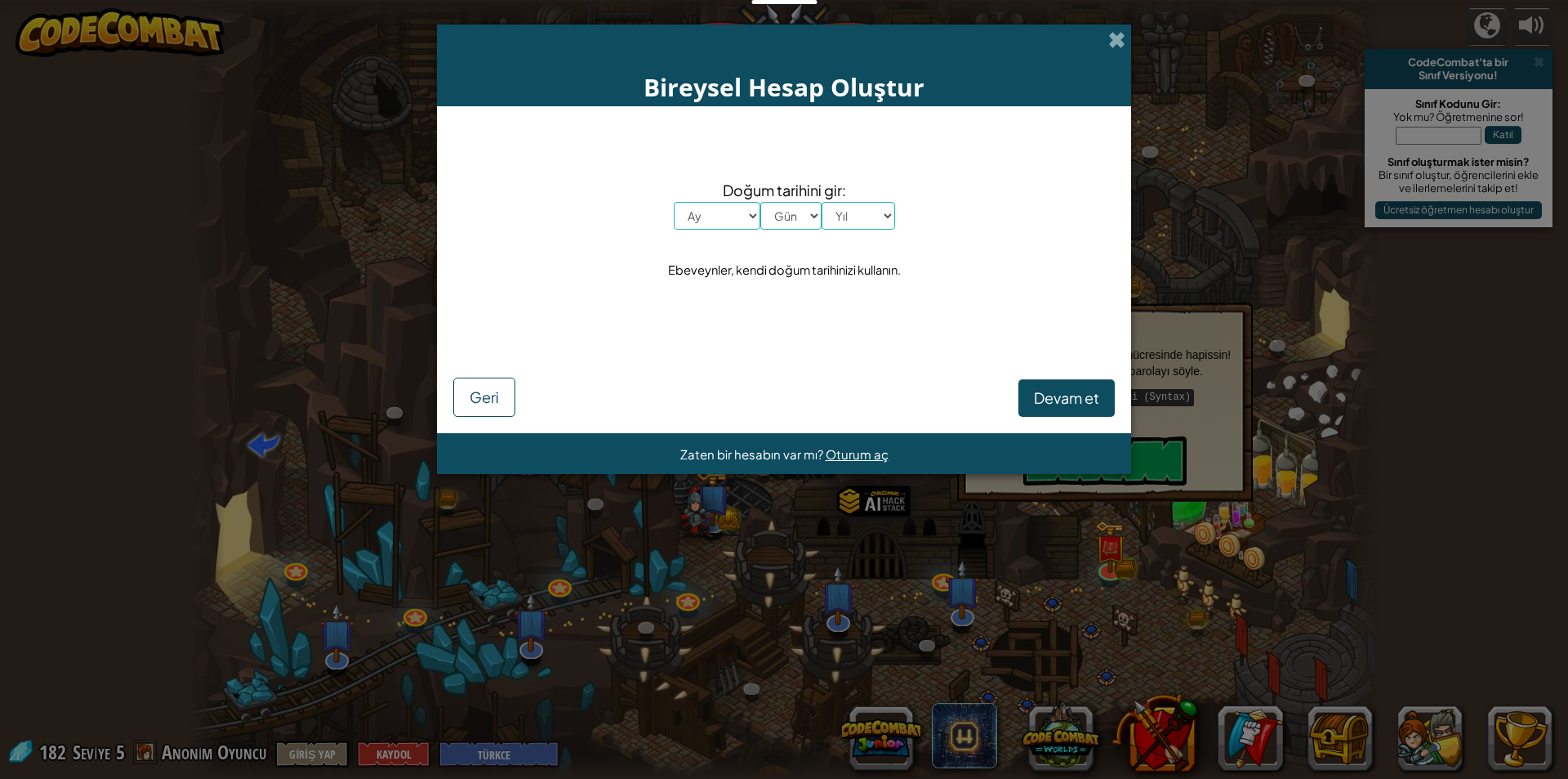
click at [103, 535] on div "Bireysel Hesap Oluştur Doğum tarihini gir: Ay Ocak Şubat Mart Nisan Mayıs Hazir…" at bounding box center [784, 389] width 1568 height 779
click at [1116, 35] on span at bounding box center [1117, 39] width 17 height 17
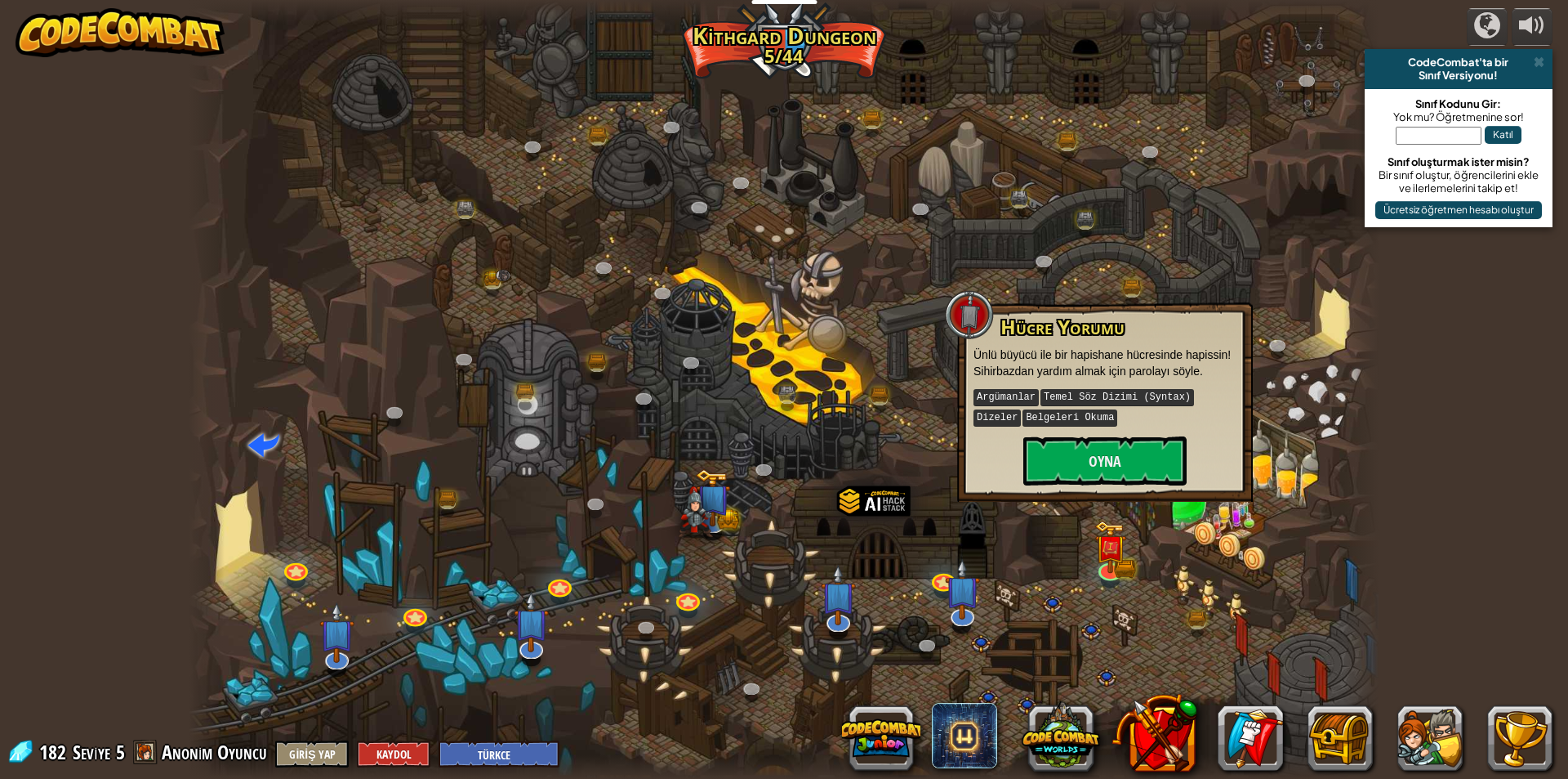
click at [75, 29] on img at bounding box center [120, 33] width 209 height 49
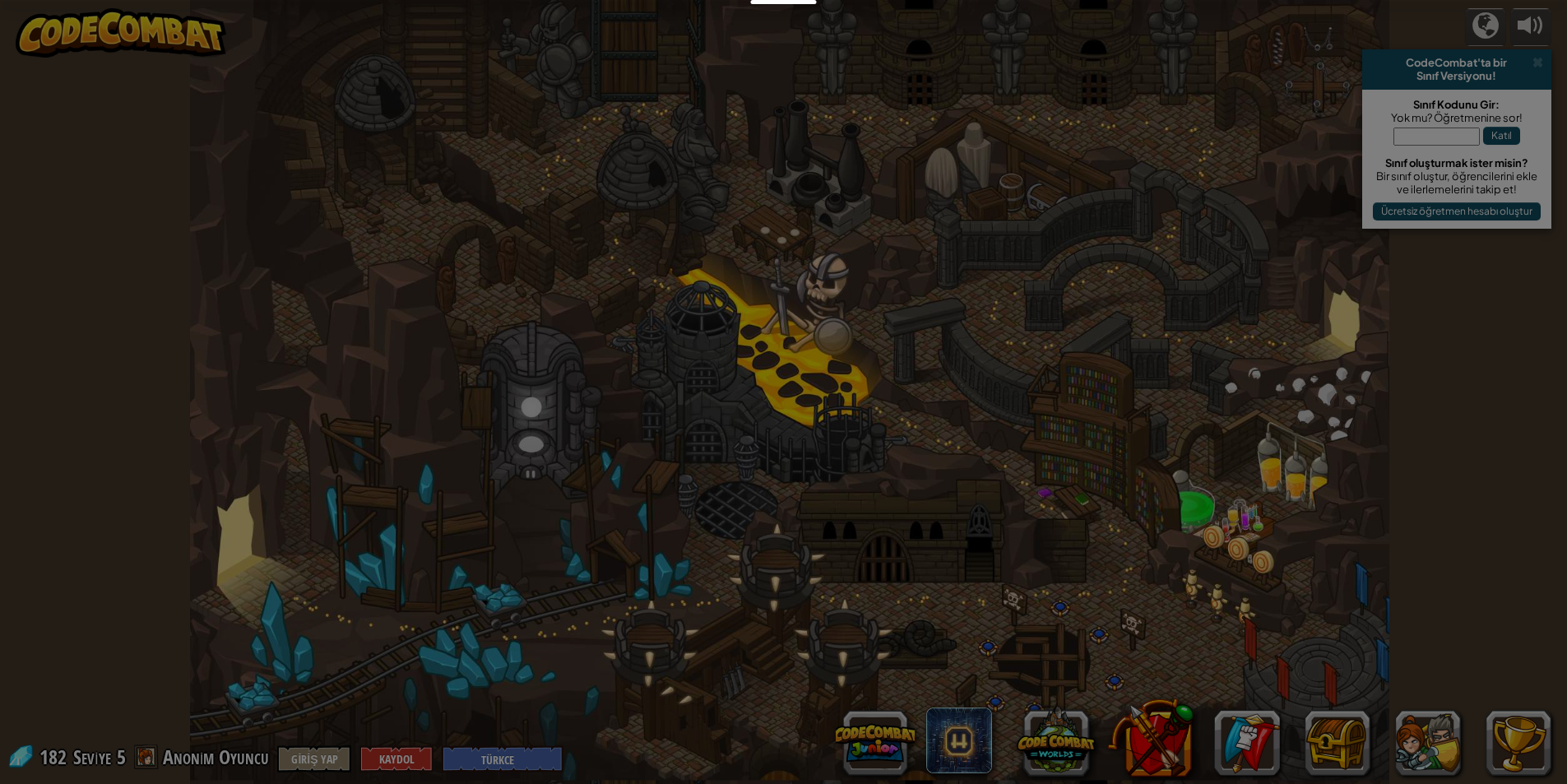
select select "tr"
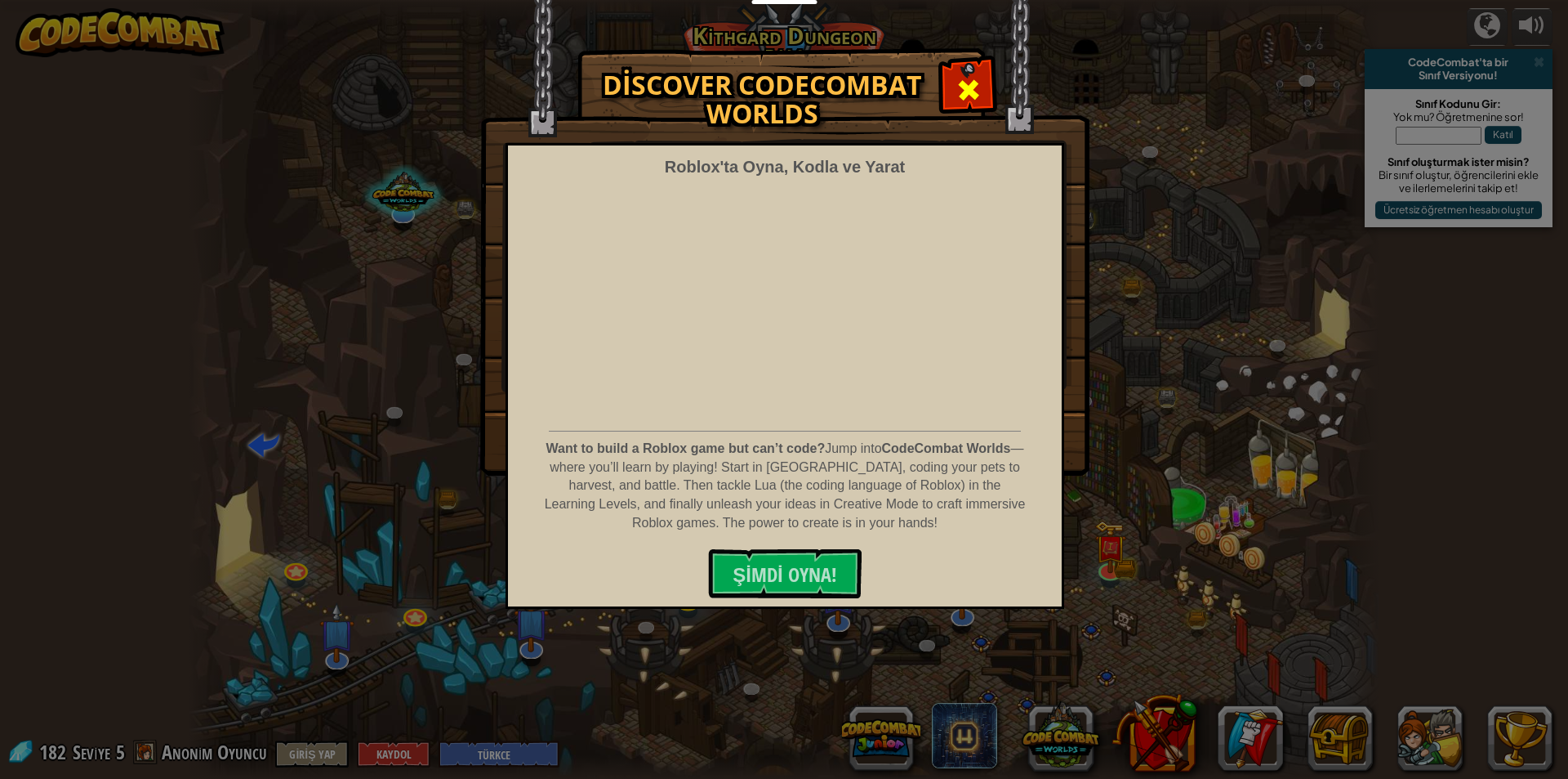
click at [960, 78] on span at bounding box center [969, 90] width 26 height 26
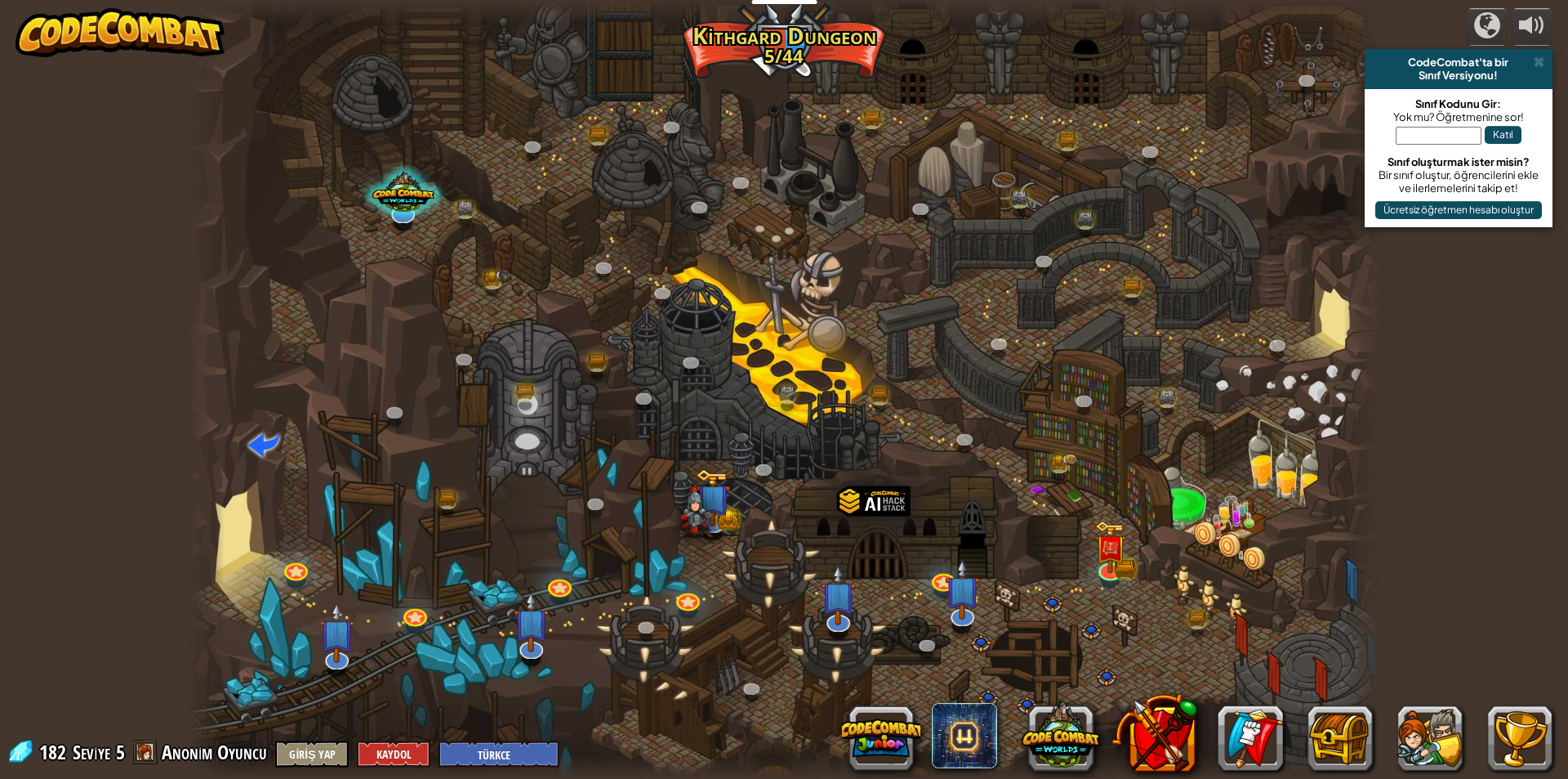
click at [251, 524] on div at bounding box center [784, 389] width 1191 height 779
click at [247, 525] on div at bounding box center [784, 389] width 1191 height 779
click at [228, 544] on div at bounding box center [784, 389] width 1191 height 779
click at [228, 542] on div at bounding box center [784, 389] width 1191 height 779
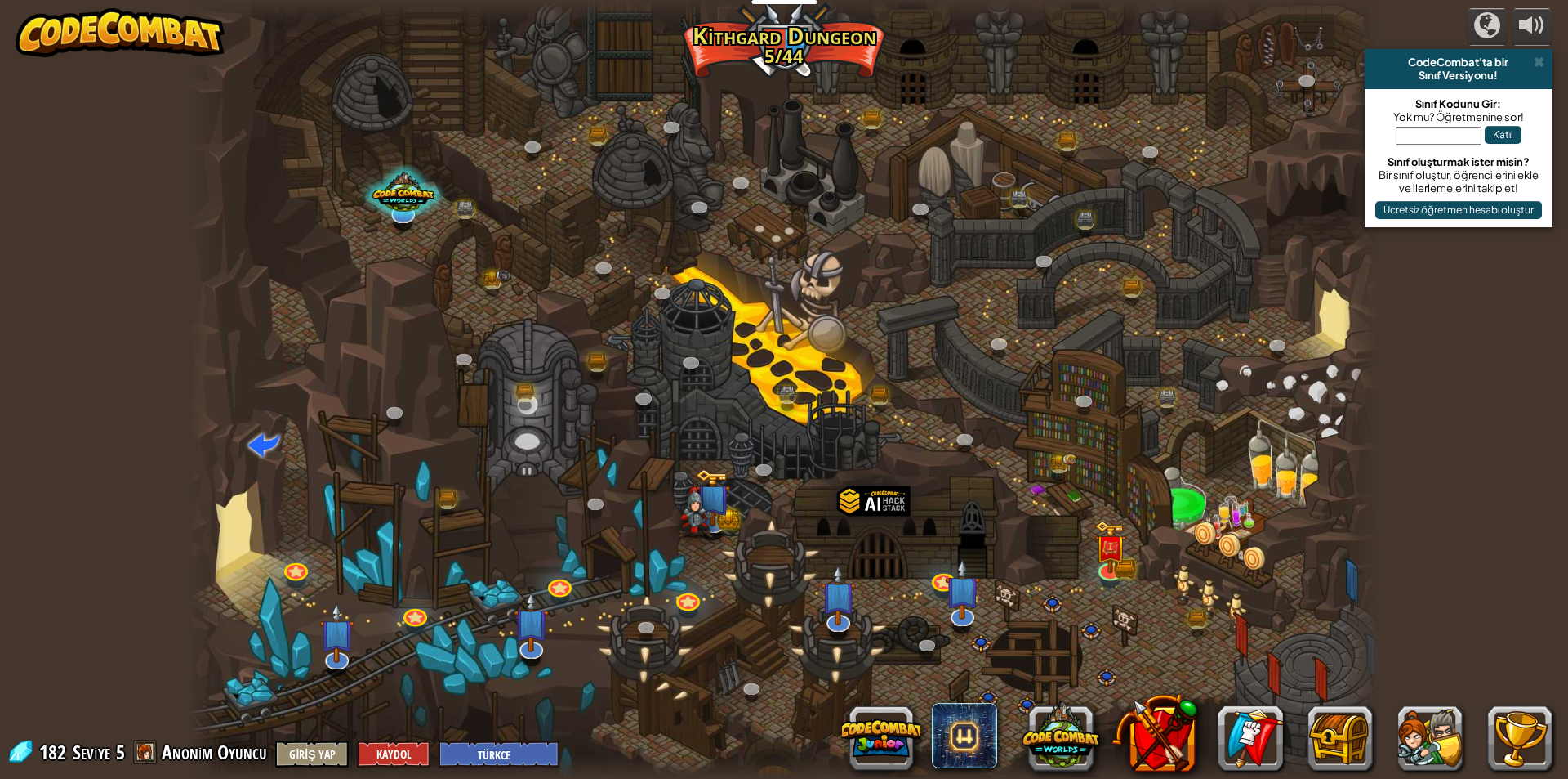
click at [228, 542] on div at bounding box center [784, 389] width 1191 height 779
drag, startPoint x: 229, startPoint y: 533, endPoint x: 174, endPoint y: 508, distance: 60.4
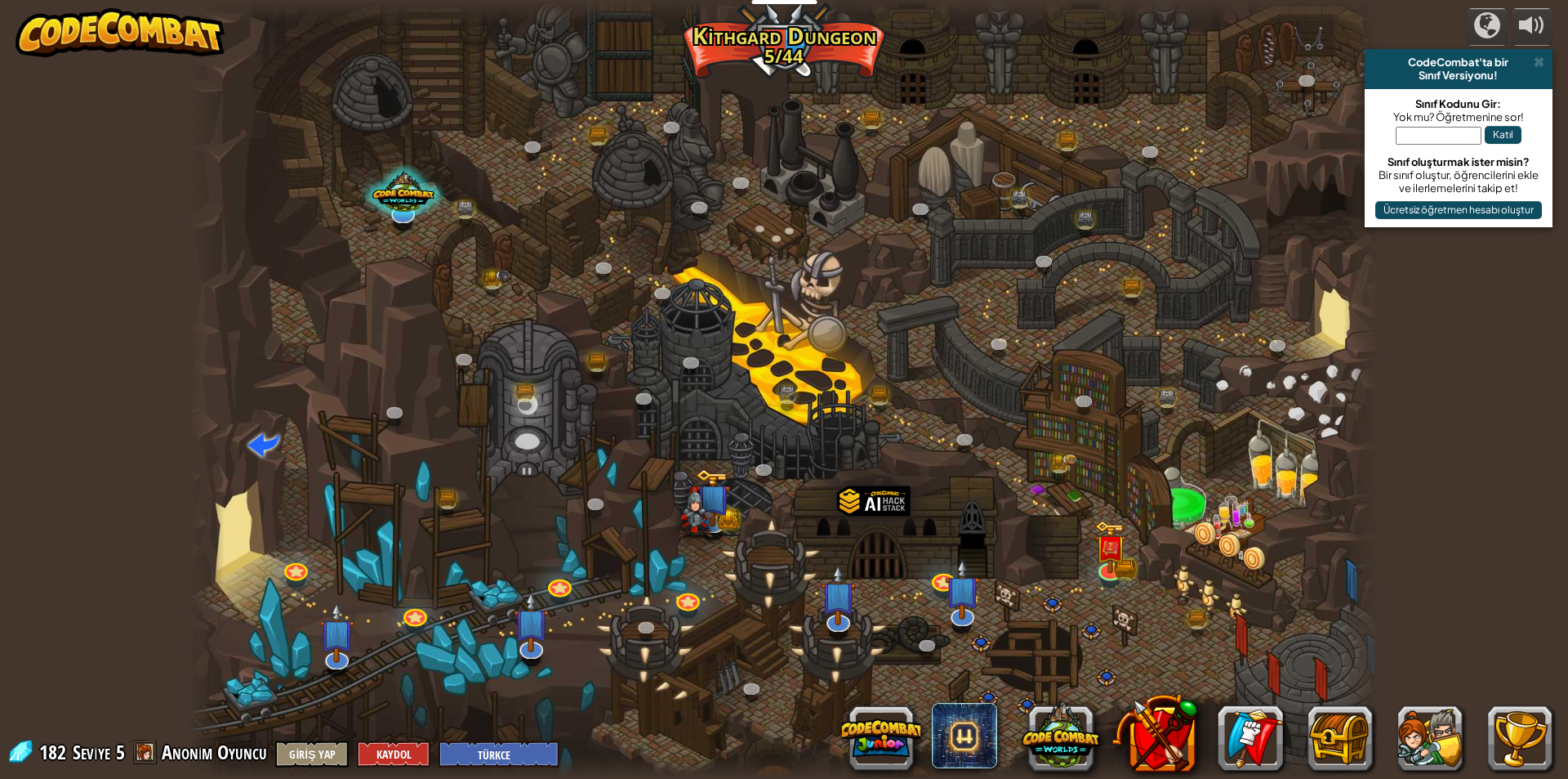
click at [203, 518] on div "Twisted Canyon (Kilitli) Challenge: collect the most gold using all the program…" at bounding box center [784, 389] width 1191 height 779
drag, startPoint x: 171, startPoint y: 509, endPoint x: 222, endPoint y: 508, distance: 51.0
click at [192, 510] on div "powered by CodeCombat'ta bir Sınıf Versiyonu! Sınıf Kodunu Gir: Yok mu? Öğretme…" at bounding box center [784, 389] width 1568 height 779
click at [261, 442] on span at bounding box center [264, 444] width 31 height 31
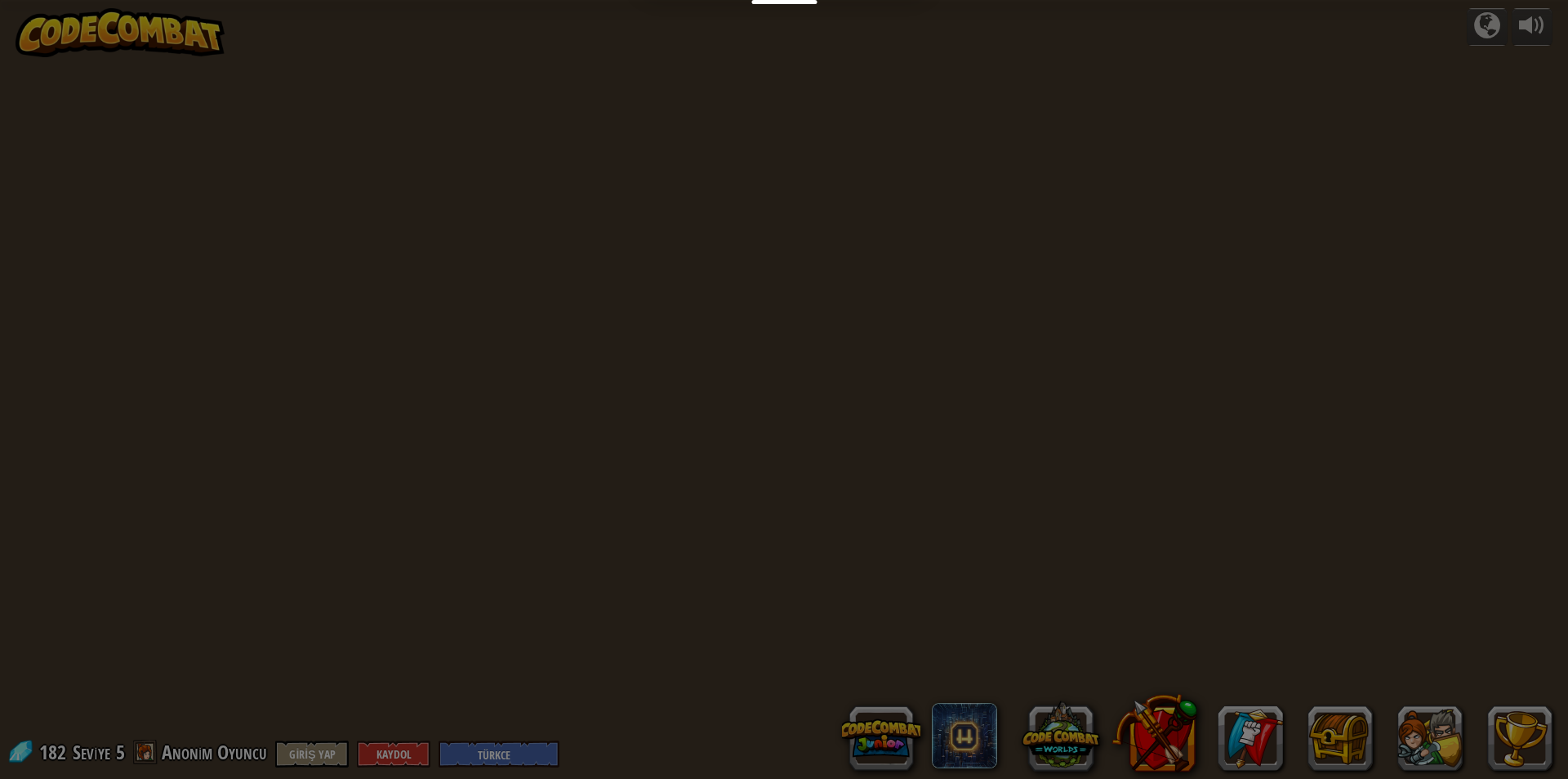
select select "tr"
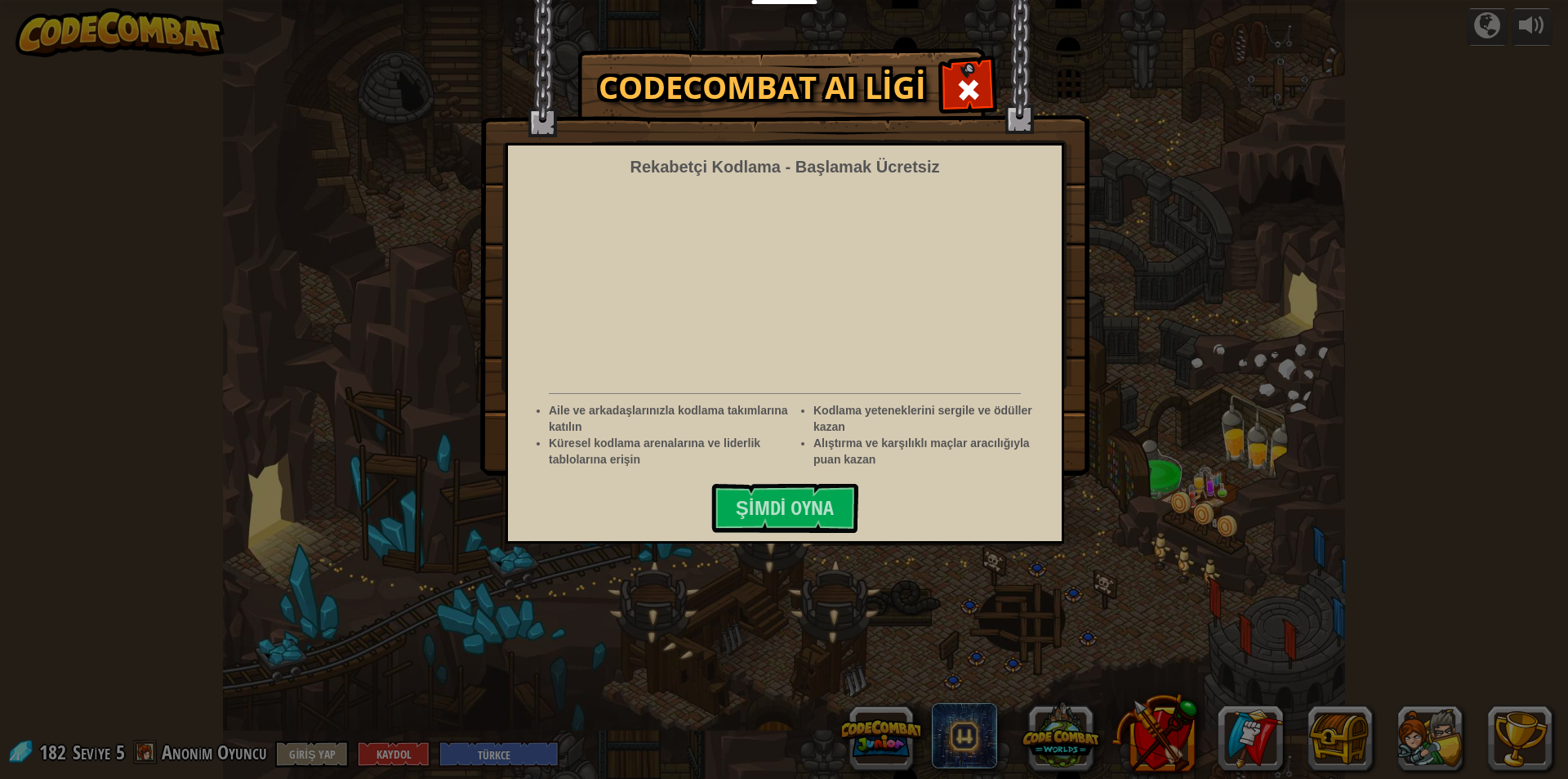
select select "tr"
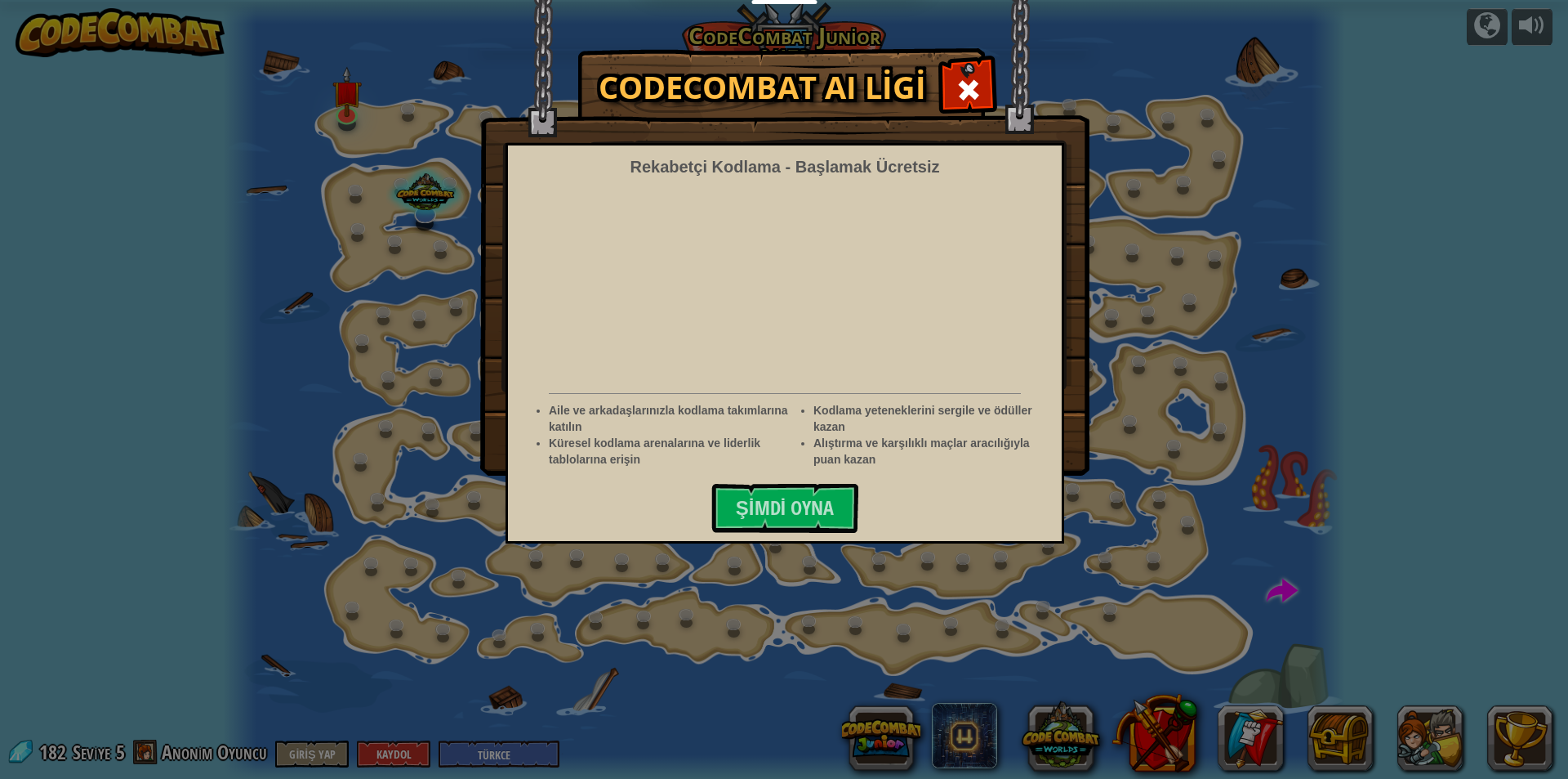
click at [977, 71] on div at bounding box center [968, 88] width 52 height 52
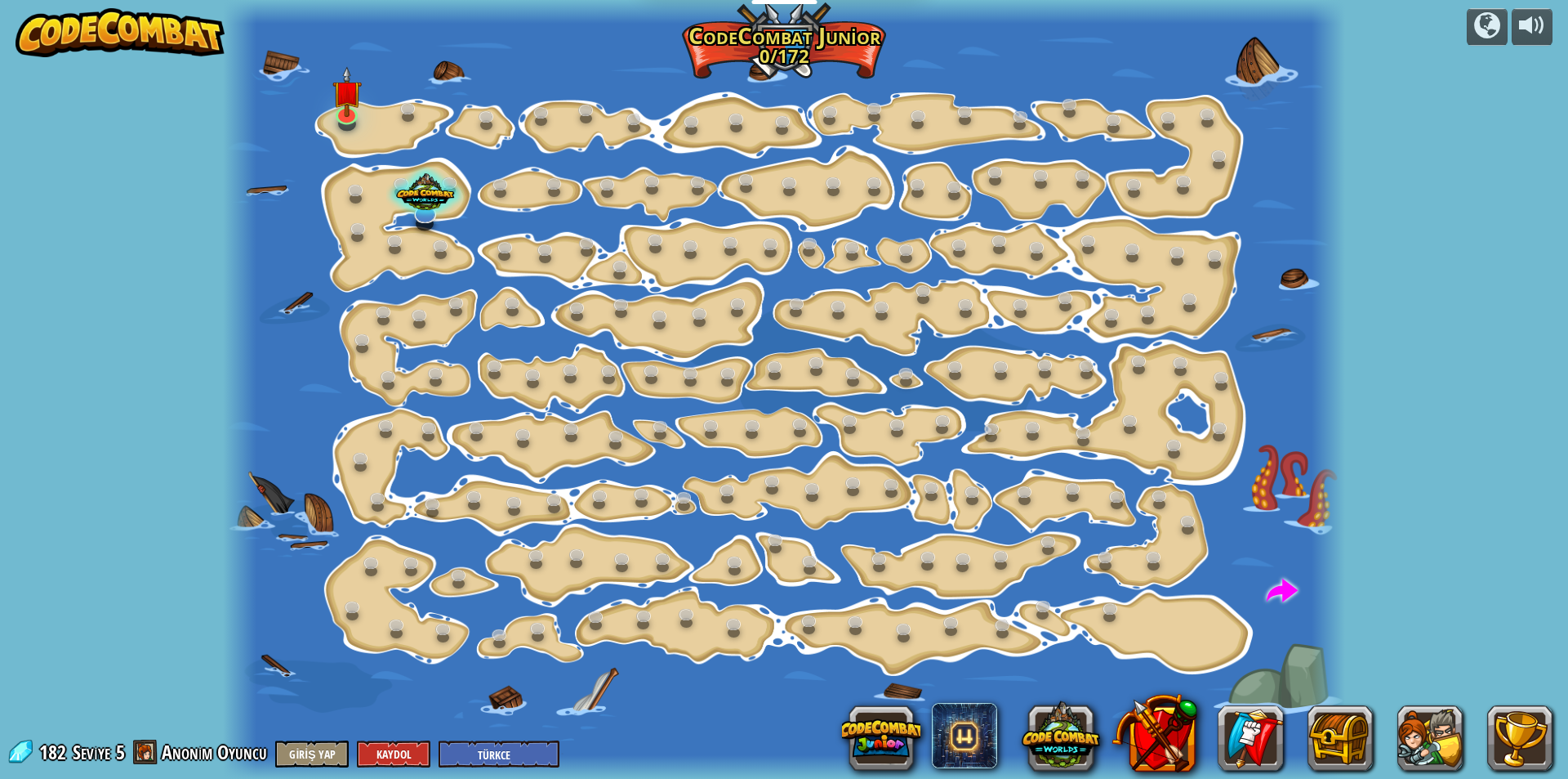
drag, startPoint x: 338, startPoint y: 525, endPoint x: 341, endPoint y: 533, distance: 8.5
click at [341, 533] on div at bounding box center [784, 389] width 1123 height 779
click at [1258, 586] on div at bounding box center [784, 389] width 1123 height 779
click at [1272, 587] on span at bounding box center [1282, 591] width 31 height 31
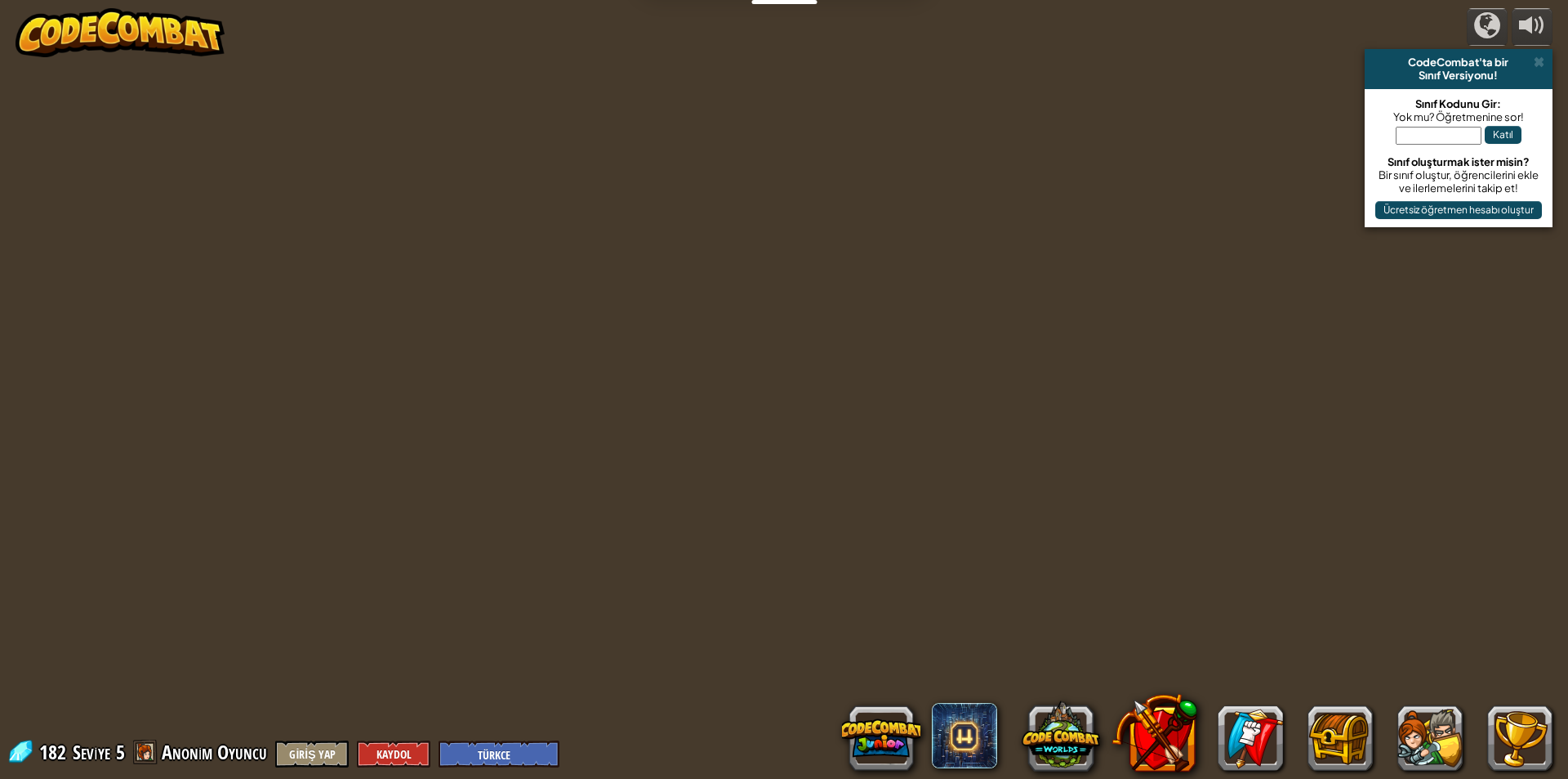
select select "tr"
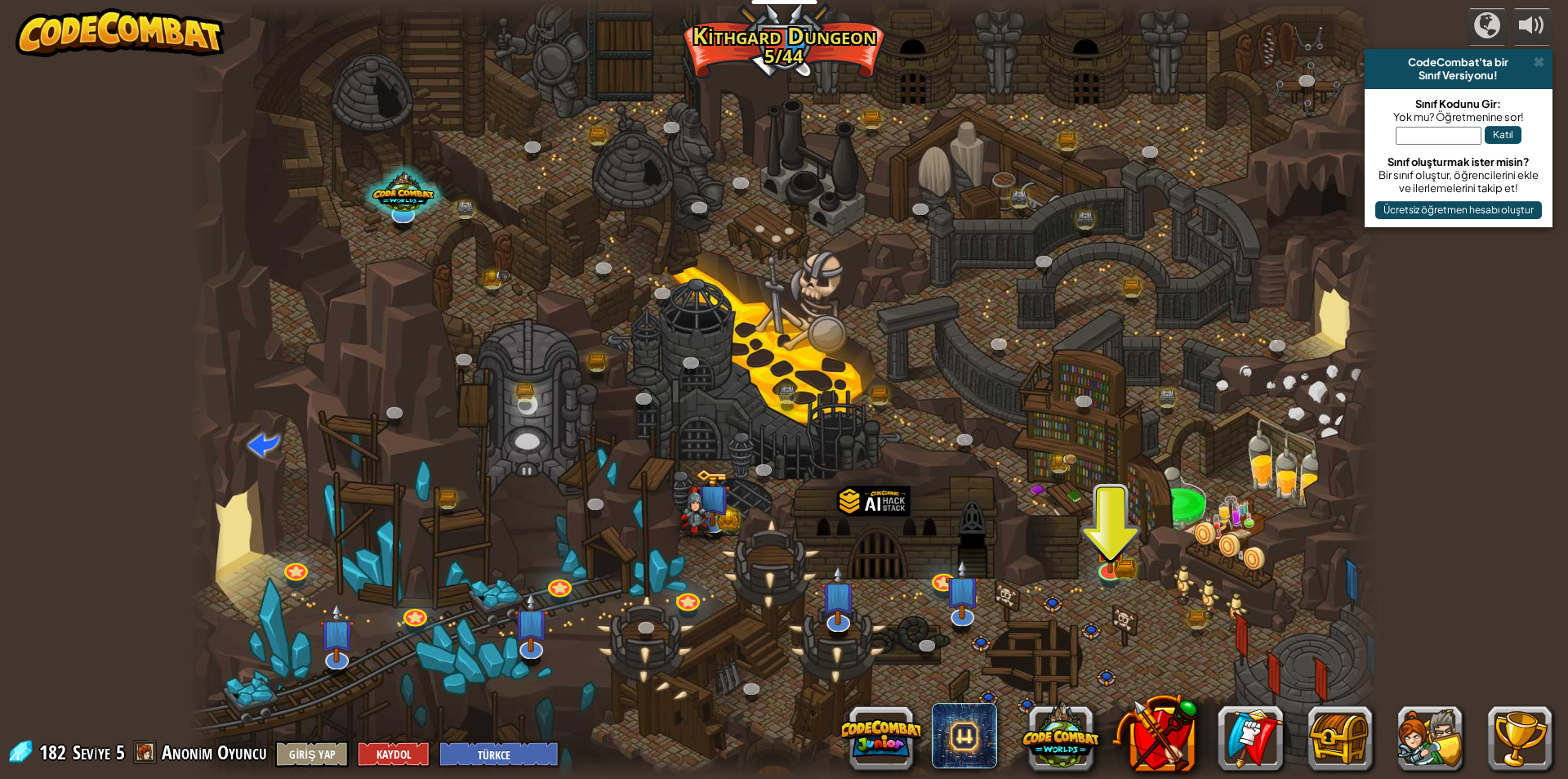
click at [1327, 301] on div at bounding box center [784, 389] width 1191 height 779
click at [1327, 309] on div at bounding box center [784, 389] width 1191 height 779
click at [1327, 308] on div at bounding box center [784, 389] width 1191 height 779
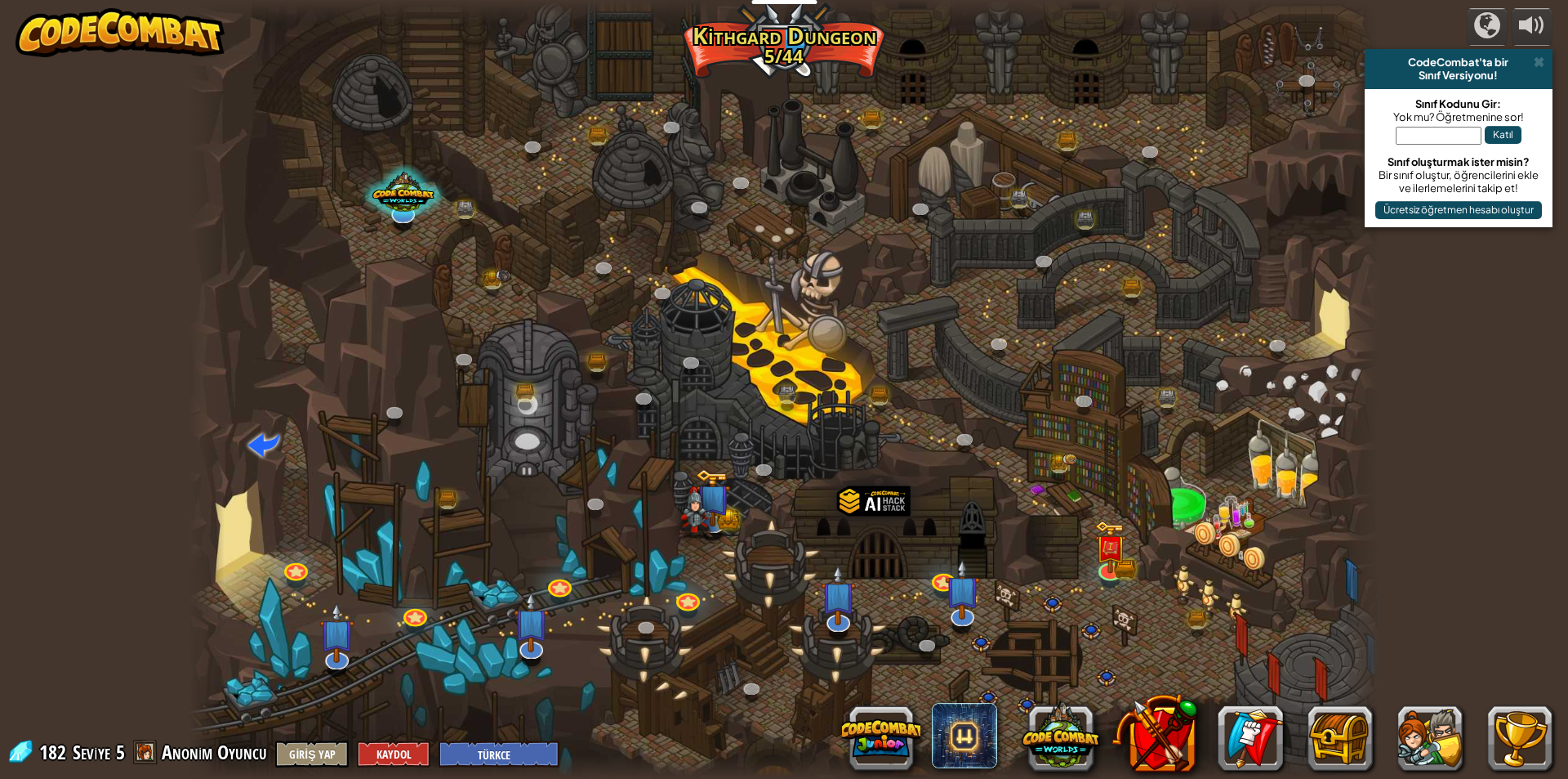
select select "tr"
